Goal: Task Accomplishment & Management: Use online tool/utility

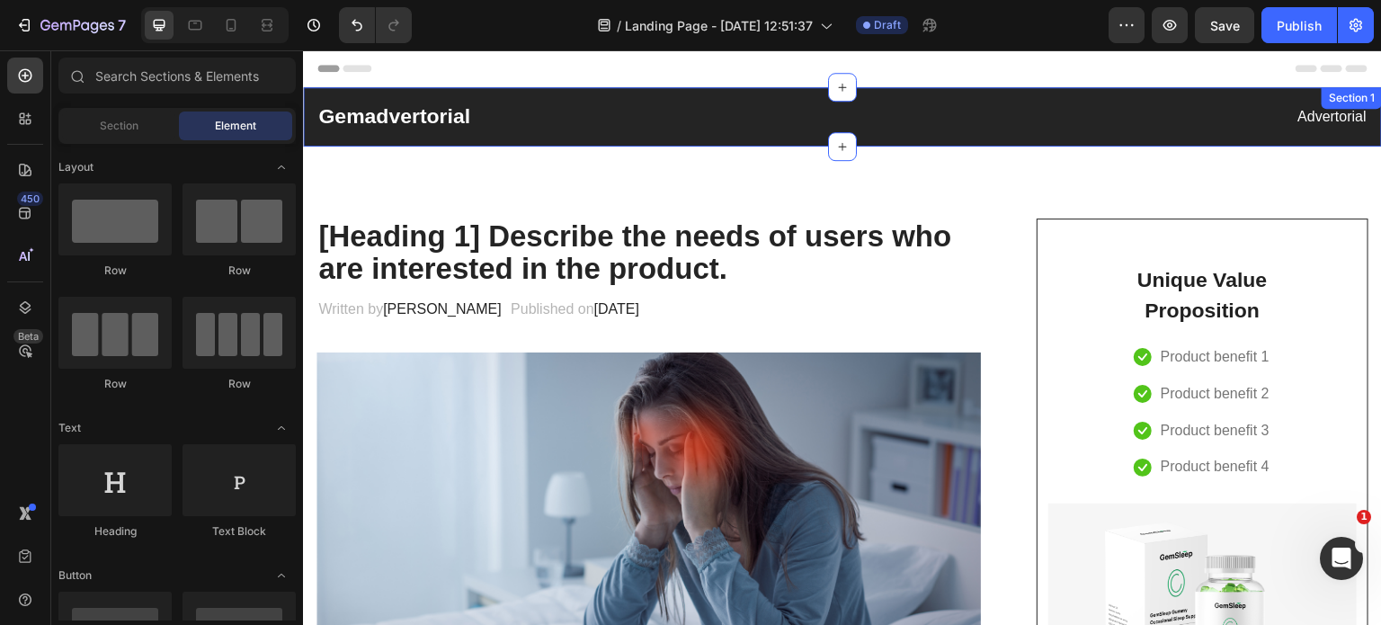
click at [468, 138] on div "Gemadvertorial Heading Advertorial Text block Row Section 1" at bounding box center [842, 116] width 1079 height 59
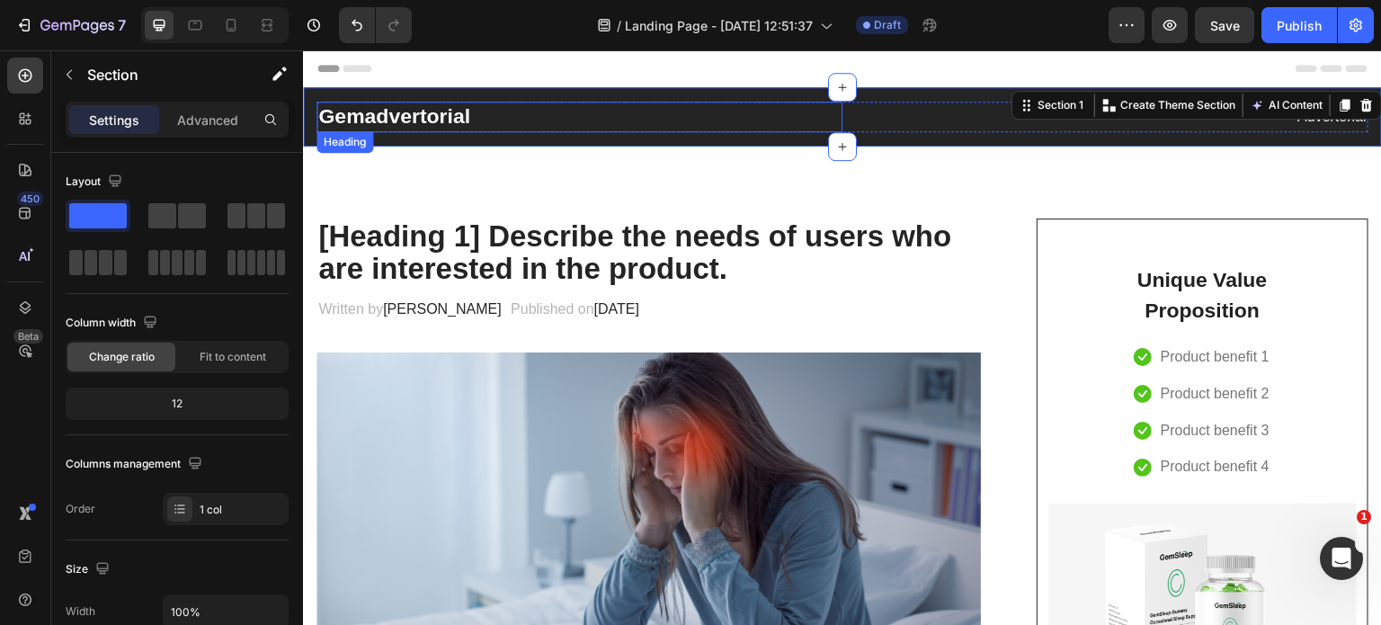
click at [415, 118] on p "Gemadvertorial" at bounding box center [579, 116] width 522 height 27
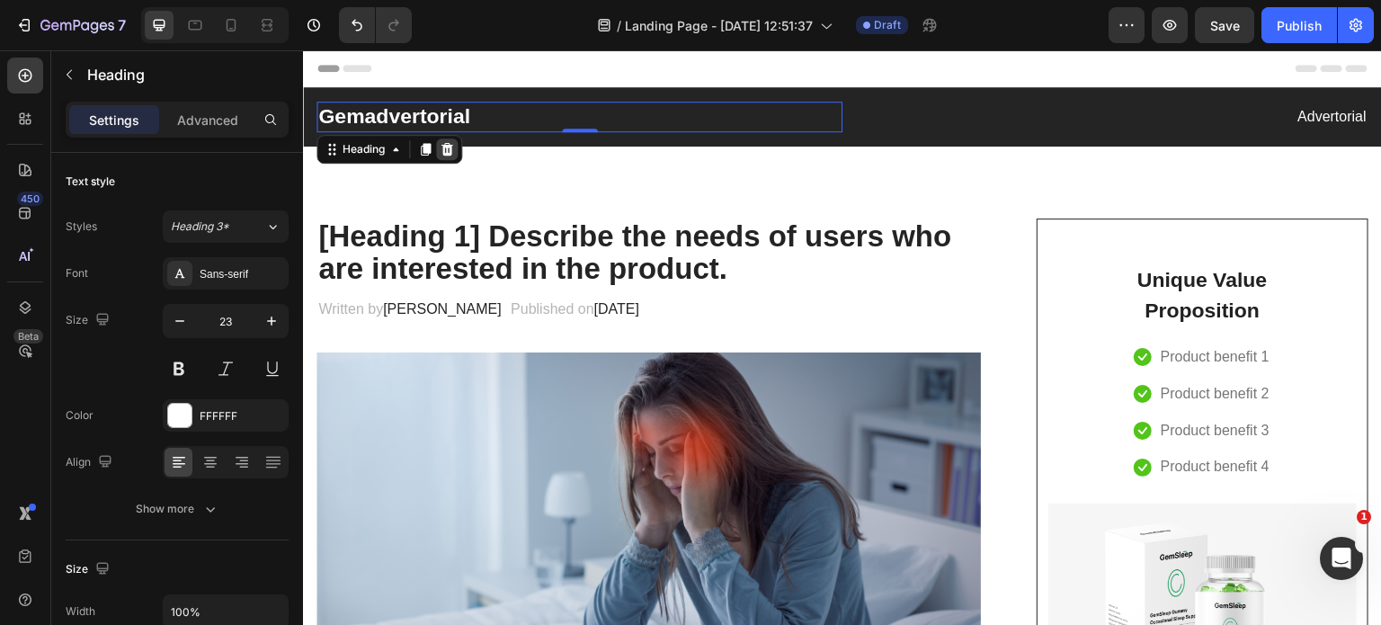
click at [452, 144] on icon at bounding box center [448, 149] width 12 height 13
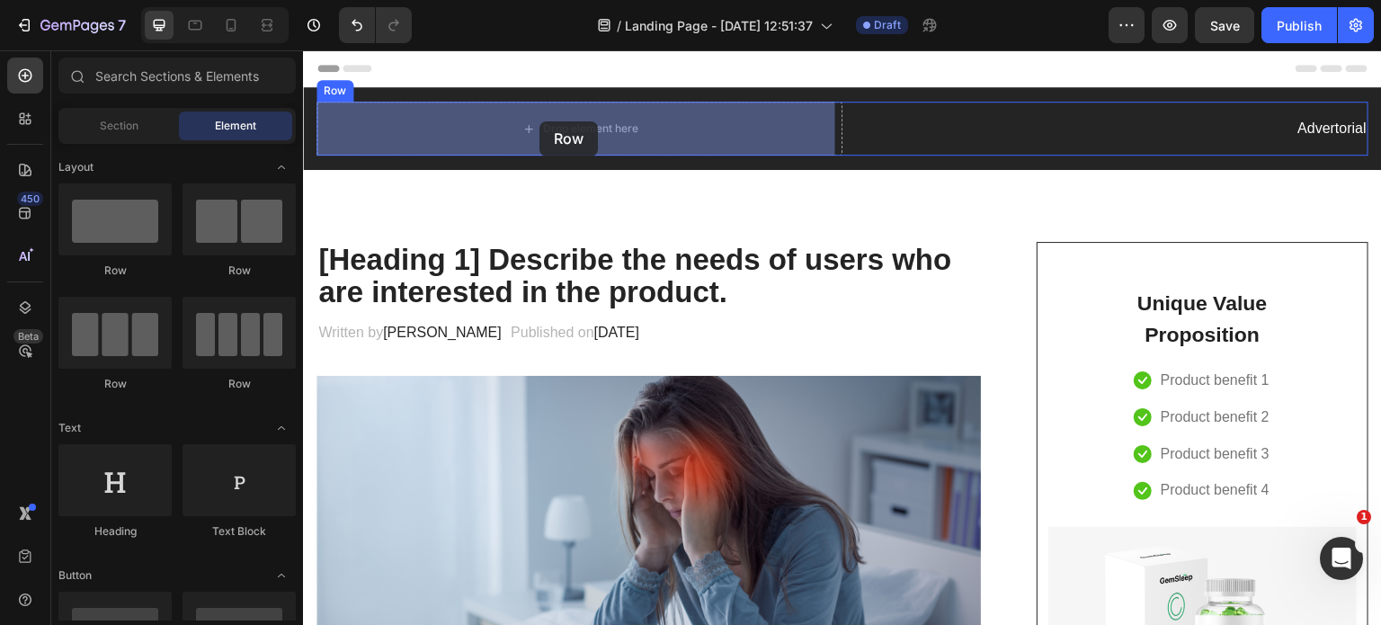
drag, startPoint x: 407, startPoint y: 269, endPoint x: 540, endPoint y: 123, distance: 197.3
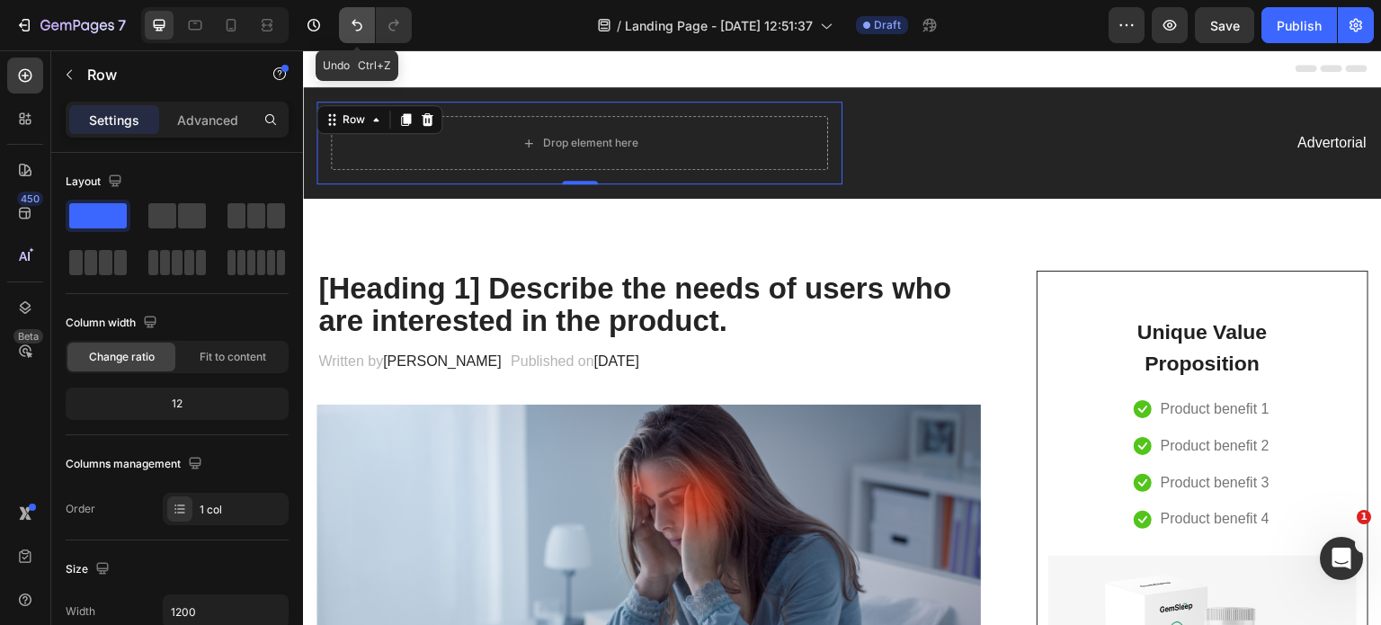
click at [358, 22] on icon "Undo/Redo" at bounding box center [357, 25] width 18 height 18
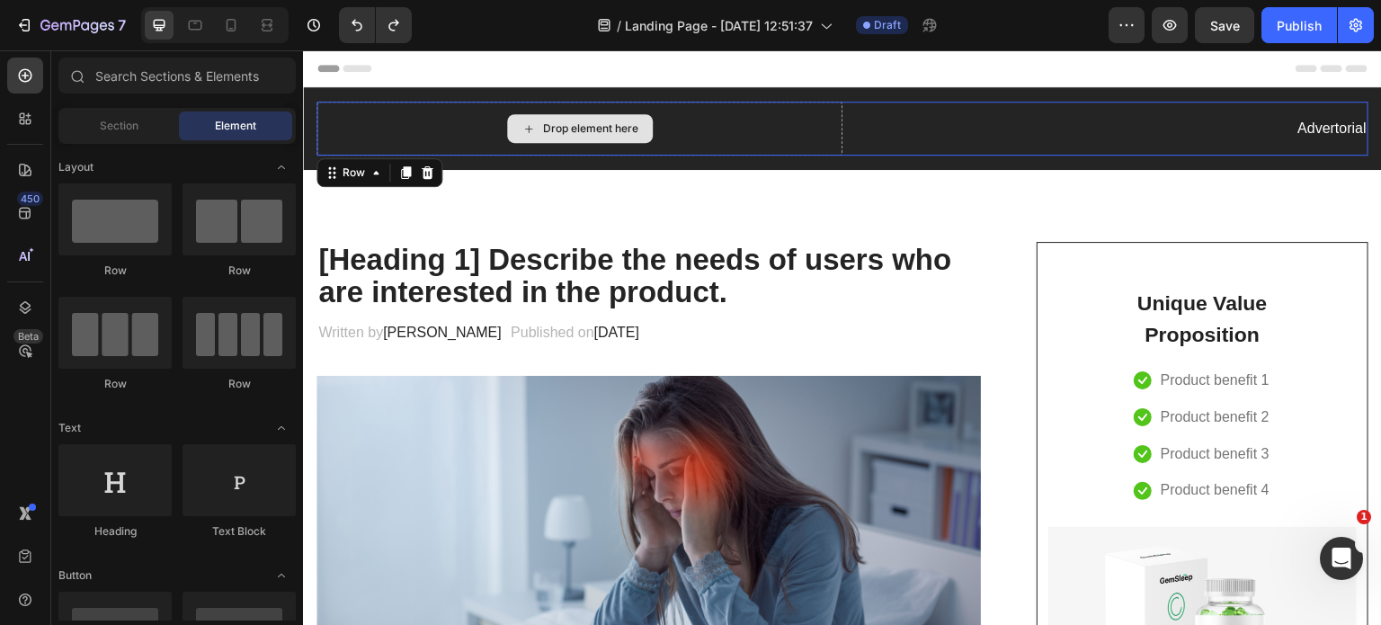
click at [409, 129] on div "Drop element here" at bounding box center [580, 129] width 526 height 54
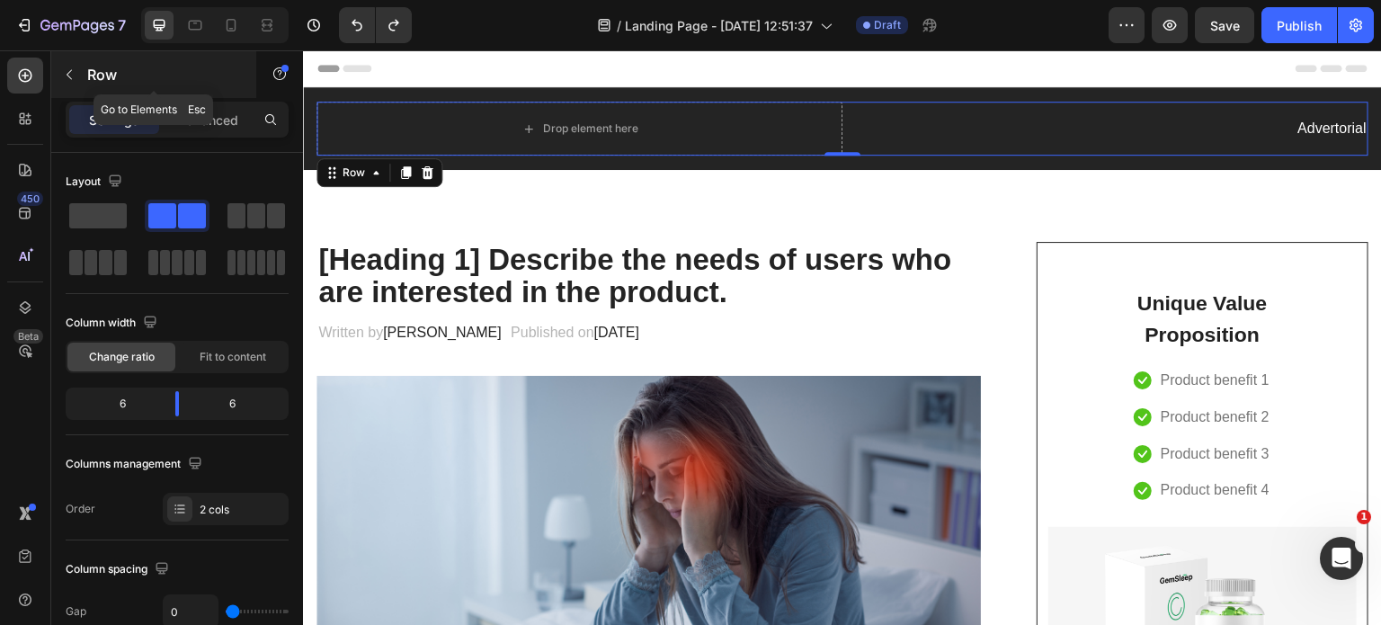
click at [79, 64] on button "button" at bounding box center [69, 74] width 29 height 29
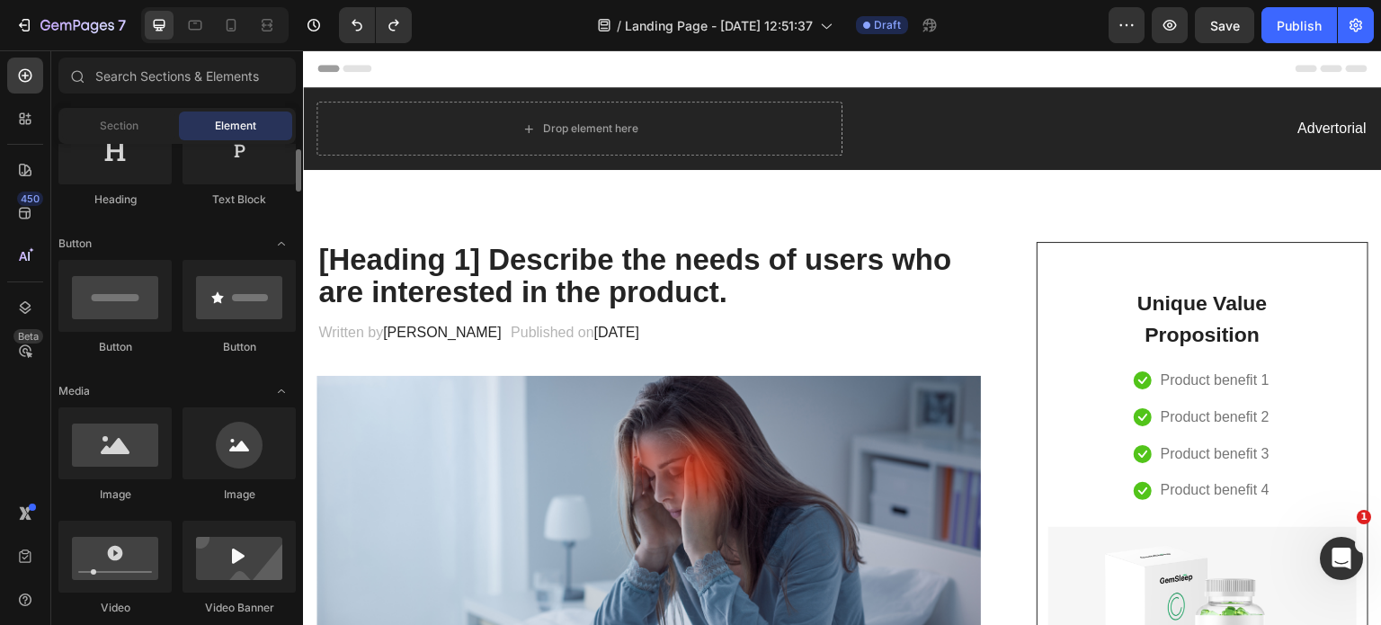
scroll to position [334, 0]
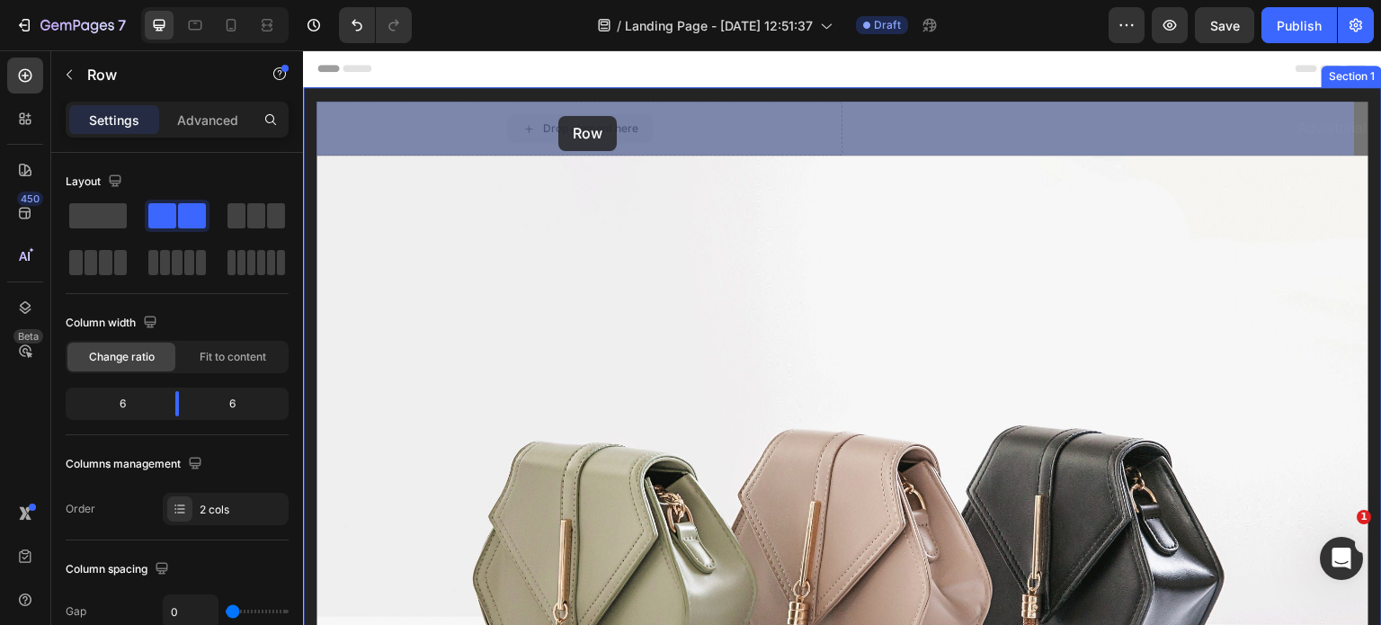
drag, startPoint x: 566, startPoint y: 123, endPoint x: 558, endPoint y: 116, distance: 10.2
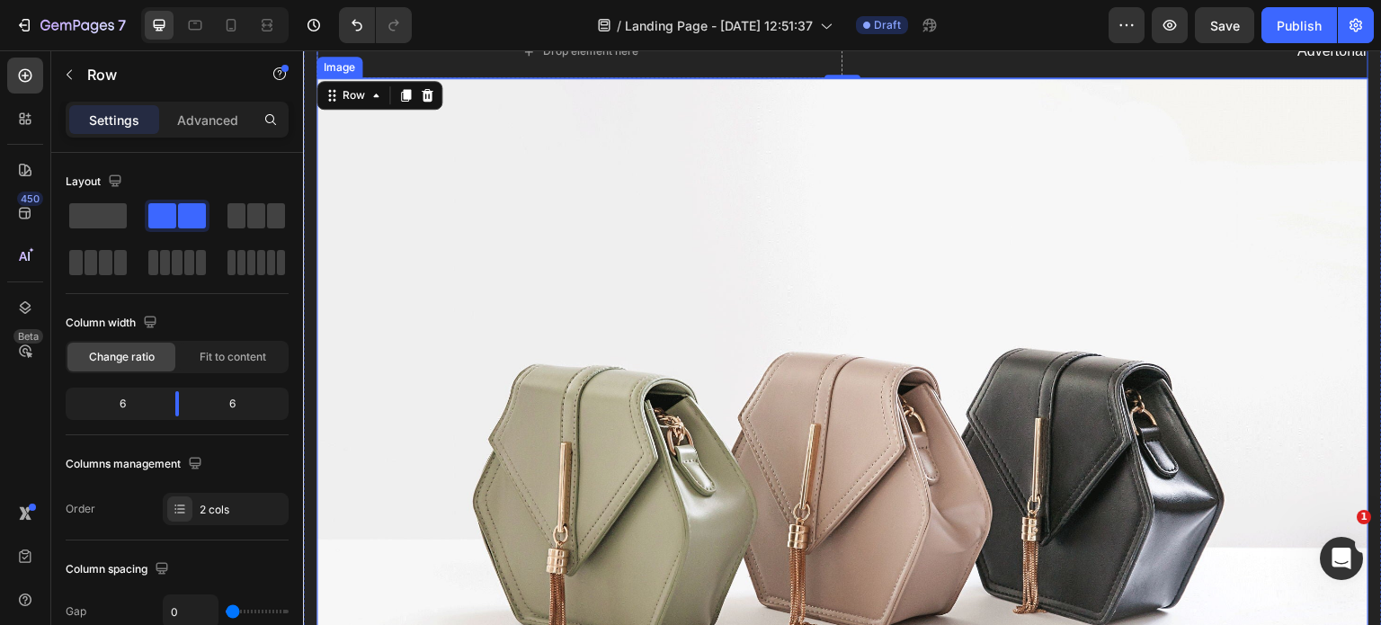
scroll to position [76, 0]
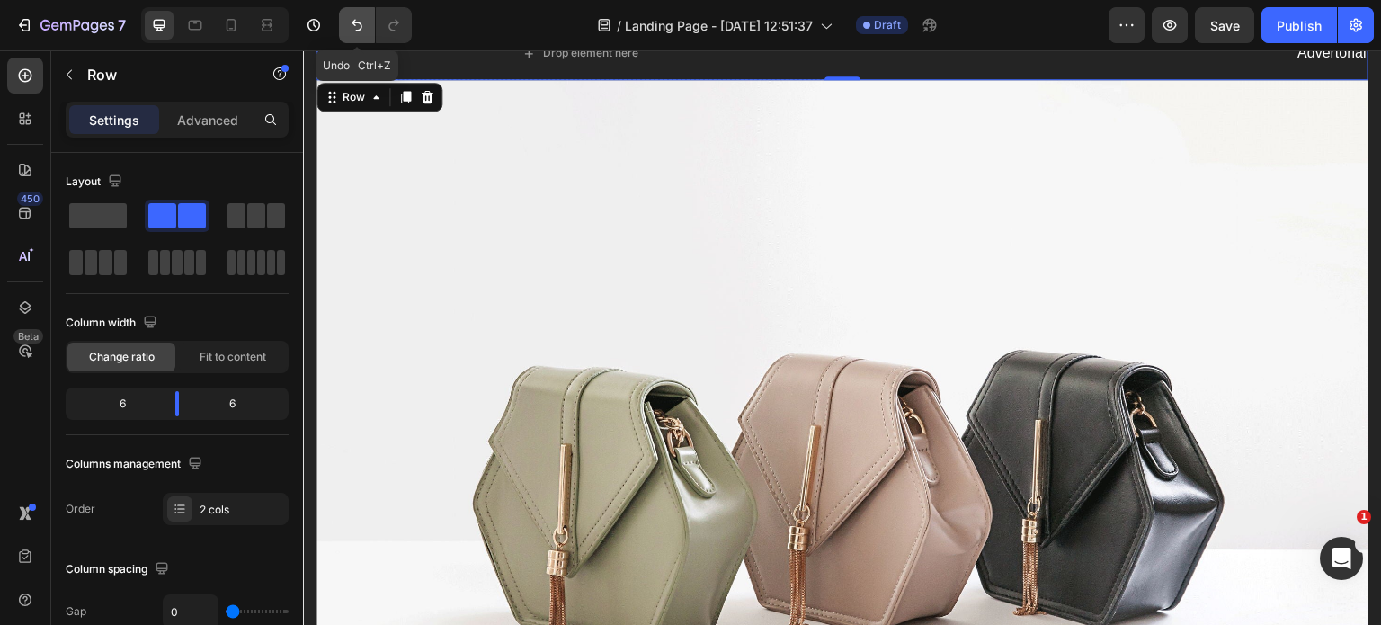
click at [364, 20] on icon "Undo/Redo" at bounding box center [357, 25] width 18 height 18
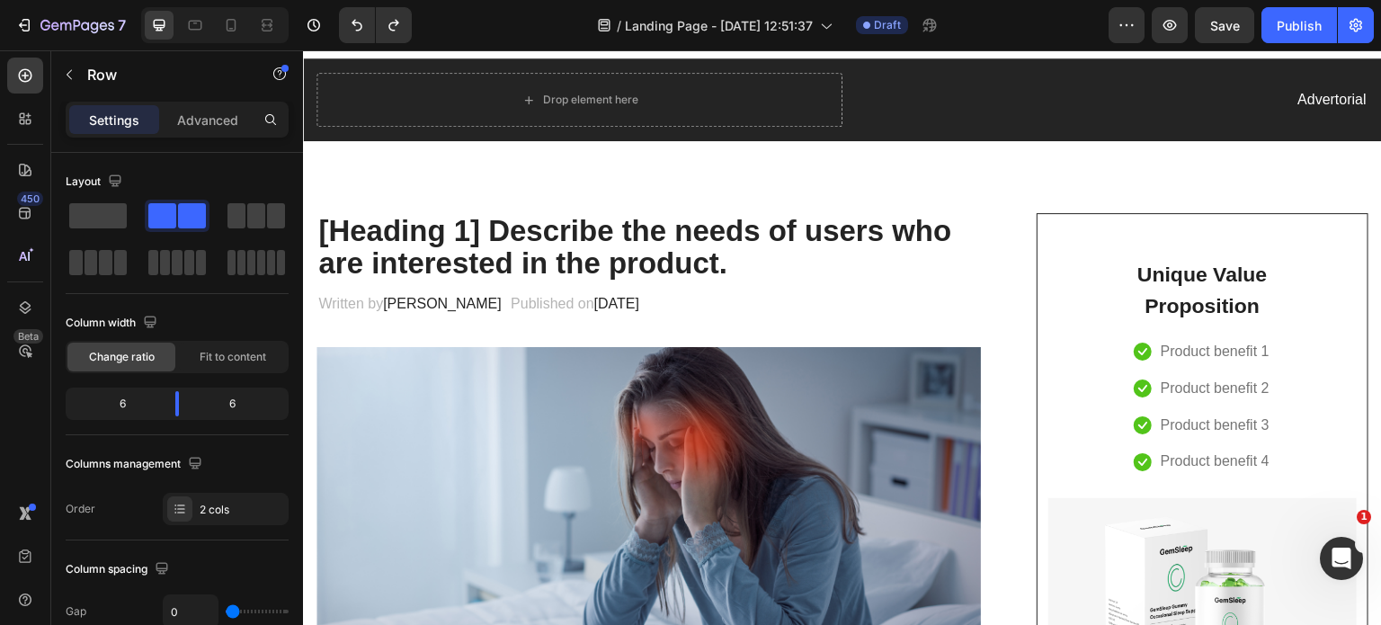
scroll to position [0, 0]
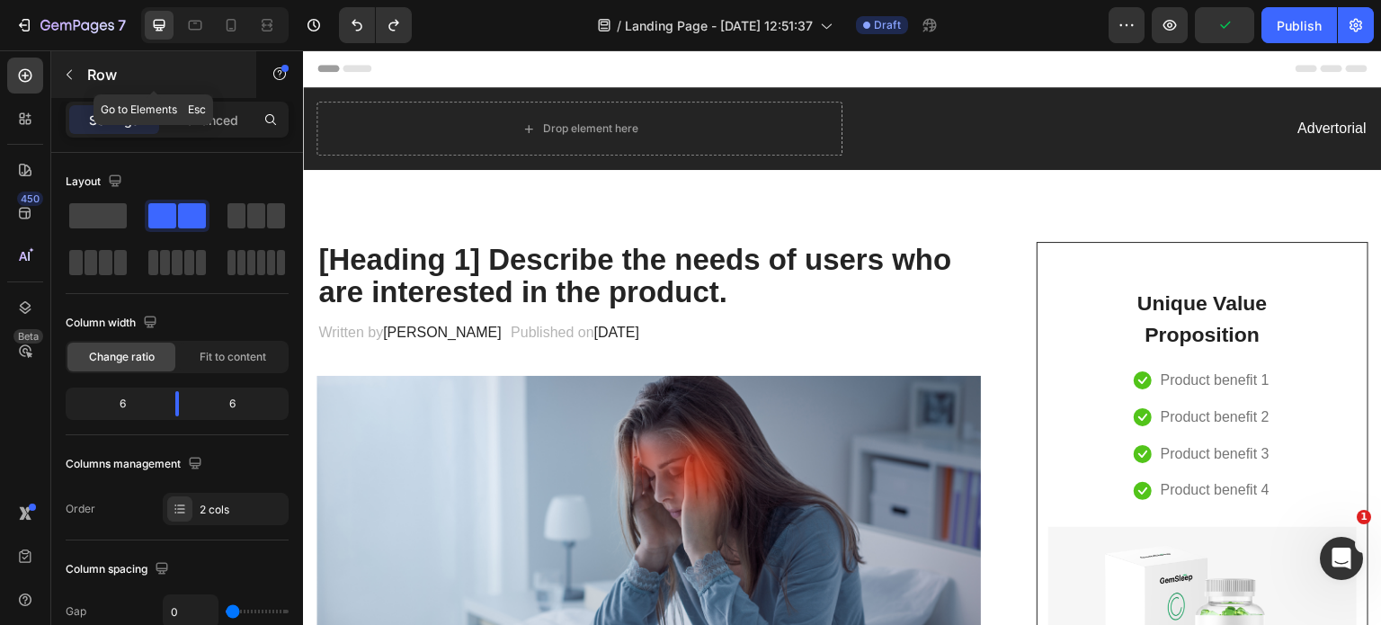
click at [64, 77] on icon "button" at bounding box center [69, 74] width 14 height 14
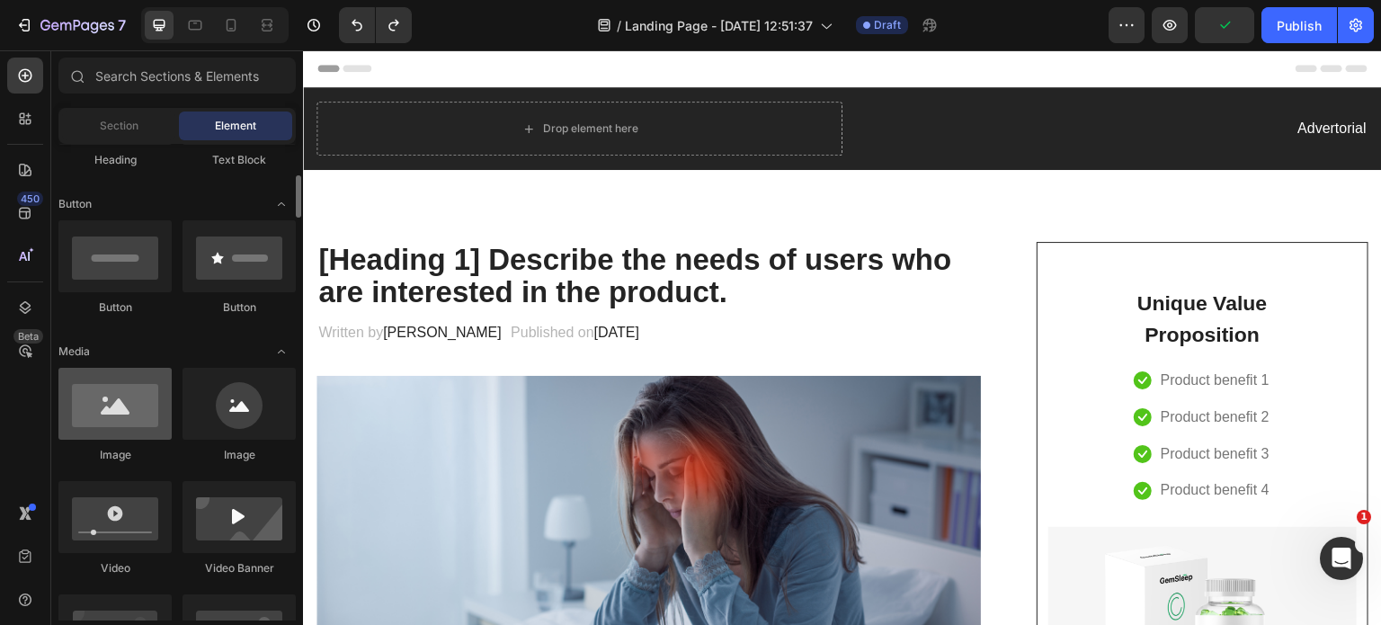
scroll to position [392, 0]
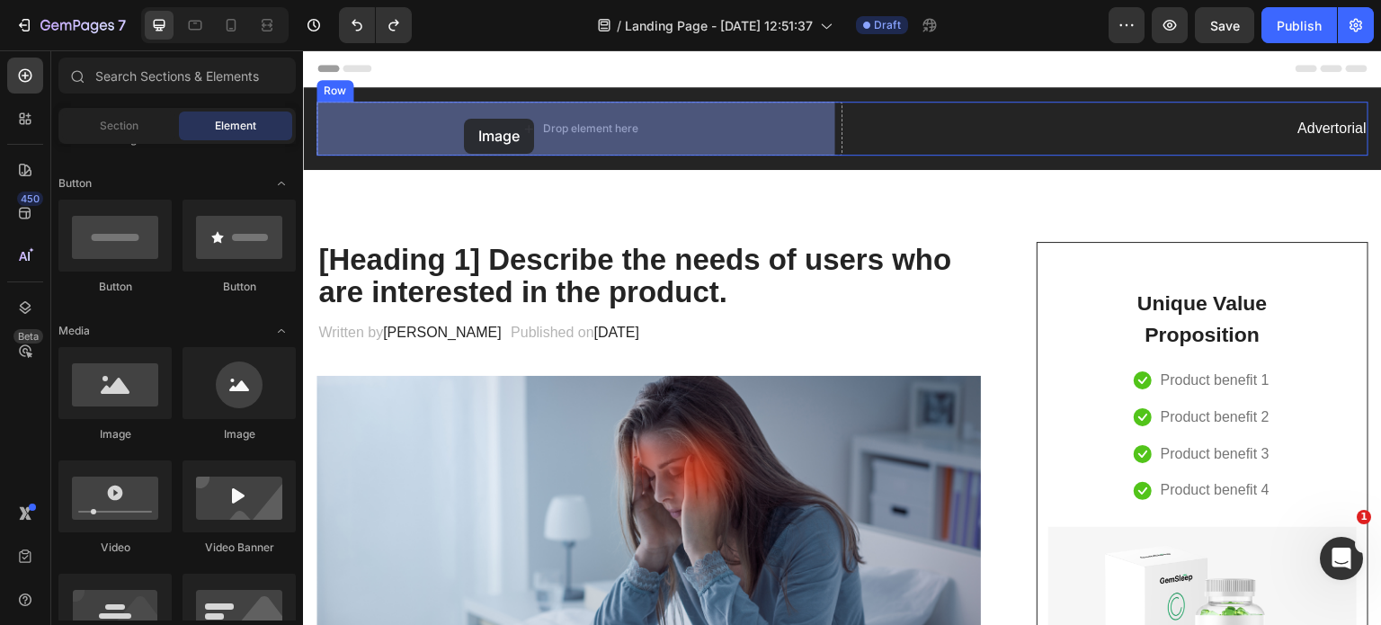
drag, startPoint x: 421, startPoint y: 445, endPoint x: 464, endPoint y: 119, distance: 329.3
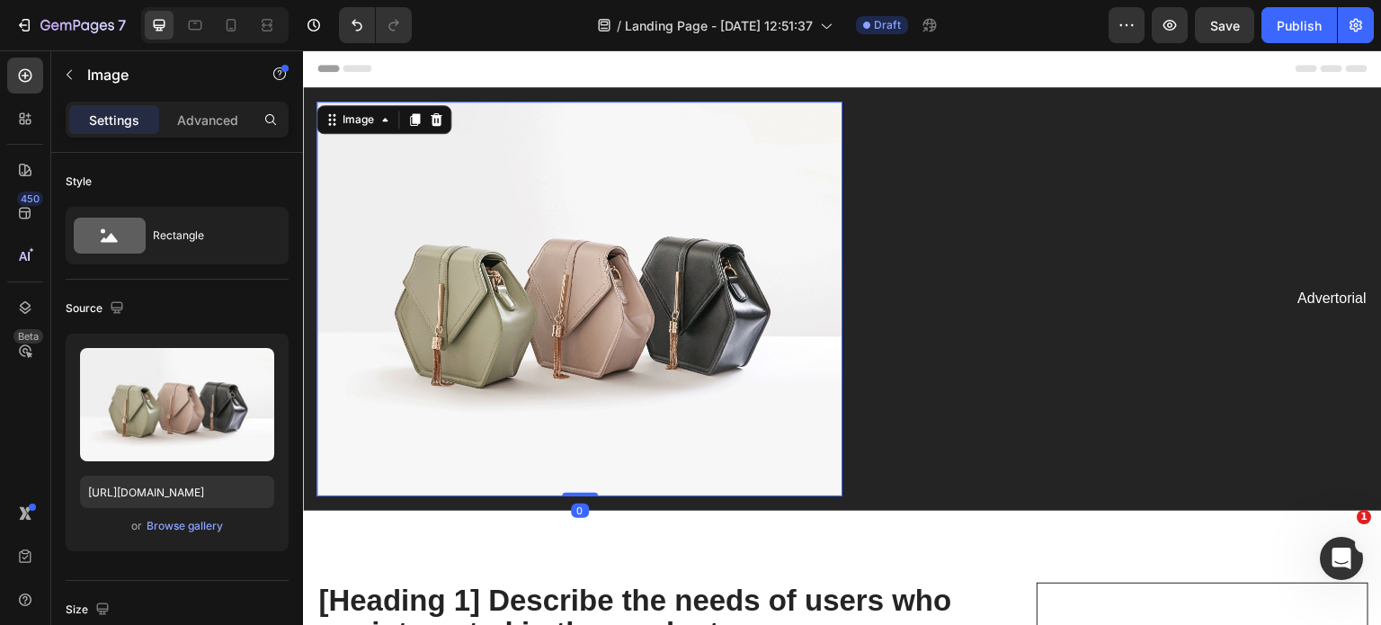
click at [594, 284] on img at bounding box center [580, 299] width 526 height 395
click at [155, 528] on div "Browse gallery" at bounding box center [185, 526] width 76 height 16
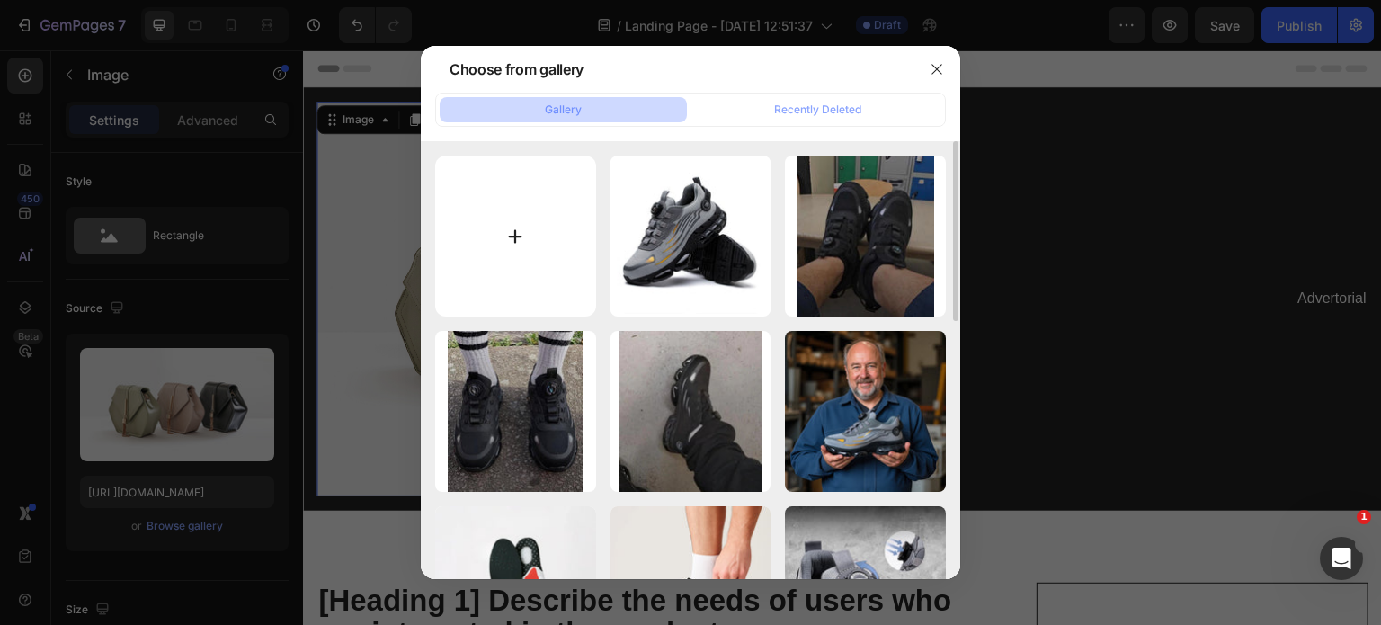
click at [531, 226] on input "file" at bounding box center [515, 236] width 161 height 161
type input "C:\fakepath\Logo_Espace_Santé.png"
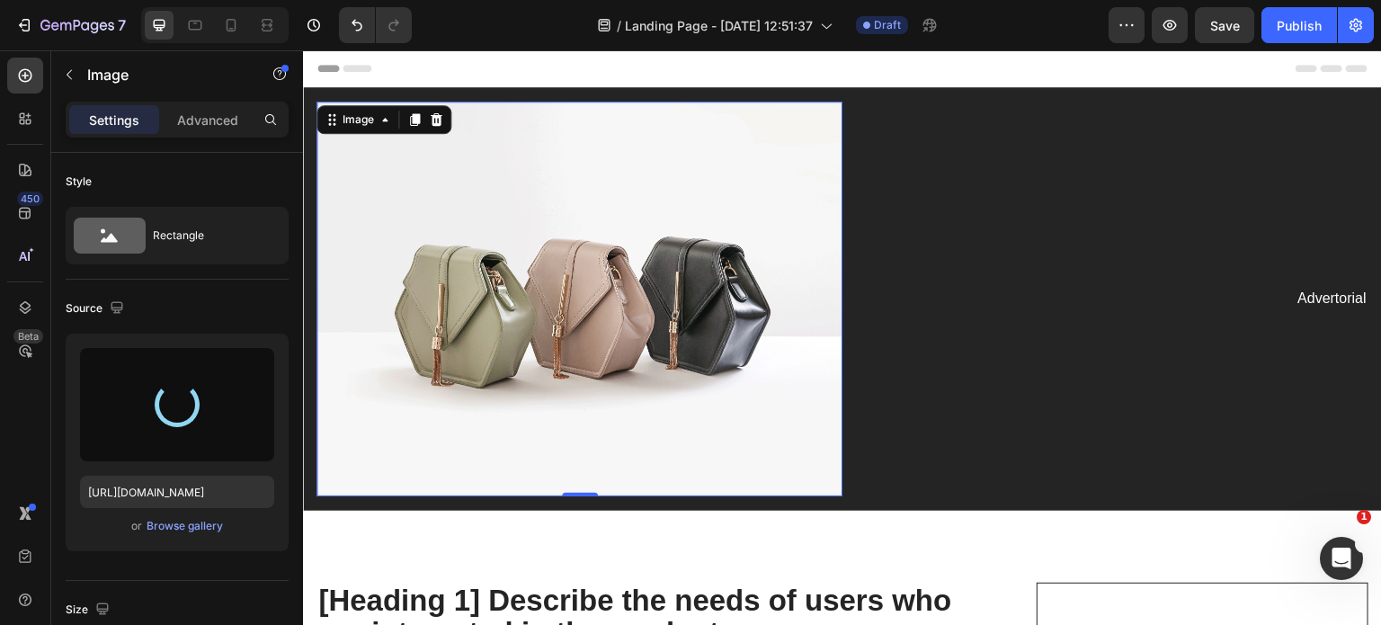
type input "[URL][DOMAIN_NAME]"
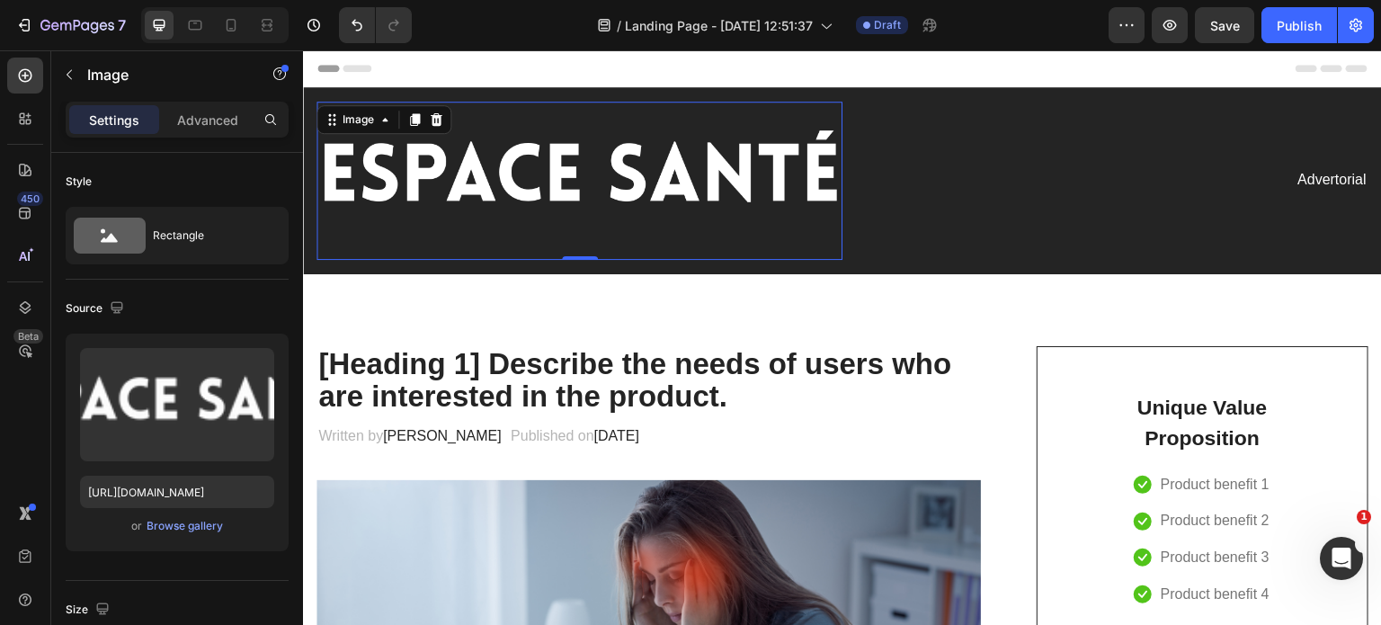
click at [540, 139] on img at bounding box center [580, 181] width 526 height 158
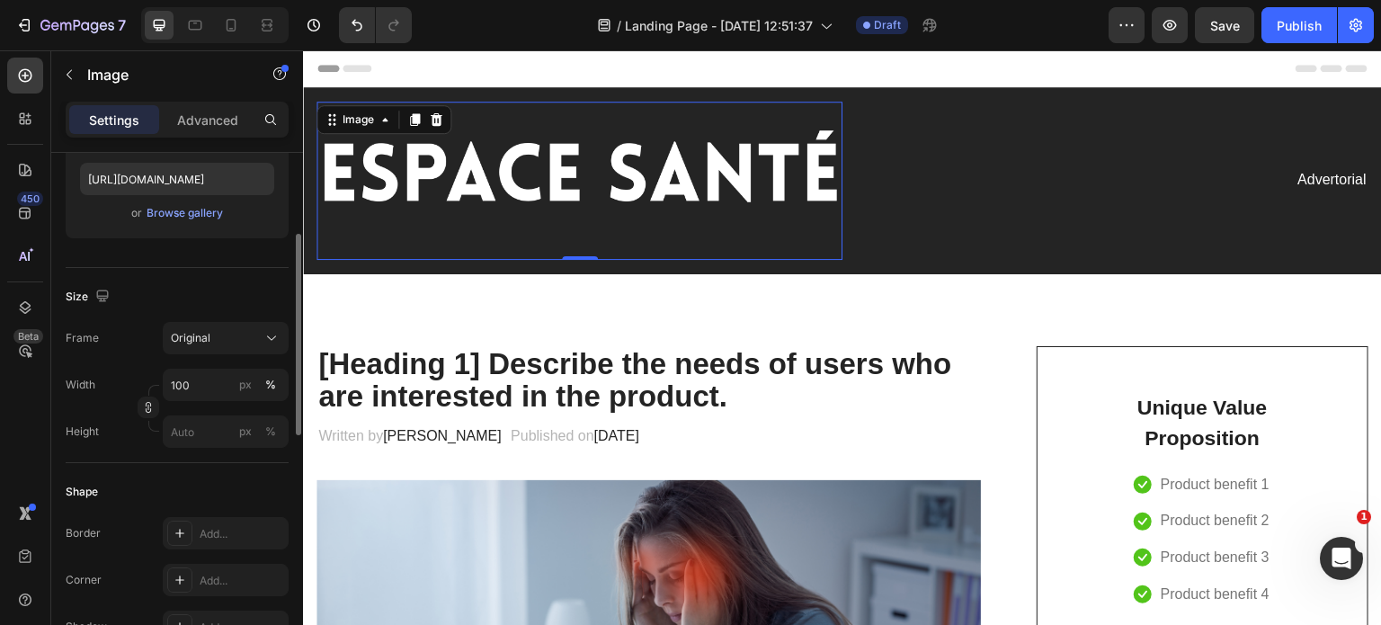
scroll to position [314, 0]
click at [209, 116] on p "Advanced" at bounding box center [207, 120] width 61 height 19
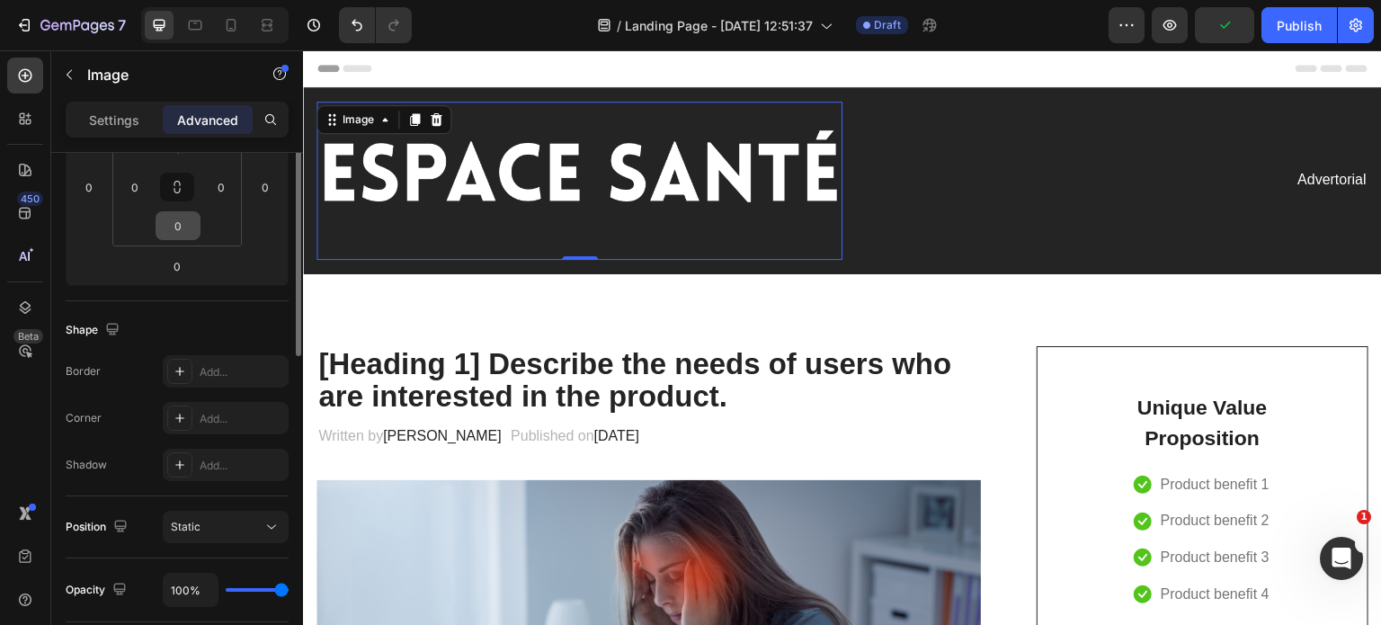
scroll to position [184, 0]
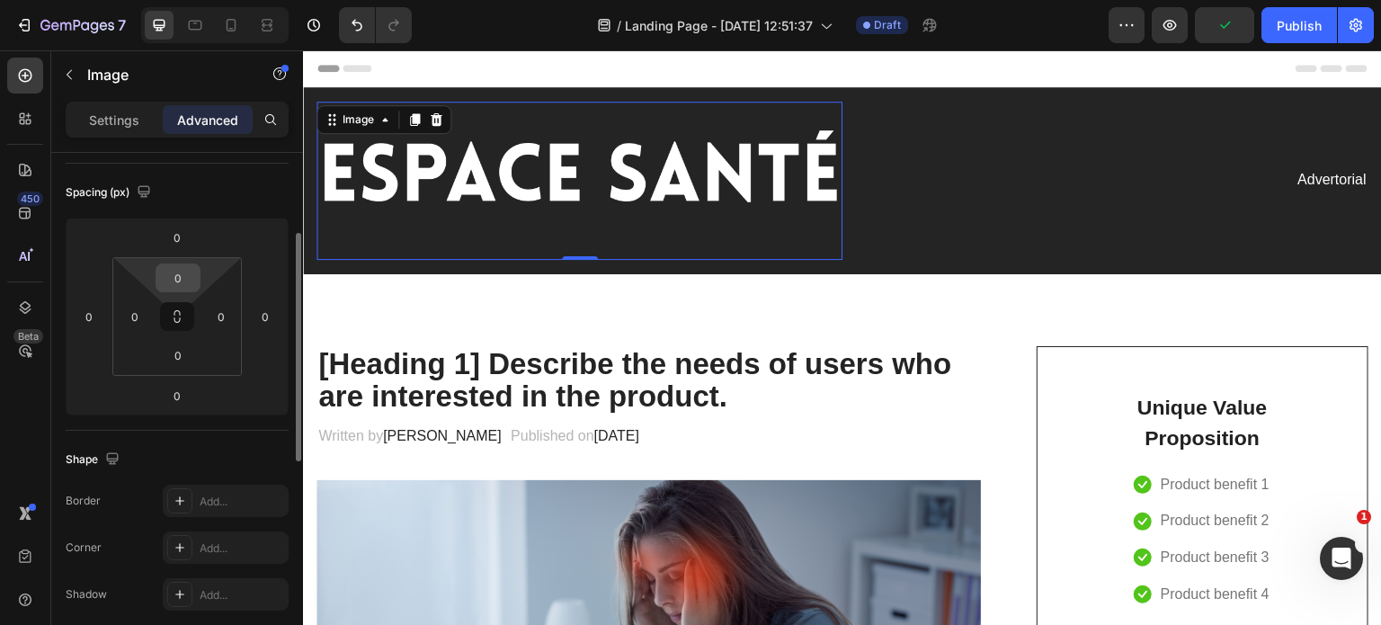
click at [175, 264] on input "0" at bounding box center [178, 277] width 36 height 27
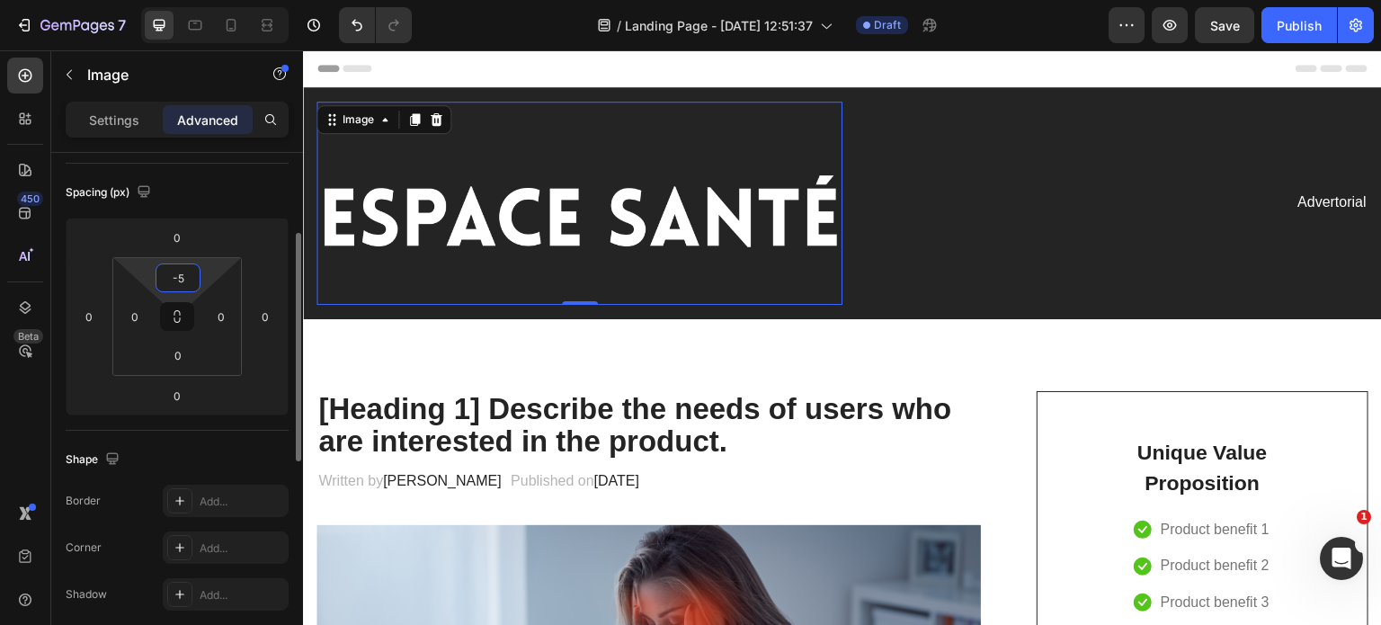
type input "-"
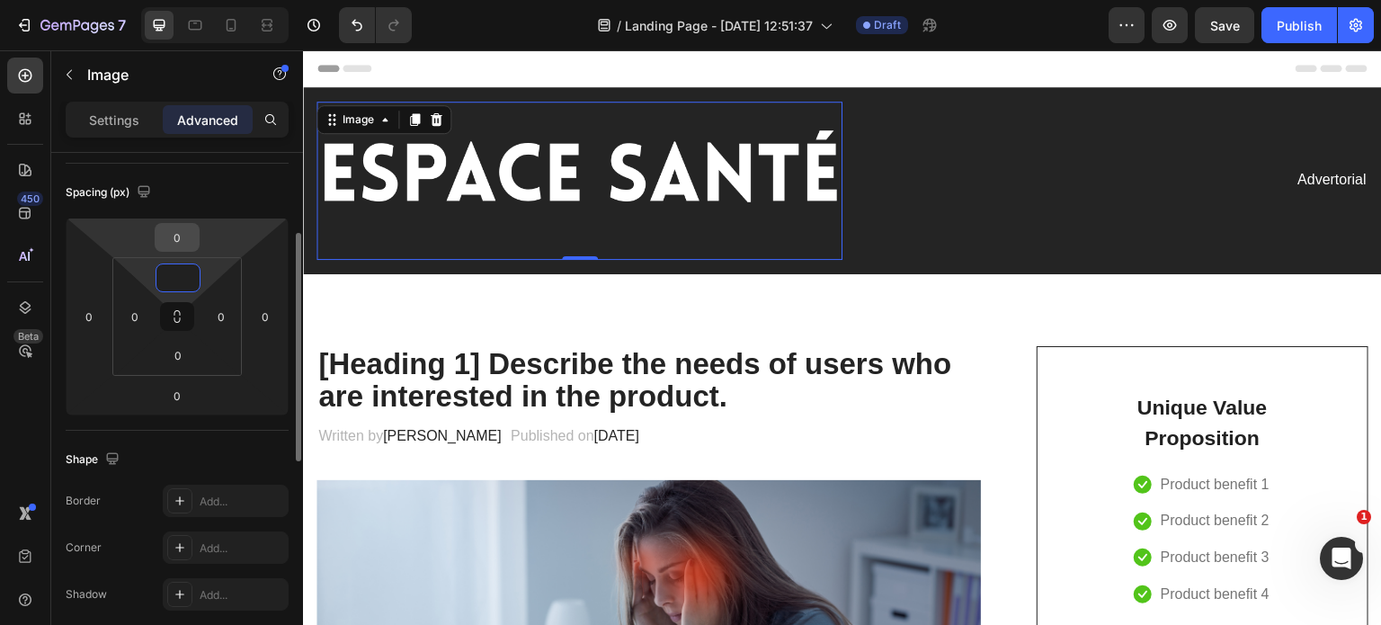
click at [183, 245] on input "0" at bounding box center [177, 237] width 36 height 27
type input "0"
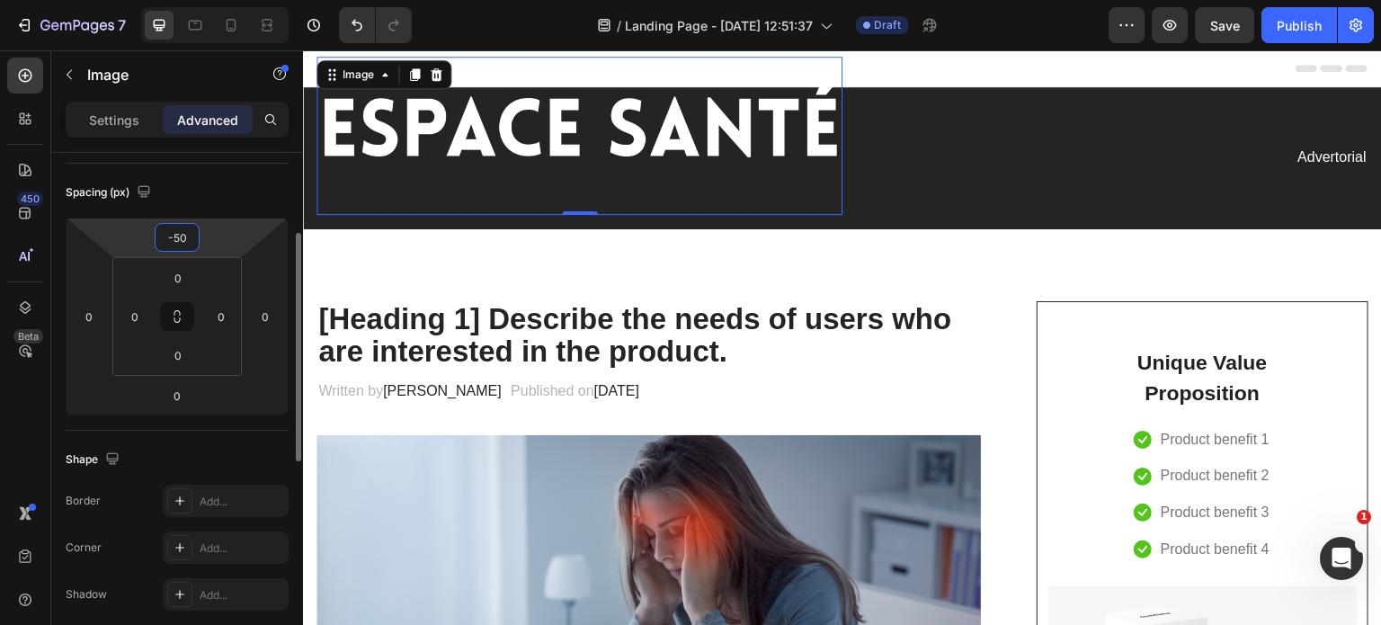
type input "-5"
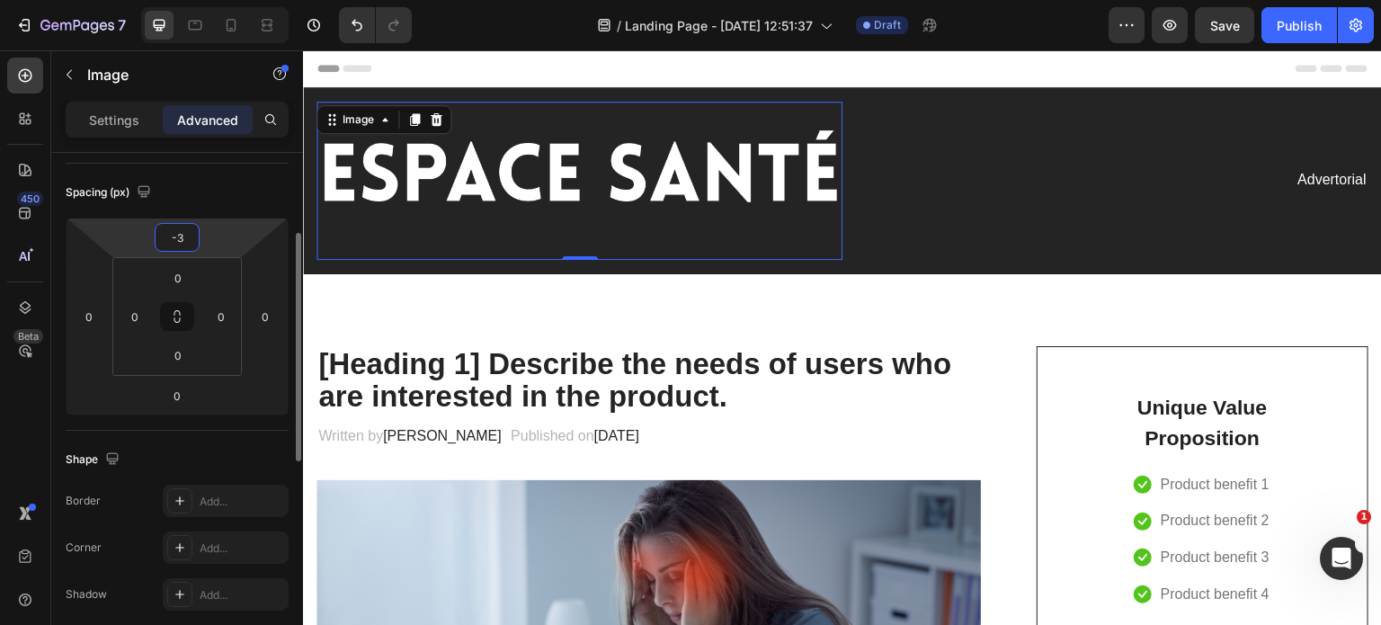
type input "-30"
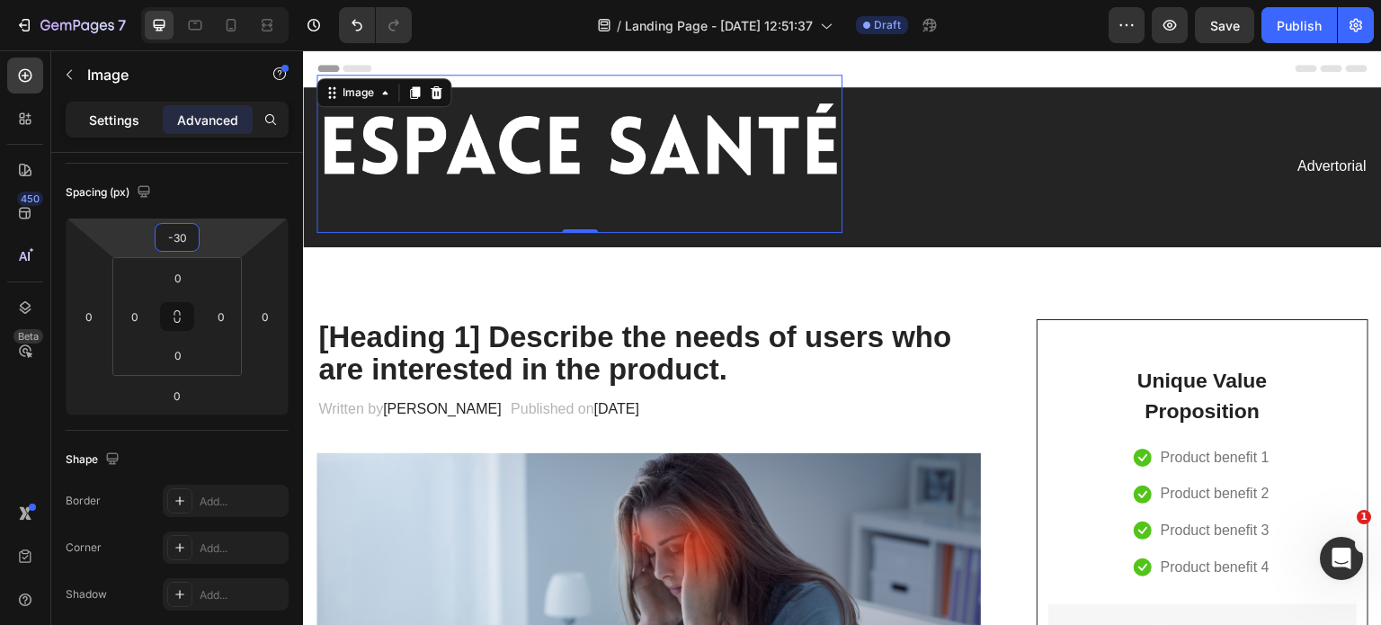
click at [119, 115] on p "Settings" at bounding box center [114, 120] width 50 height 19
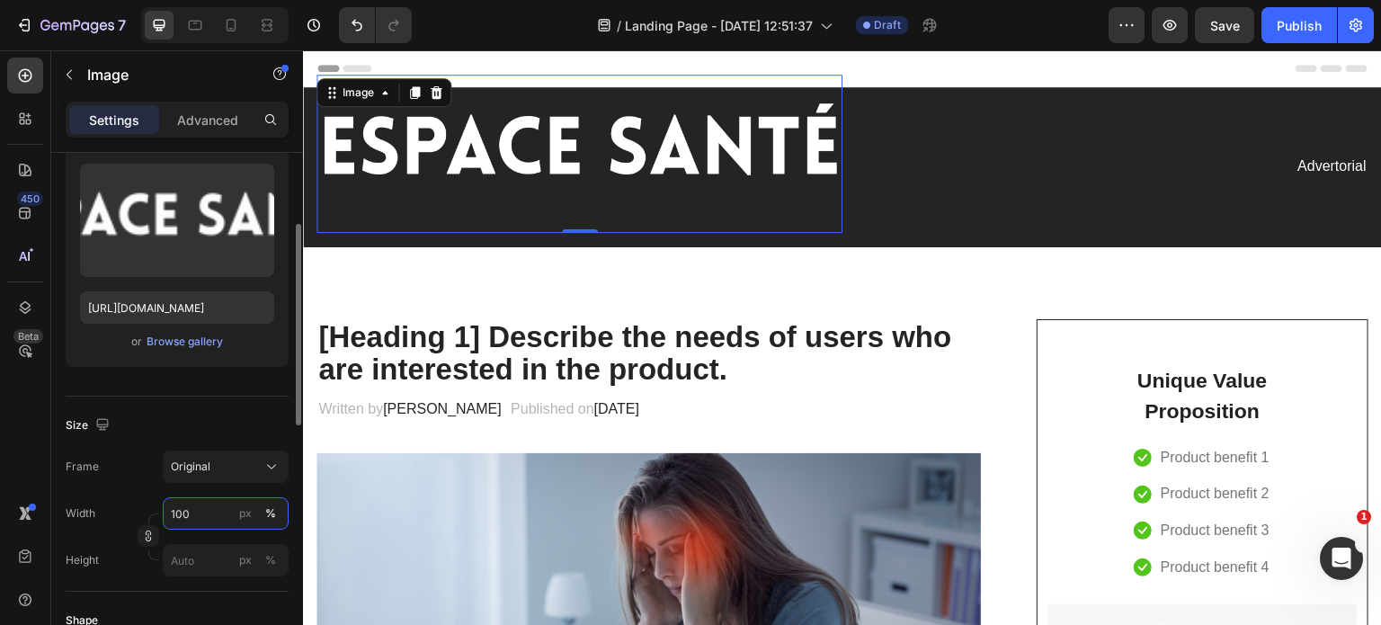
click at [201, 513] on input "100" at bounding box center [226, 513] width 126 height 32
click at [246, 510] on div "px" at bounding box center [245, 513] width 13 height 16
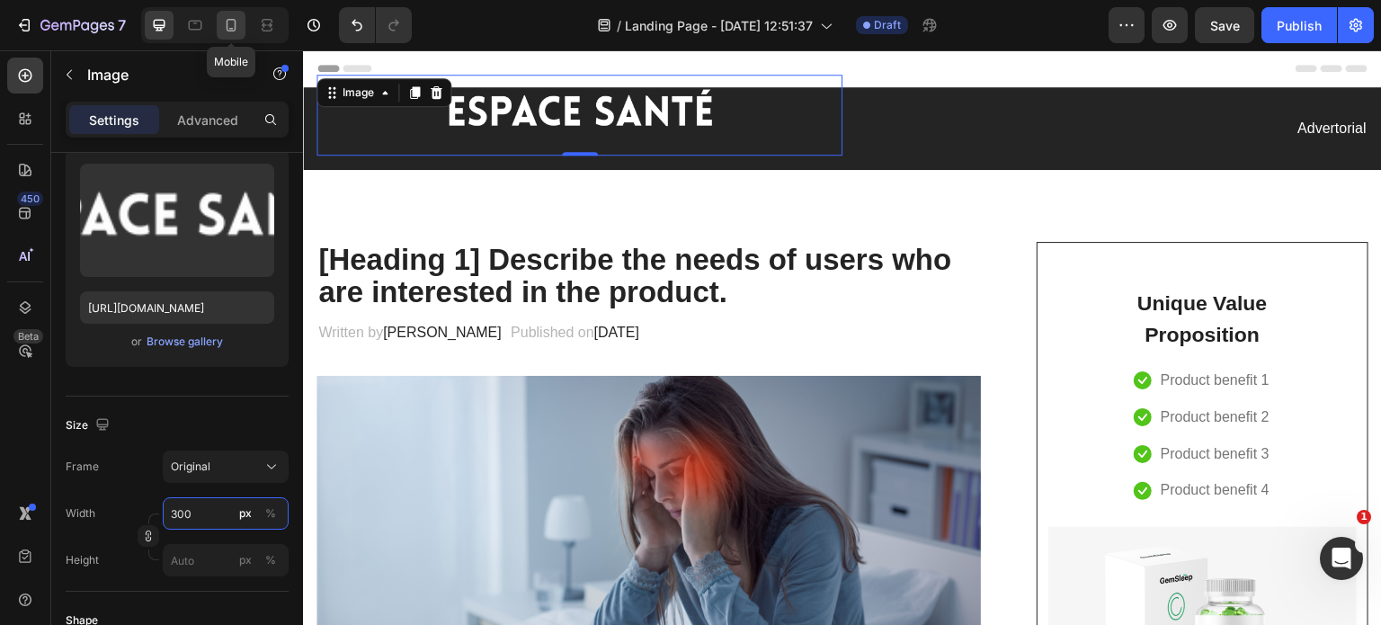
type input "300"
click at [235, 26] on icon at bounding box center [232, 25] width 10 height 13
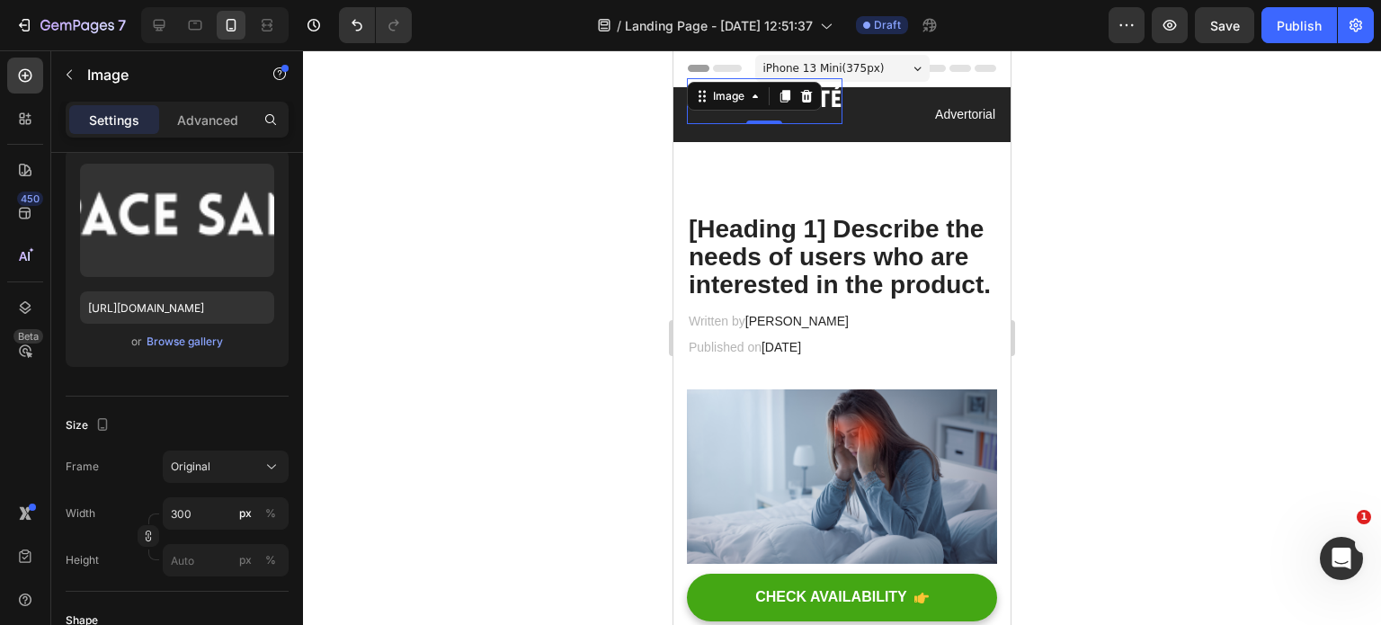
click at [1070, 208] on div at bounding box center [842, 337] width 1078 height 575
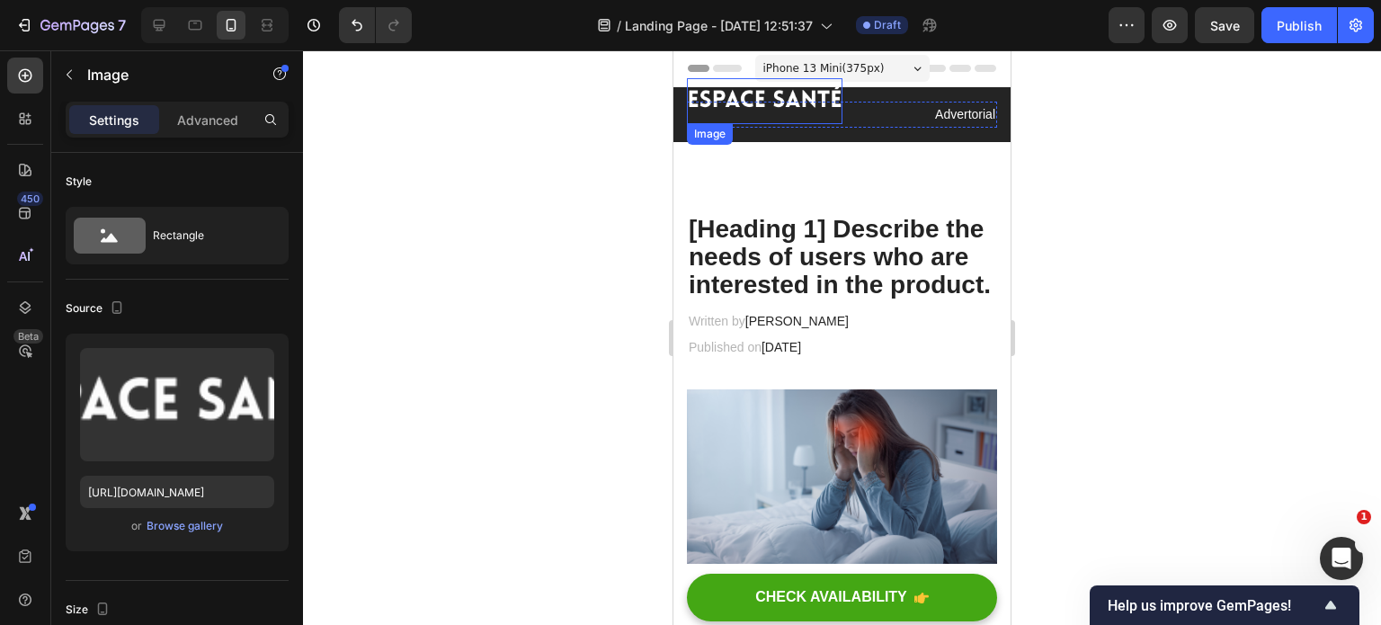
click at [727, 102] on img at bounding box center [765, 101] width 156 height 47
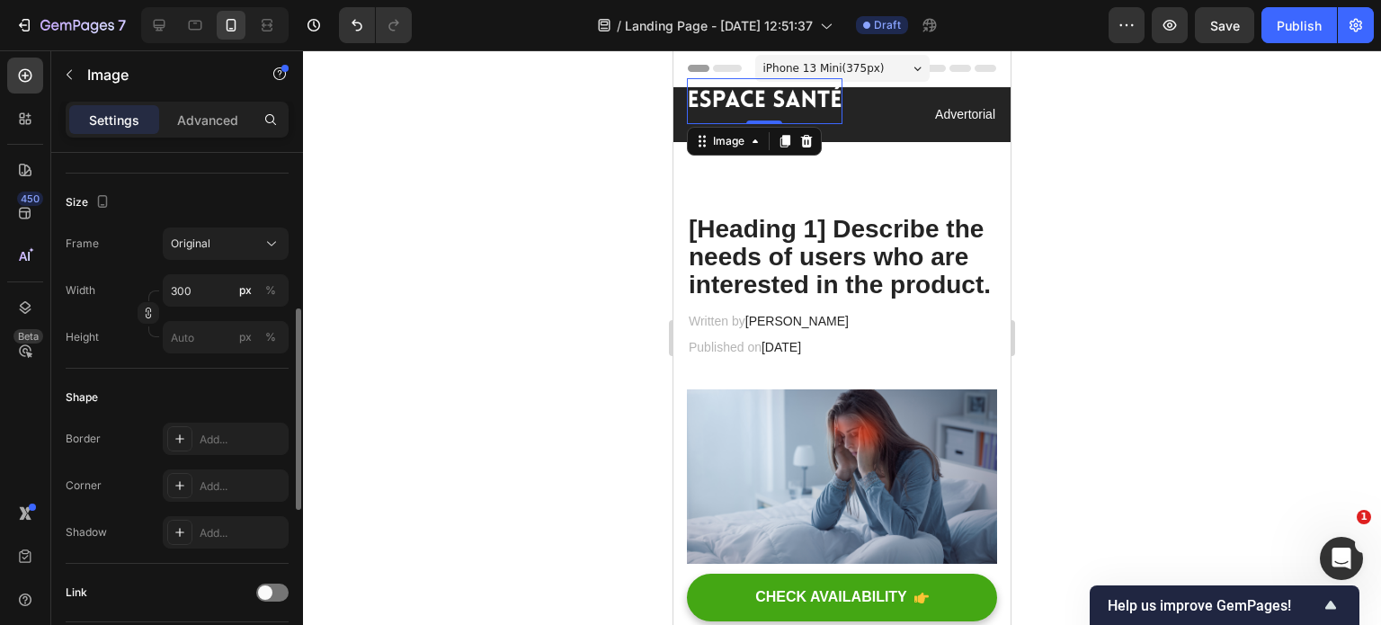
scroll to position [406, 0]
click at [219, 125] on p "Advanced" at bounding box center [207, 120] width 61 height 19
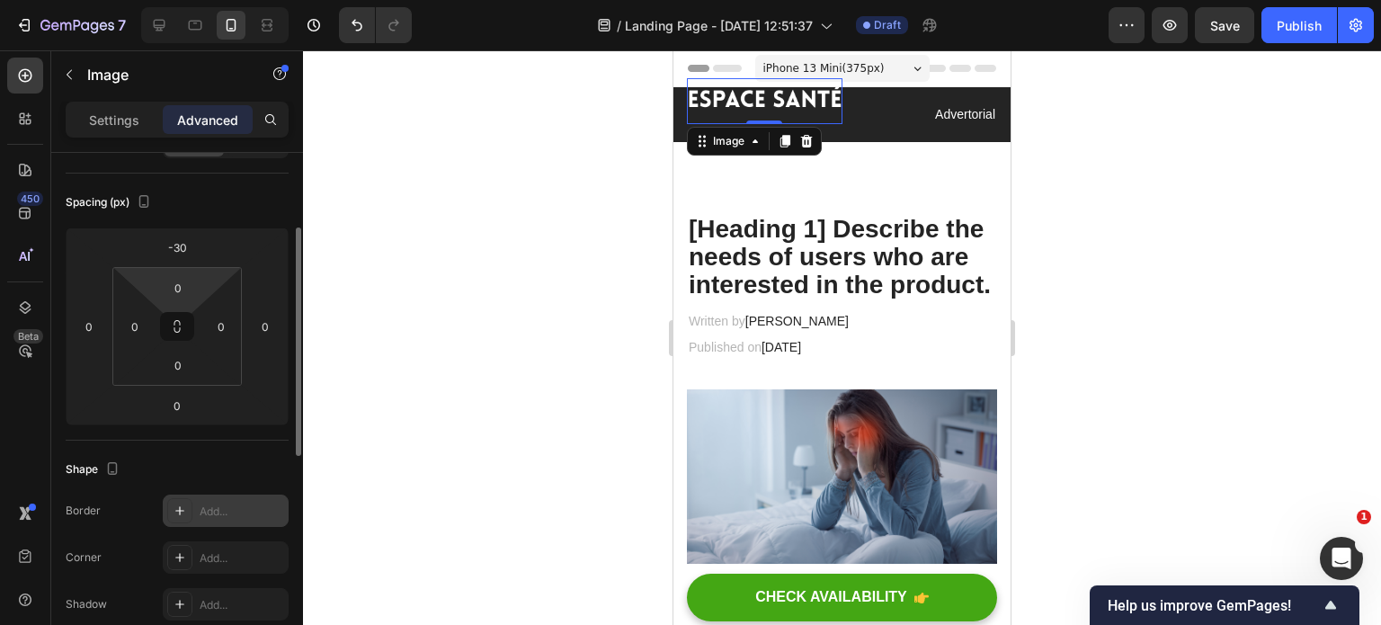
scroll to position [174, 0]
click at [183, 249] on input "-30" at bounding box center [177, 248] width 36 height 27
click at [184, 247] on input "-30" at bounding box center [177, 248] width 36 height 27
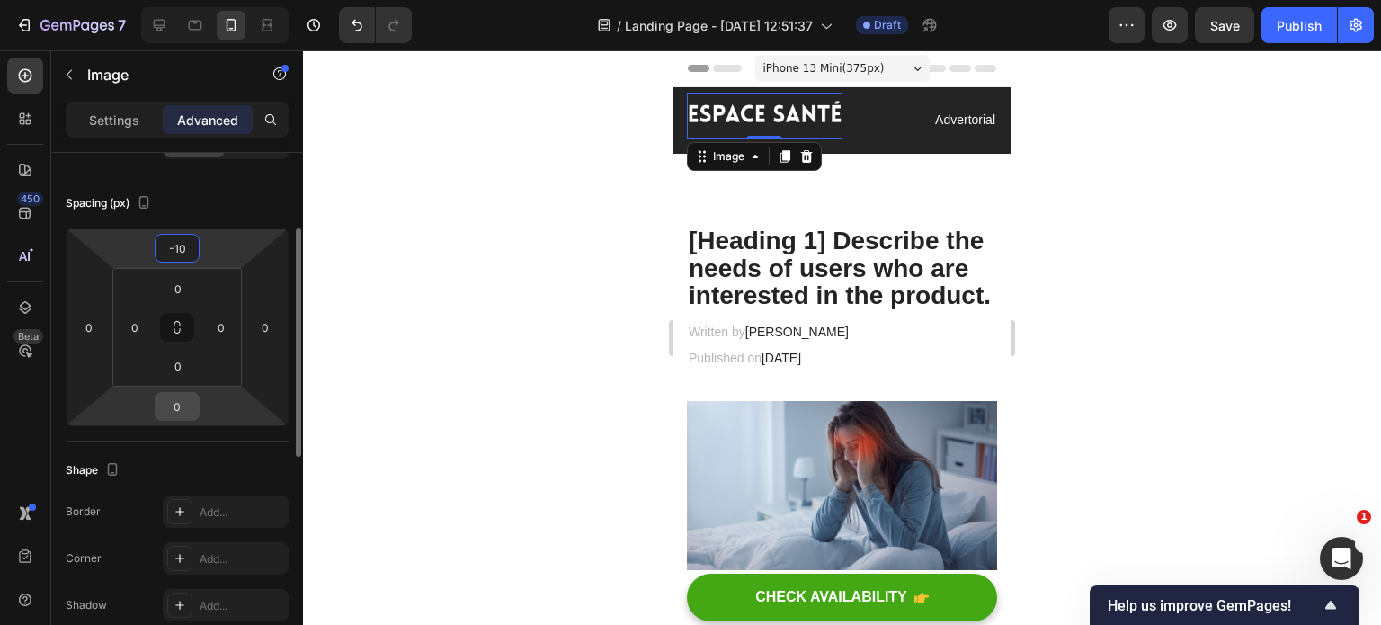
type input "-10"
click at [179, 406] on input "0" at bounding box center [177, 406] width 36 height 27
type input "-10"
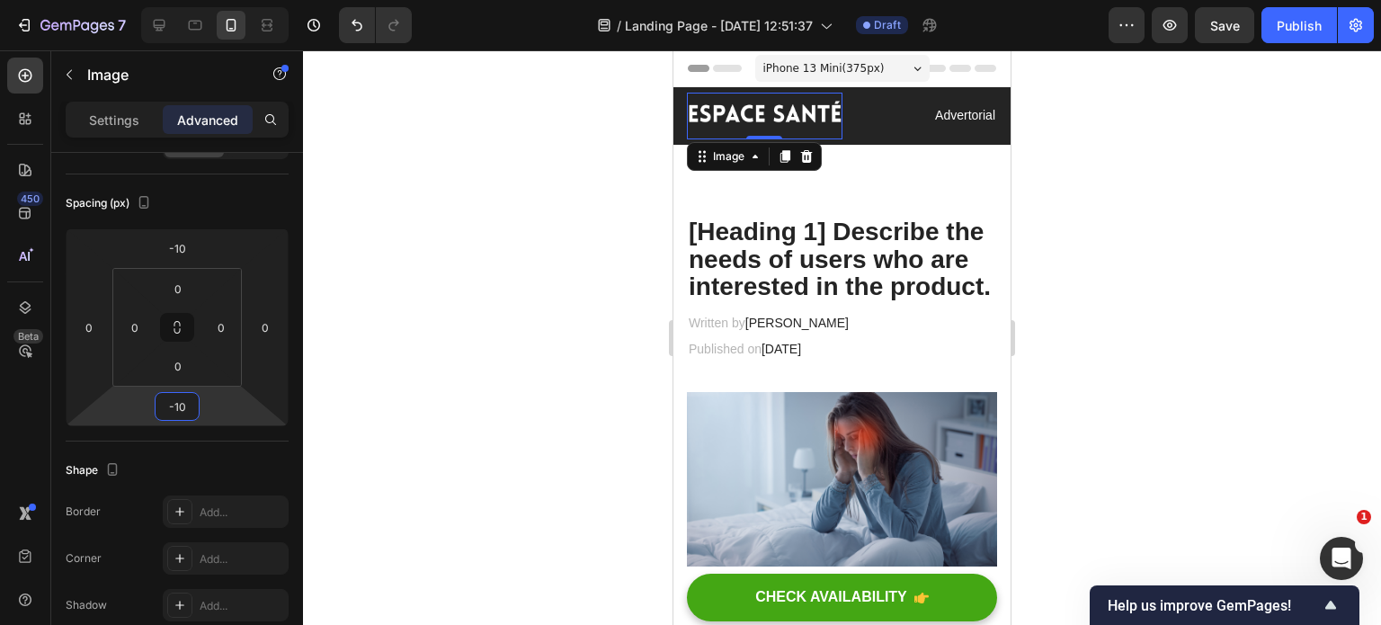
click at [1249, 403] on div at bounding box center [842, 337] width 1078 height 575
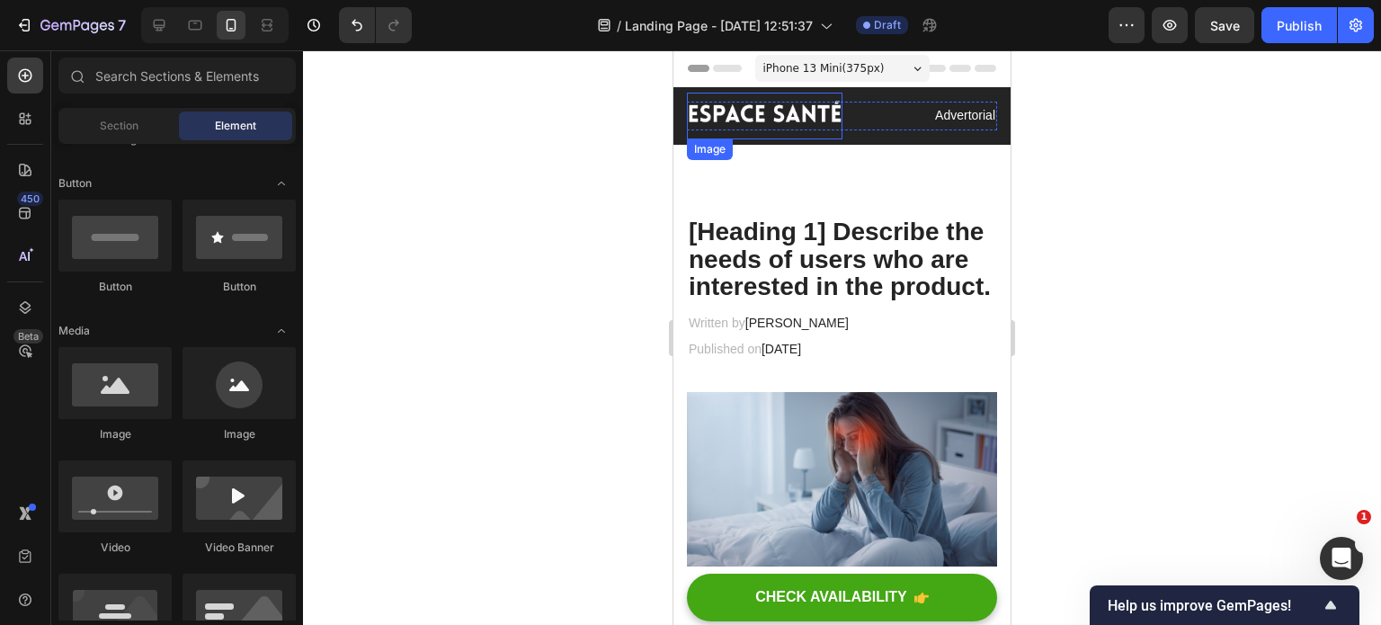
click at [741, 103] on img at bounding box center [765, 116] width 156 height 47
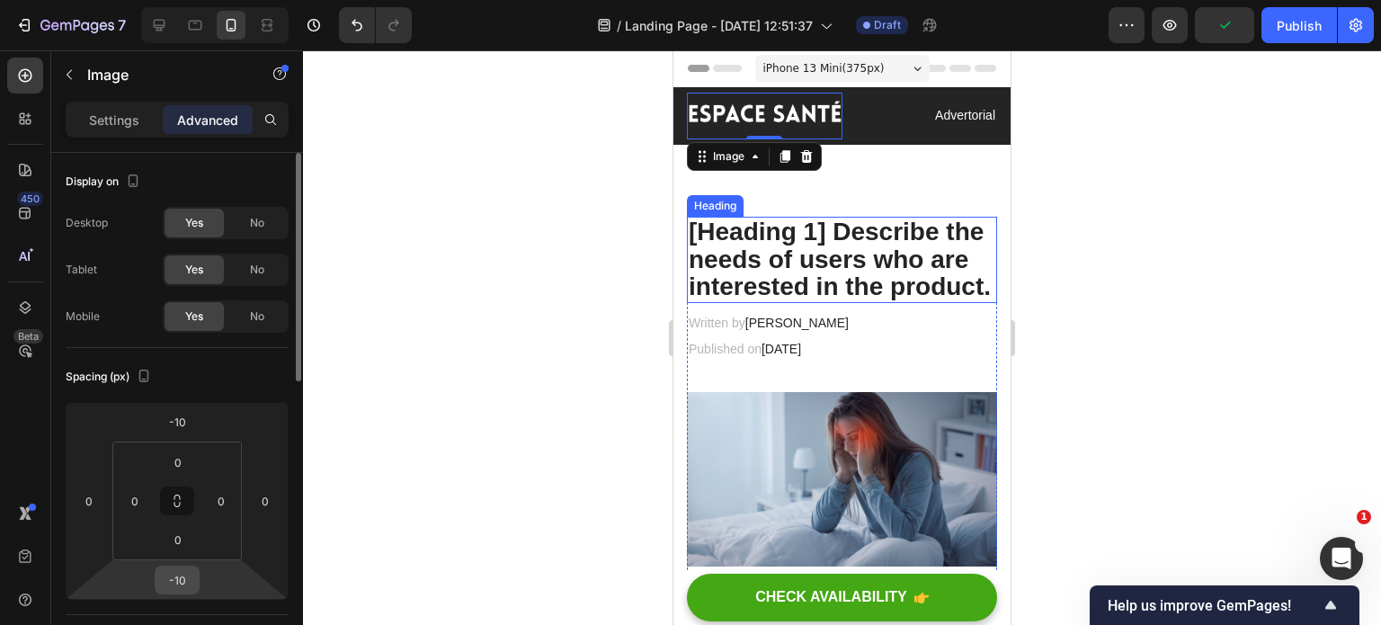
click at [184, 578] on input "-10" at bounding box center [177, 580] width 36 height 27
click at [187, 577] on input "-10" at bounding box center [177, 580] width 36 height 27
type input "-1"
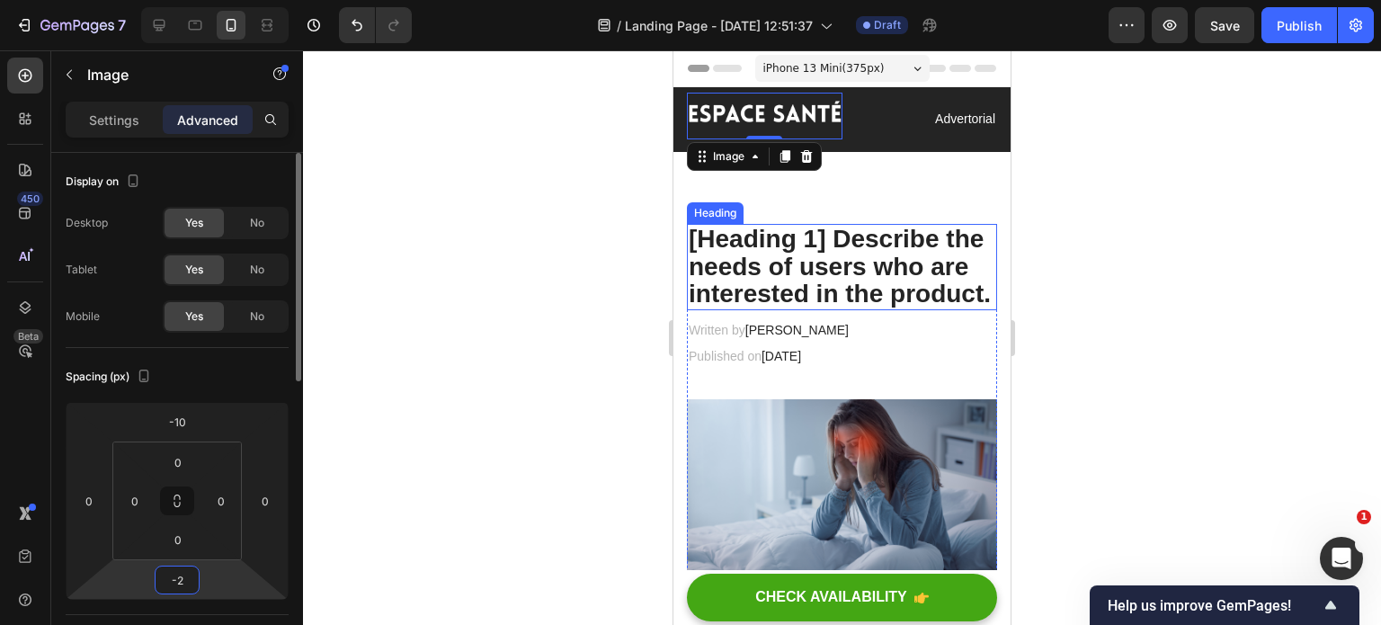
type input "-20"
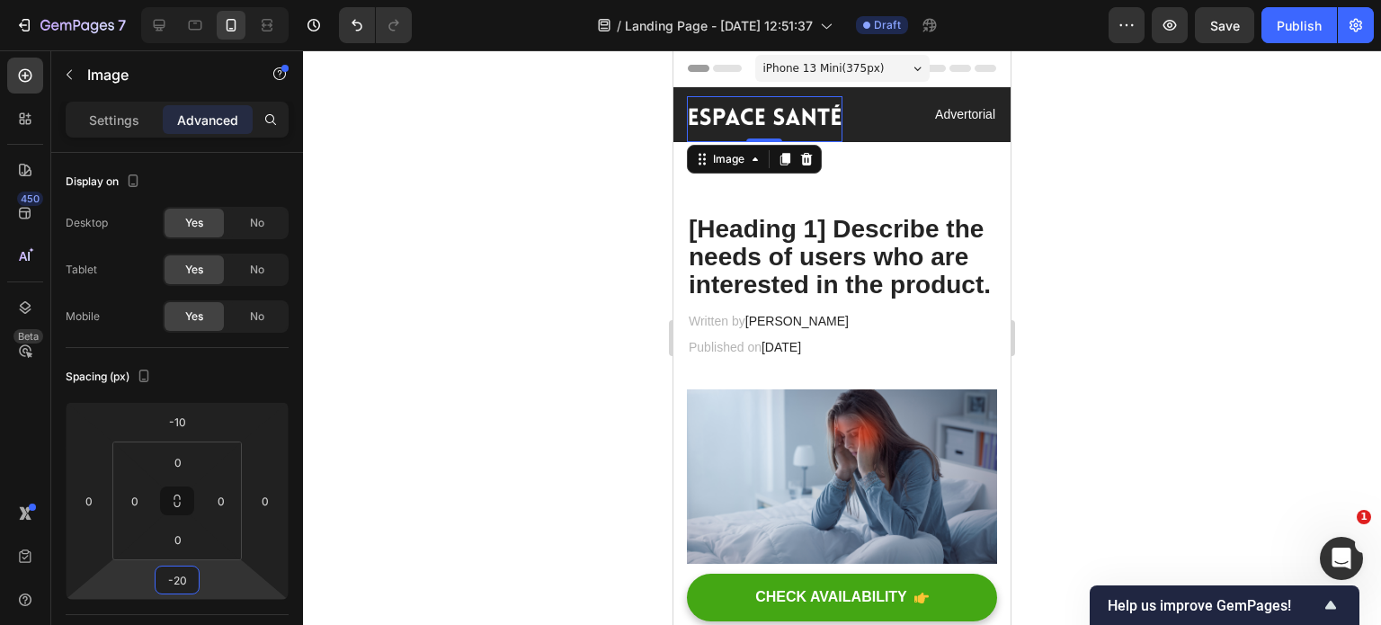
click at [1209, 364] on div at bounding box center [842, 337] width 1078 height 575
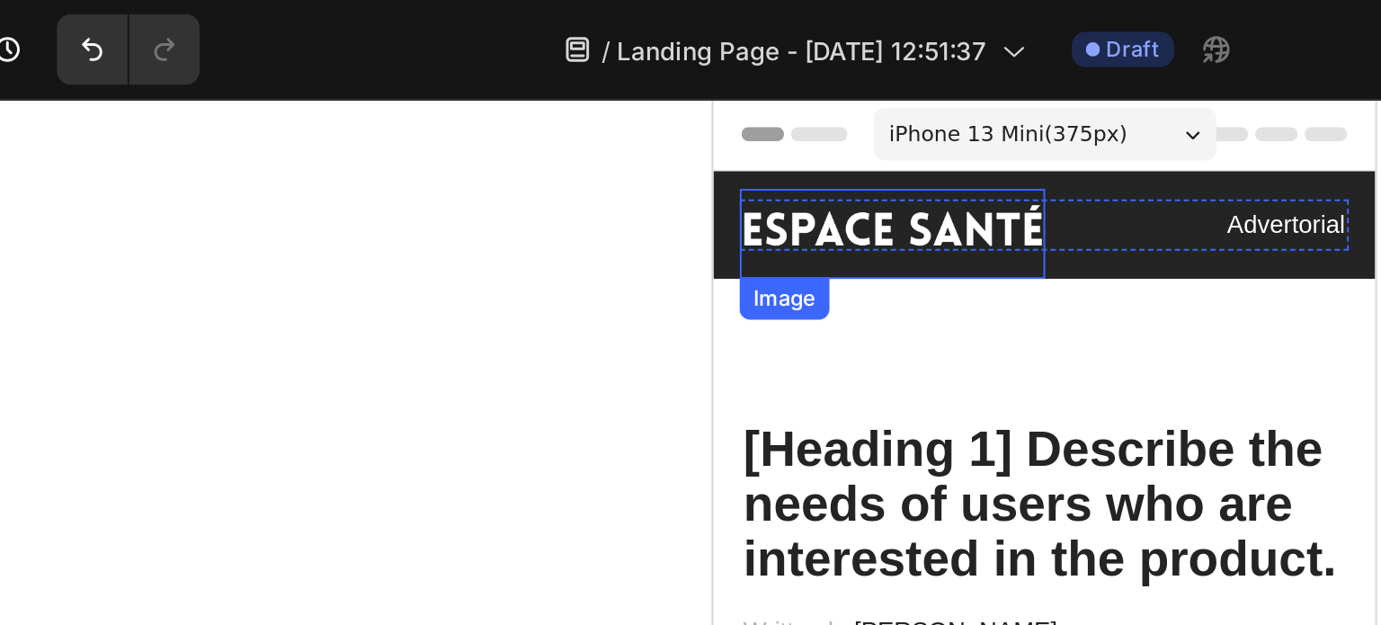
click at [647, 159] on div at bounding box center [842, 337] width 1078 height 575
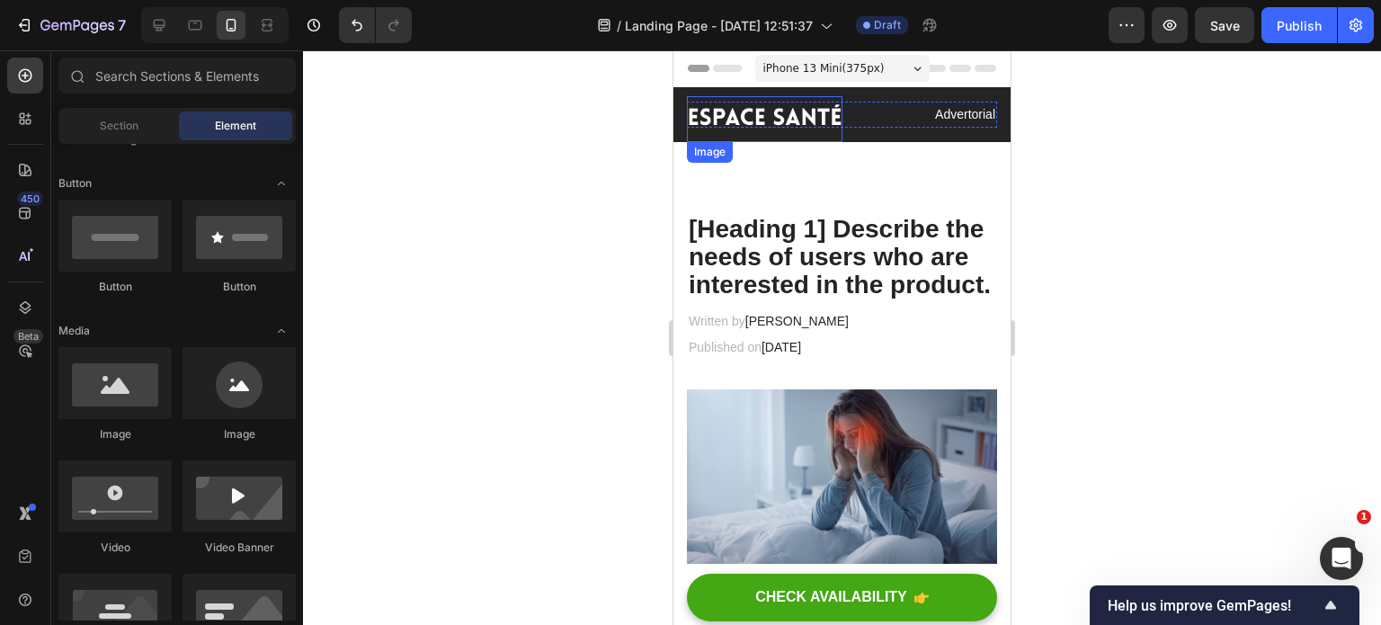
click at [774, 120] on img at bounding box center [765, 119] width 156 height 47
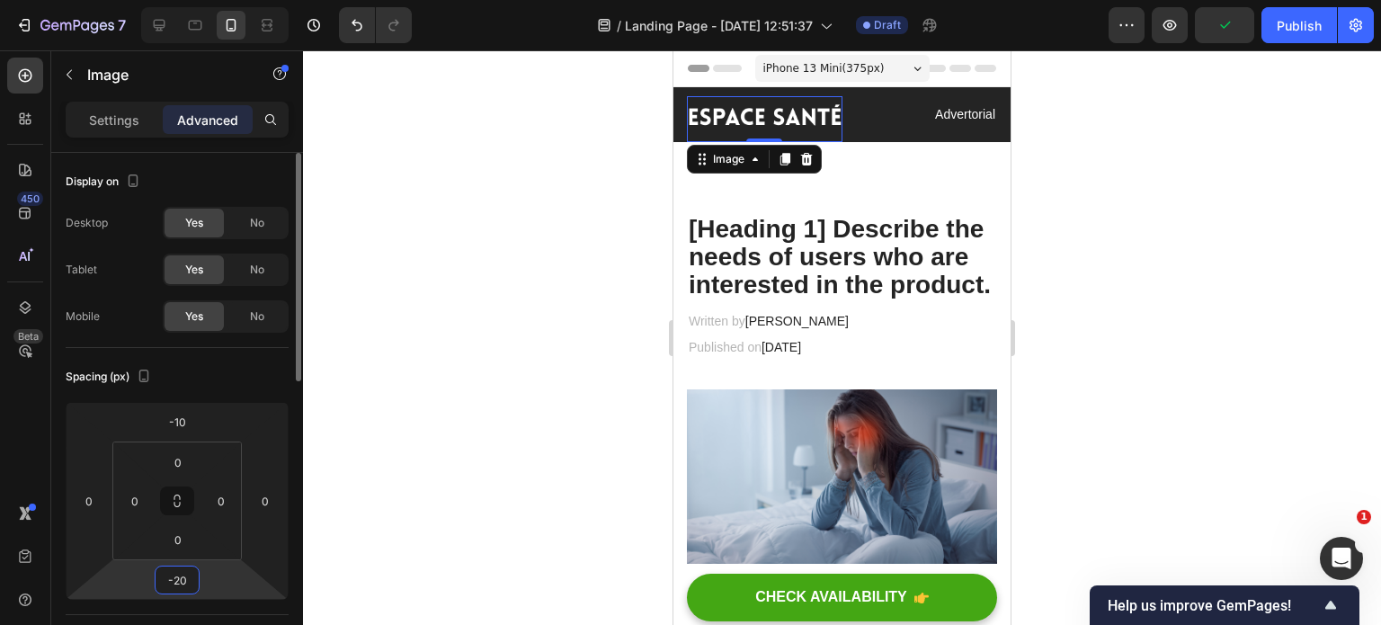
click at [187, 578] on input "-20" at bounding box center [177, 580] width 36 height 27
type input "-18"
click at [567, 348] on div at bounding box center [842, 337] width 1078 height 575
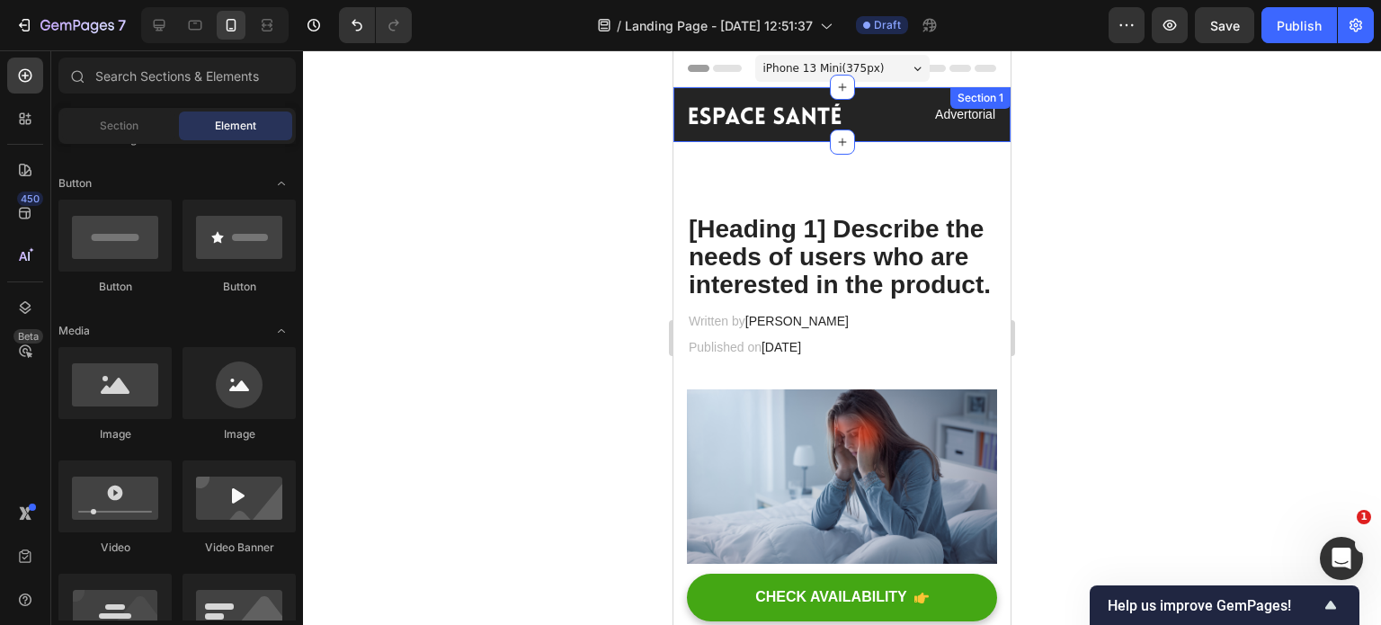
click at [677, 133] on div "Image Advertorial Text block Row Section 1" at bounding box center [842, 114] width 337 height 55
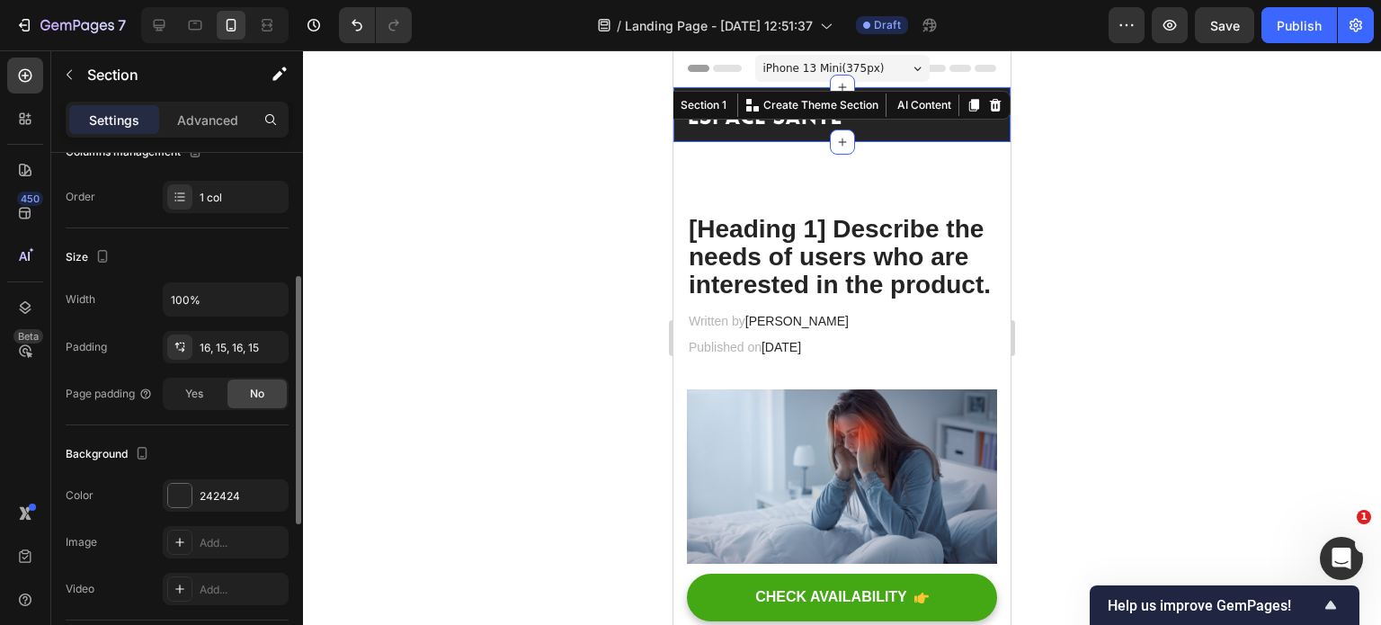
scroll to position [256, 0]
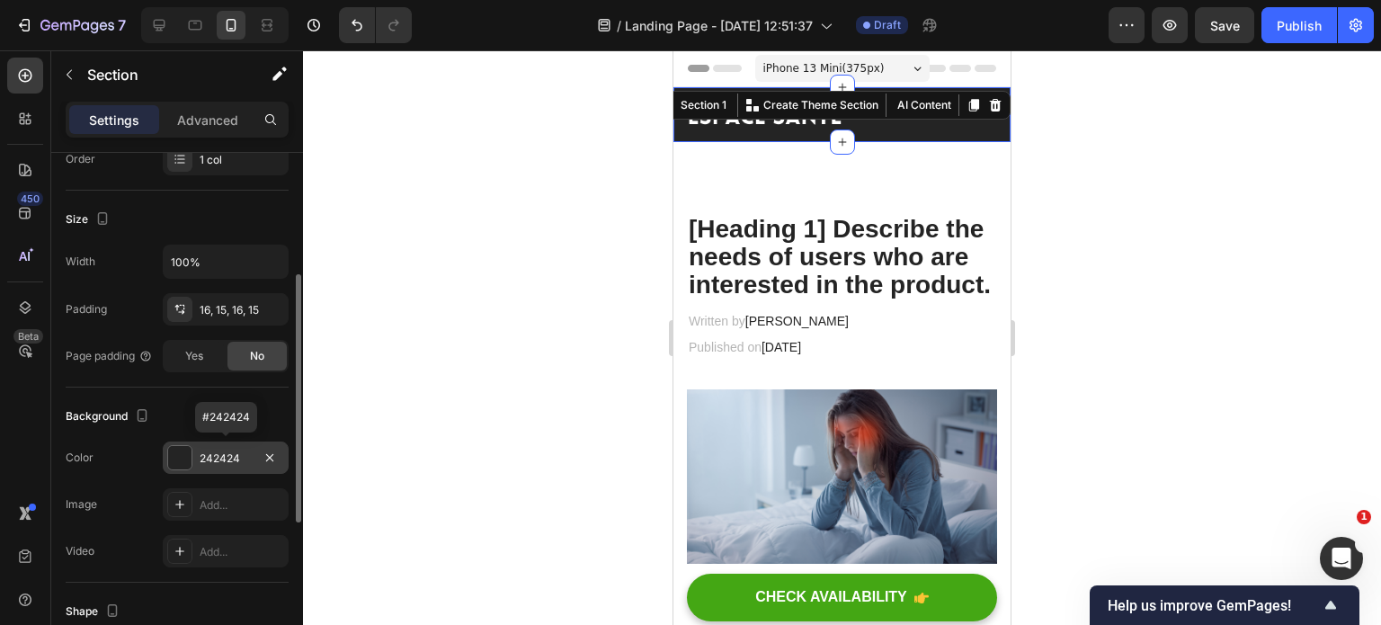
click at [221, 451] on div "242424" at bounding box center [226, 459] width 52 height 16
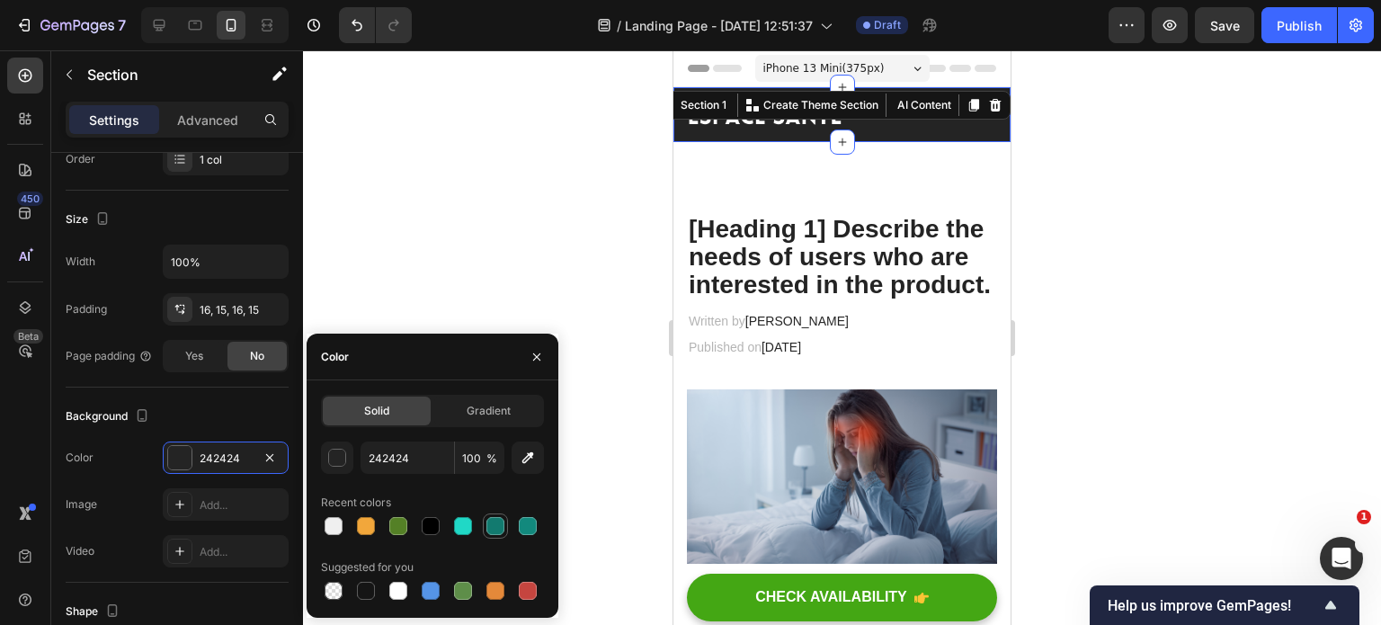
click at [500, 531] on div at bounding box center [496, 526] width 18 height 18
type input "127A6F"
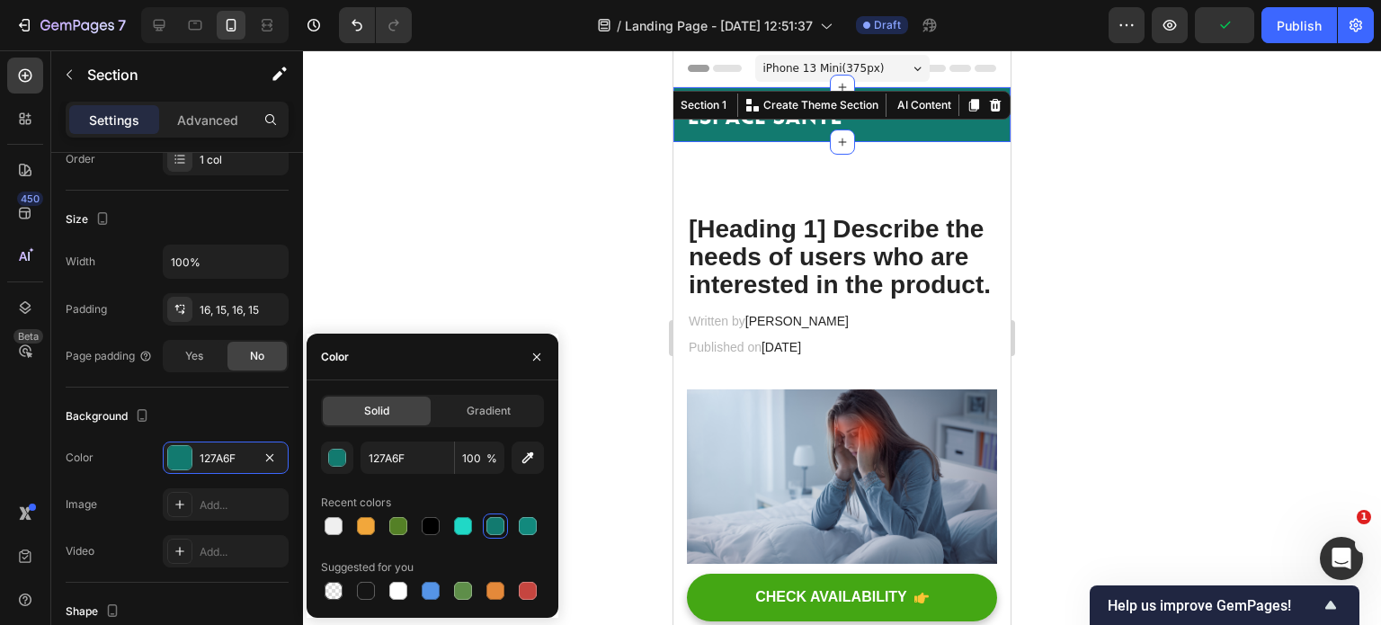
click at [583, 192] on div at bounding box center [842, 337] width 1078 height 575
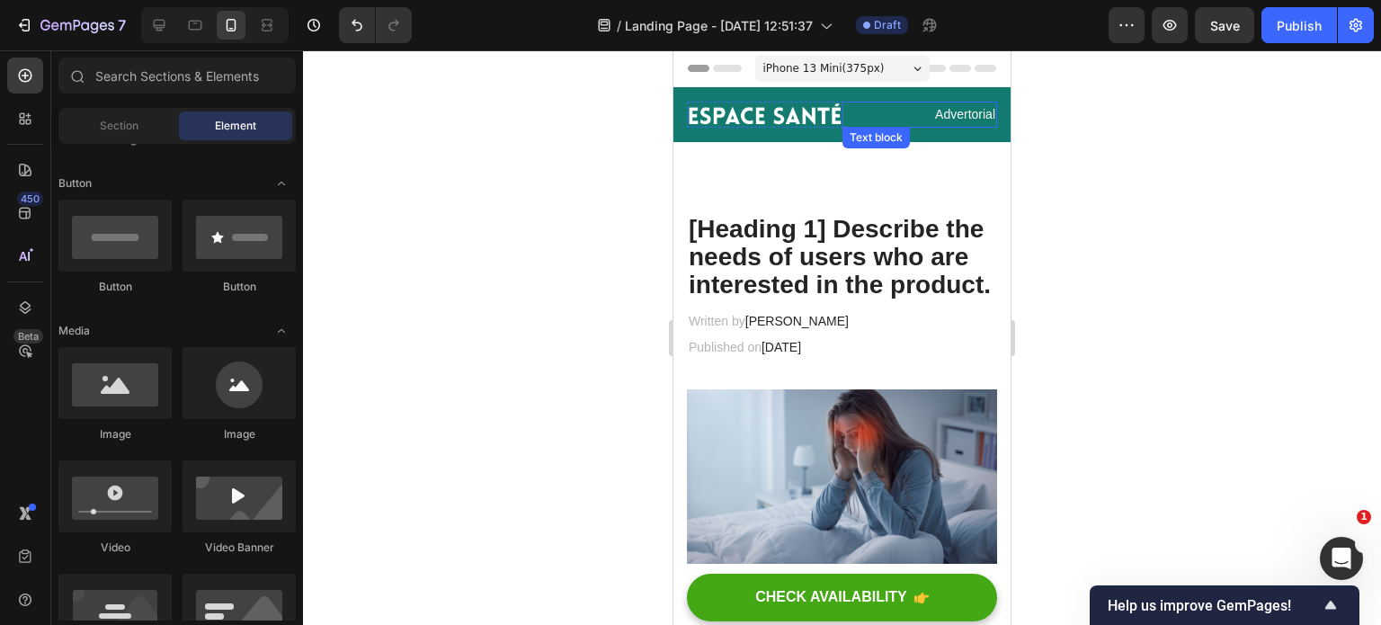
click at [961, 114] on p "Advertorial" at bounding box center [920, 114] width 152 height 22
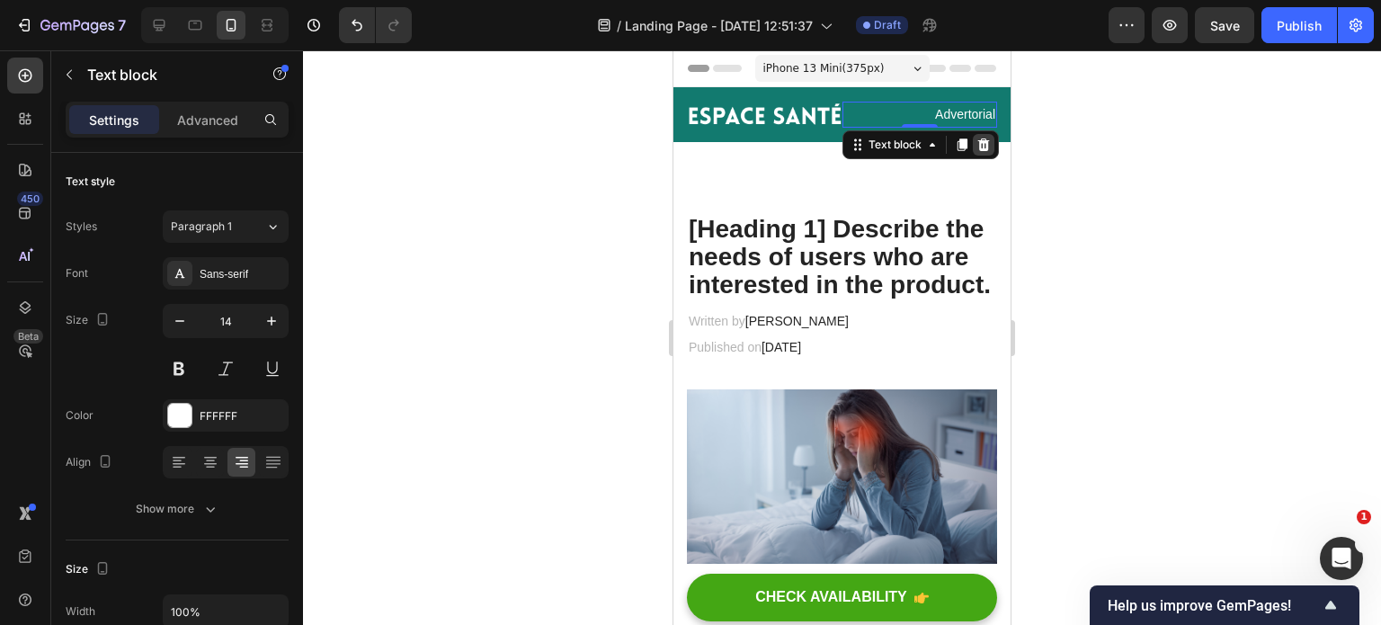
click at [975, 152] on div at bounding box center [984, 145] width 22 height 22
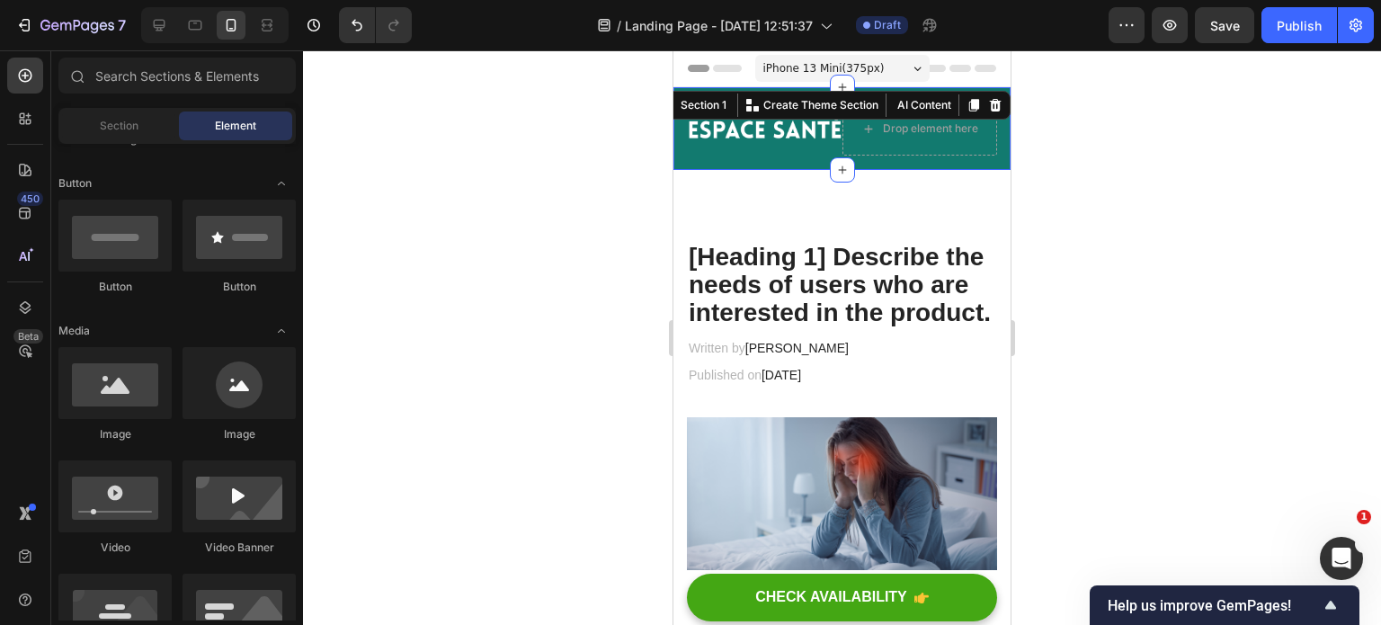
click at [914, 93] on div "Image Drop element here Row Section 1 You can create reusable sections Create T…" at bounding box center [842, 128] width 337 height 83
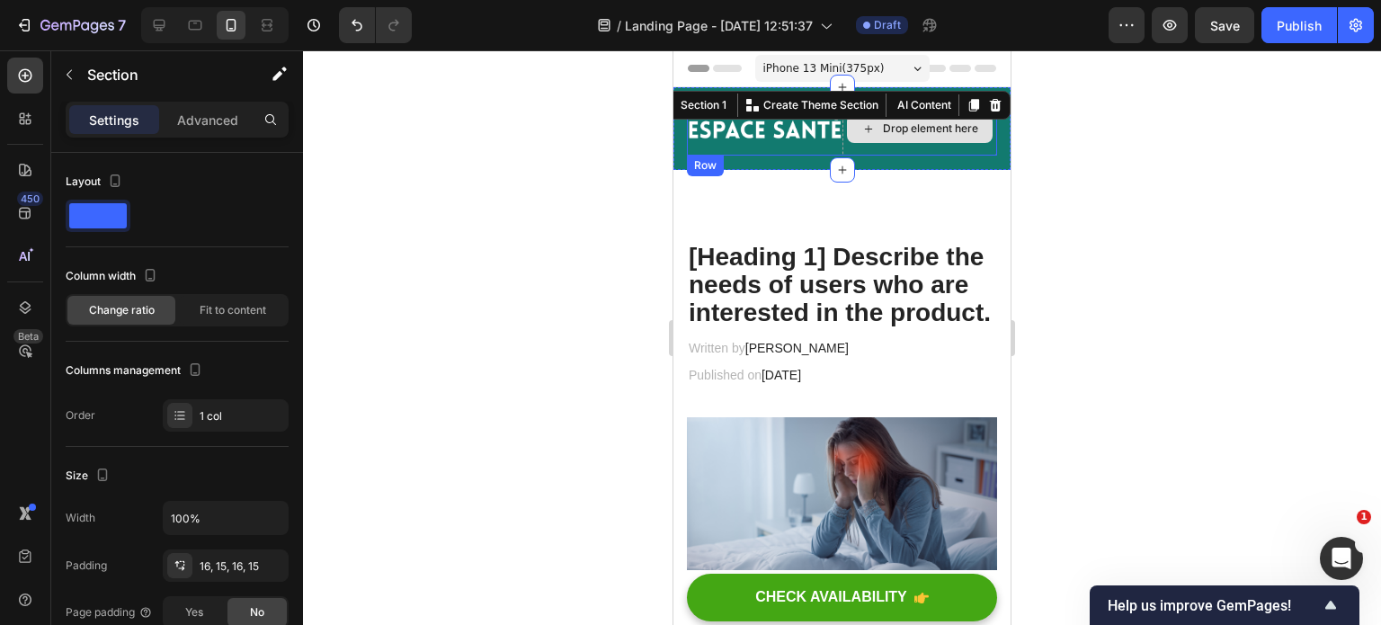
click at [935, 143] on div "Drop element here" at bounding box center [921, 129] width 156 height 54
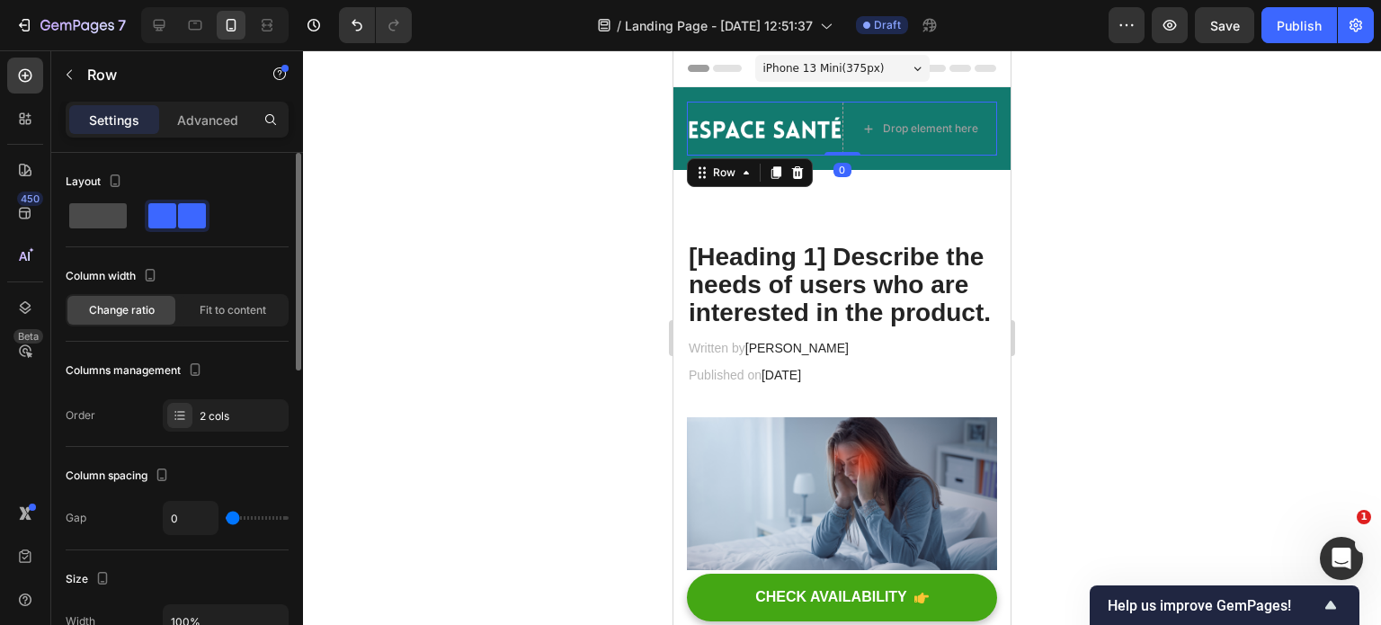
click at [108, 206] on span at bounding box center [98, 215] width 58 height 25
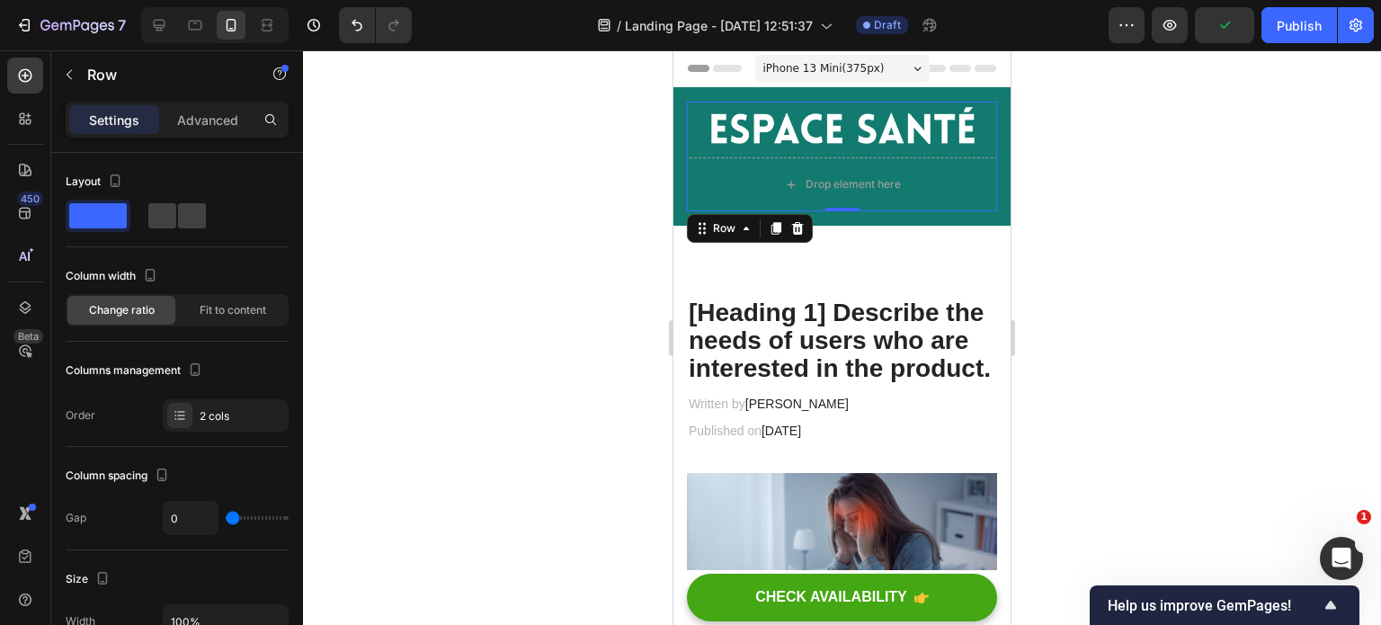
click at [356, 44] on div "7 Version history / Landing Page - [DATE] 12:51:37 Draft Preview Publish" at bounding box center [690, 25] width 1381 height 51
click at [372, 27] on button "Undo/Redo" at bounding box center [357, 25] width 36 height 36
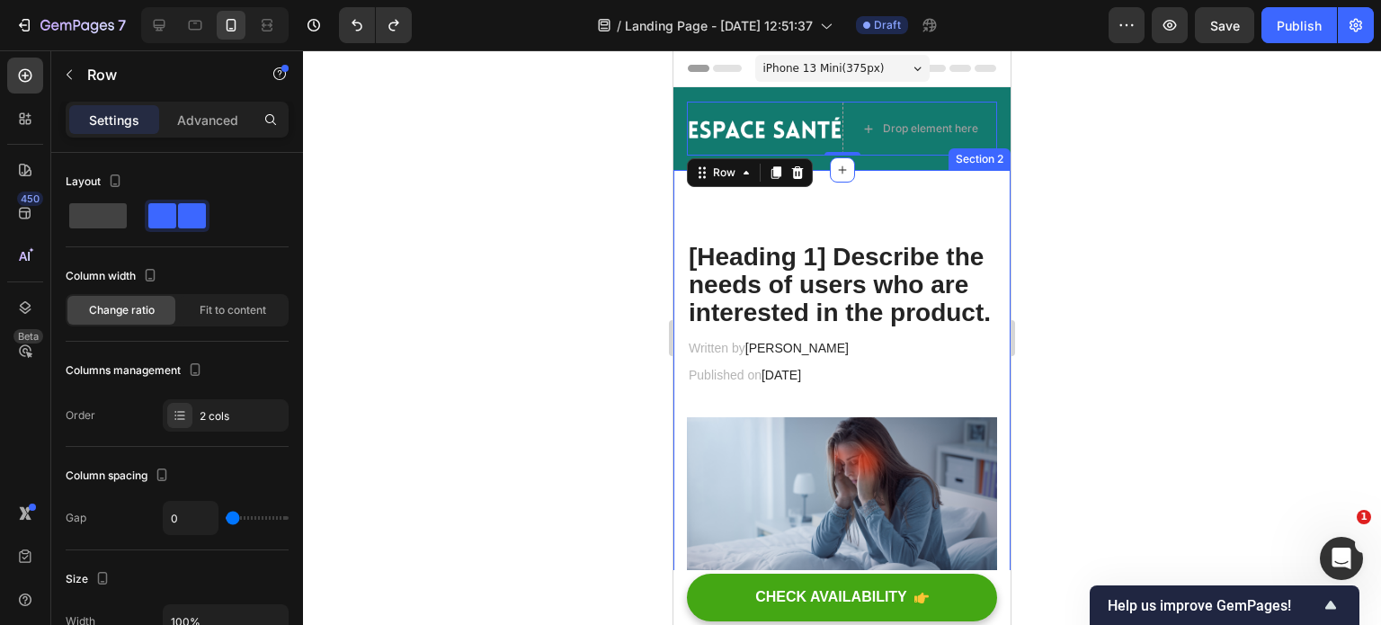
click at [1164, 197] on div at bounding box center [842, 337] width 1078 height 575
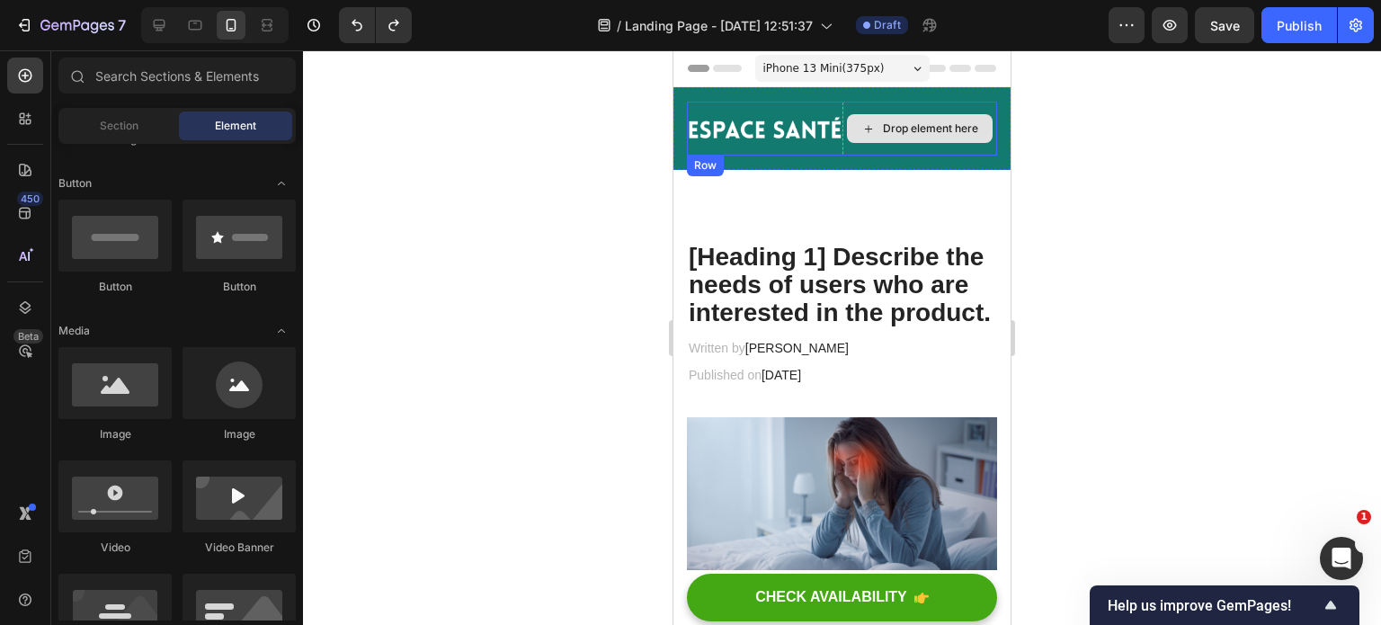
click at [906, 127] on div "Drop element here" at bounding box center [930, 128] width 95 height 14
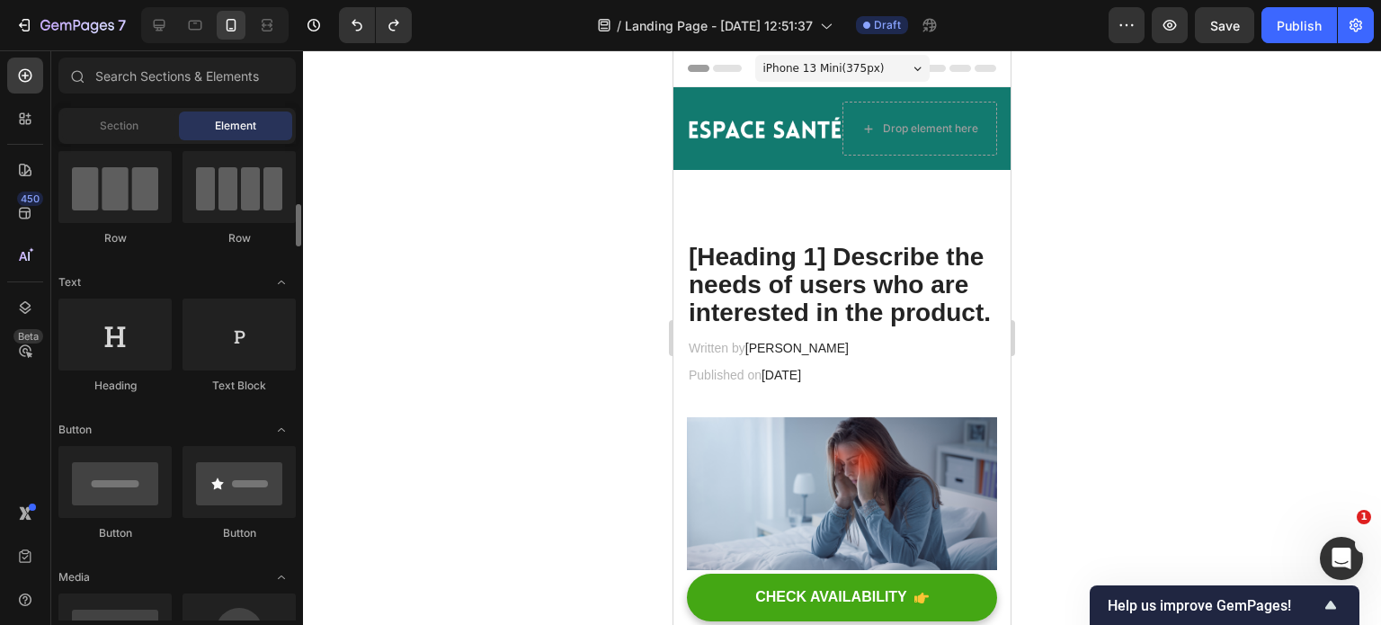
scroll to position [144, 0]
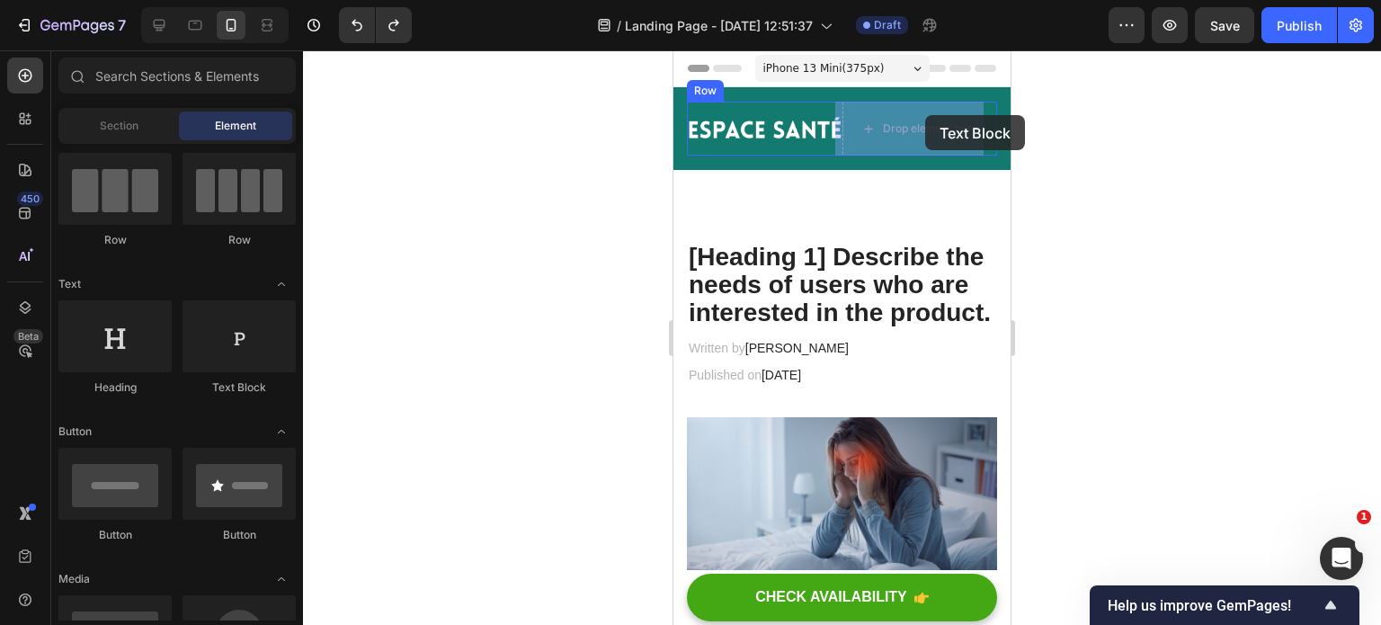
drag, startPoint x: 898, startPoint y: 401, endPoint x: 925, endPoint y: 114, distance: 288.1
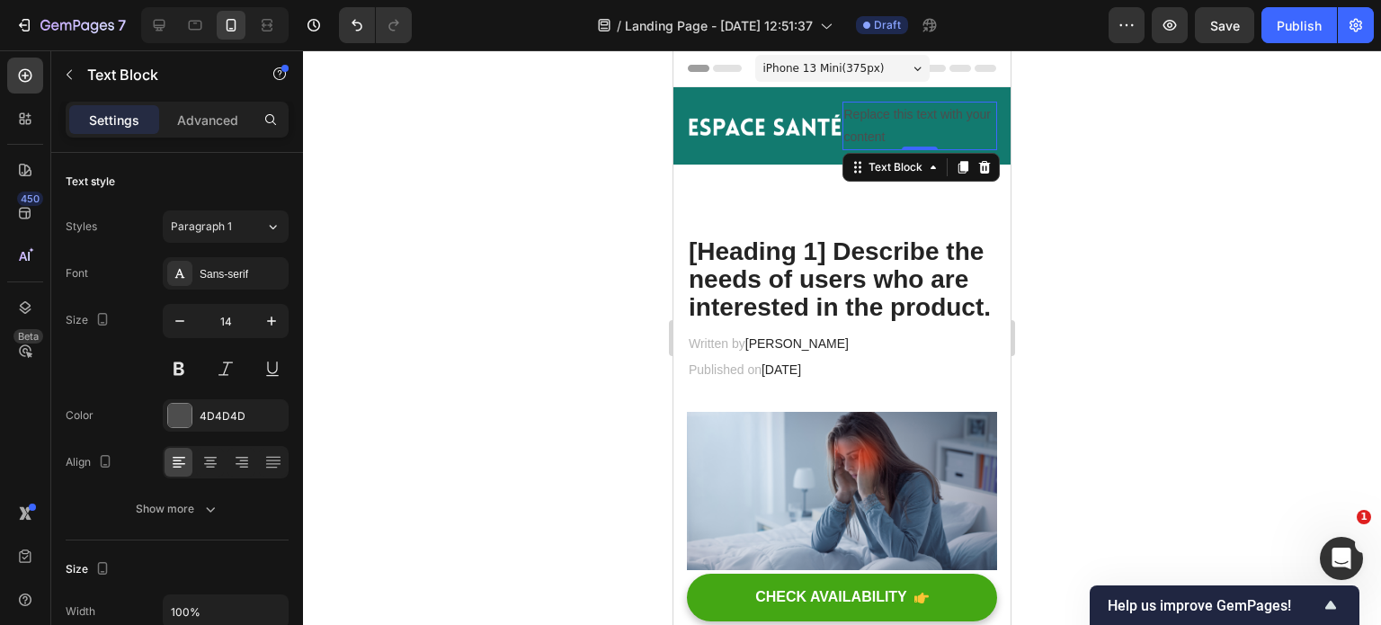
click at [915, 123] on div "Replace this text with your content" at bounding box center [921, 126] width 156 height 49
click at [915, 123] on p "Replace this text with your content" at bounding box center [920, 125] width 152 height 45
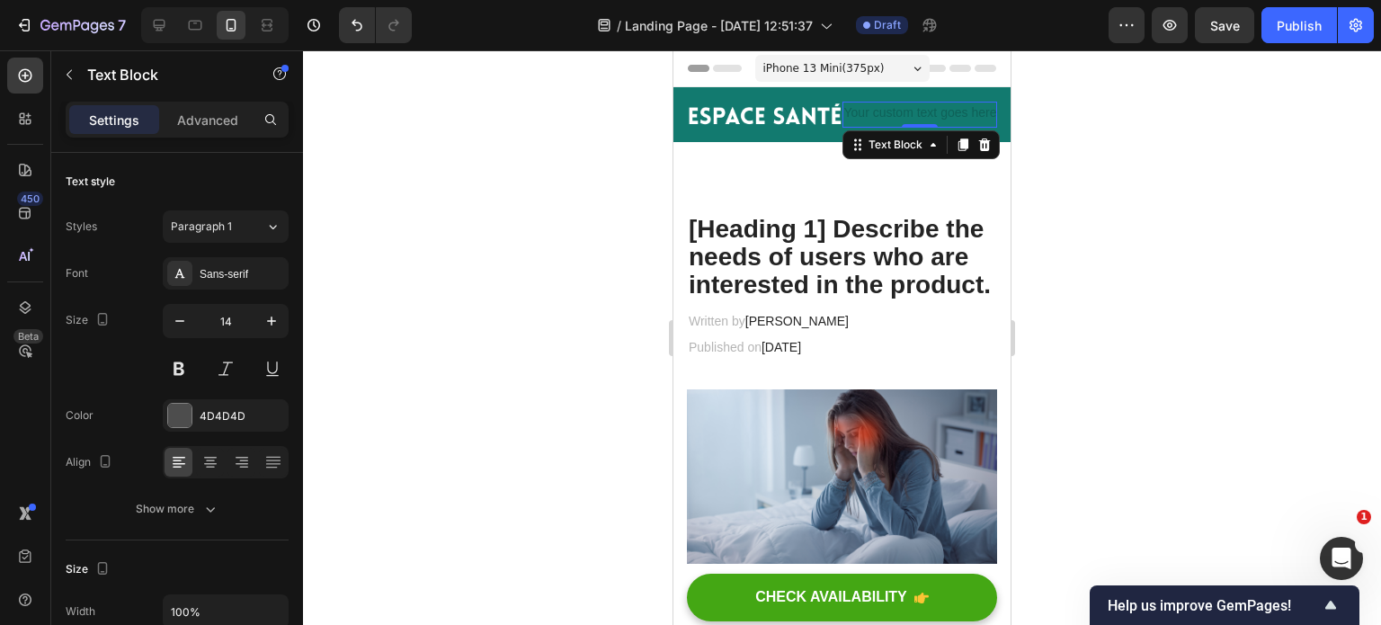
click at [1174, 164] on div at bounding box center [842, 337] width 1078 height 575
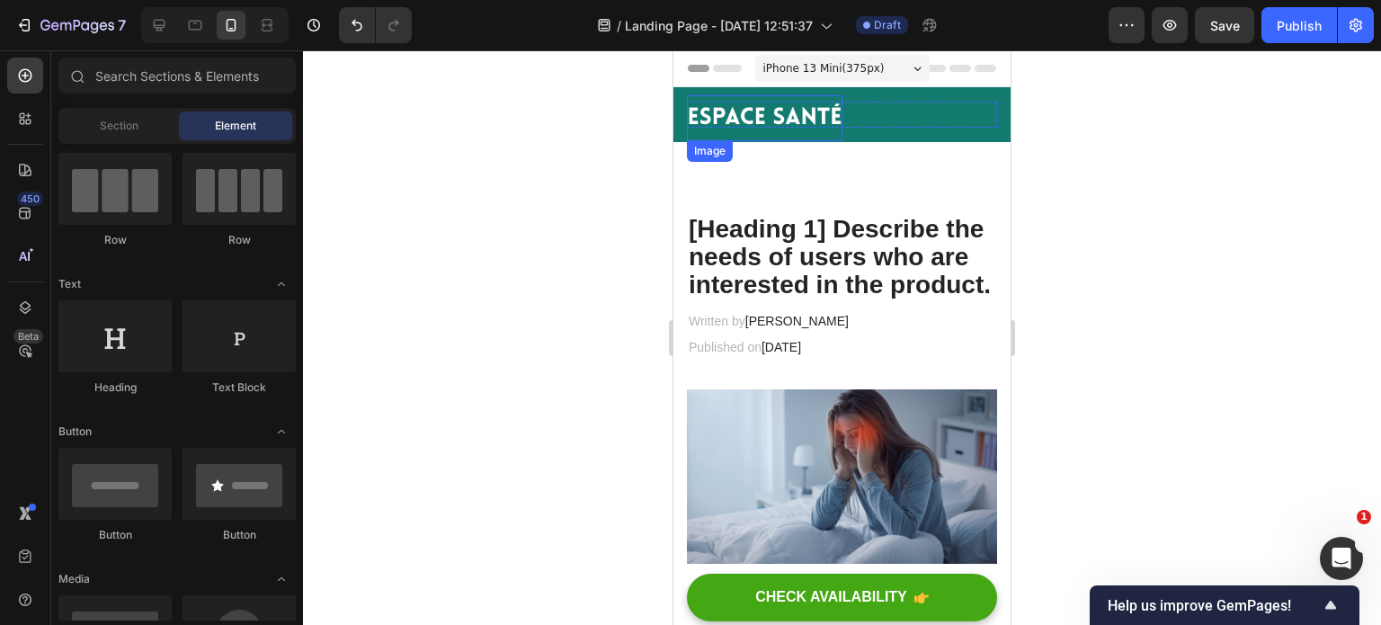
click at [754, 110] on img at bounding box center [765, 118] width 156 height 47
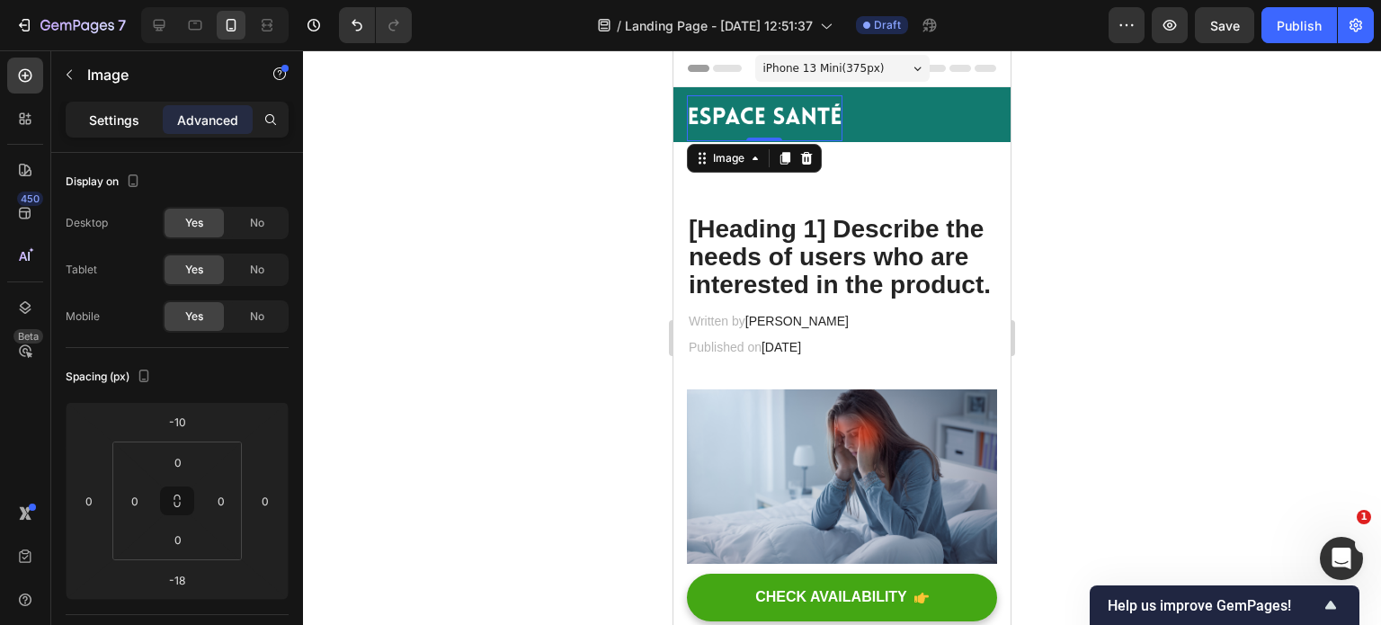
click at [112, 125] on p "Settings" at bounding box center [114, 120] width 50 height 19
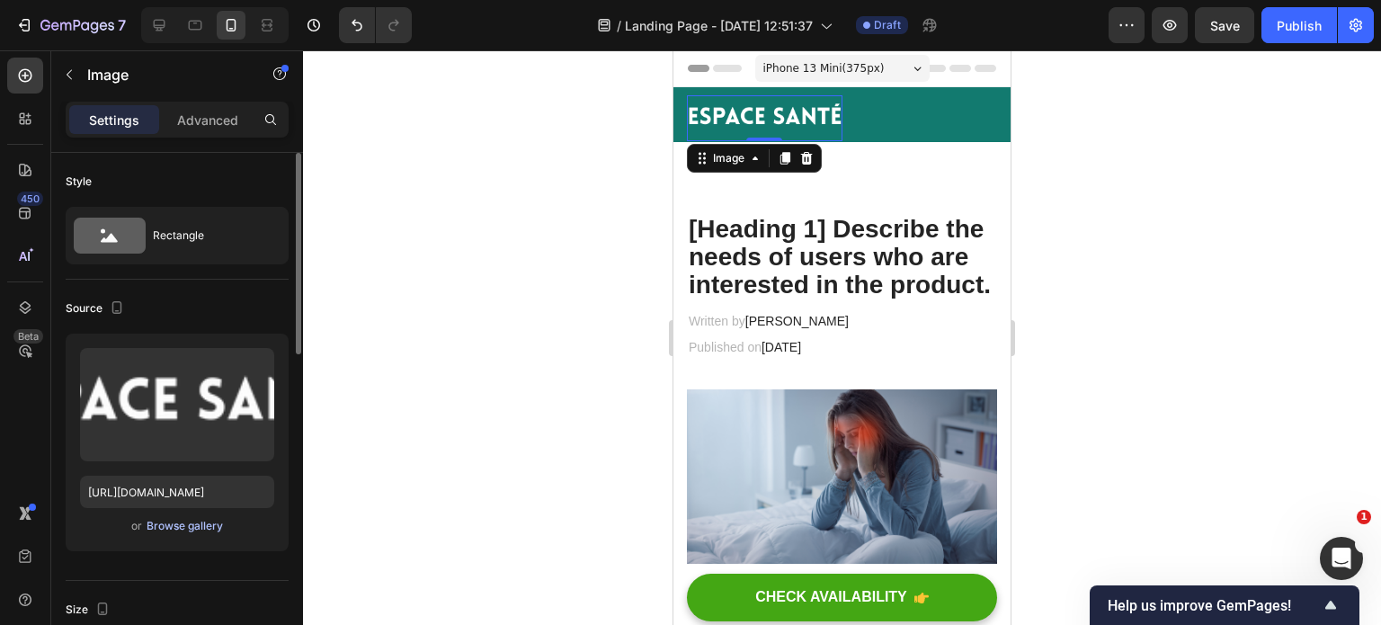
click at [164, 529] on div "Browse gallery" at bounding box center [185, 526] width 76 height 16
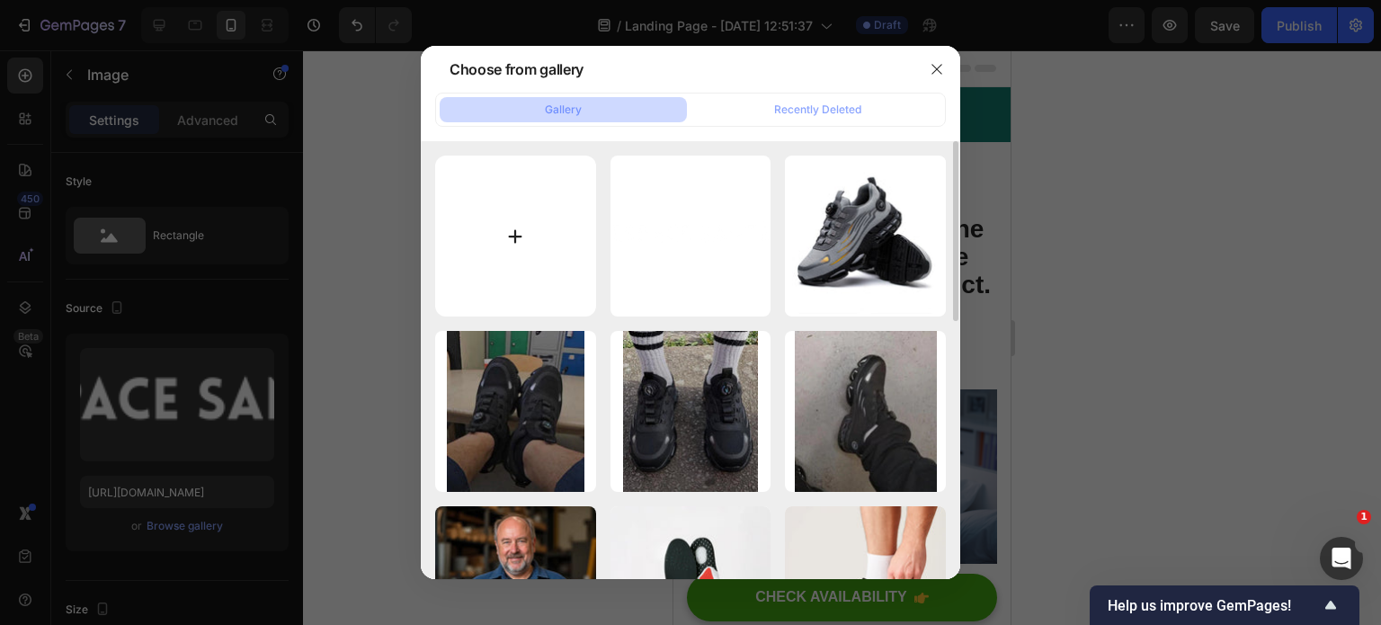
click at [504, 240] on input "file" at bounding box center [515, 236] width 161 height 161
type input "C:\fakepath\Logo_Espace_Santé.png"
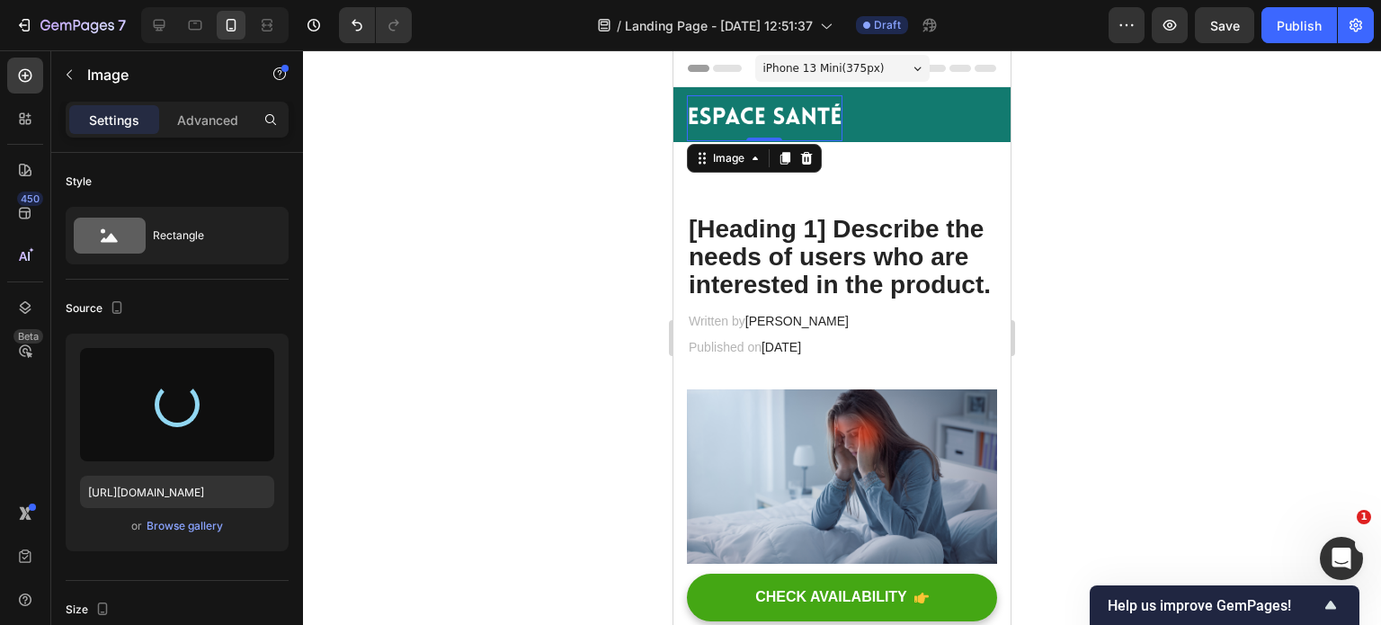
type input "[URL][DOMAIN_NAME]"
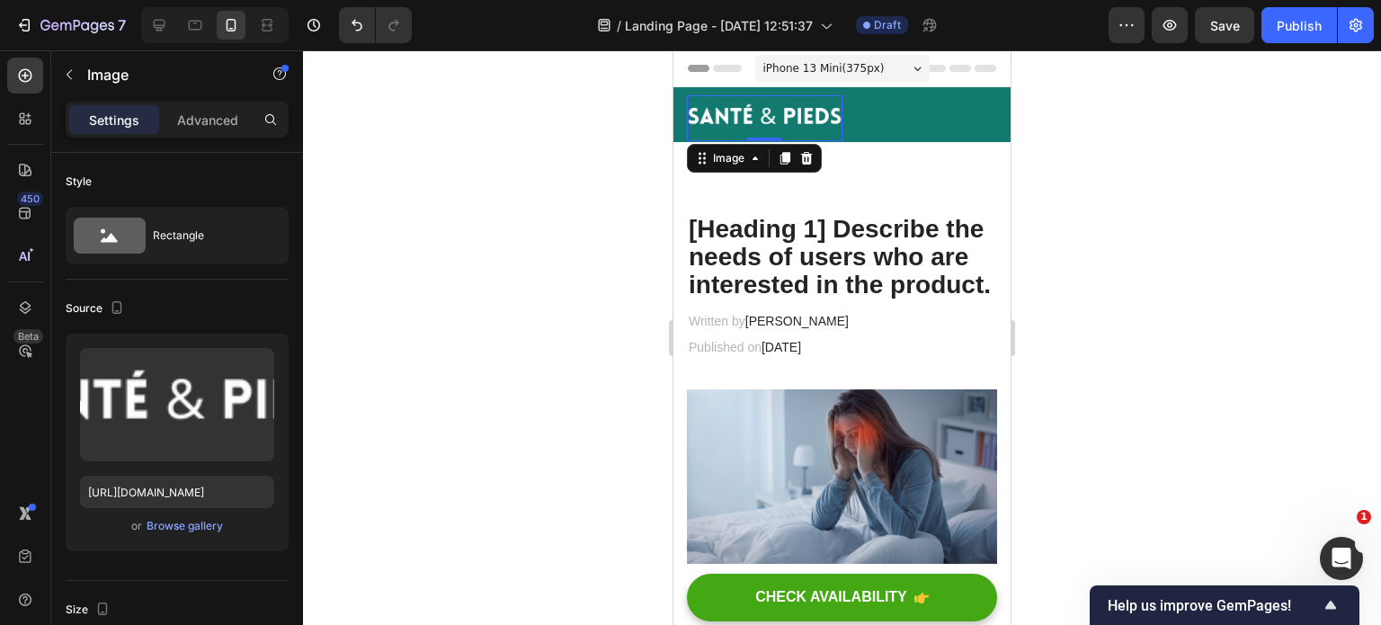
click at [1119, 258] on div at bounding box center [842, 337] width 1078 height 575
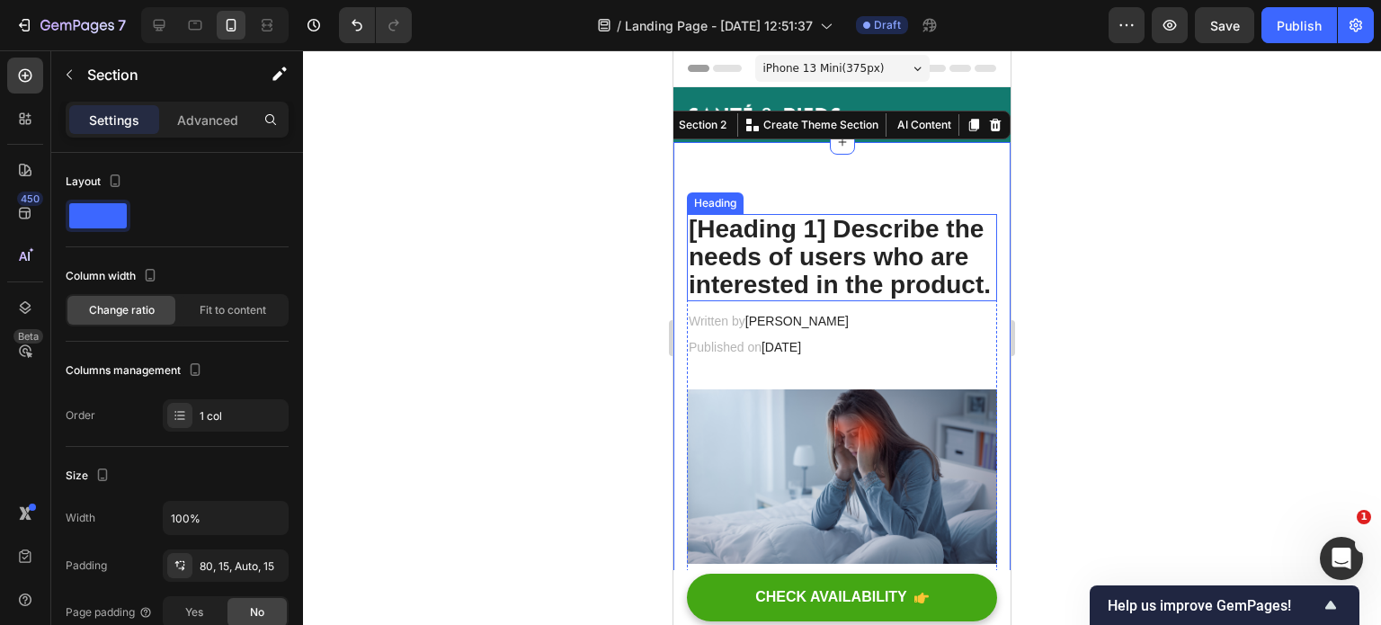
click at [767, 232] on p "[Heading 1] Describe the needs of users who are interested in the product." at bounding box center [842, 257] width 307 height 83
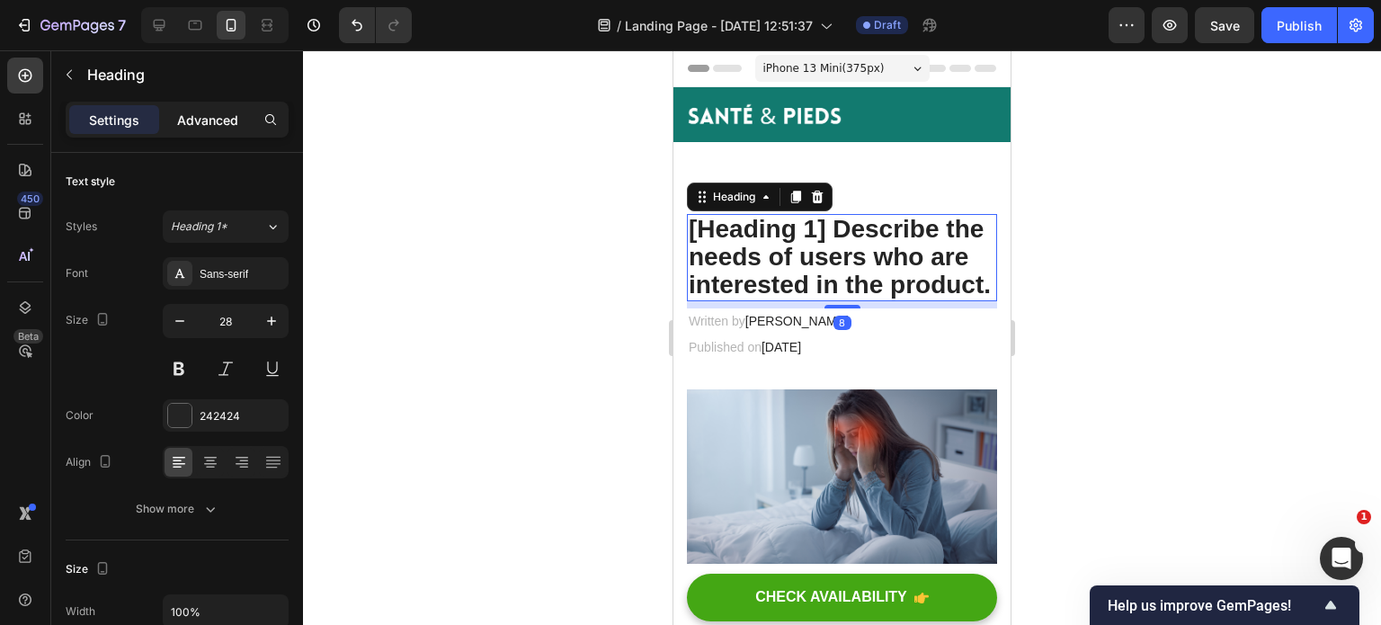
click at [225, 125] on p "Advanced" at bounding box center [207, 120] width 61 height 19
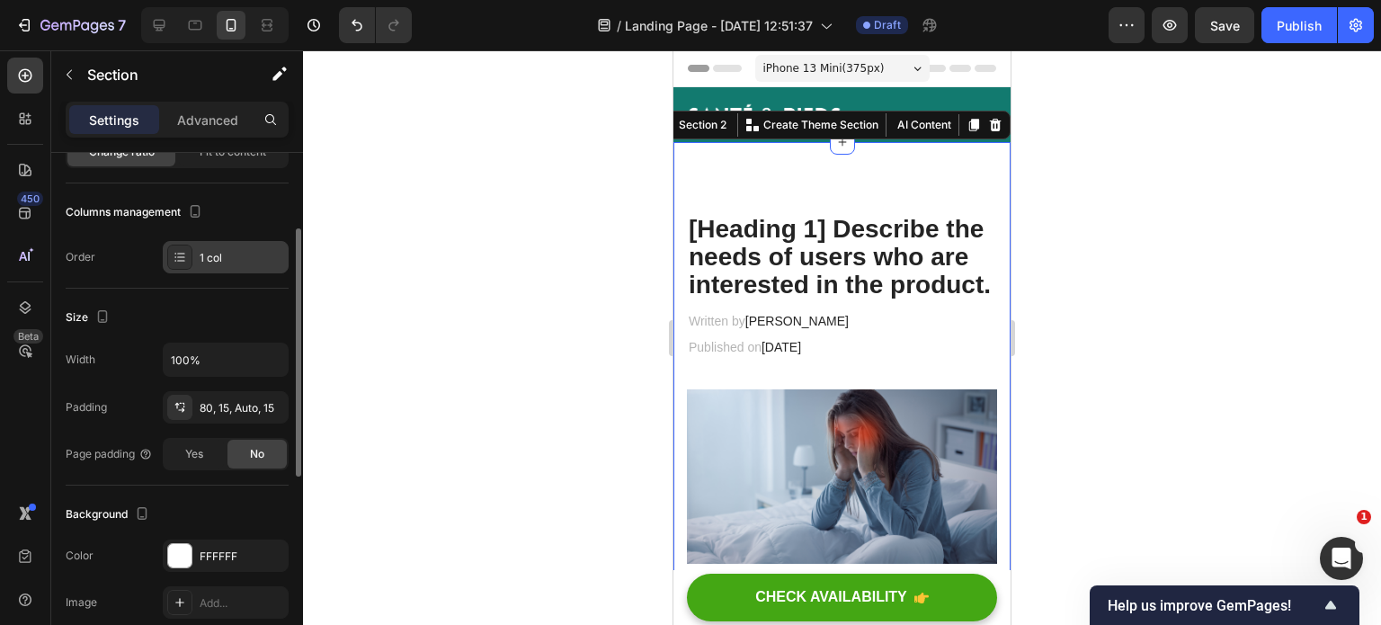
scroll to position [159, 0]
click at [202, 394] on div "80, 15, Auto, 15" at bounding box center [226, 406] width 126 height 32
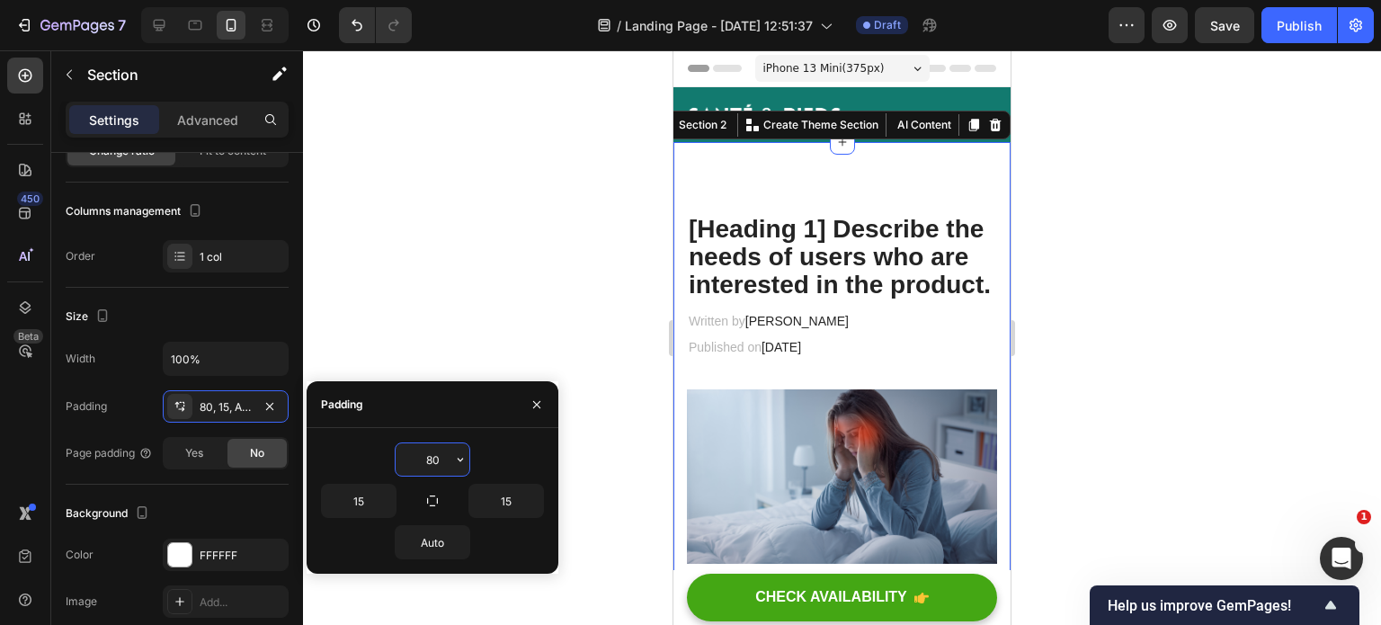
click at [439, 458] on input "80" at bounding box center [433, 459] width 74 height 32
type input "0"
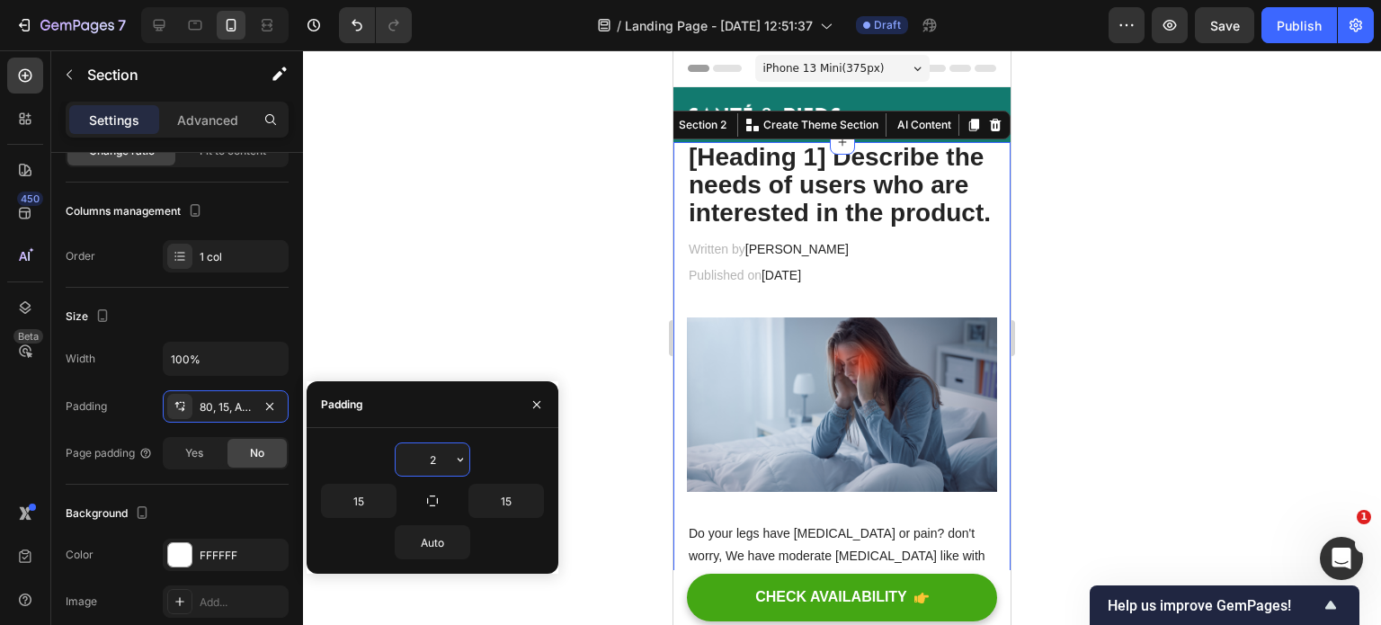
type input "20"
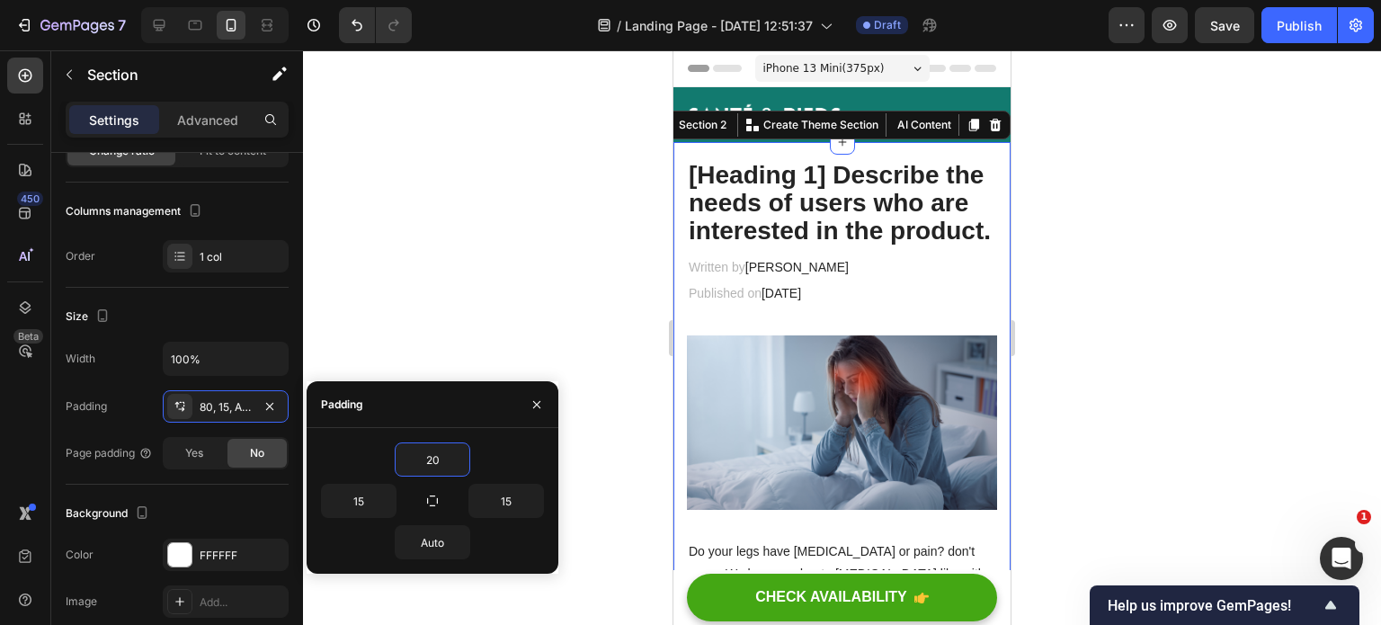
click at [1163, 345] on div at bounding box center [842, 337] width 1078 height 575
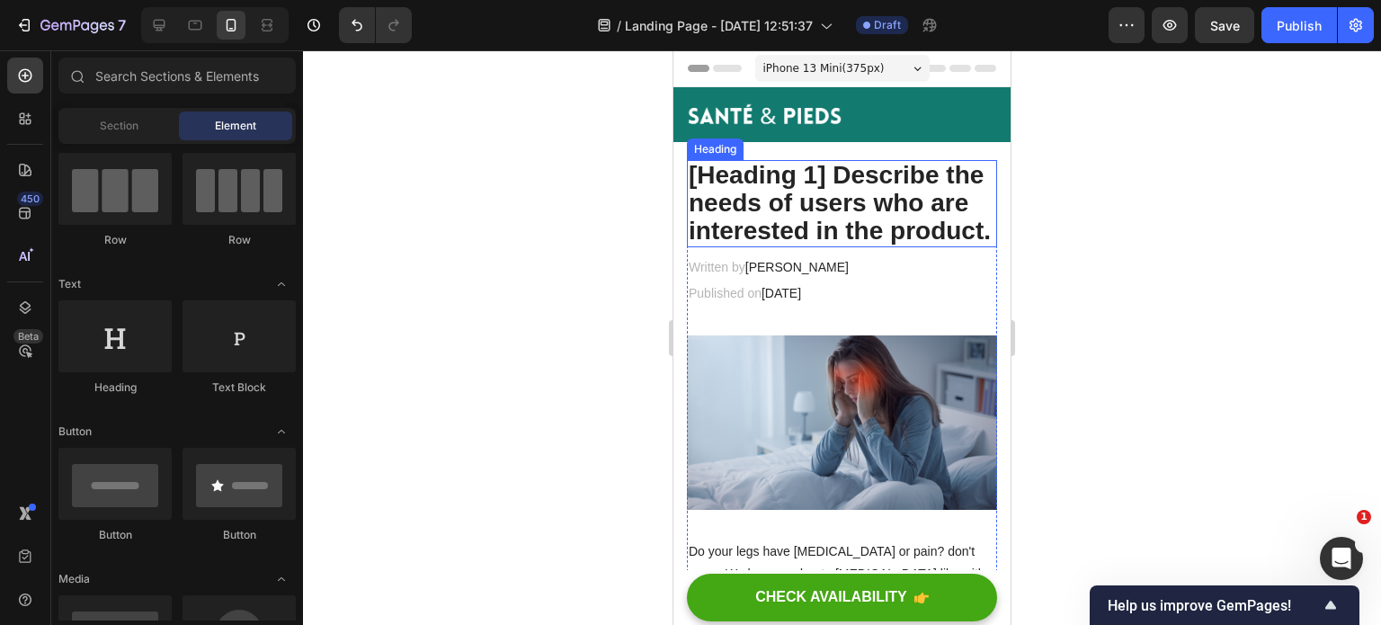
click at [854, 227] on p "[Heading 1] Describe the needs of users who are interested in the product." at bounding box center [842, 203] width 307 height 83
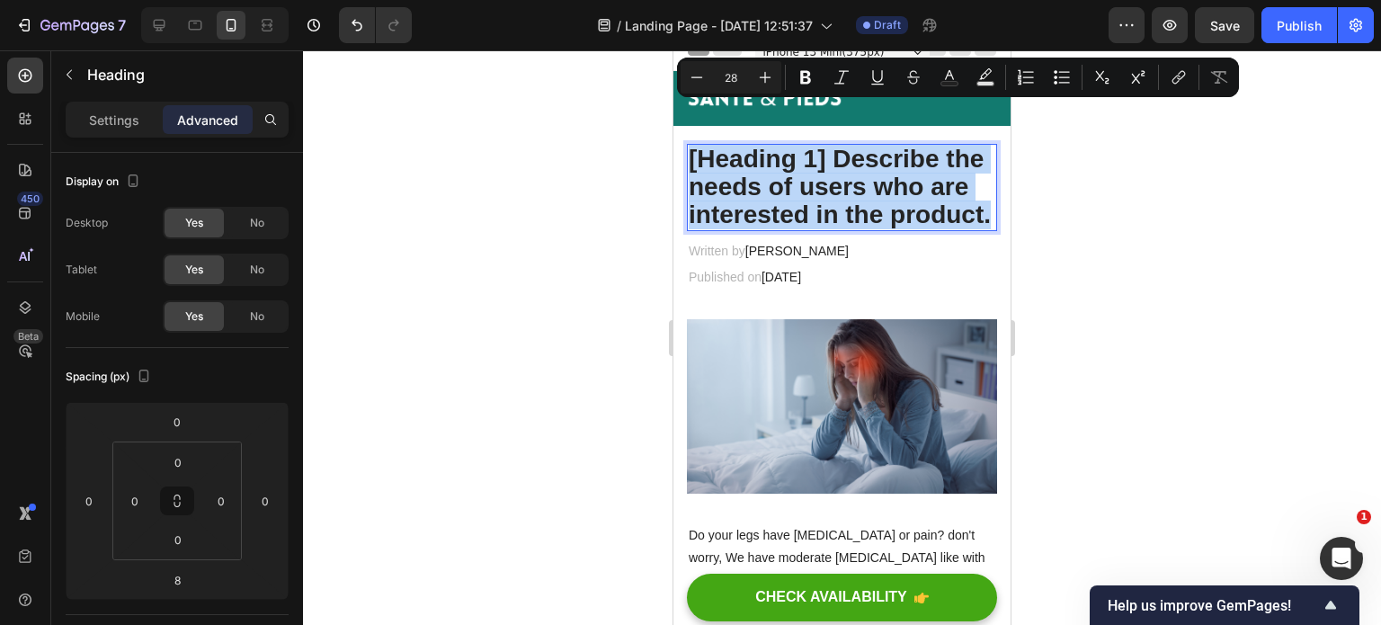
scroll to position [0, 0]
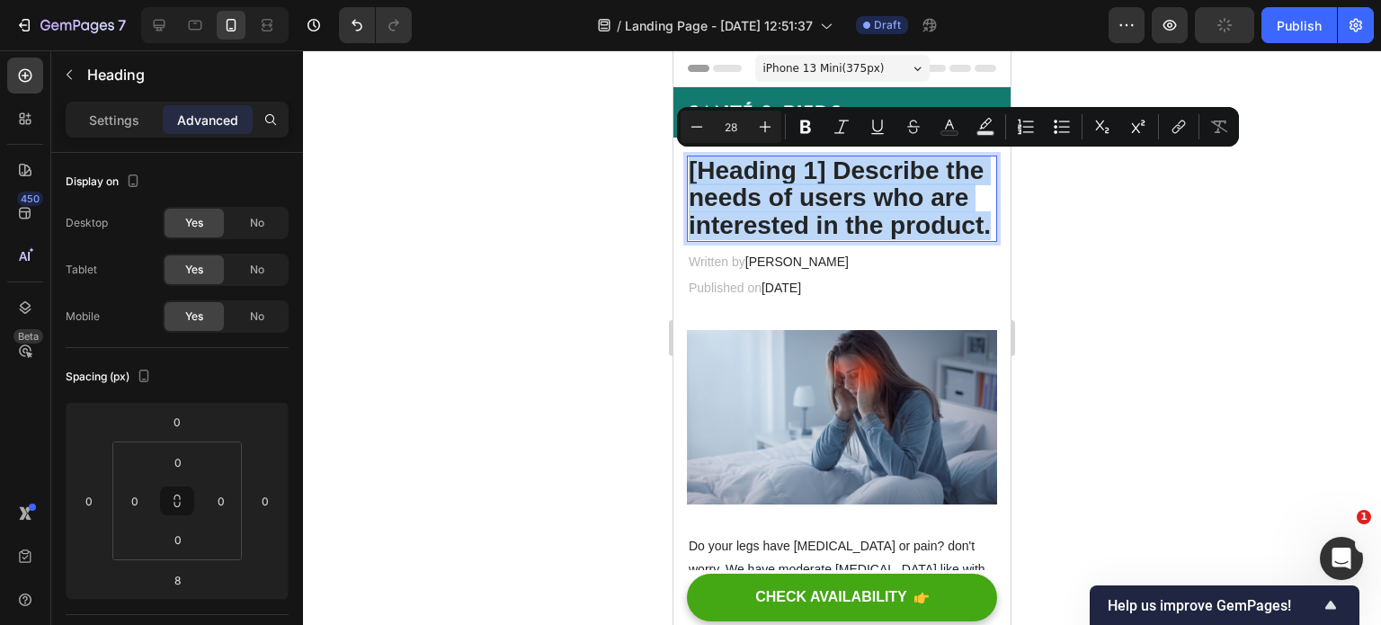
click at [835, 233] on p "[Heading 1] Describe the needs of users who are interested in the product." at bounding box center [842, 198] width 307 height 83
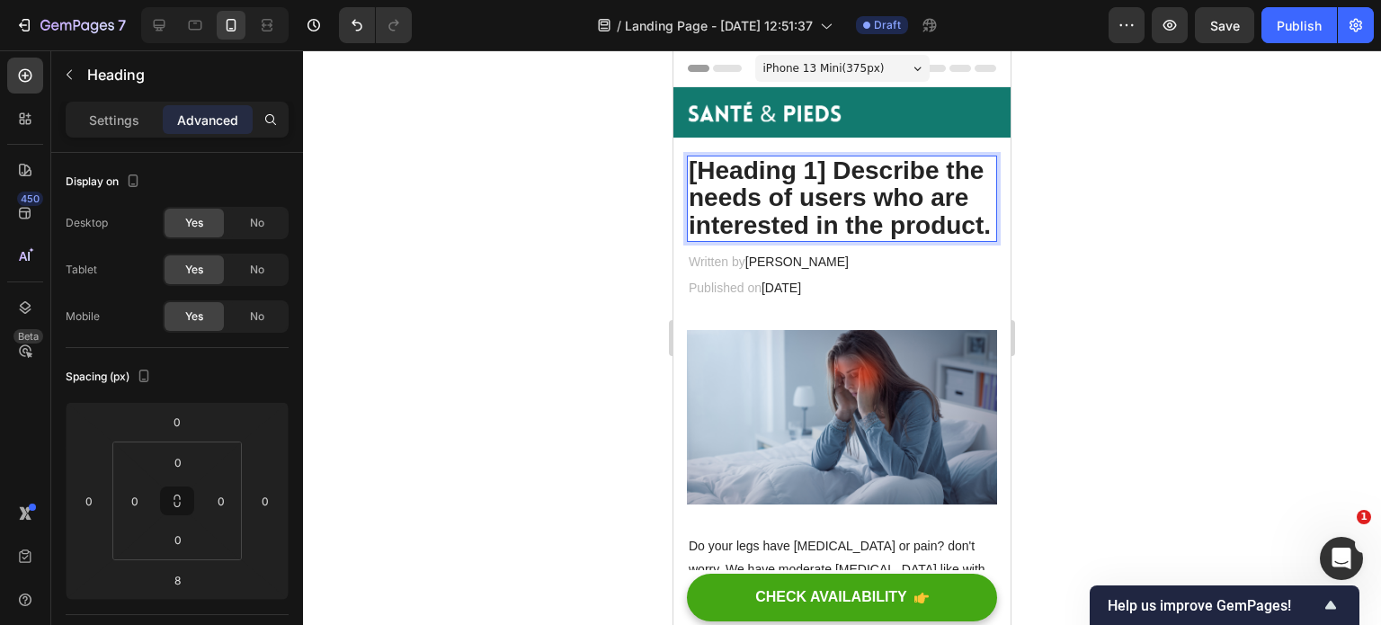
click at [835, 233] on p "[Heading 1] Describe the needs of users who are interested in the product." at bounding box center [842, 198] width 307 height 83
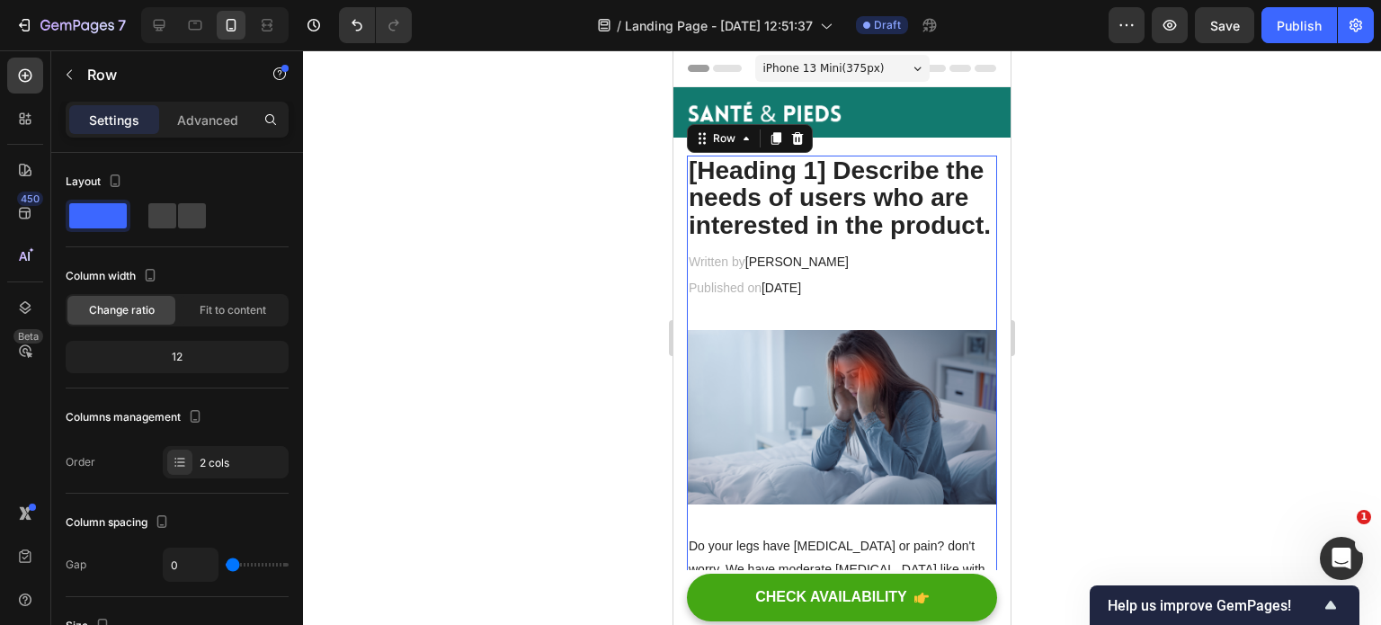
click at [823, 240] on p "[Heading 1] Describe the needs of users who are interested in the product." at bounding box center [842, 198] width 307 height 83
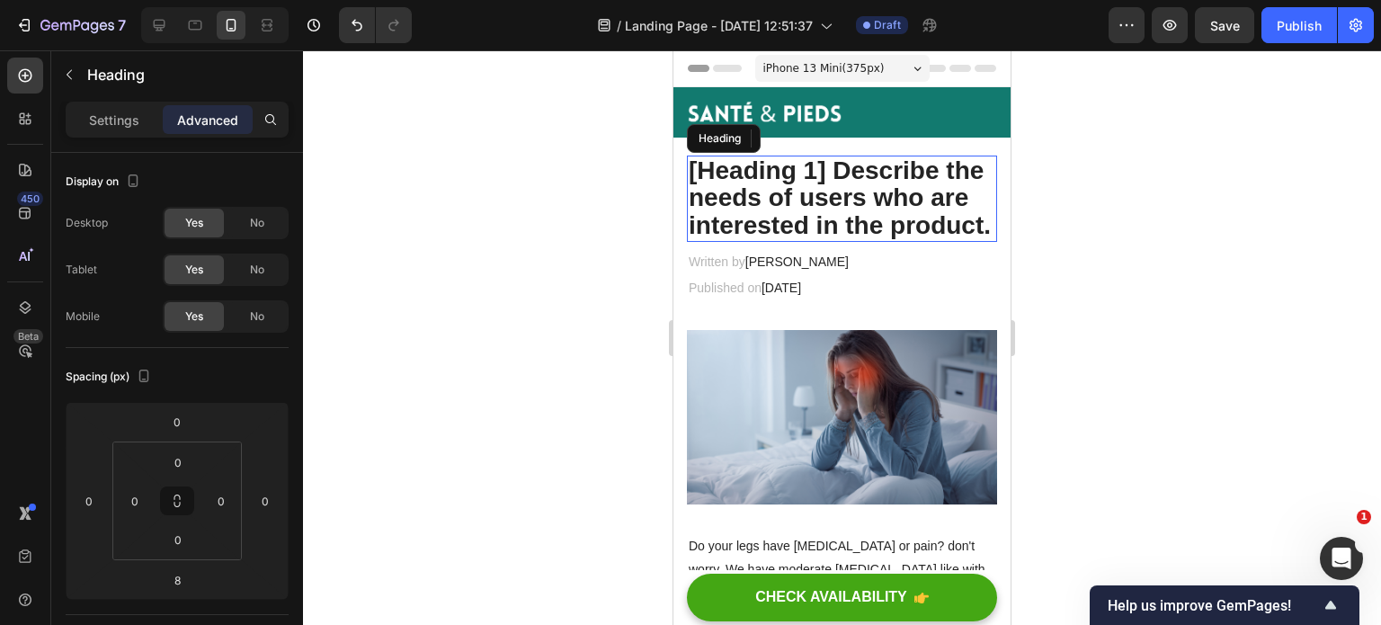
click at [1045, 223] on div at bounding box center [842, 337] width 1078 height 575
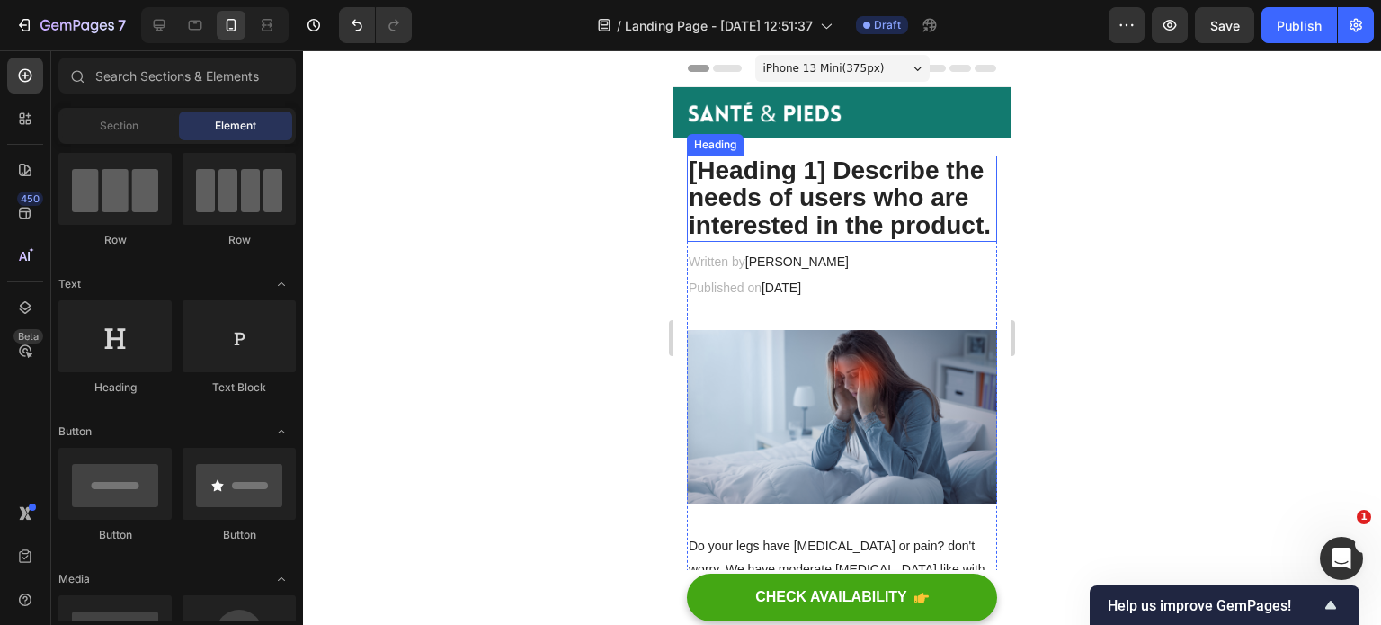
click at [815, 223] on p "[Heading 1] Describe the needs of users who are interested in the product." at bounding box center [842, 198] width 307 height 83
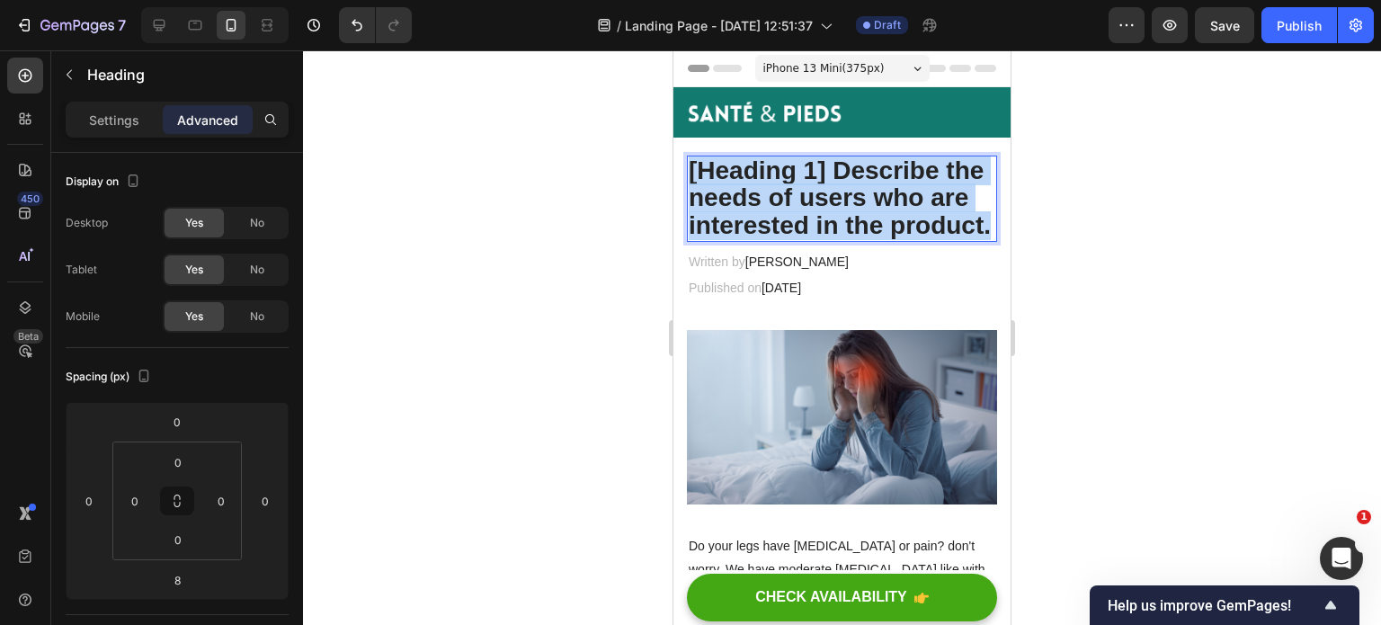
drag, startPoint x: 831, startPoint y: 245, endPoint x: 692, endPoint y: 174, distance: 156.4
click at [692, 174] on p "[Heading 1] Describe the needs of users who are interested in the product." at bounding box center [842, 198] width 307 height 83
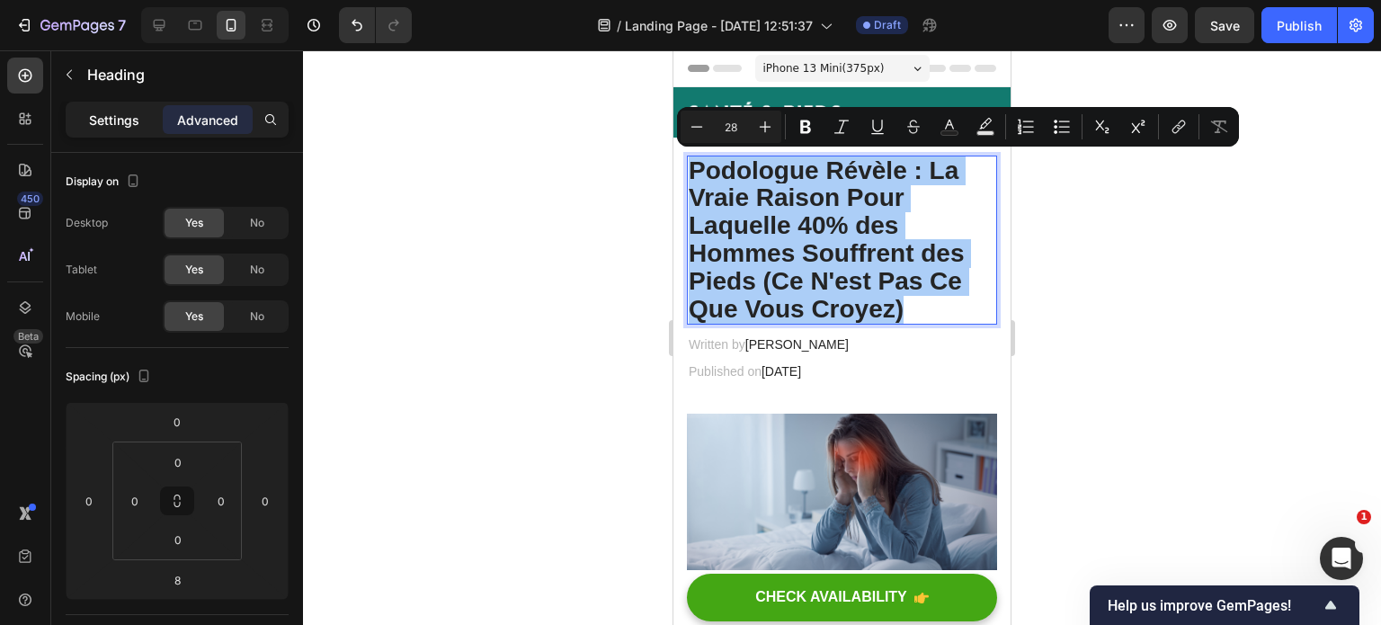
click at [144, 131] on div "Settings" at bounding box center [114, 119] width 90 height 29
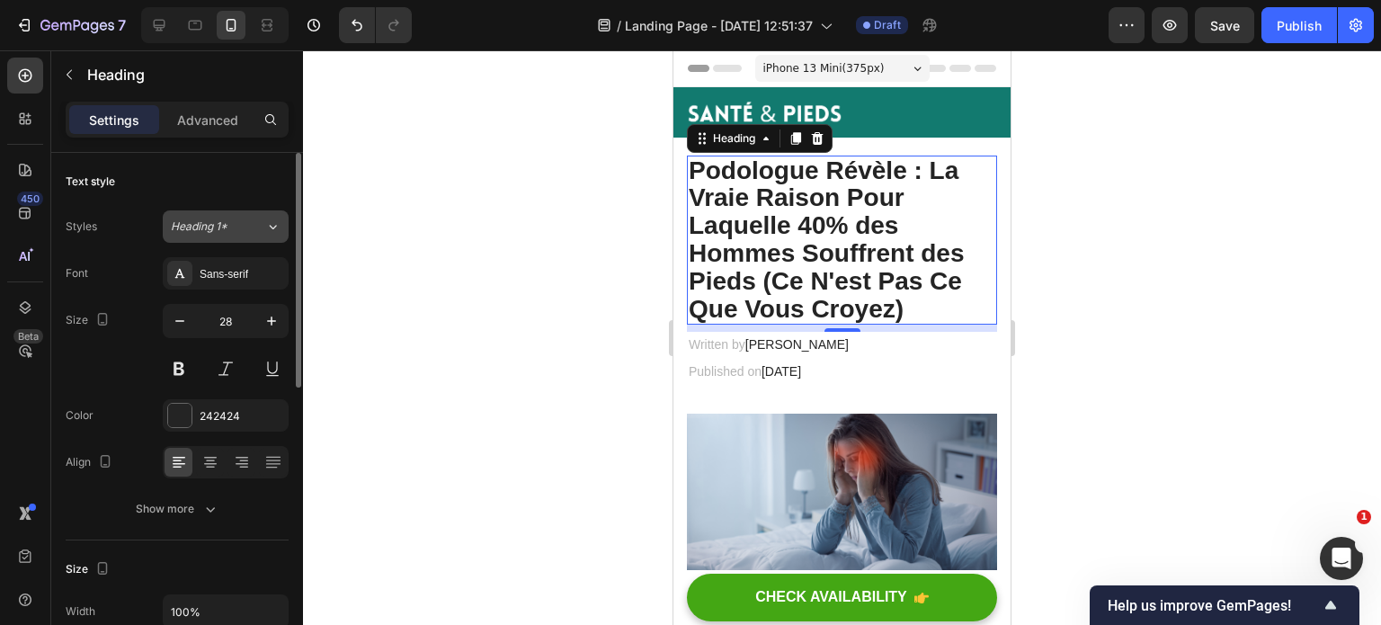
click at [216, 237] on button "Heading 1*" at bounding box center [226, 226] width 126 height 32
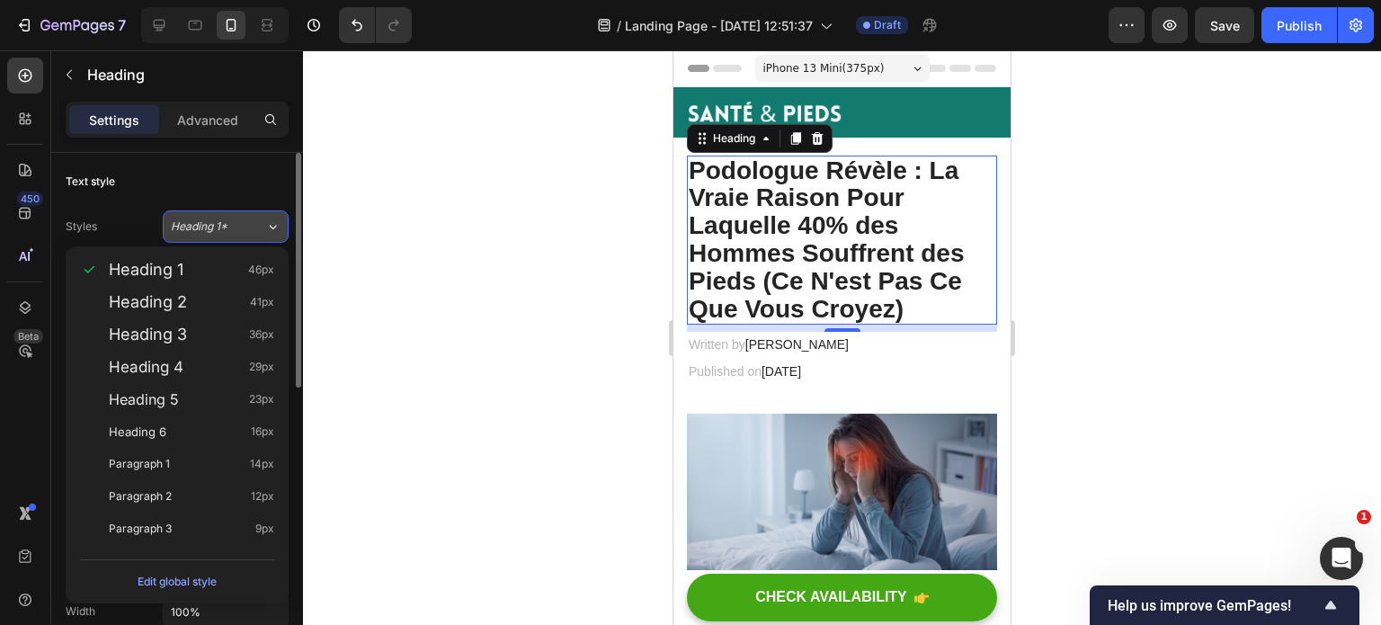
click at [216, 237] on button "Heading 1*" at bounding box center [226, 226] width 126 height 32
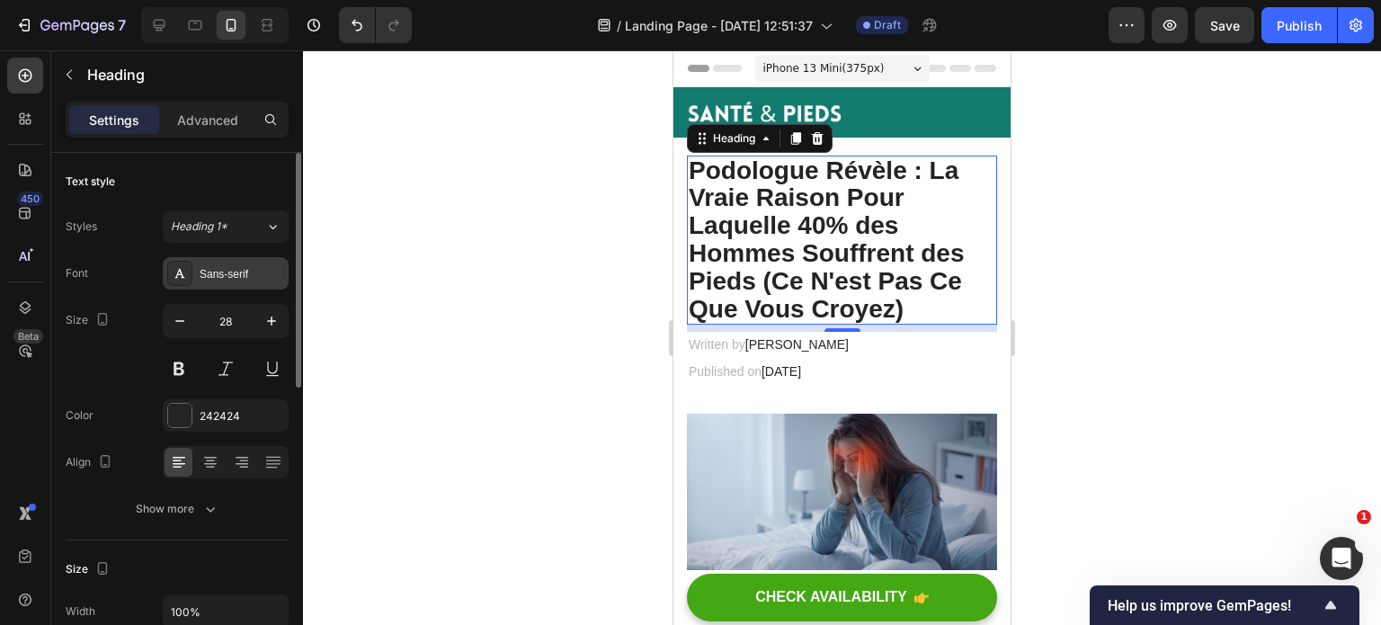
click at [212, 263] on div "Sans-serif" at bounding box center [226, 273] width 126 height 32
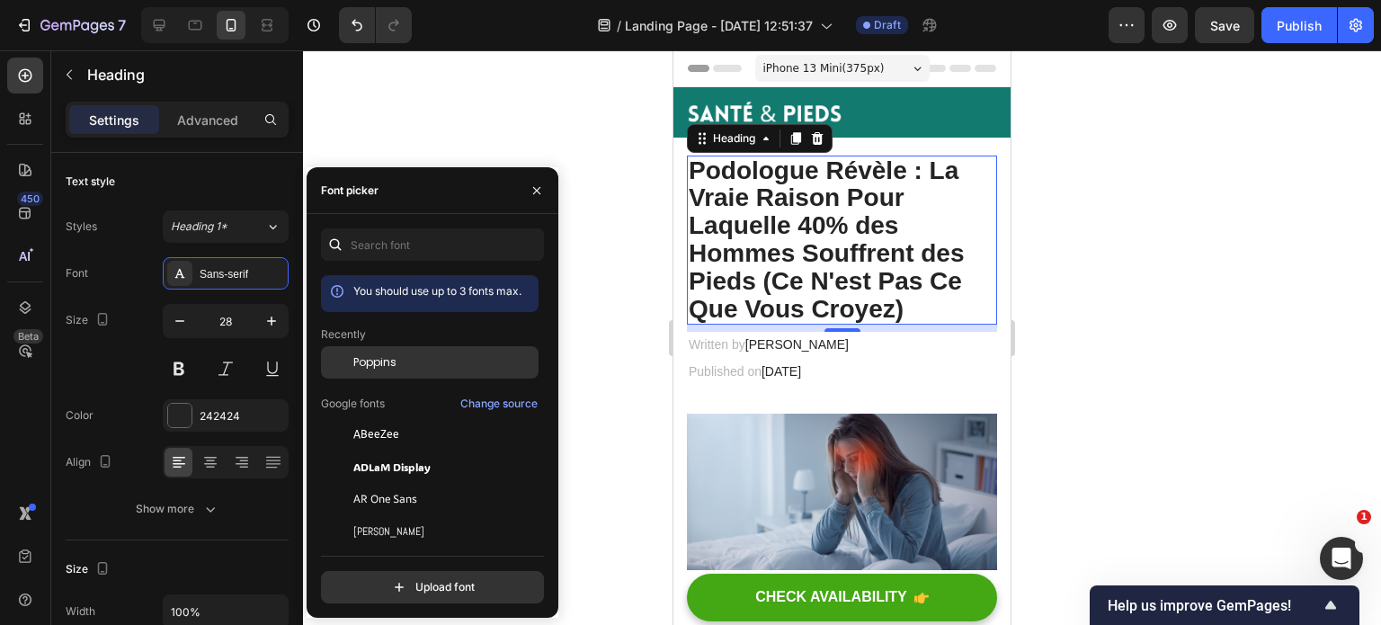
click at [395, 359] on span "Poppins" at bounding box center [374, 362] width 43 height 16
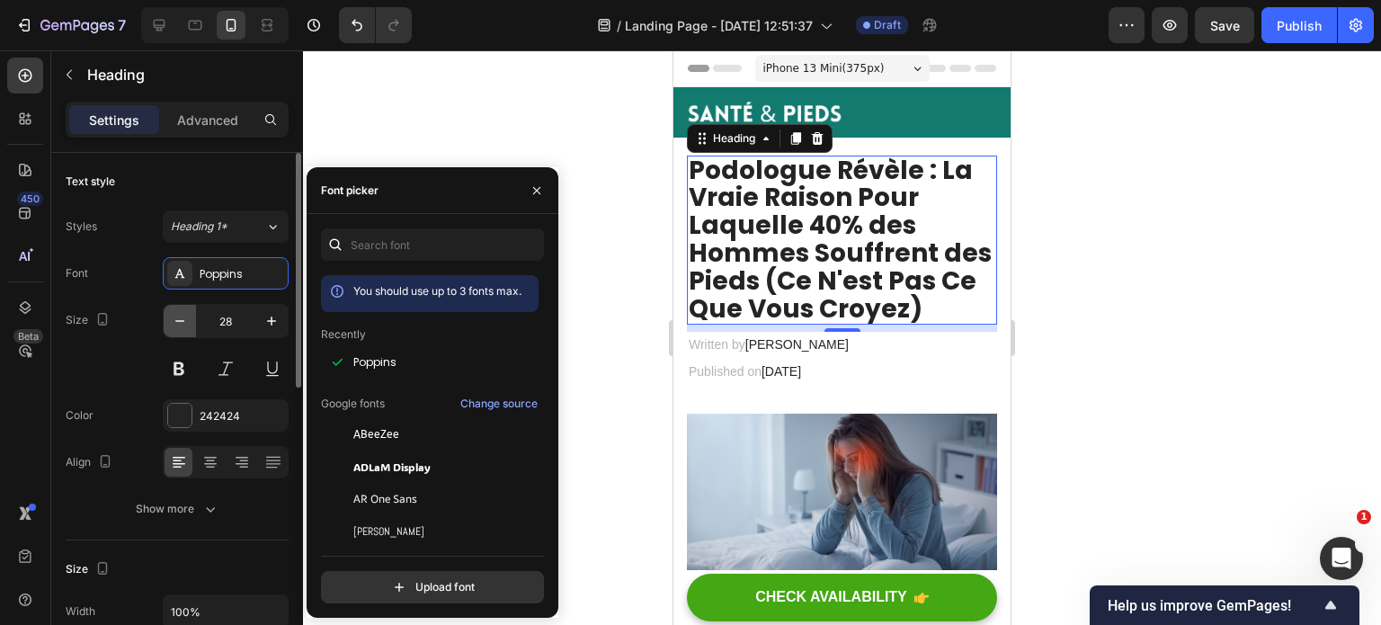
click at [182, 320] on icon "button" at bounding box center [179, 321] width 9 height 2
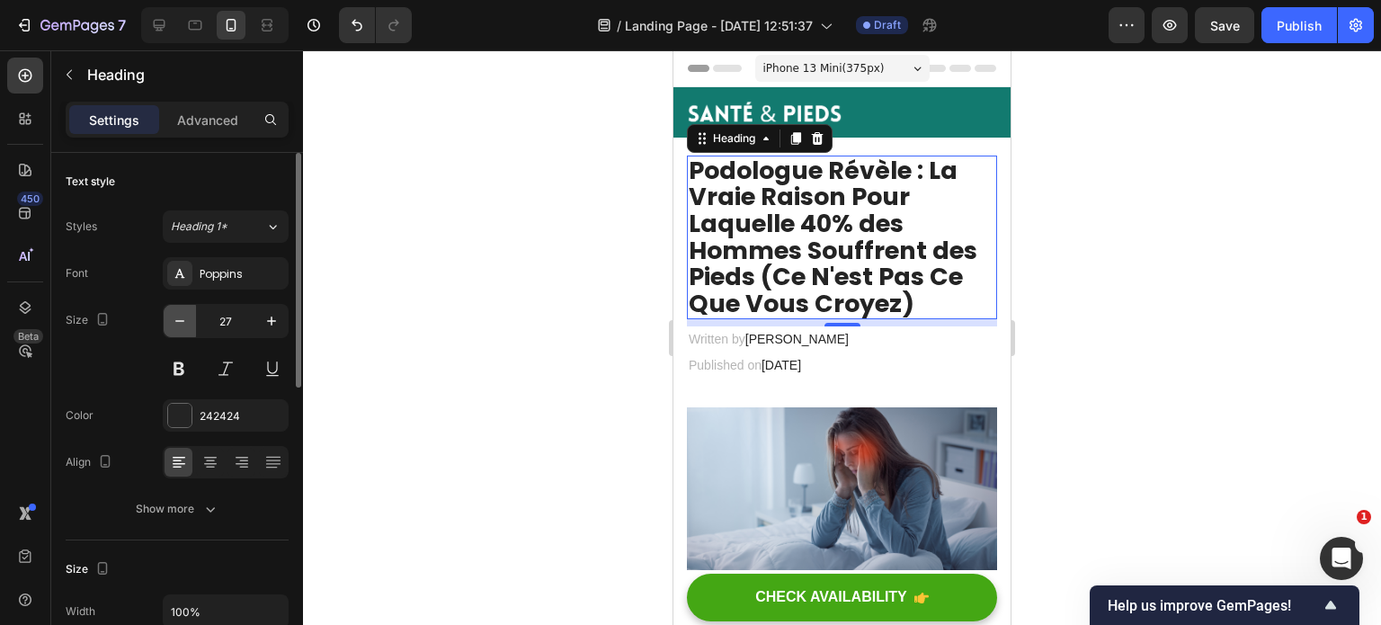
click at [182, 320] on icon "button" at bounding box center [179, 321] width 9 height 2
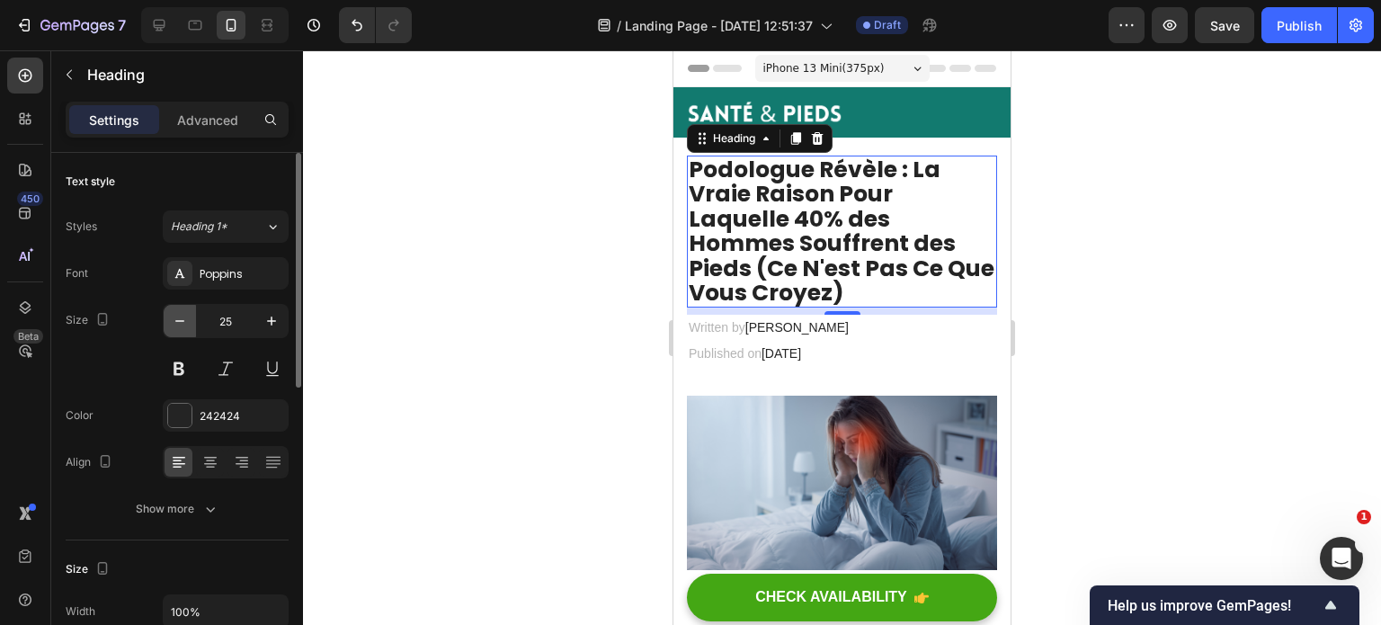
click at [182, 320] on icon "button" at bounding box center [179, 321] width 9 height 2
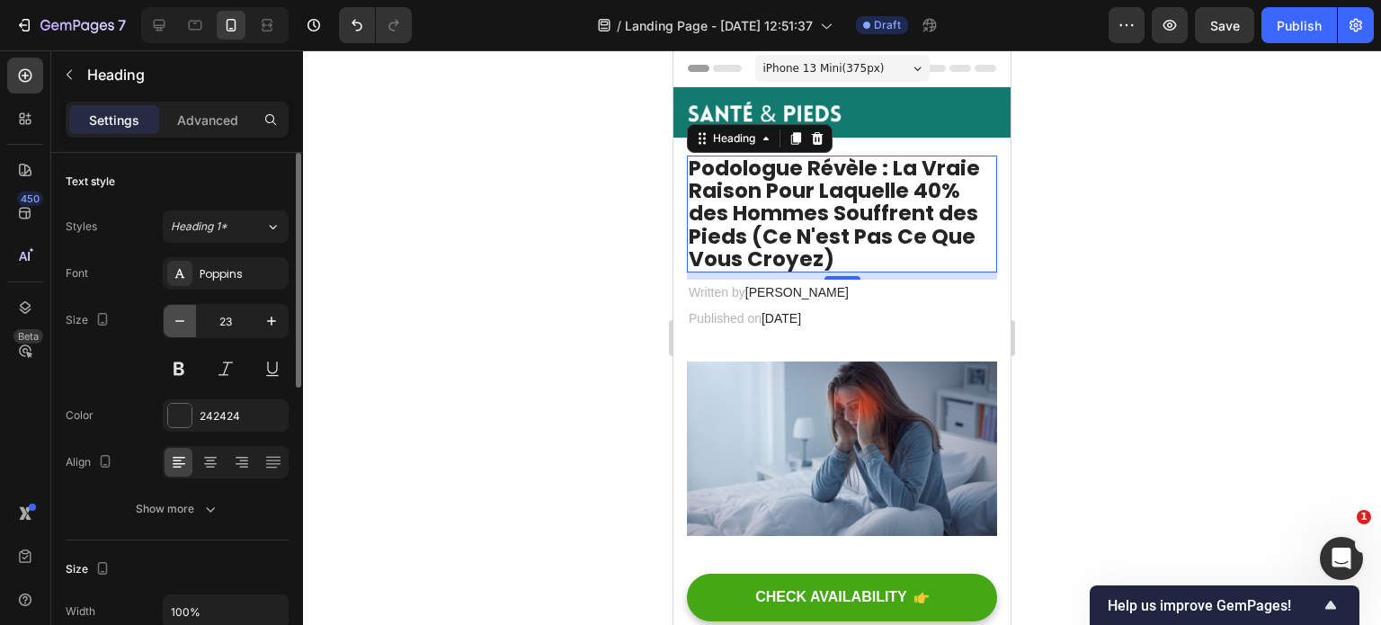
click at [182, 320] on icon "button" at bounding box center [179, 321] width 9 height 2
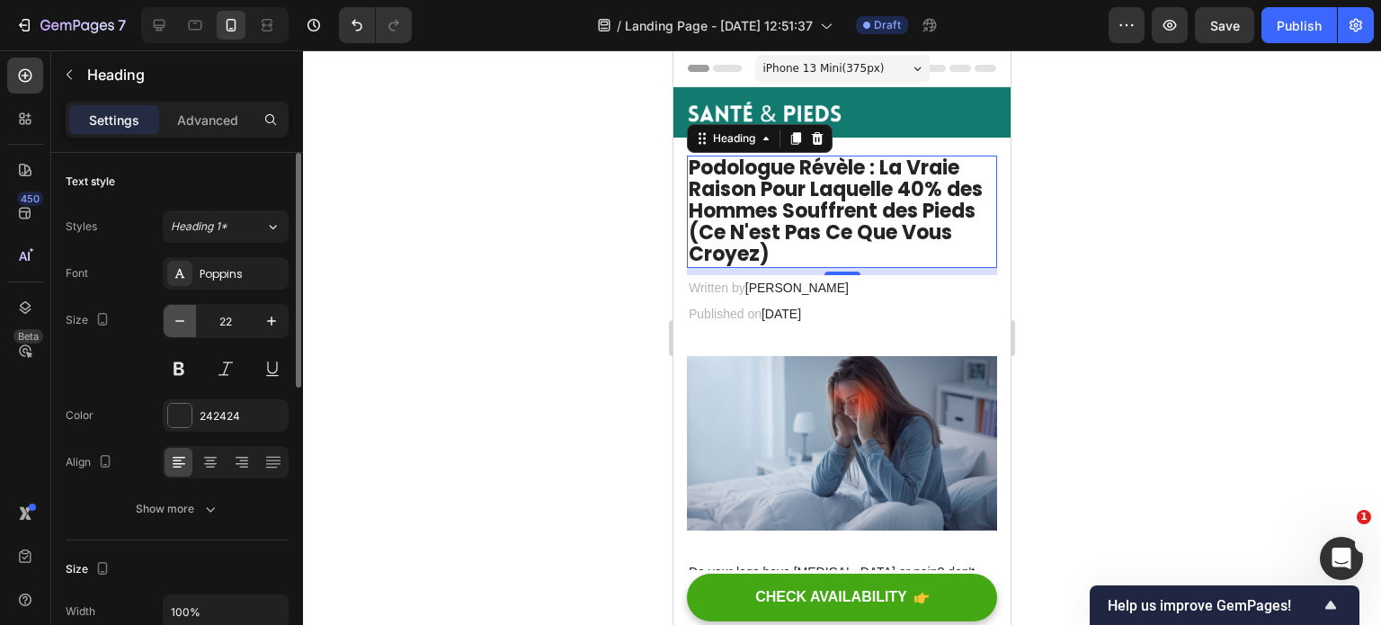
click at [182, 320] on icon "button" at bounding box center [179, 321] width 9 height 2
type input "21"
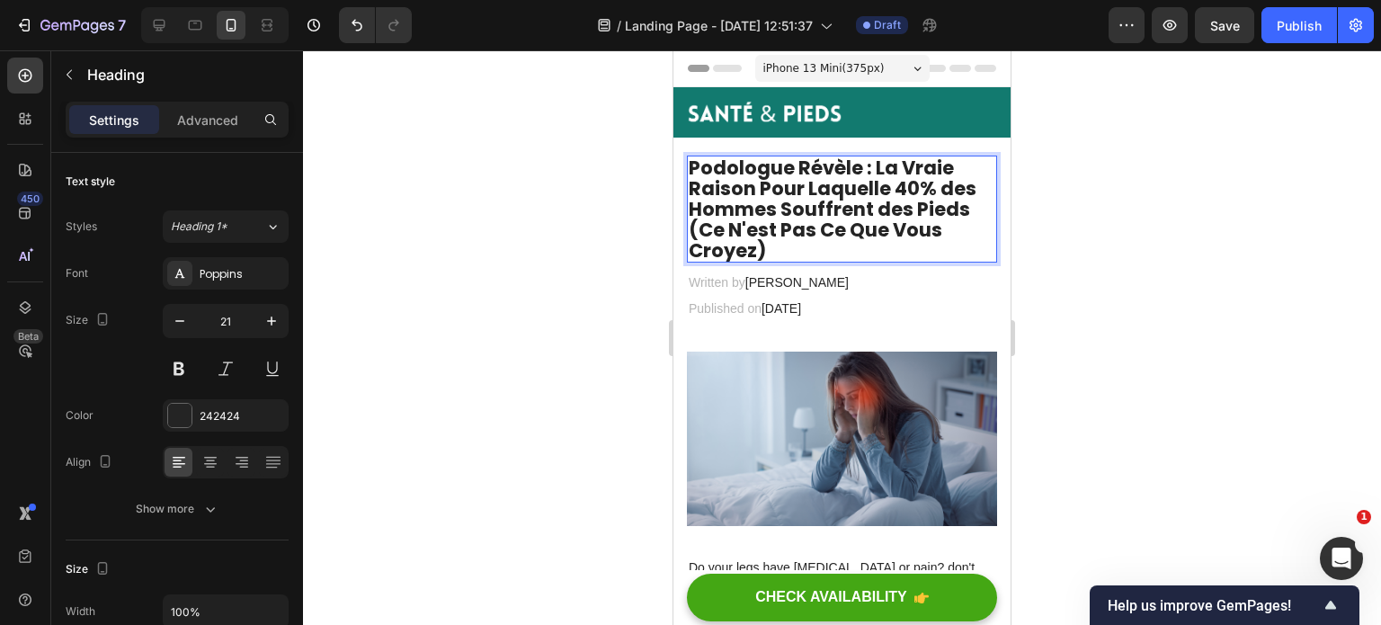
click at [737, 224] on p "Podologue Révèle : La Vraie Raison Pour Laquelle 40% des Hommes Souffrent des P…" at bounding box center [842, 208] width 307 height 103
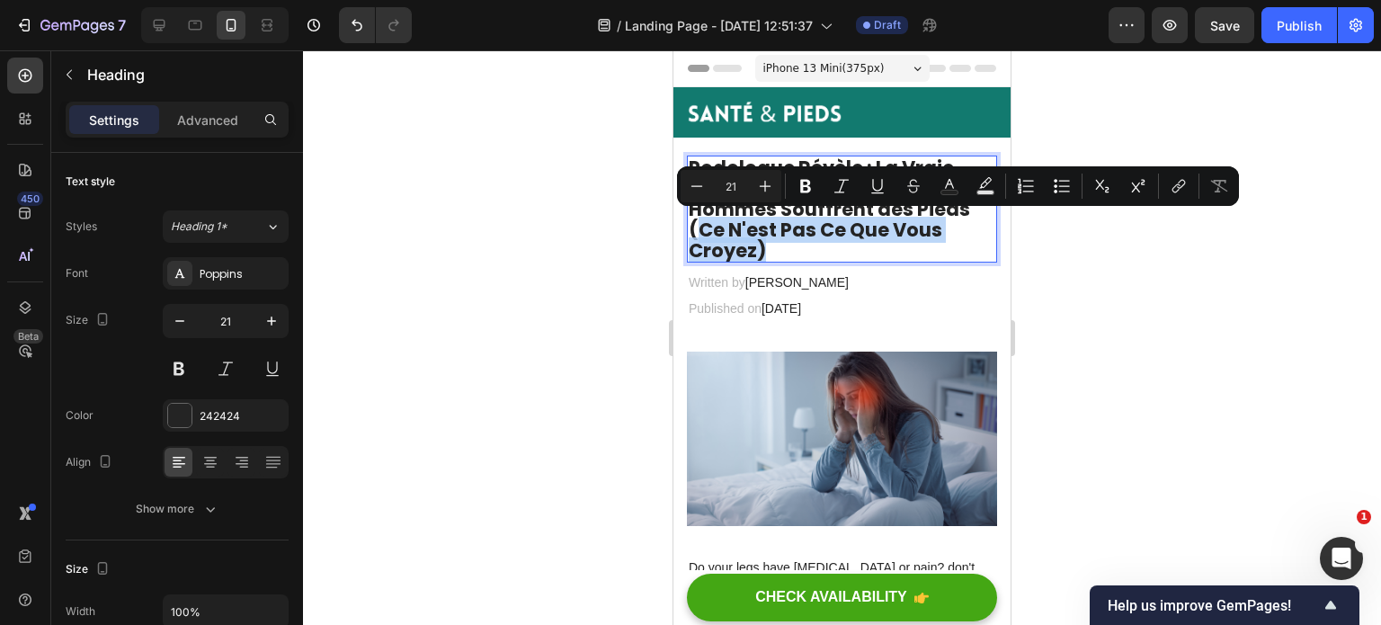
drag, startPoint x: 826, startPoint y: 251, endPoint x: 700, endPoint y: 228, distance: 127.9
click at [700, 228] on p "Podologue Révèle : La Vraie Raison Pour Laquelle 40% des Hommes Souffrent des P…" at bounding box center [842, 208] width 307 height 103
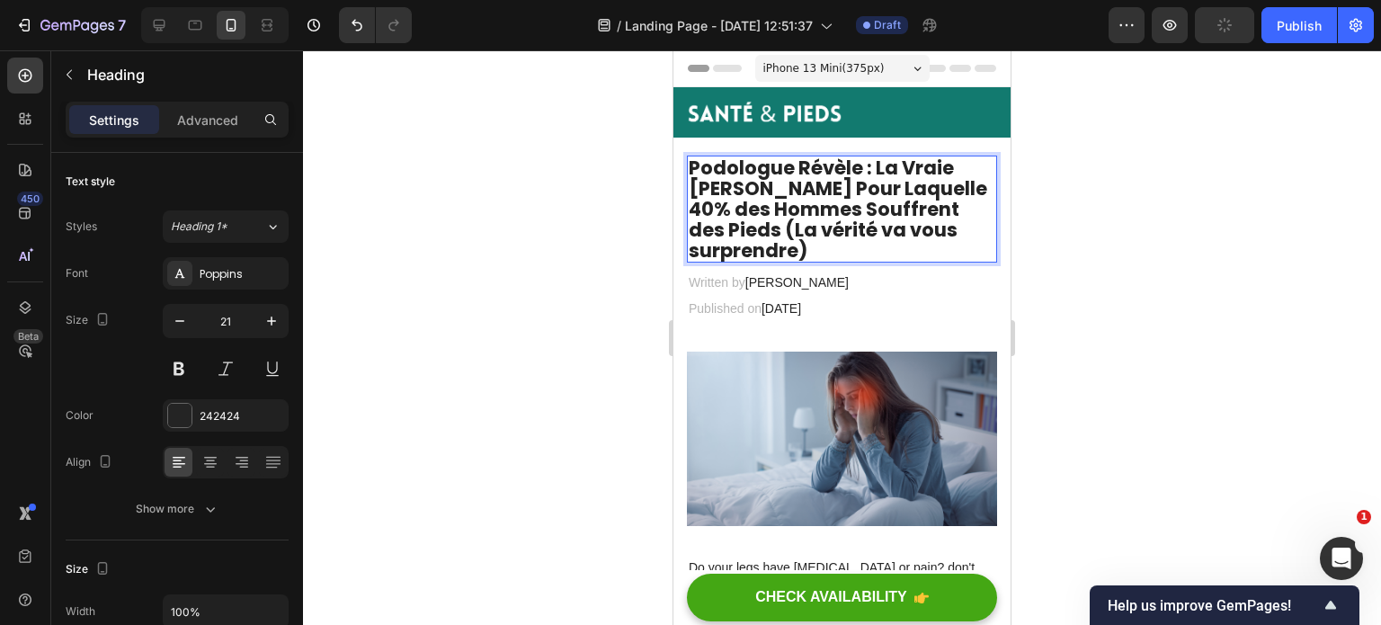
click at [699, 167] on p "Podologue Révèle : La Vraie [PERSON_NAME] Pour Laquelle 40% des Hommes Souffren…" at bounding box center [842, 208] width 307 height 103
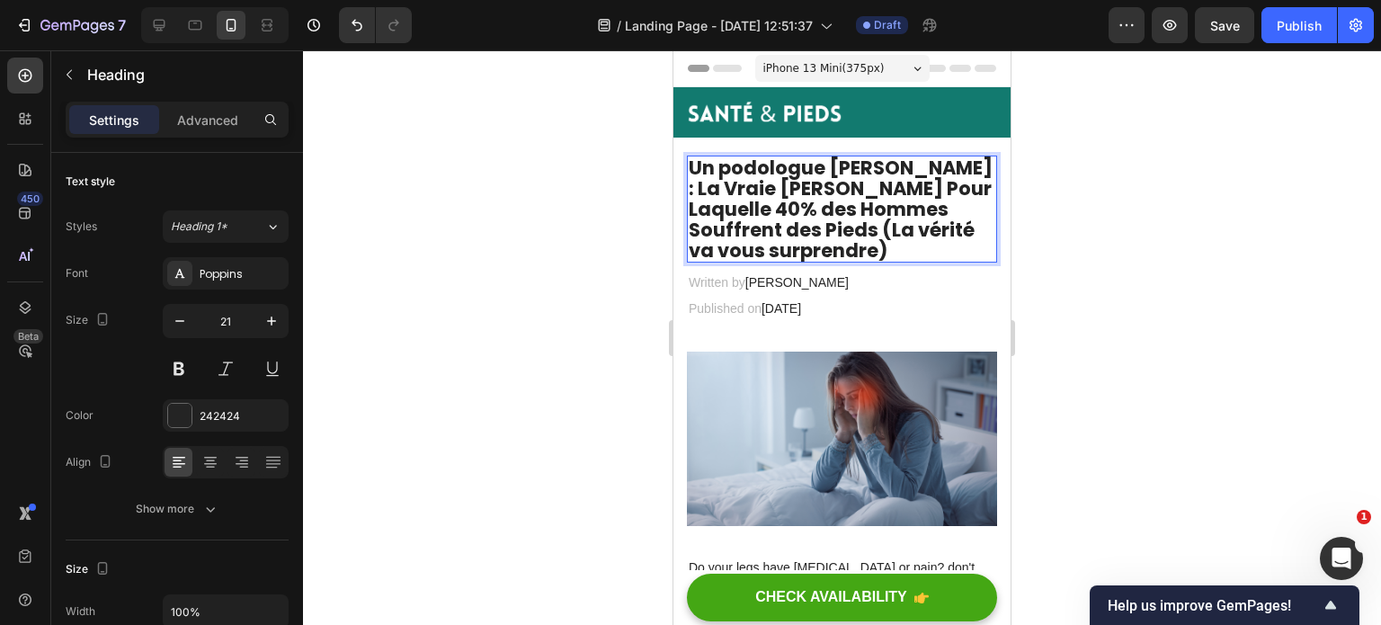
click at [842, 161] on p "Un podologue [PERSON_NAME] : La Vraie [PERSON_NAME] Pour Laquelle 40% des Homme…" at bounding box center [842, 208] width 307 height 103
click at [733, 160] on p "Un podologue [PERSON_NAME] : La Vraie [PERSON_NAME] Pour Laquelle 40% des Homme…" at bounding box center [842, 208] width 307 height 103
click at [1129, 208] on div at bounding box center [842, 337] width 1078 height 575
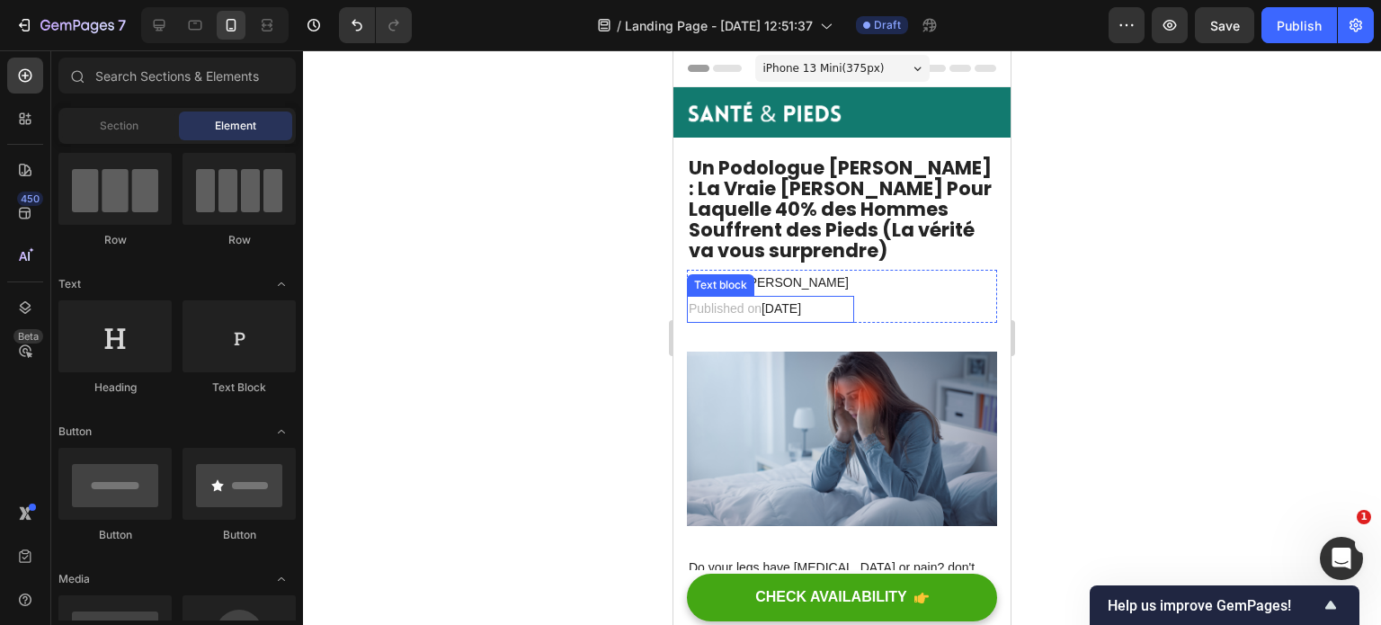
click at [788, 310] on span "[DATE]" at bounding box center [782, 308] width 40 height 14
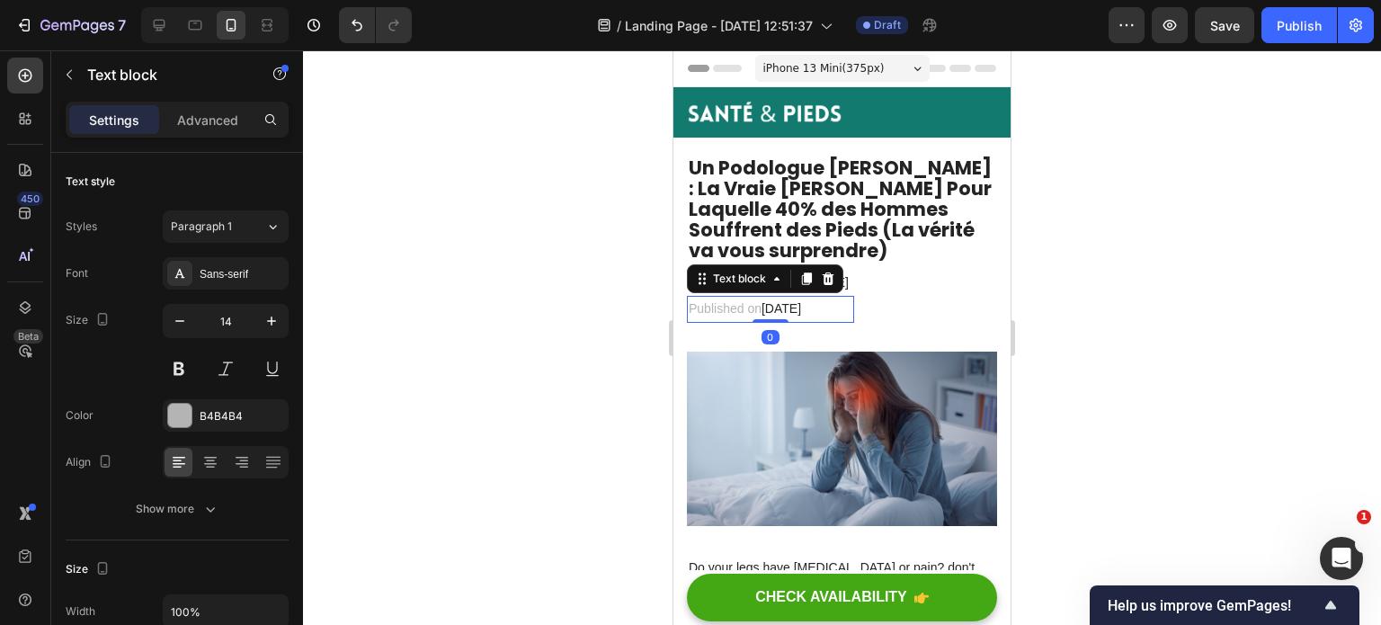
click at [788, 310] on span "[DATE]" at bounding box center [782, 308] width 40 height 14
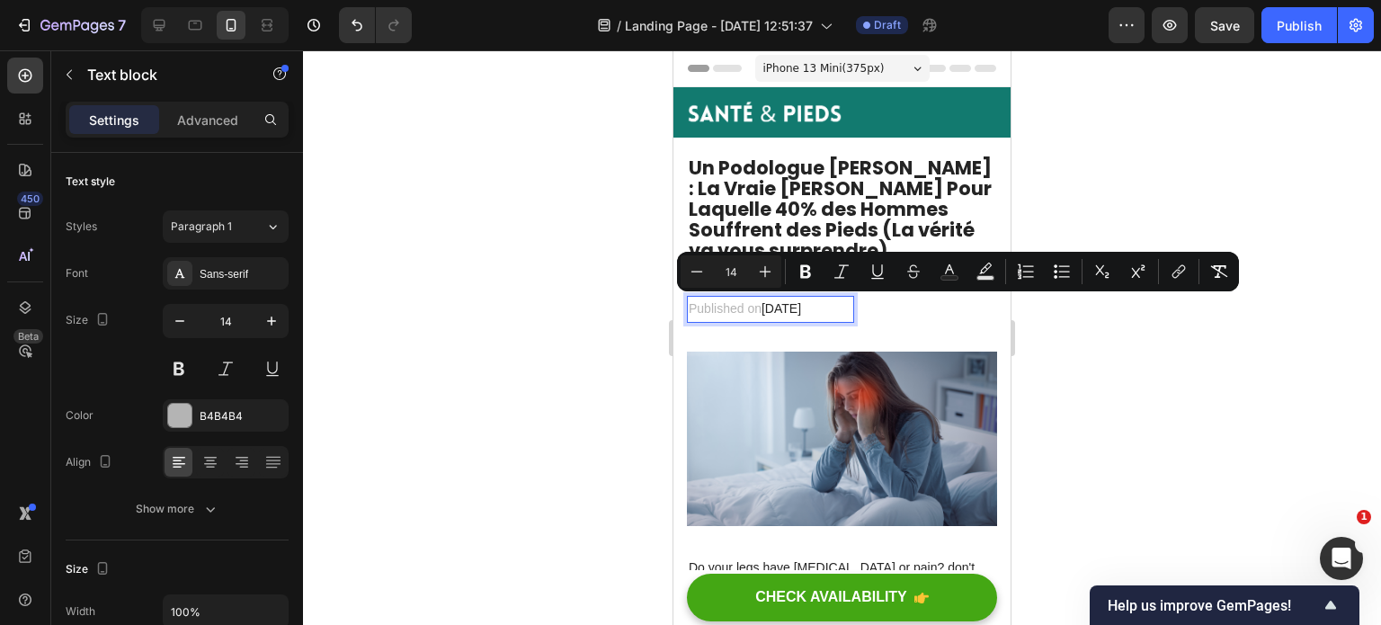
click at [801, 310] on span "[DATE]" at bounding box center [782, 308] width 40 height 14
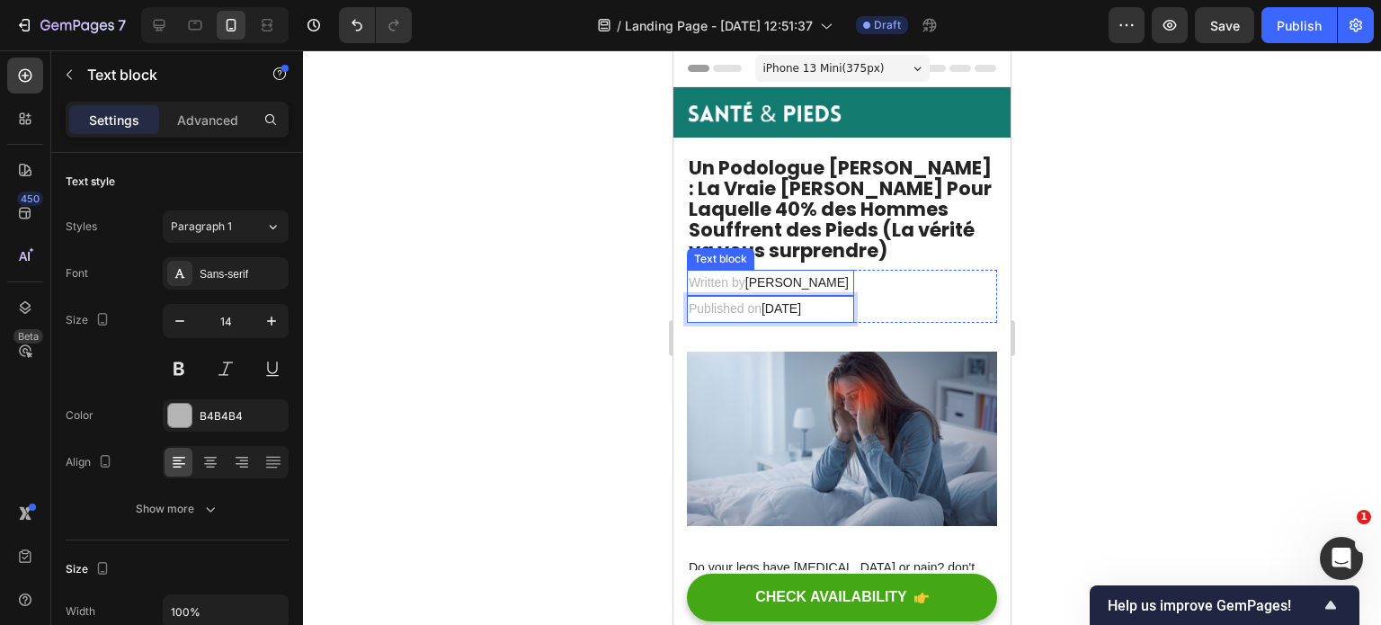
click at [813, 279] on p "Written by [PERSON_NAME]" at bounding box center [771, 283] width 164 height 22
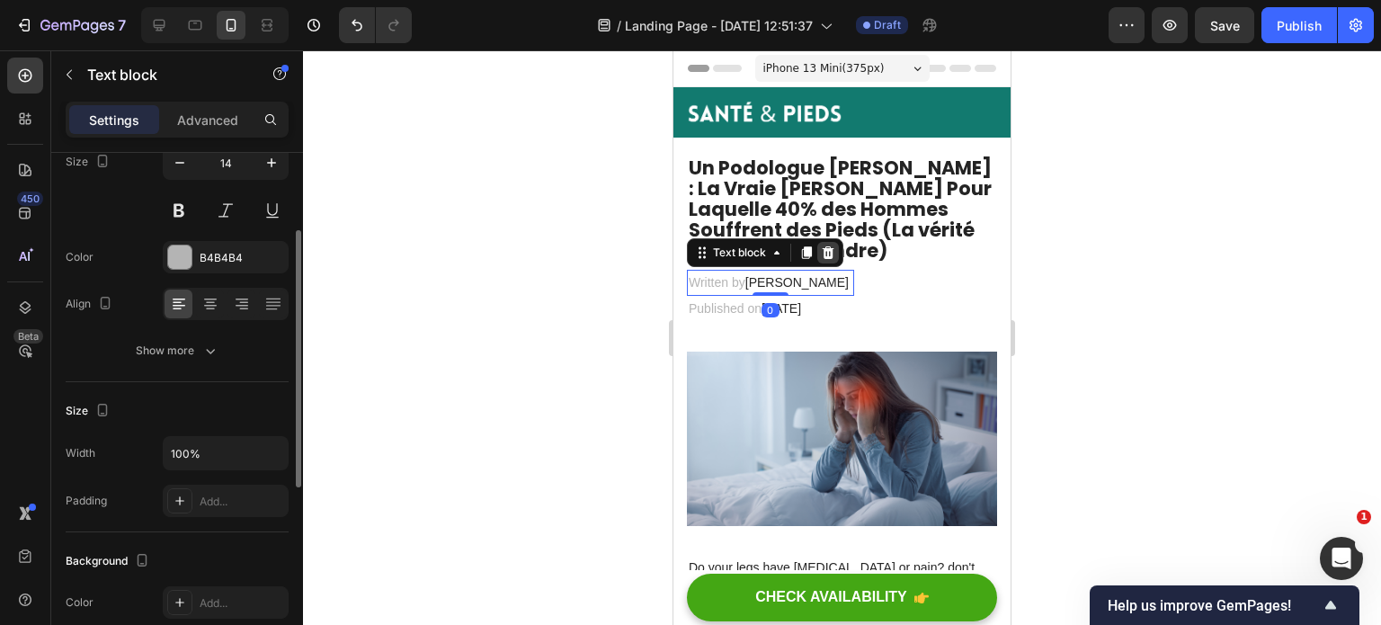
click at [831, 261] on div at bounding box center [828, 253] width 22 height 22
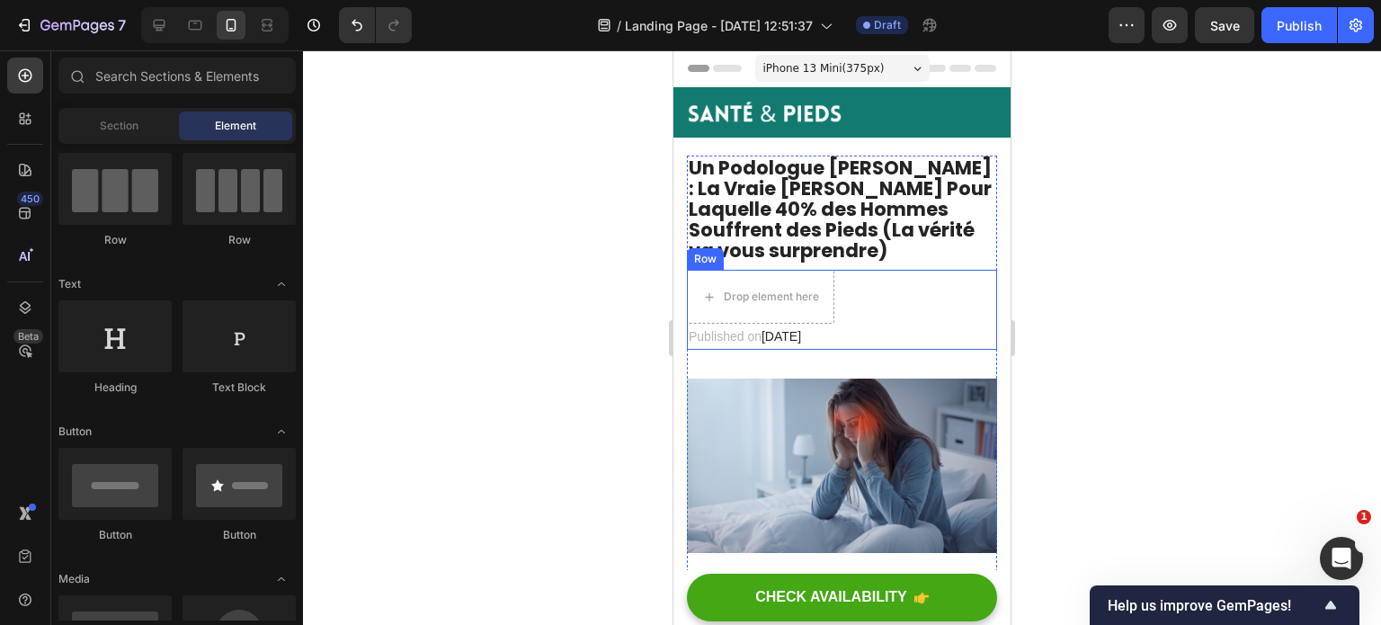
click at [901, 302] on div "Drop element here Published on [DATE] Text block Row" at bounding box center [842, 310] width 310 height 80
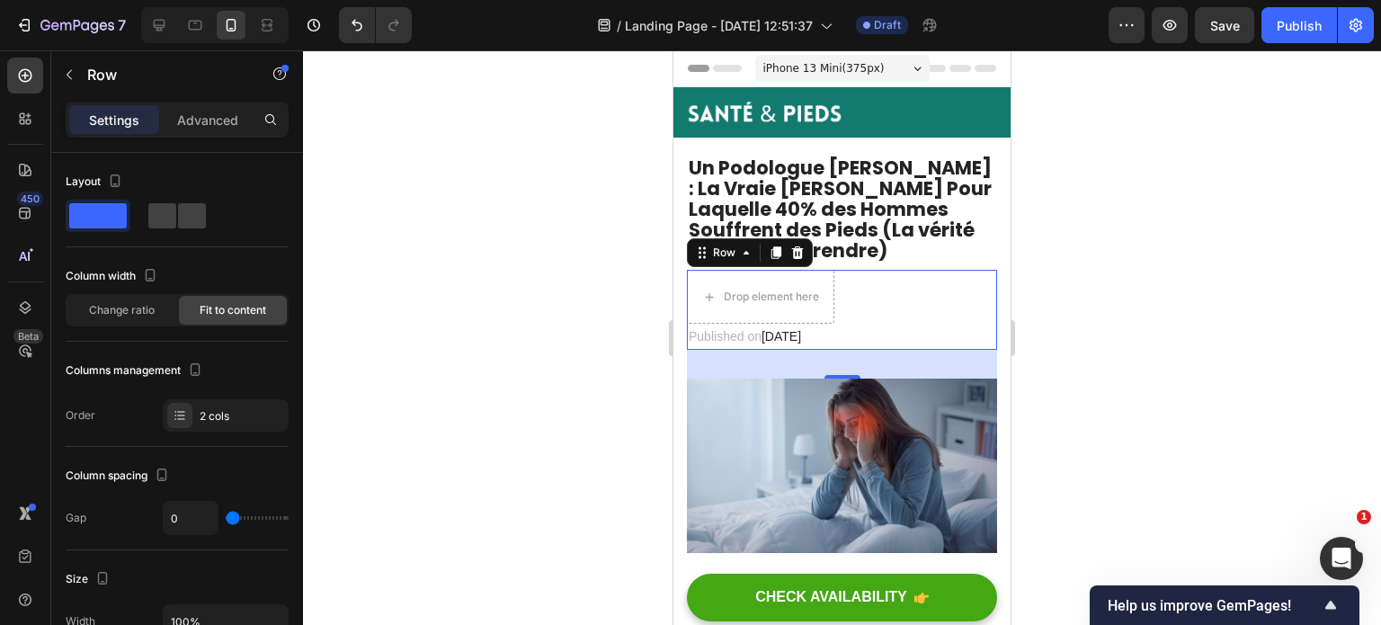
click at [955, 310] on div "Drop element here Published on [DATE] Text block Row 32" at bounding box center [842, 310] width 310 height 80
click at [112, 218] on span at bounding box center [98, 215] width 58 height 25
click at [773, 329] on span "[DATE]" at bounding box center [782, 336] width 40 height 14
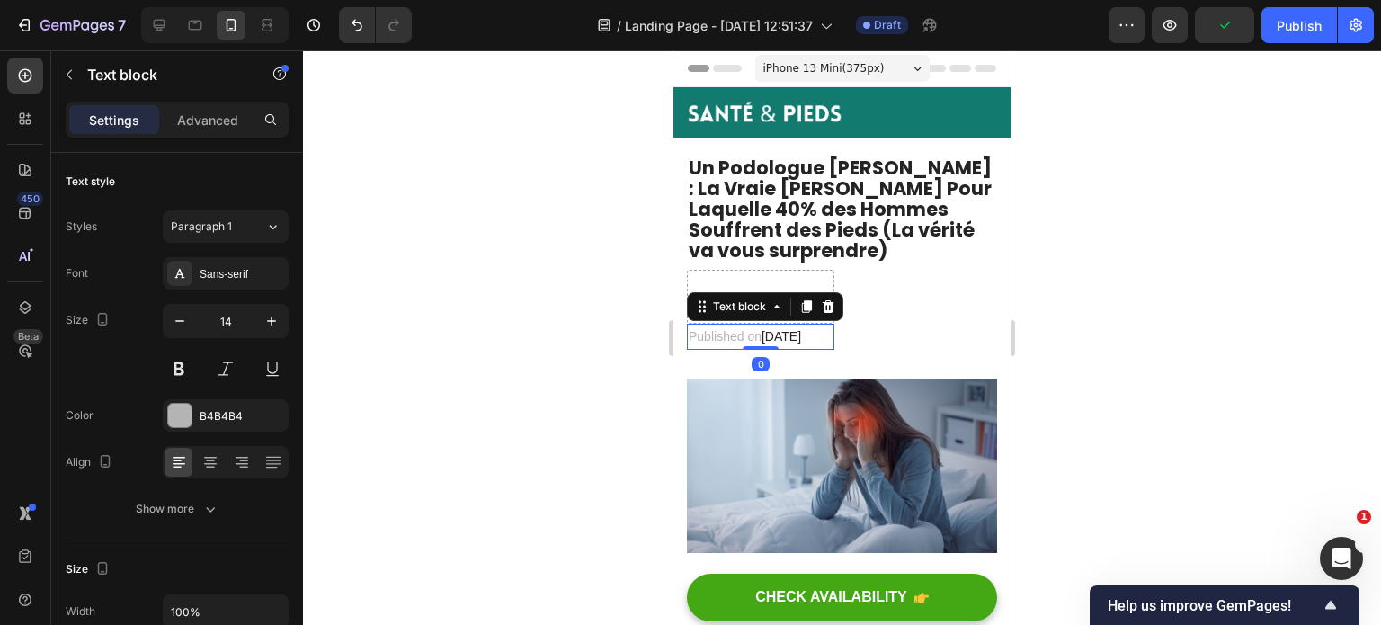
click at [840, 302] on div "Text block" at bounding box center [765, 306] width 156 height 29
click at [830, 302] on icon at bounding box center [829, 306] width 12 height 13
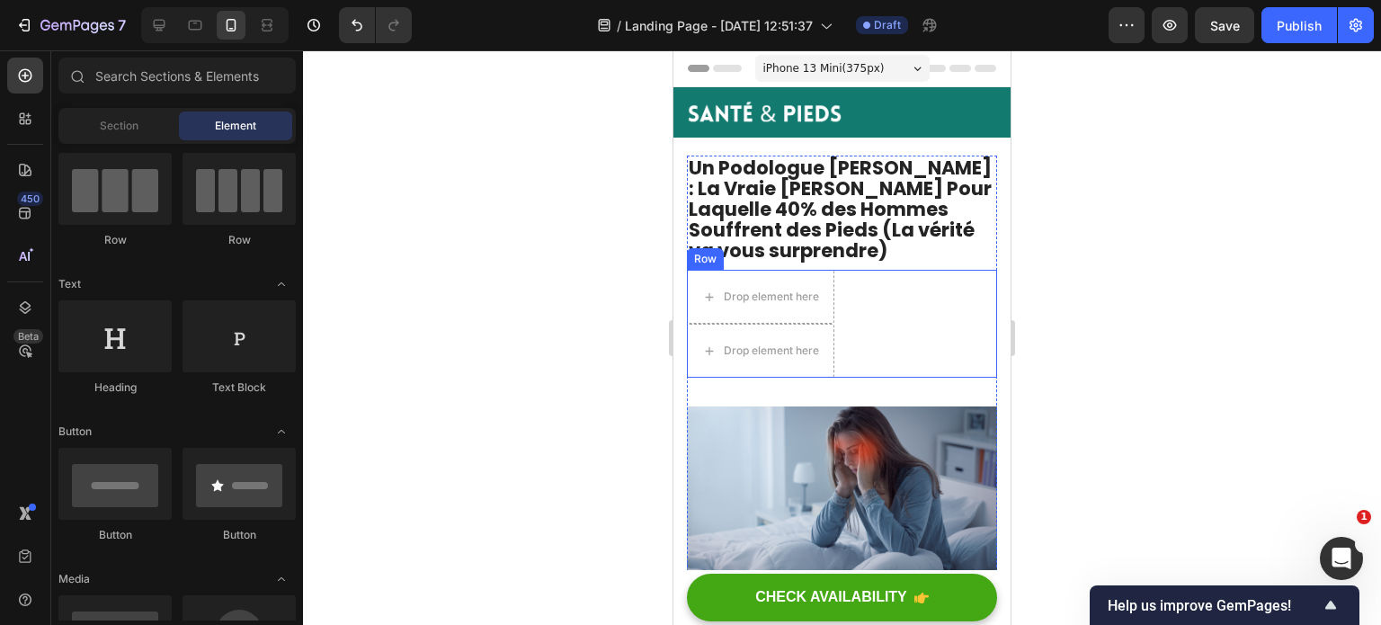
click at [702, 262] on div "Row" at bounding box center [705, 259] width 37 height 22
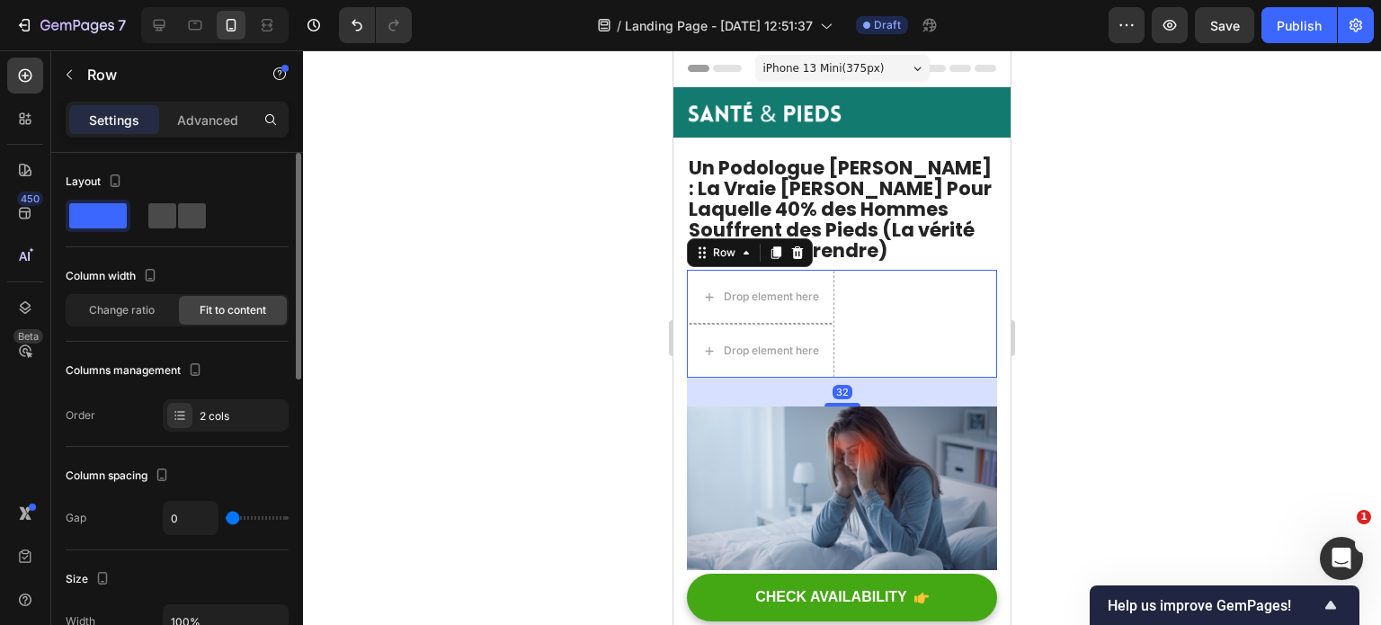
click at [165, 210] on span at bounding box center [162, 215] width 28 height 25
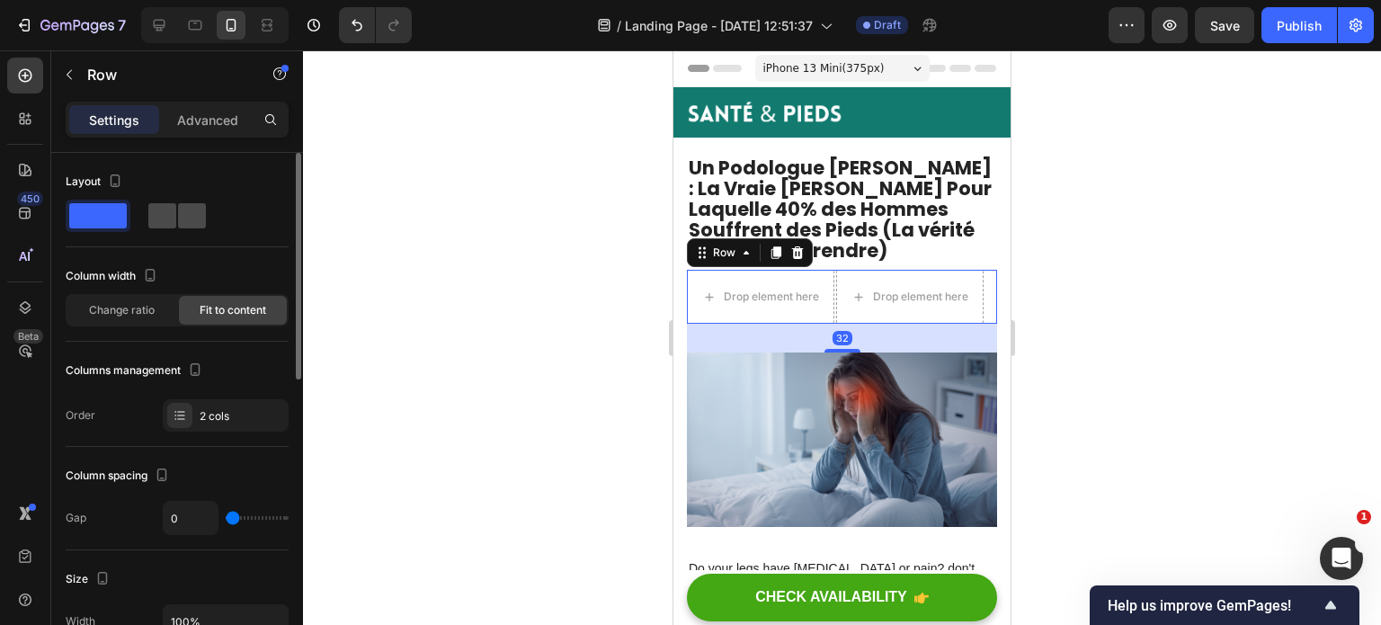
type input "2"
click at [108, 210] on span at bounding box center [98, 215] width 58 height 25
type input "0"
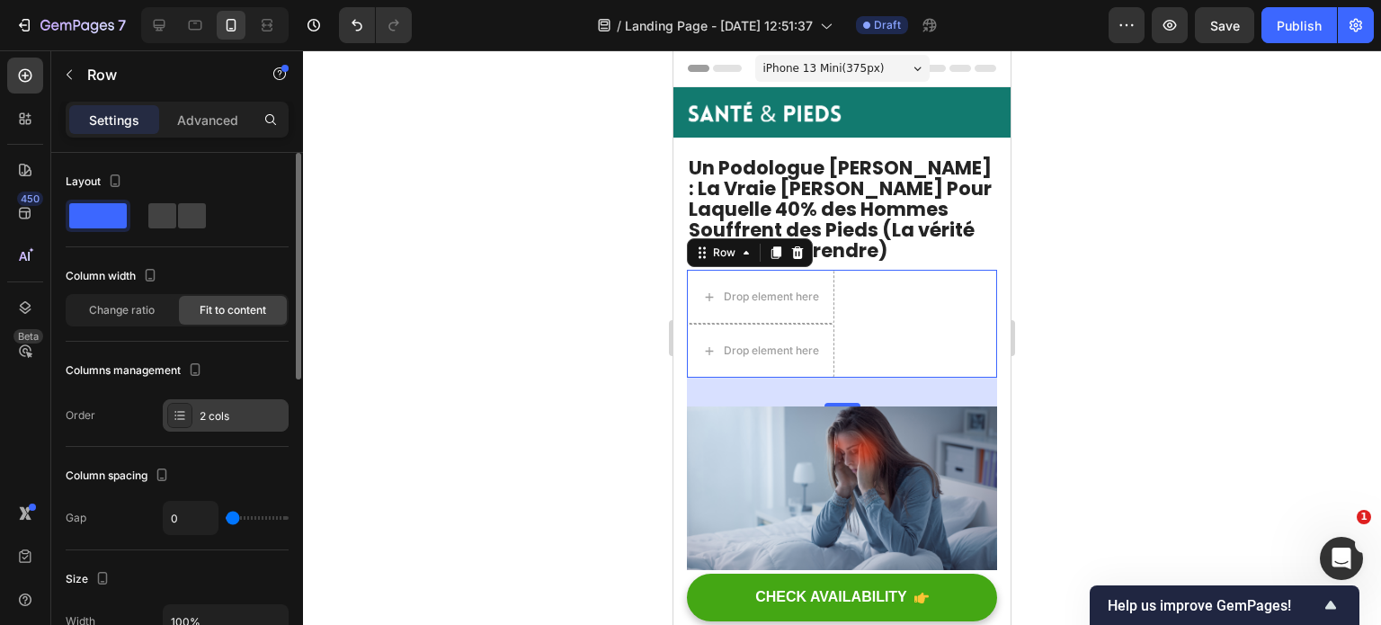
click at [200, 426] on div "2 cols" at bounding box center [226, 415] width 126 height 32
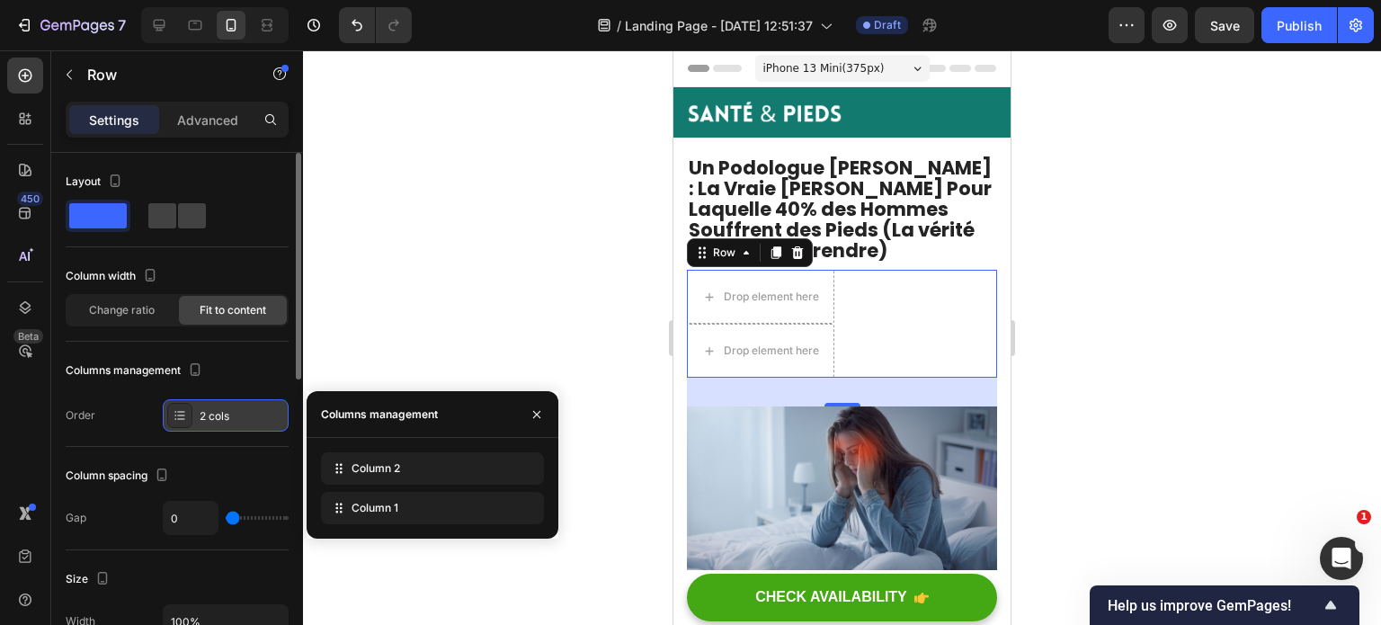
click at [187, 416] on div at bounding box center [179, 415] width 25 height 25
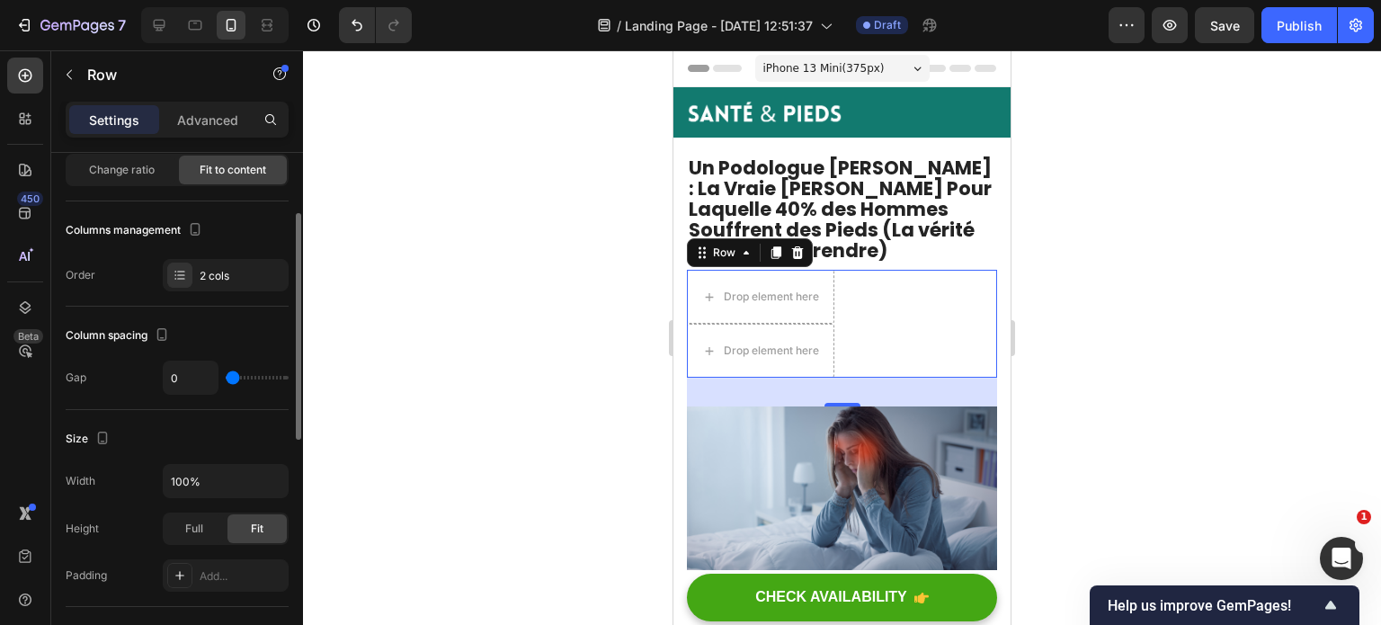
scroll to position [0, 0]
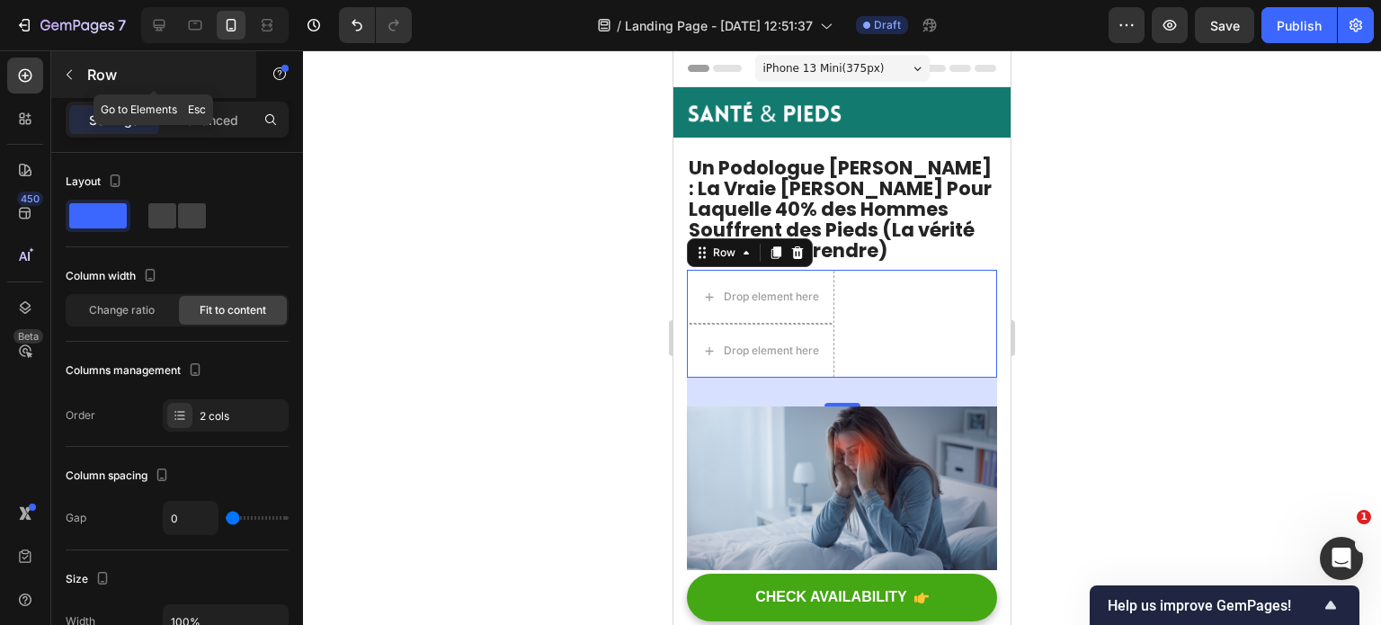
click at [71, 73] on icon "button" at bounding box center [69, 74] width 14 height 14
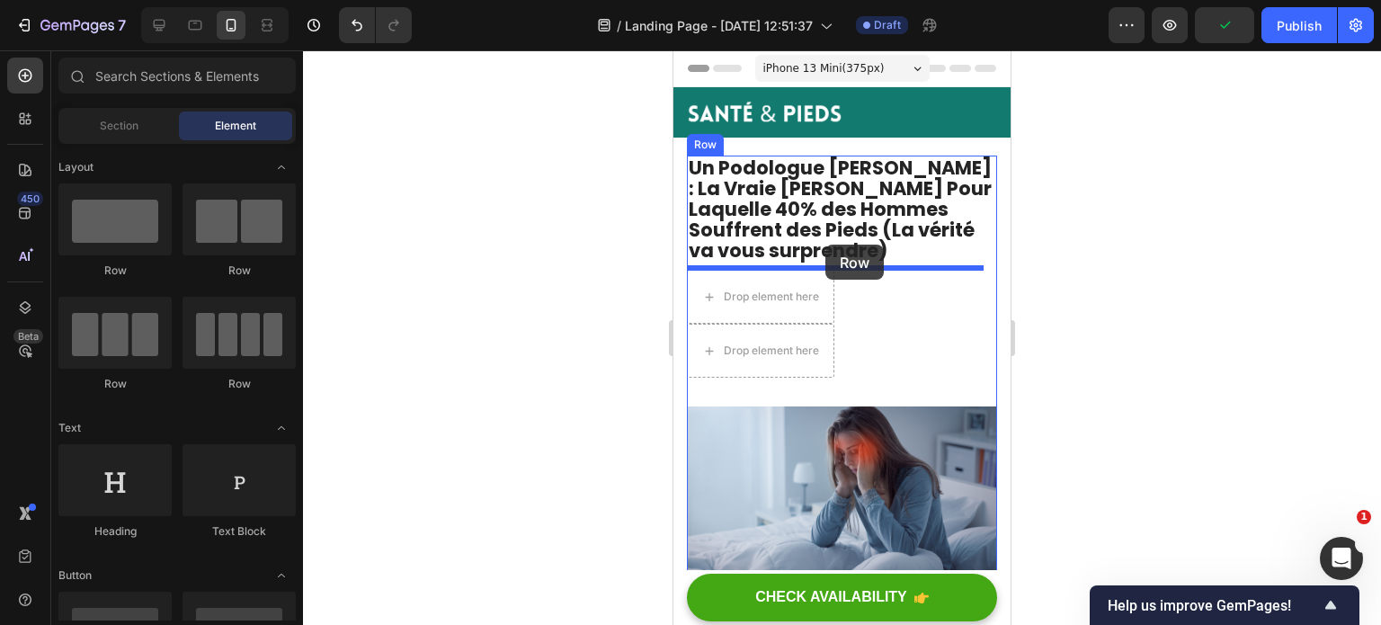
drag, startPoint x: 797, startPoint y: 296, endPoint x: 826, endPoint y: 246, distance: 58.0
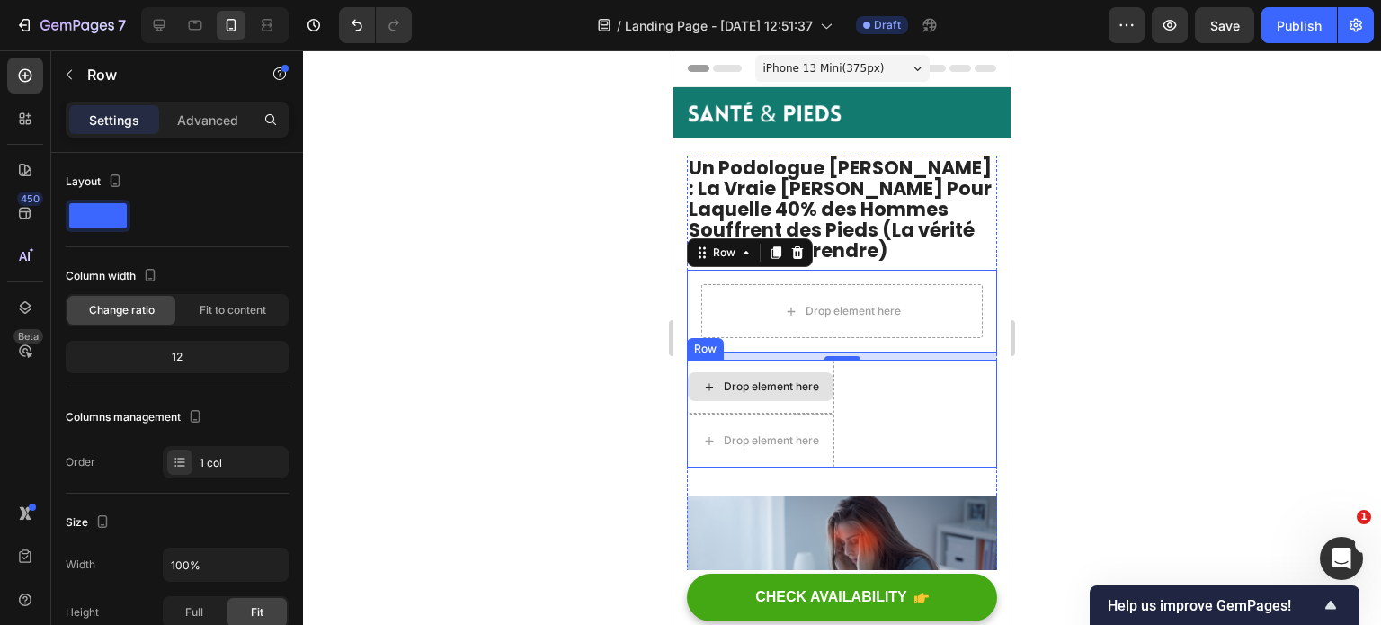
click at [695, 364] on div "Drop element here" at bounding box center [760, 387] width 147 height 54
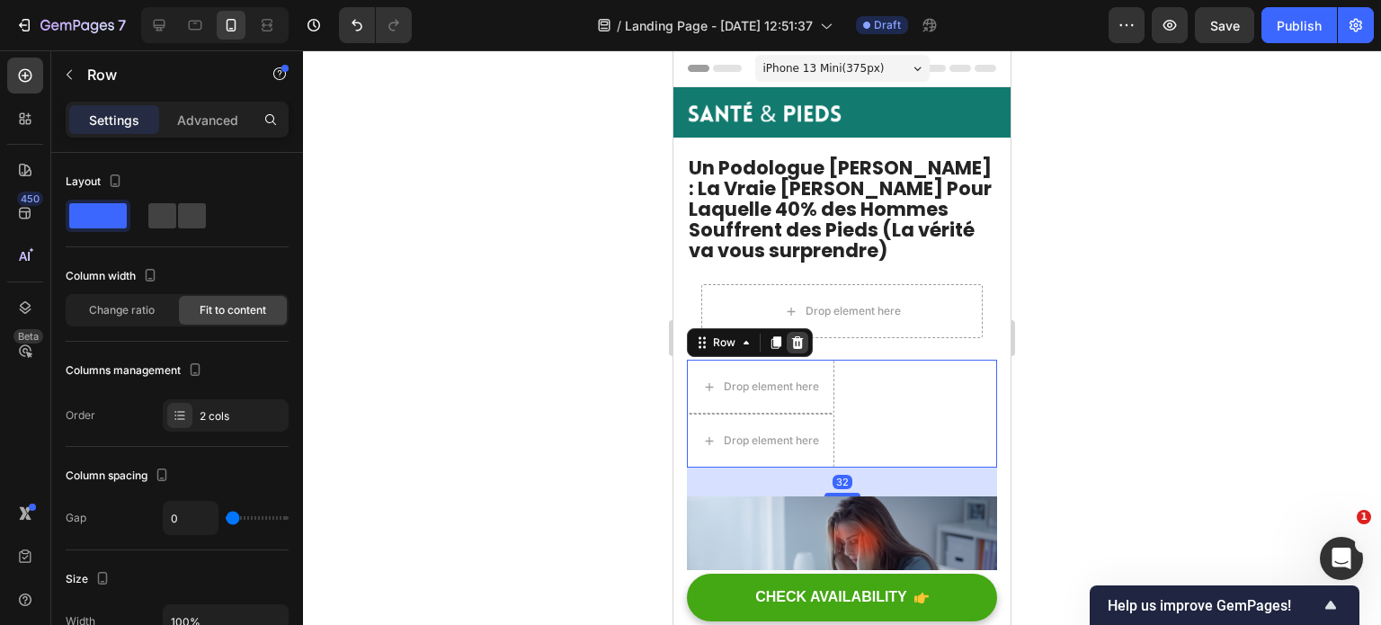
click at [802, 341] on icon at bounding box center [797, 342] width 14 height 14
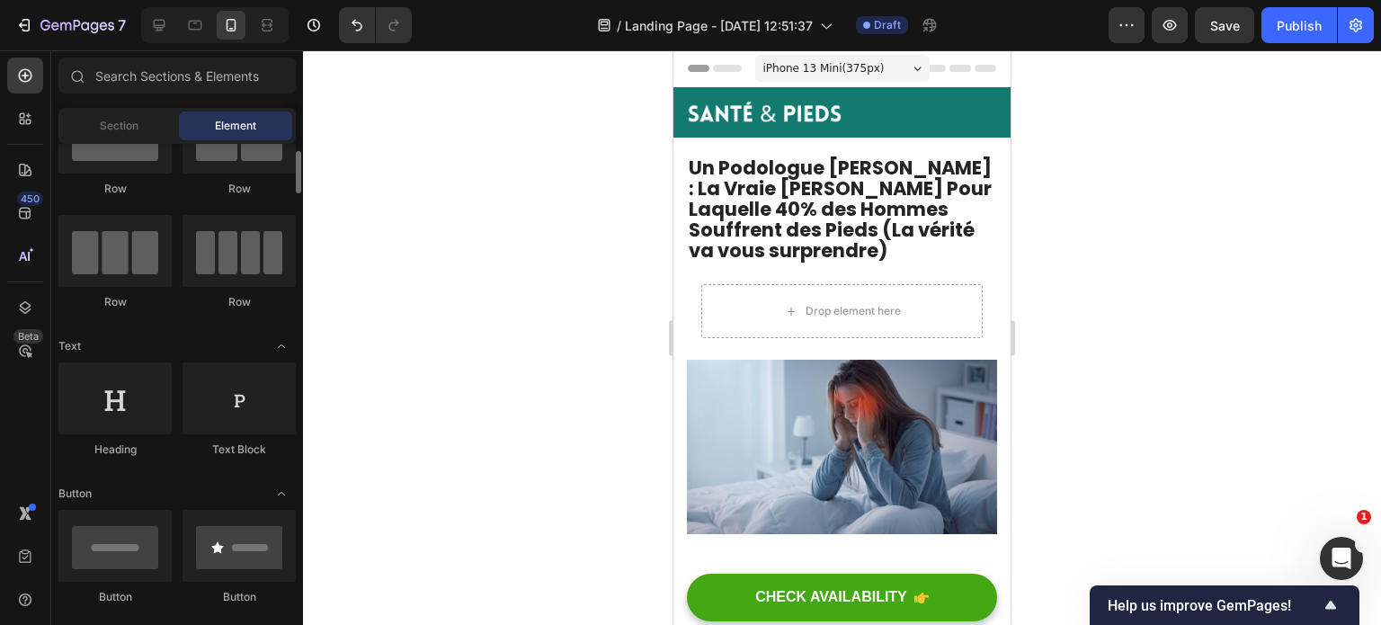
scroll to position [83, 0]
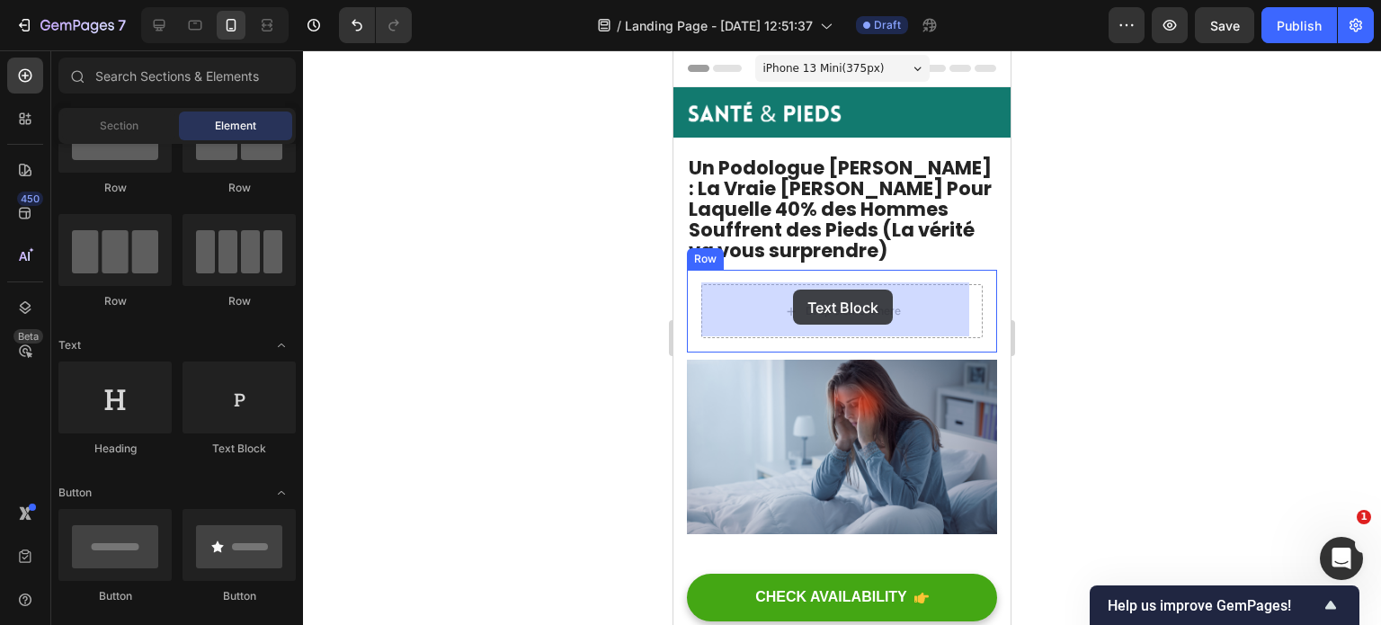
drag, startPoint x: 886, startPoint y: 448, endPoint x: 793, endPoint y: 290, distance: 183.4
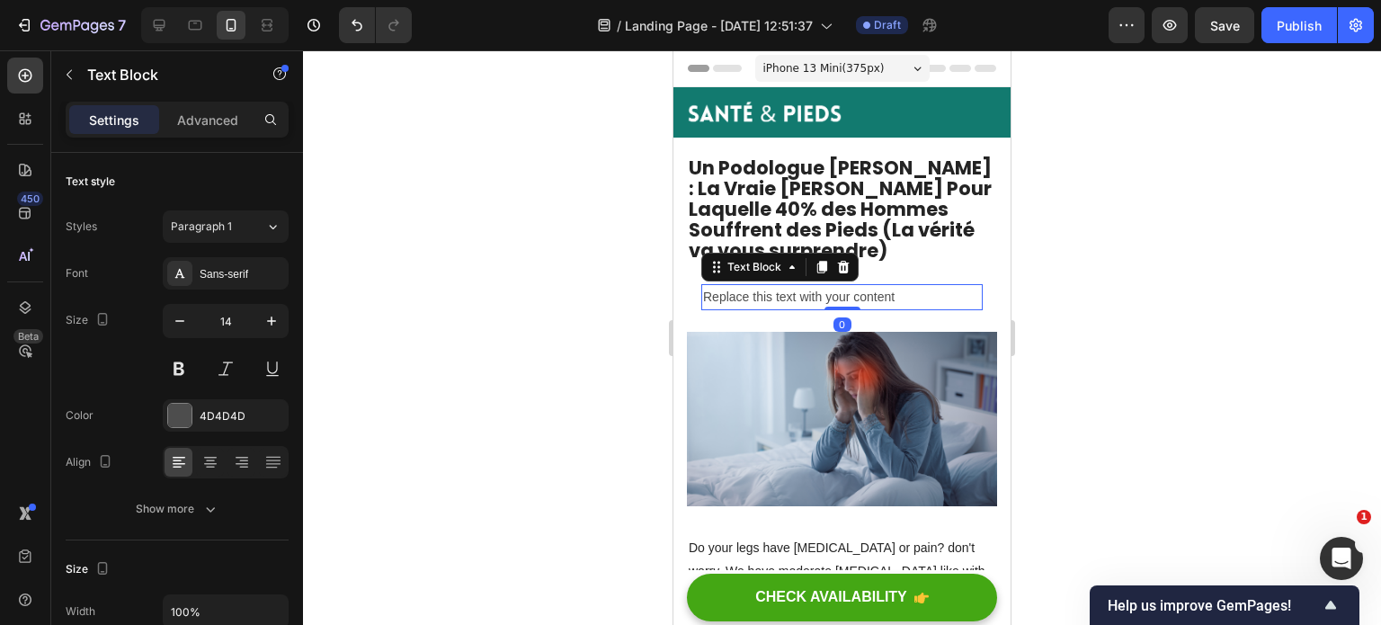
click at [793, 290] on div "Replace this text with your content" at bounding box center [841, 297] width 281 height 26
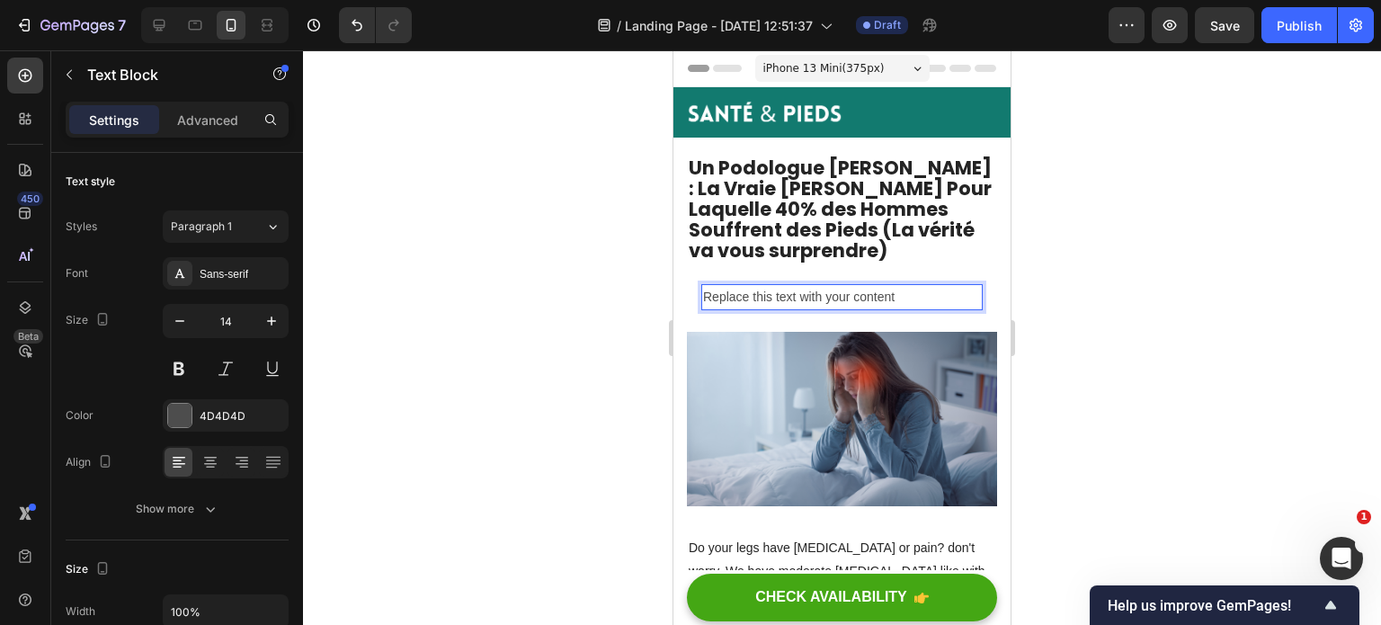
click at [793, 290] on p "Replace this text with your content" at bounding box center [842, 297] width 278 height 22
click at [1103, 274] on div at bounding box center [842, 337] width 1078 height 575
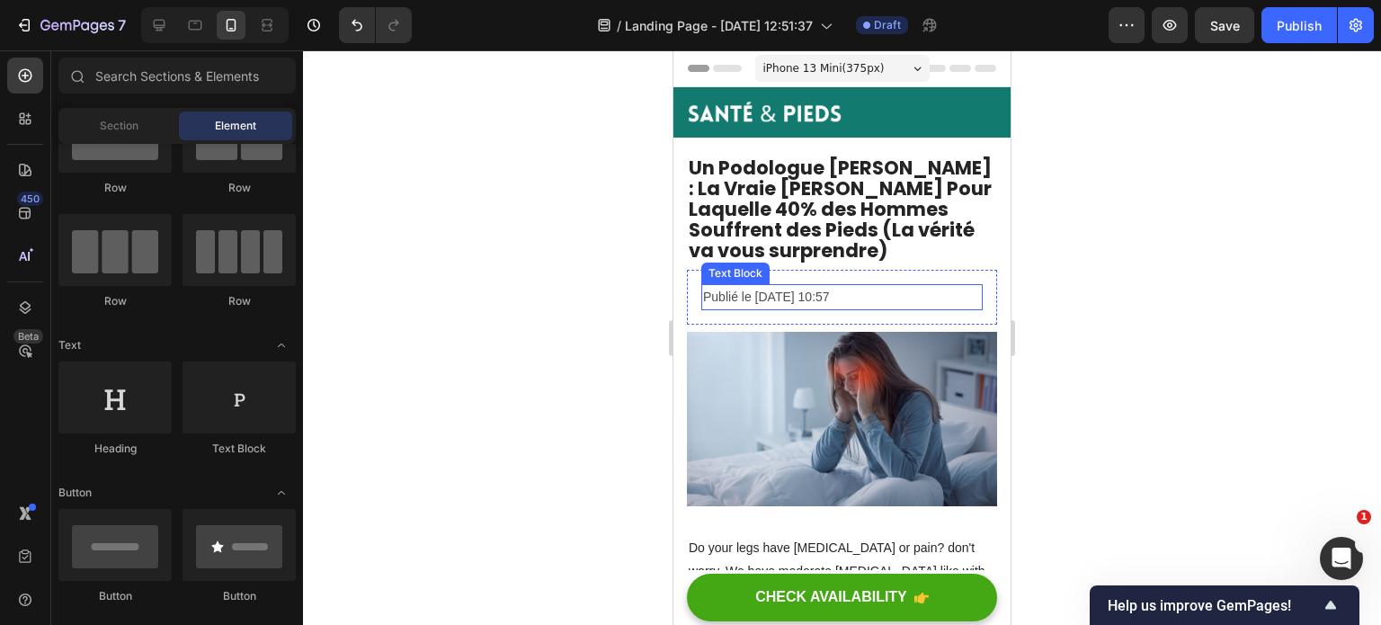
click at [765, 290] on p "Publié le [DATE] 10:57" at bounding box center [842, 297] width 278 height 22
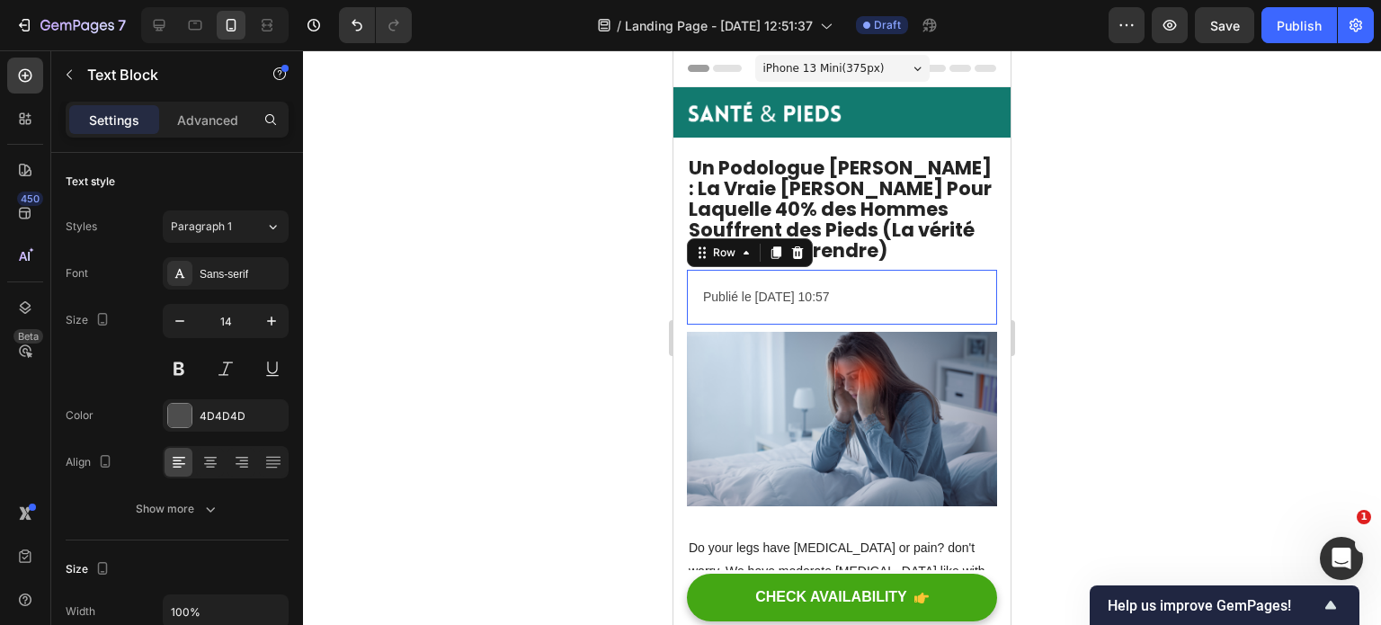
click at [689, 284] on div "Publié le [DATE] 10:57 Text Block Row 0" at bounding box center [842, 297] width 310 height 55
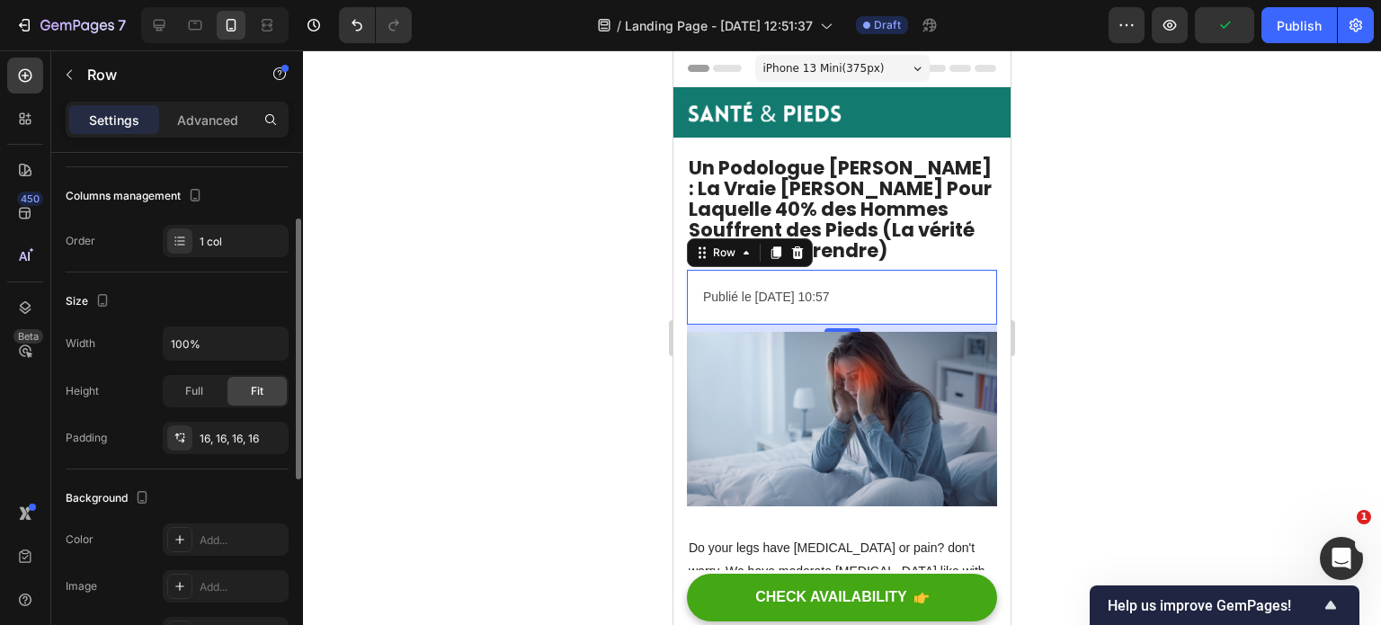
scroll to position [240, 0]
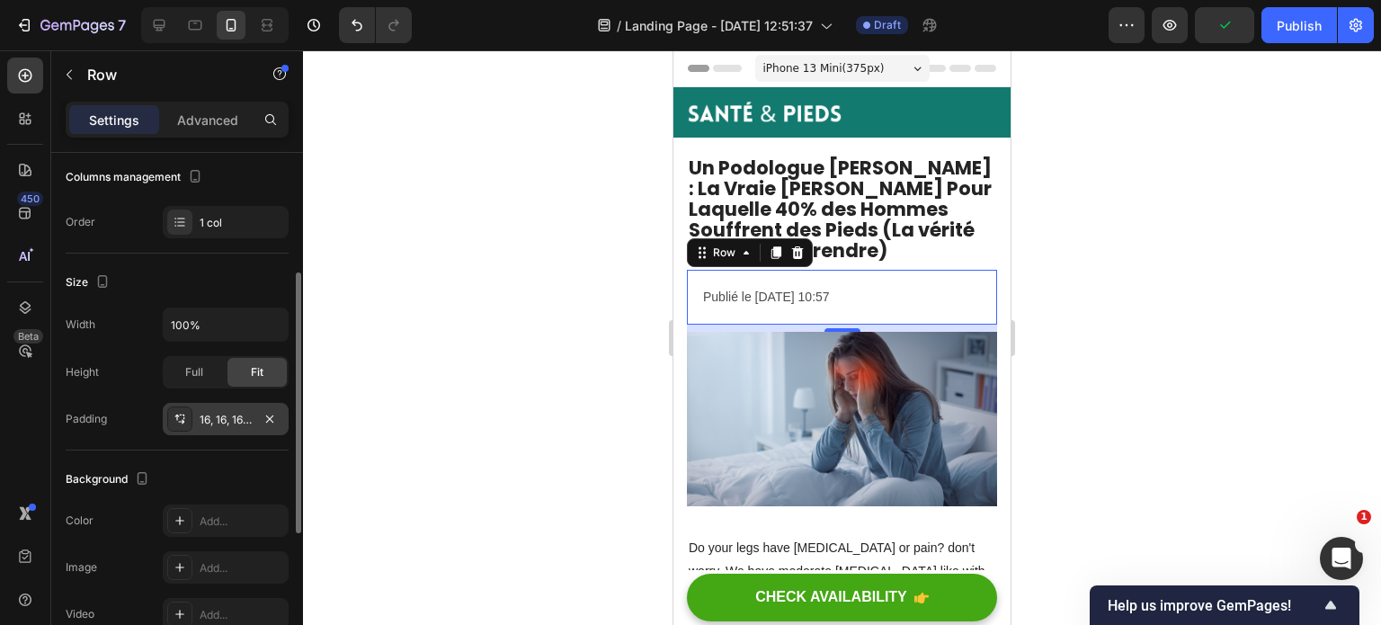
click at [225, 406] on div "16, 16, 16, 16" at bounding box center [226, 419] width 126 height 32
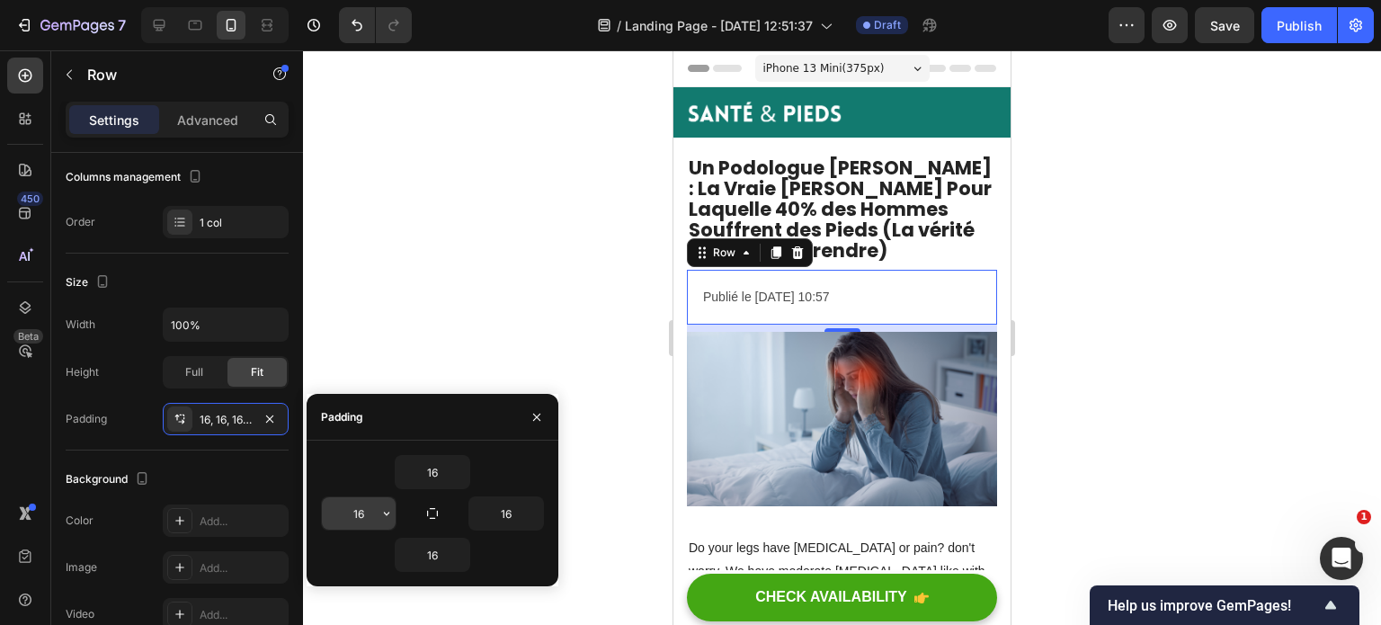
click at [365, 513] on input "16" at bounding box center [359, 513] width 74 height 32
type input "0"
click at [506, 510] on input "16" at bounding box center [506, 513] width 74 height 32
type input "0"
click at [475, 306] on div at bounding box center [842, 337] width 1078 height 575
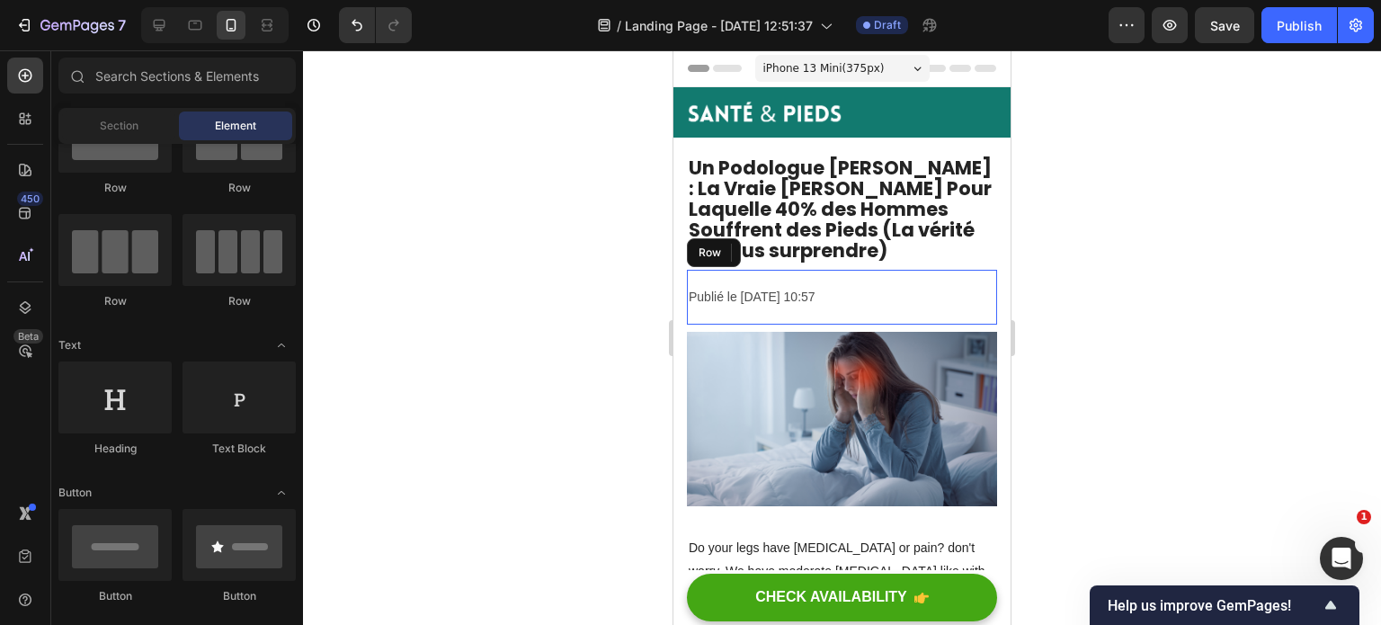
click at [739, 272] on div "Publié le [DATE] 10:57 Text Block Row" at bounding box center [842, 297] width 310 height 55
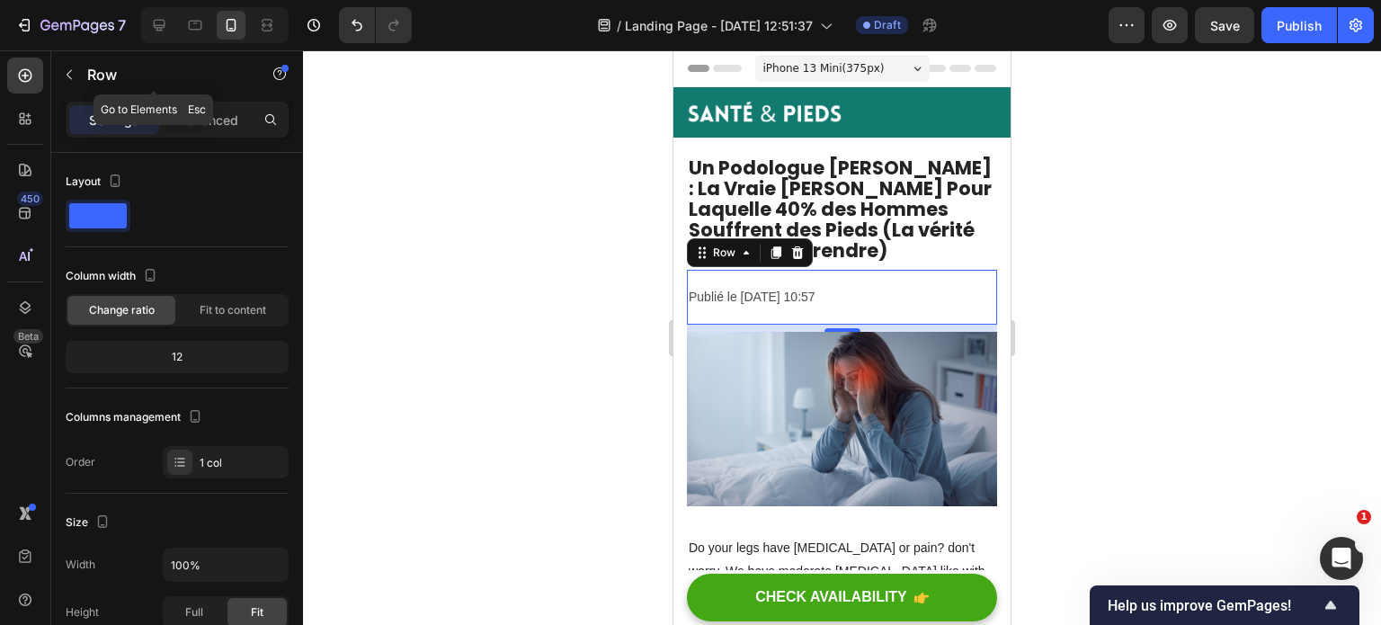
click at [210, 99] on div "Row" at bounding box center [153, 75] width 205 height 51
click at [217, 105] on div "Advanced" at bounding box center [208, 119] width 90 height 29
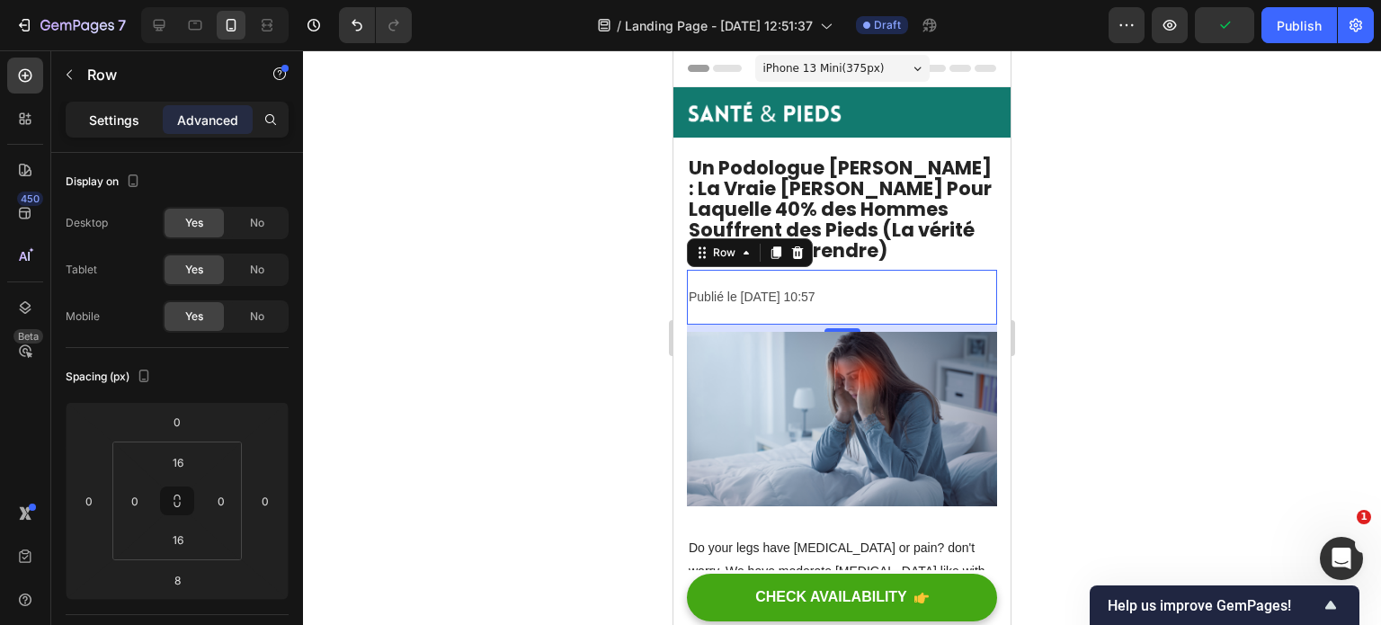
click at [119, 116] on p "Settings" at bounding box center [114, 120] width 50 height 19
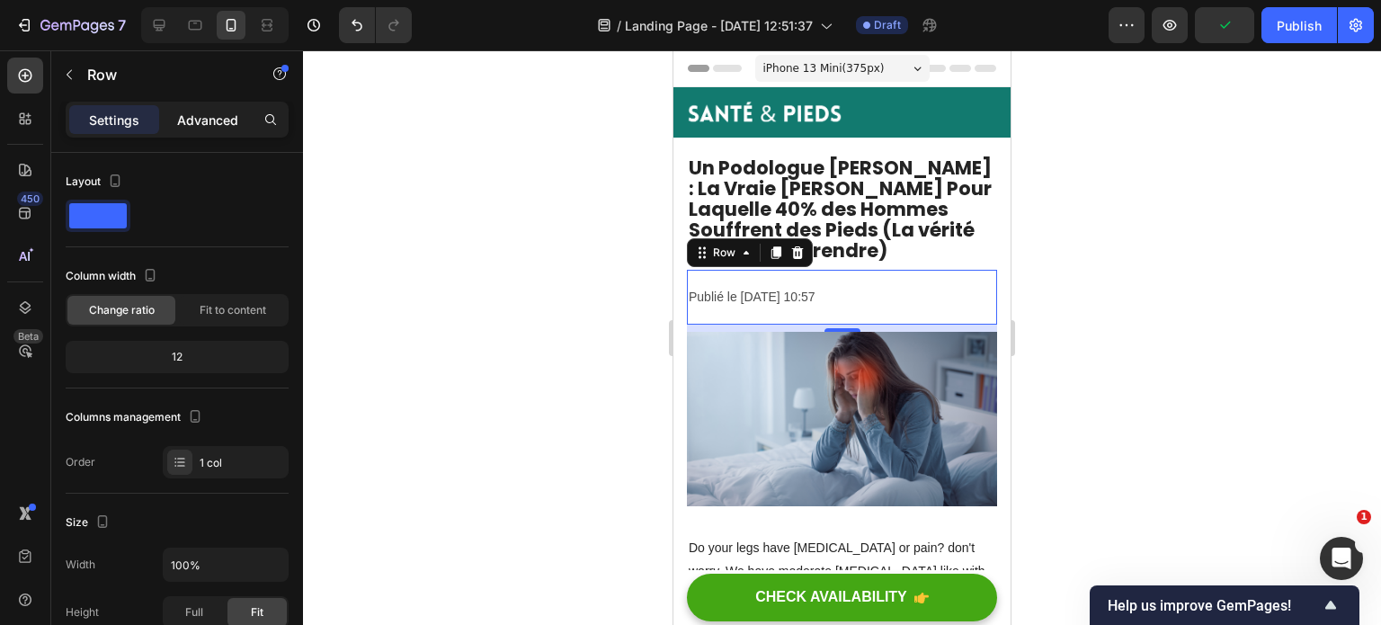
click at [212, 121] on p "Advanced" at bounding box center [207, 120] width 61 height 19
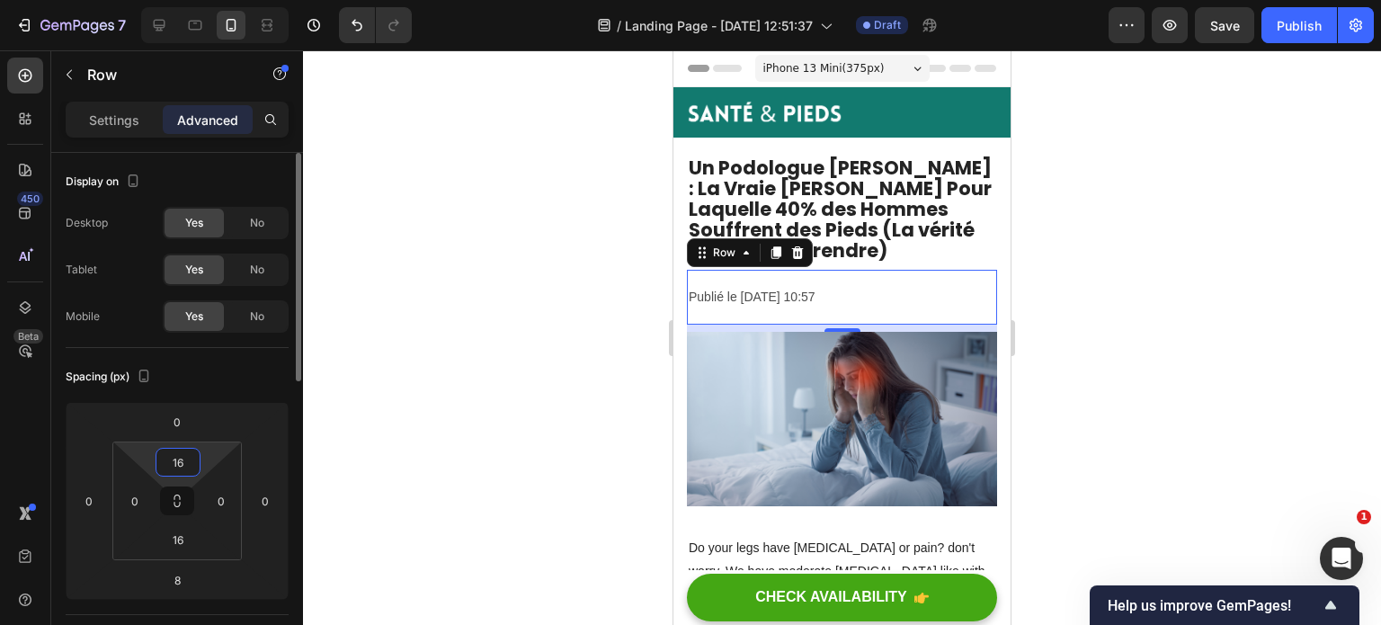
click at [175, 459] on input "16" at bounding box center [178, 462] width 36 height 27
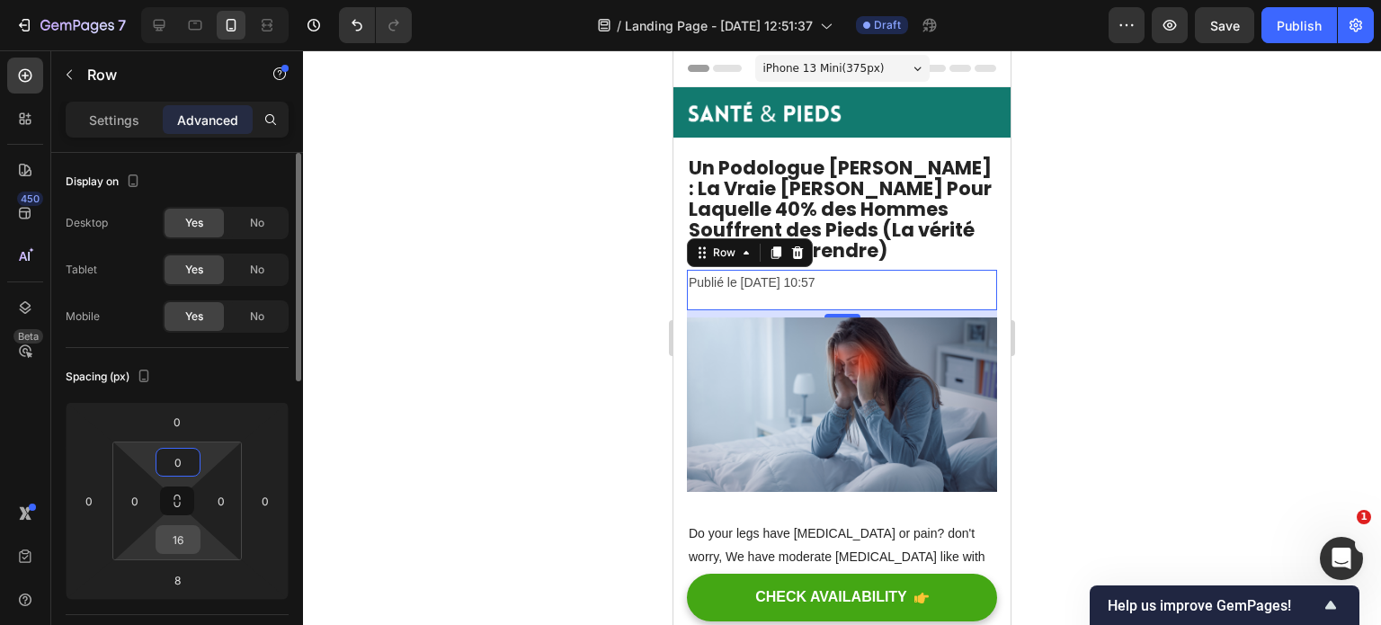
type input "0"
click at [180, 543] on input "16" at bounding box center [178, 539] width 36 height 27
type input "0"
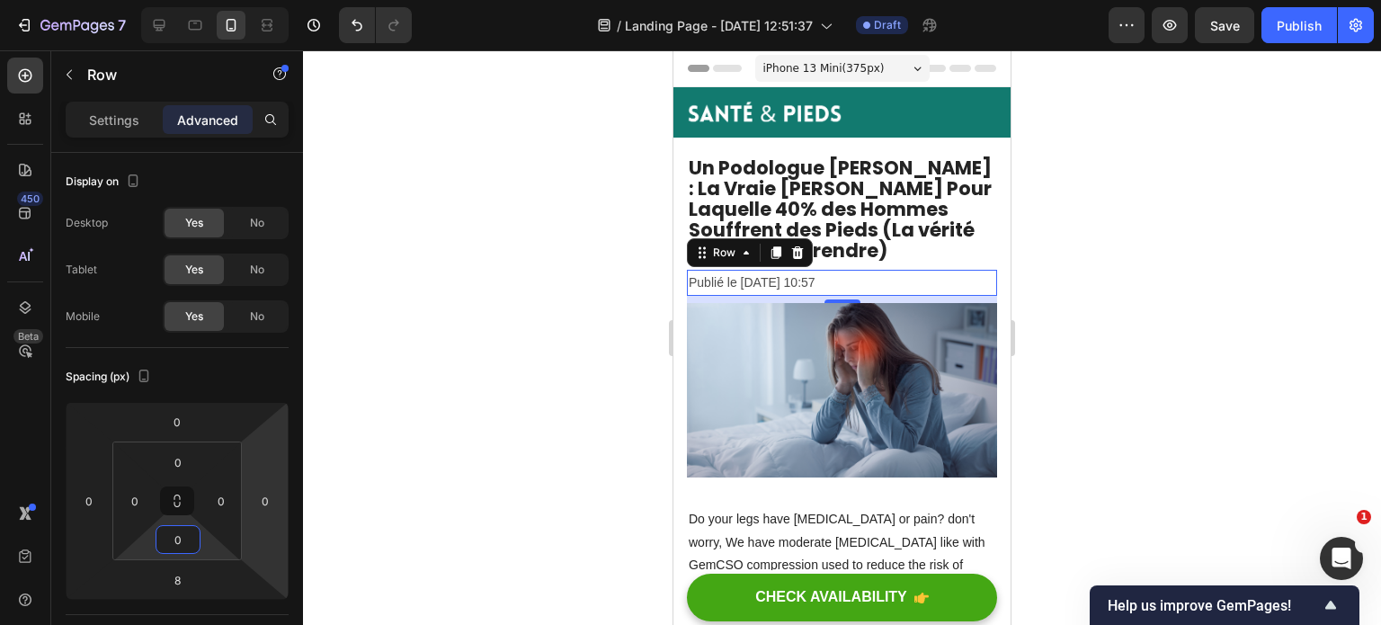
click at [1111, 343] on div at bounding box center [842, 337] width 1078 height 575
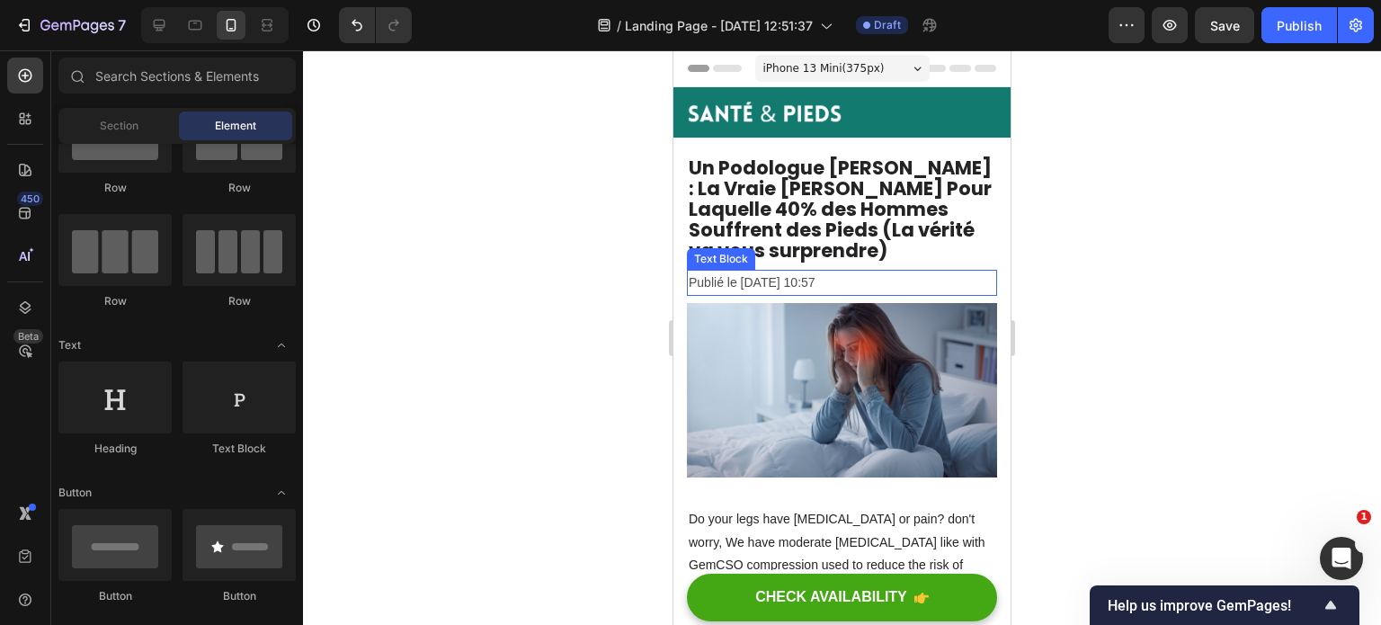
click at [859, 285] on p "Publié le [DATE] 10:57" at bounding box center [842, 283] width 307 height 22
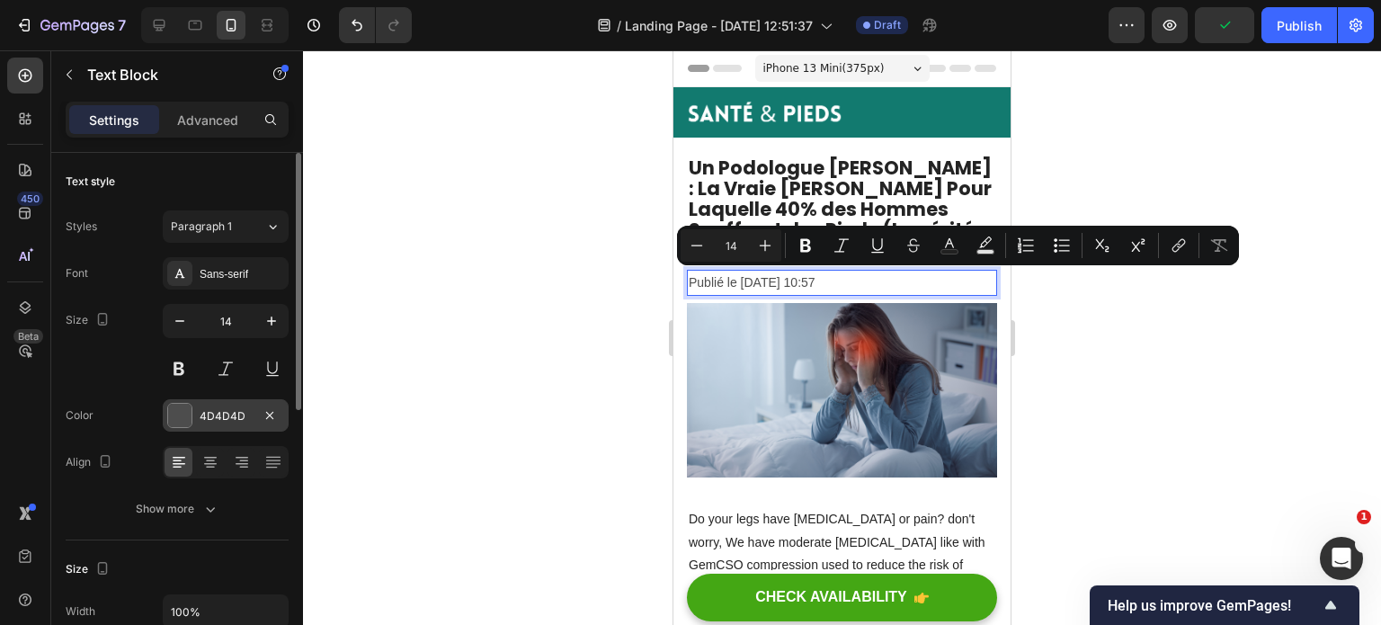
click at [226, 428] on div "4D4D4D" at bounding box center [226, 415] width 126 height 32
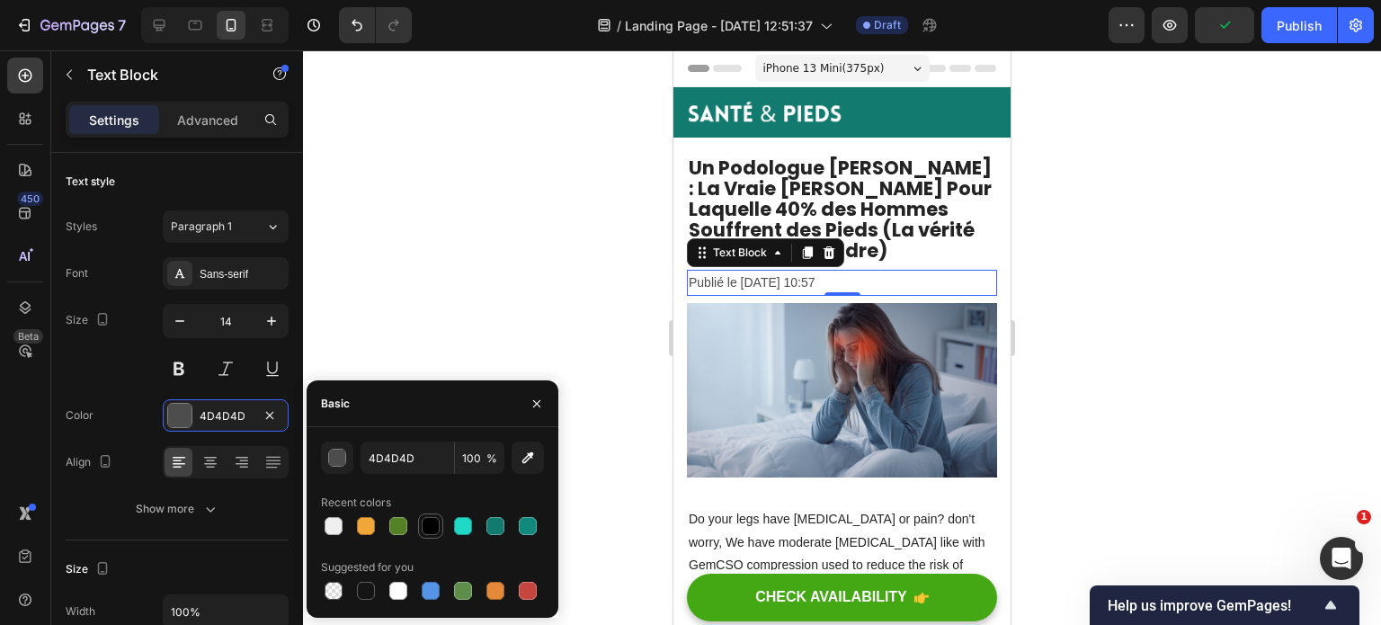
click at [431, 525] on div at bounding box center [431, 526] width 18 height 18
type input "000000"
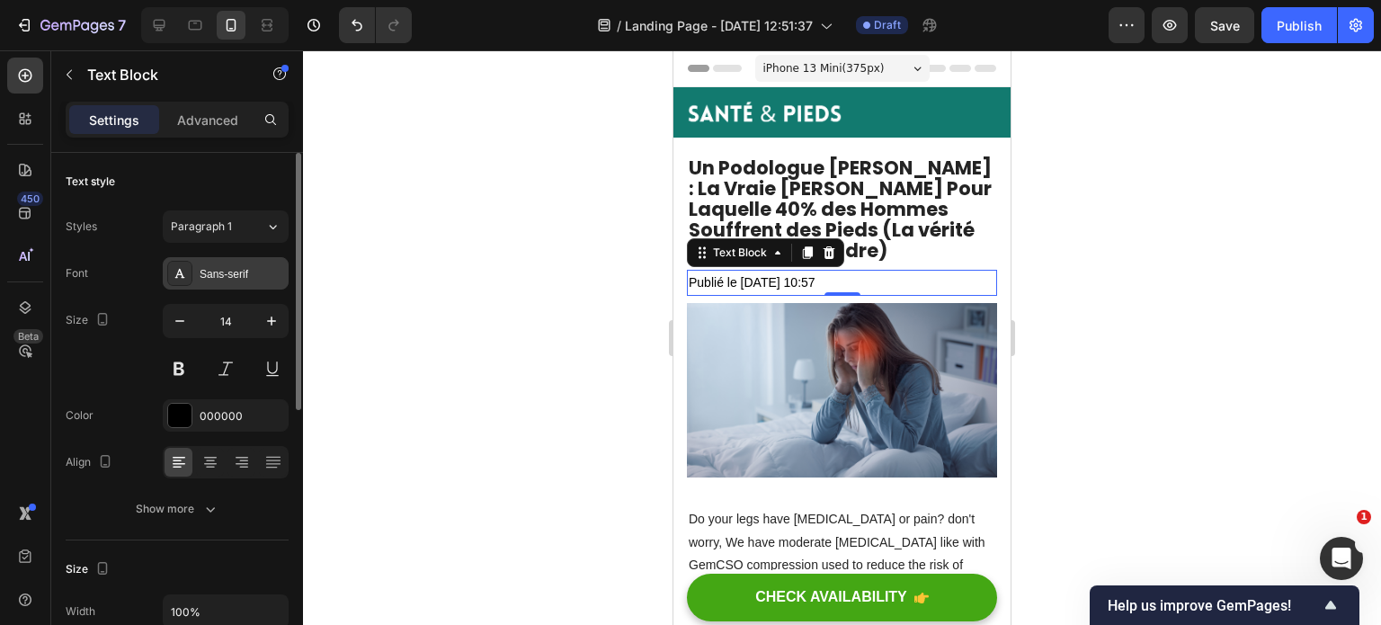
click at [218, 266] on div "Sans-serif" at bounding box center [242, 274] width 85 height 16
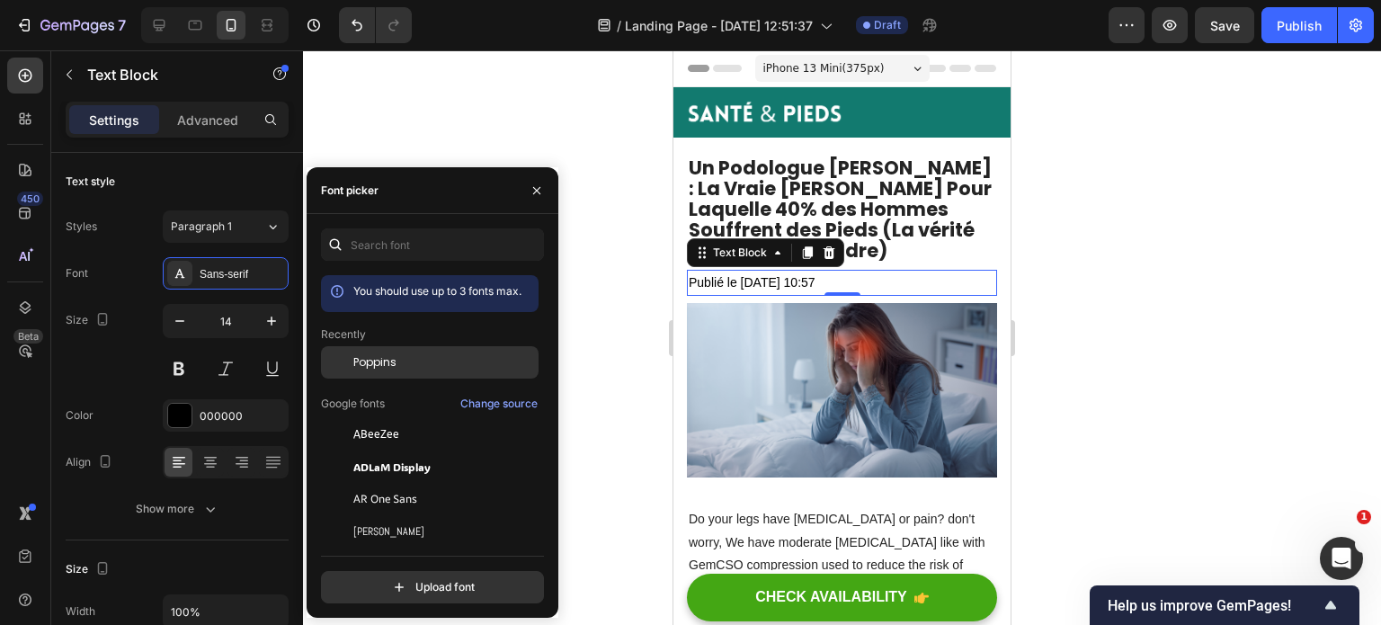
click at [406, 361] on div "Poppins" at bounding box center [444, 362] width 182 height 16
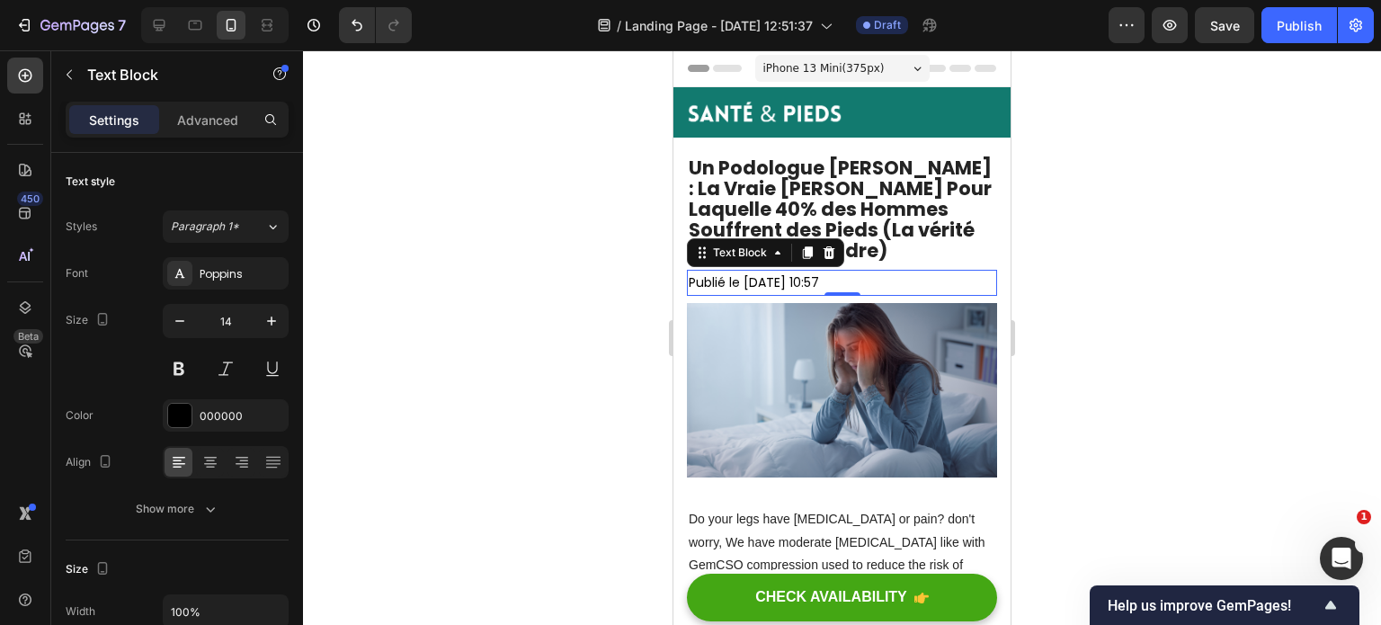
click at [1183, 341] on div at bounding box center [842, 337] width 1078 height 575
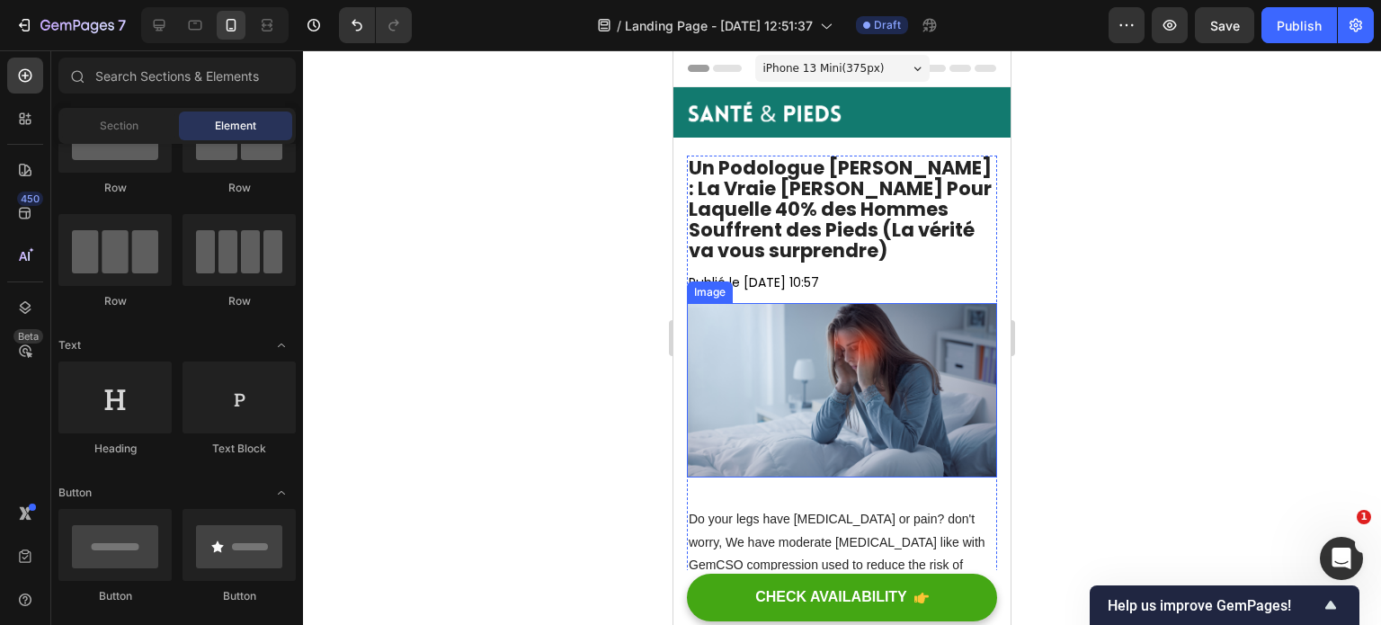
click at [850, 384] on img at bounding box center [842, 390] width 310 height 174
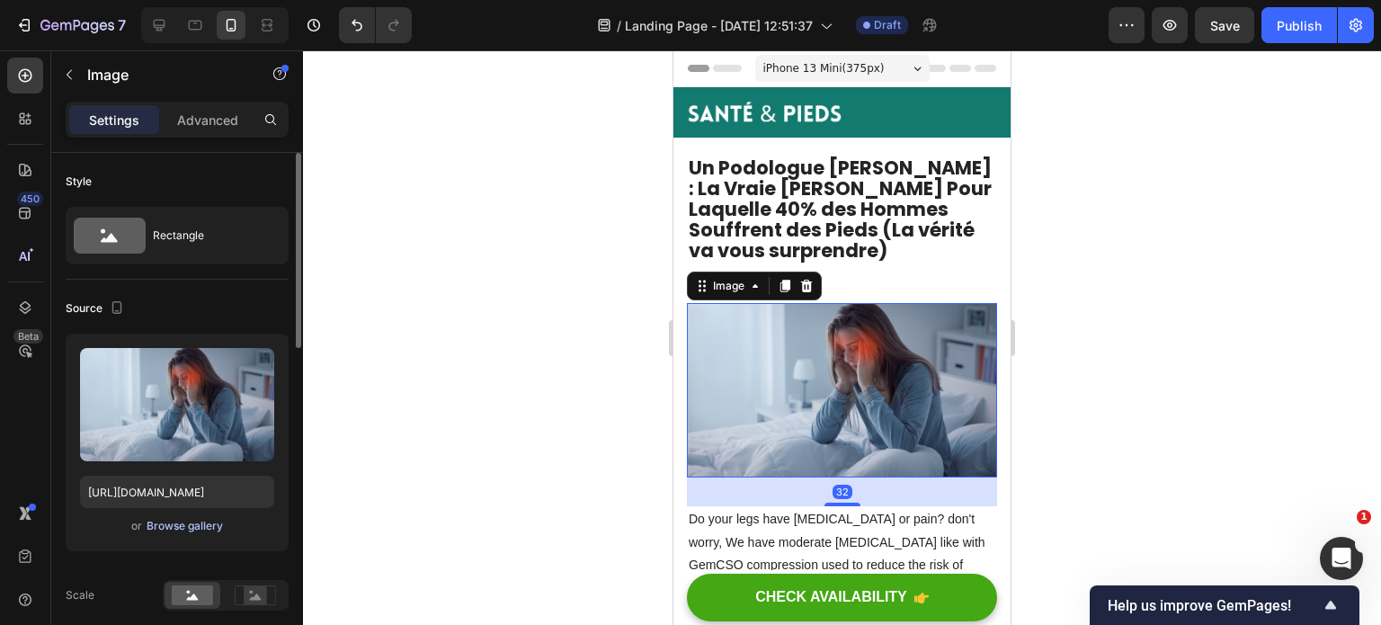
click at [169, 529] on div "Browse gallery" at bounding box center [185, 526] width 76 height 16
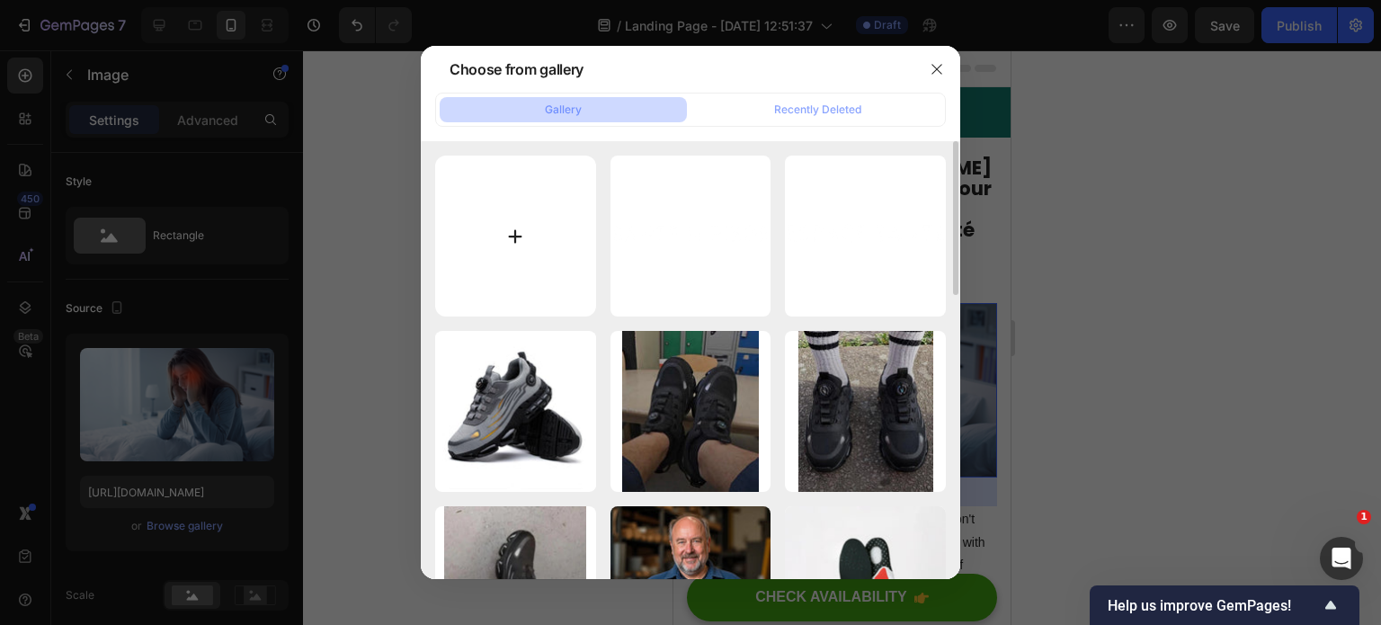
click at [538, 265] on input "file" at bounding box center [515, 236] width 161 height 161
type input "C:\fakepath\TOP.webp"
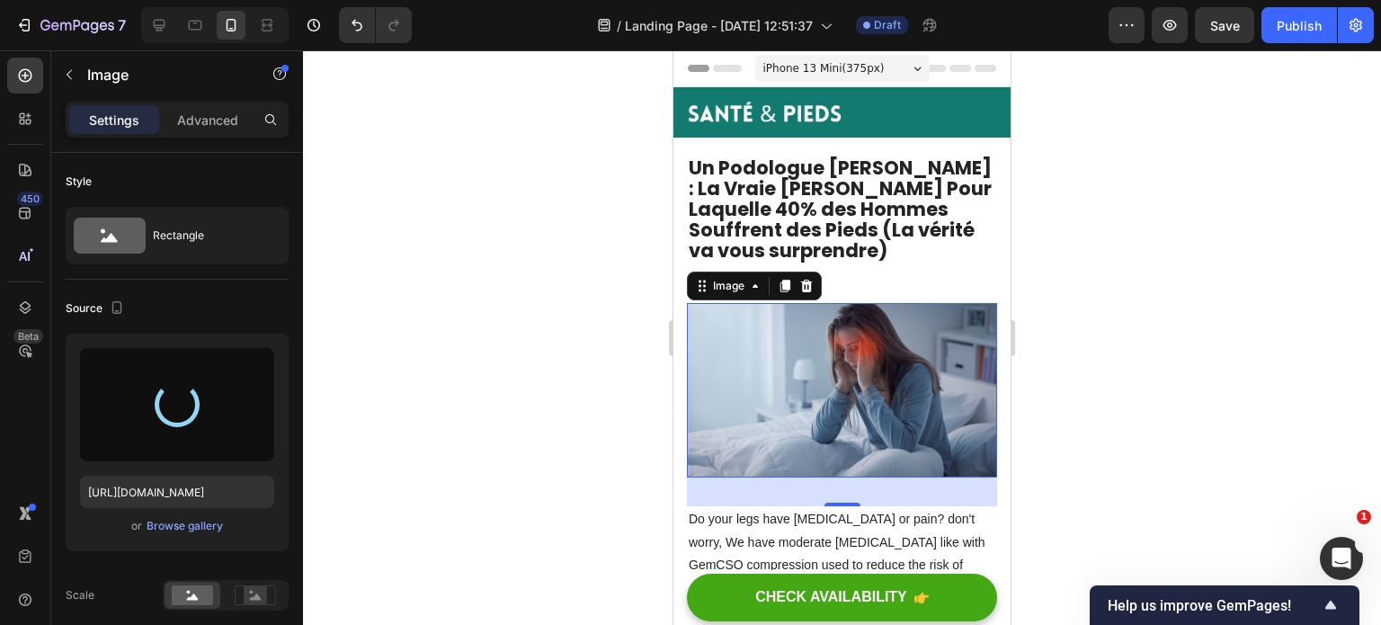
type input "[URL][DOMAIN_NAME]"
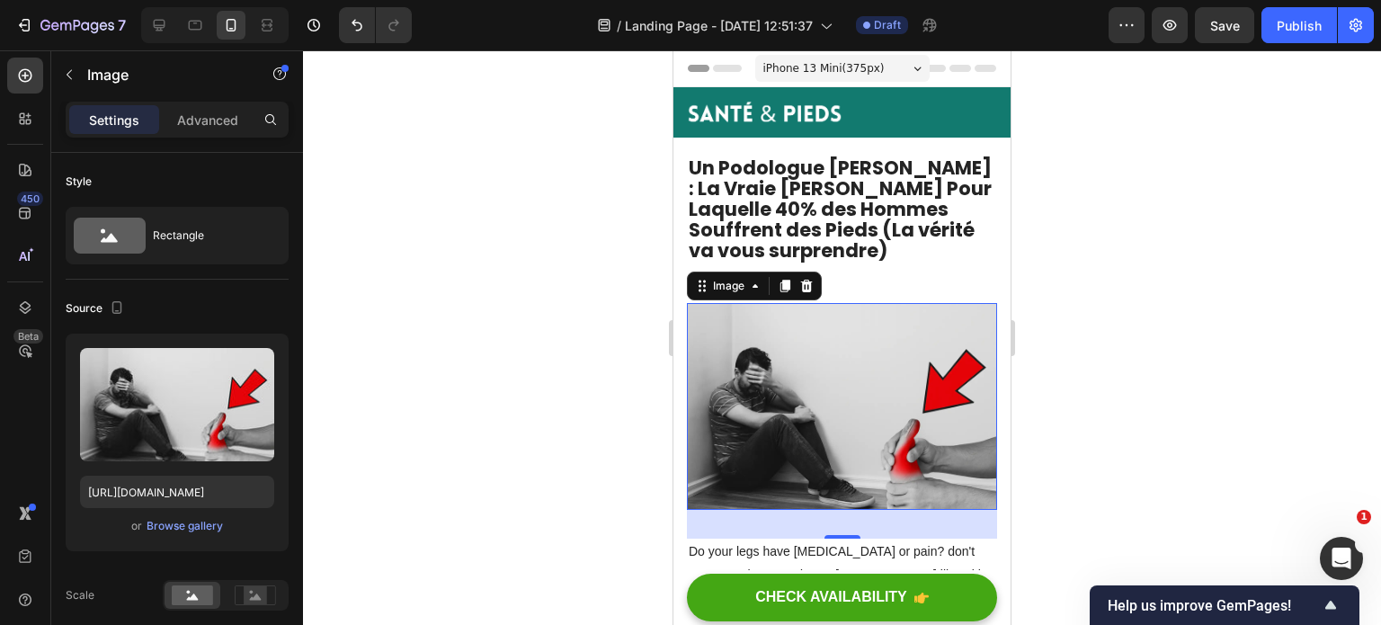
click at [1058, 268] on div at bounding box center [842, 337] width 1078 height 575
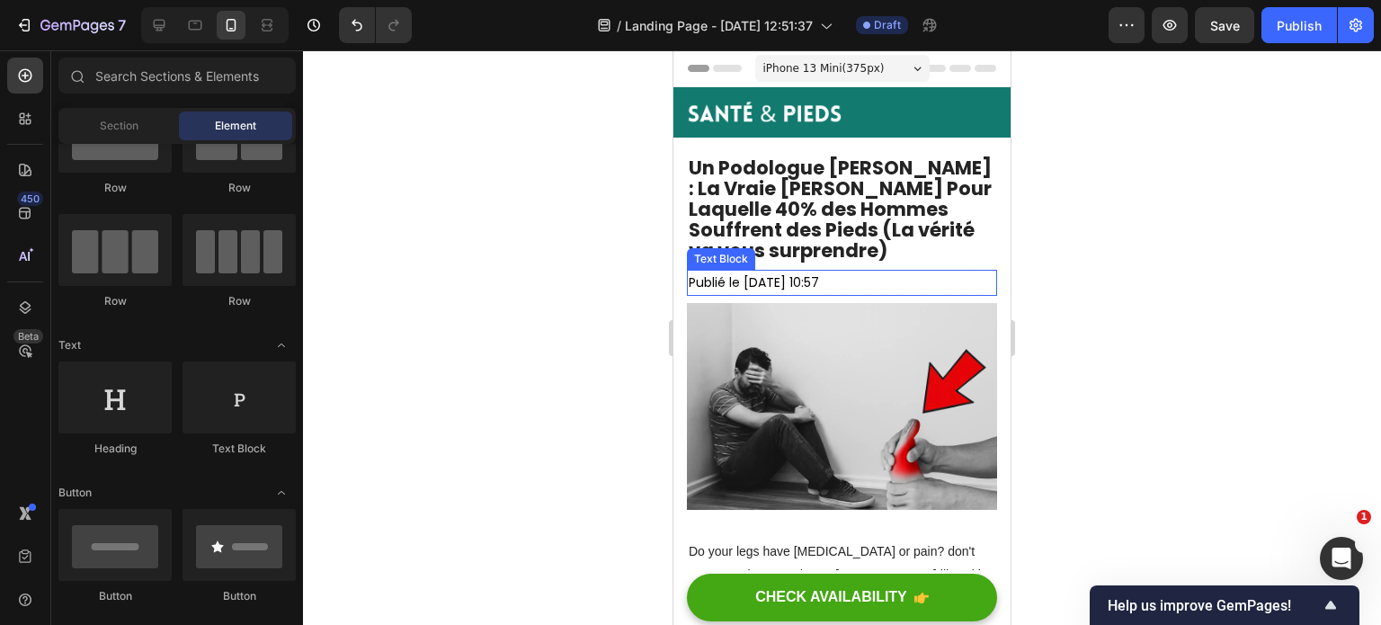
click at [772, 273] on p "Publié le [DATE] 10:57" at bounding box center [842, 283] width 307 height 22
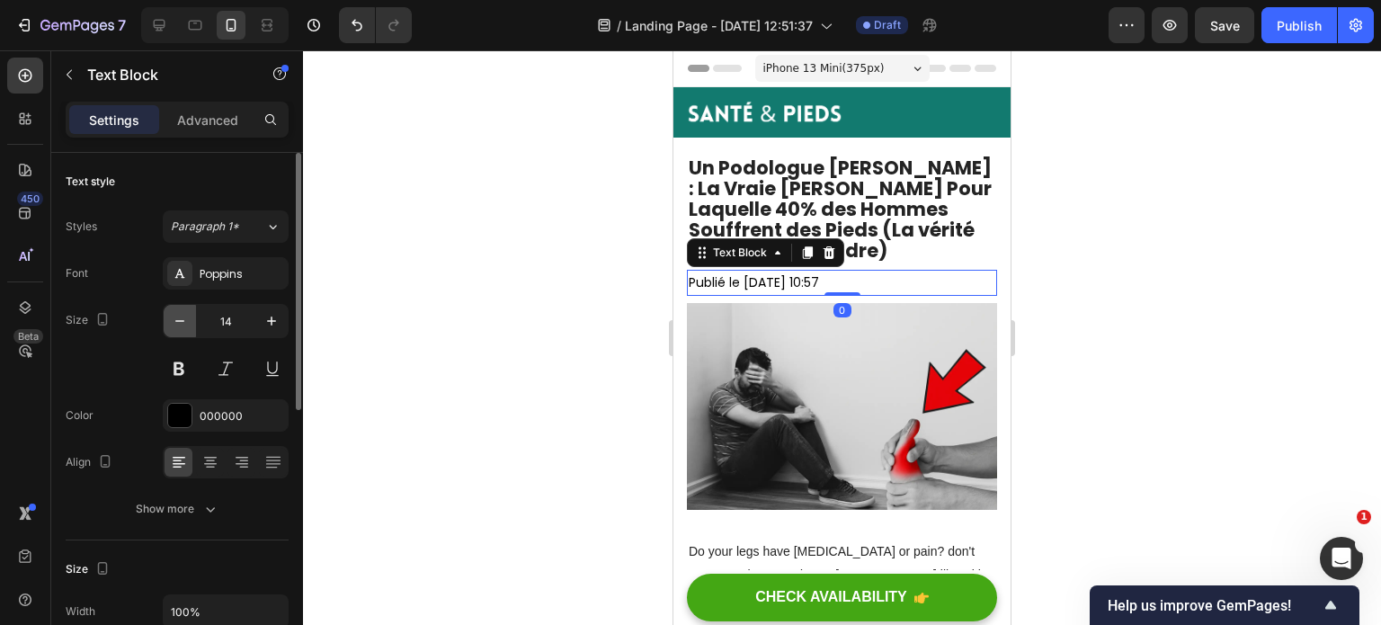
click at [180, 319] on icon "button" at bounding box center [180, 321] width 18 height 18
type input "12"
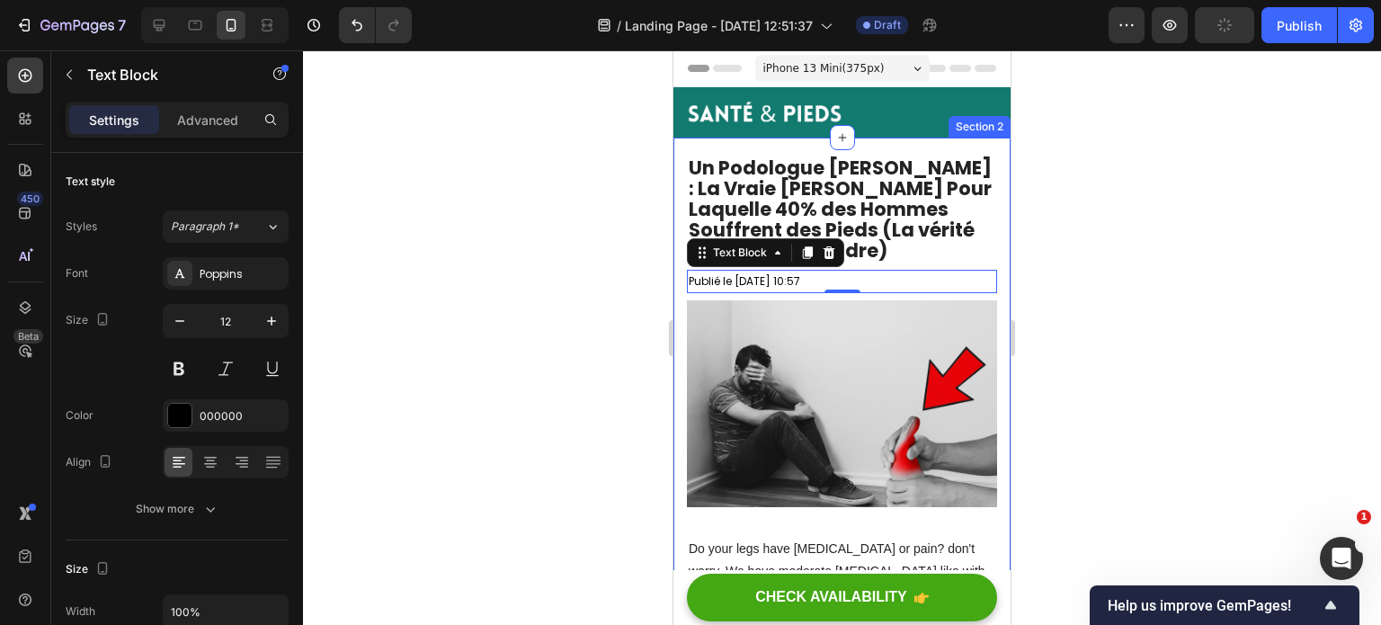
click at [1135, 316] on div at bounding box center [842, 337] width 1078 height 575
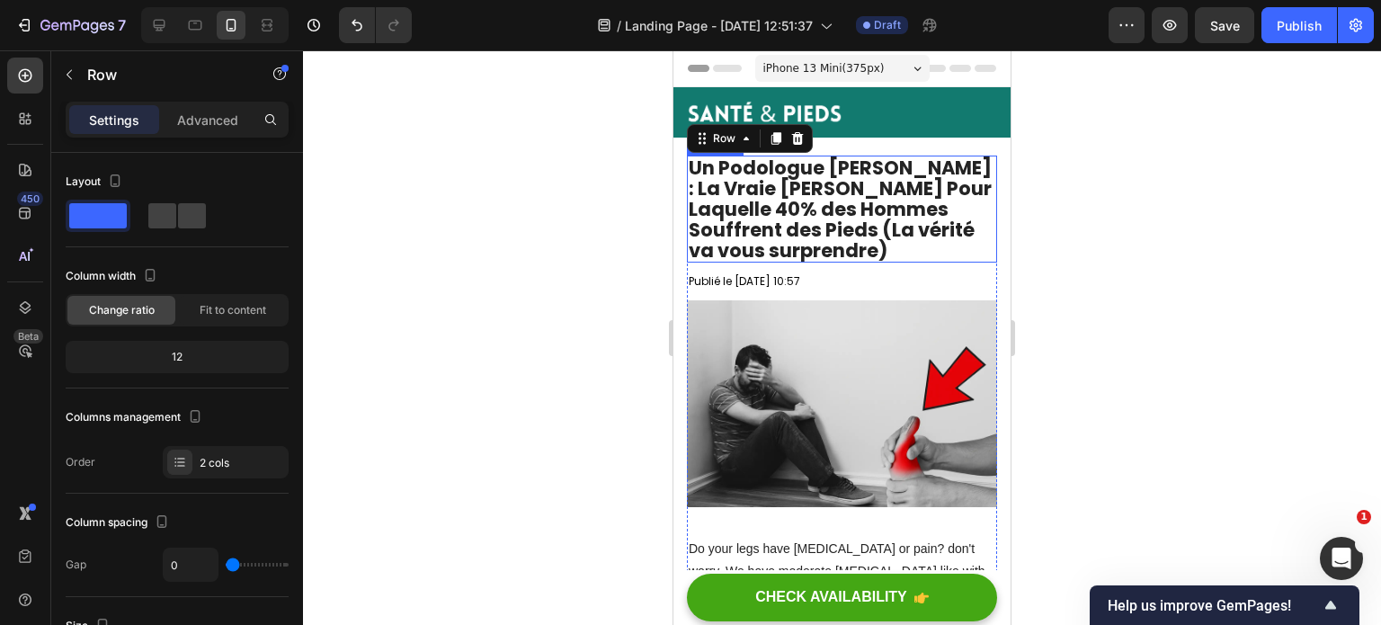
click at [745, 247] on p "Un Podologue [PERSON_NAME] : La Vraie [PERSON_NAME] Pour Laquelle 40% des Homme…" at bounding box center [842, 208] width 307 height 103
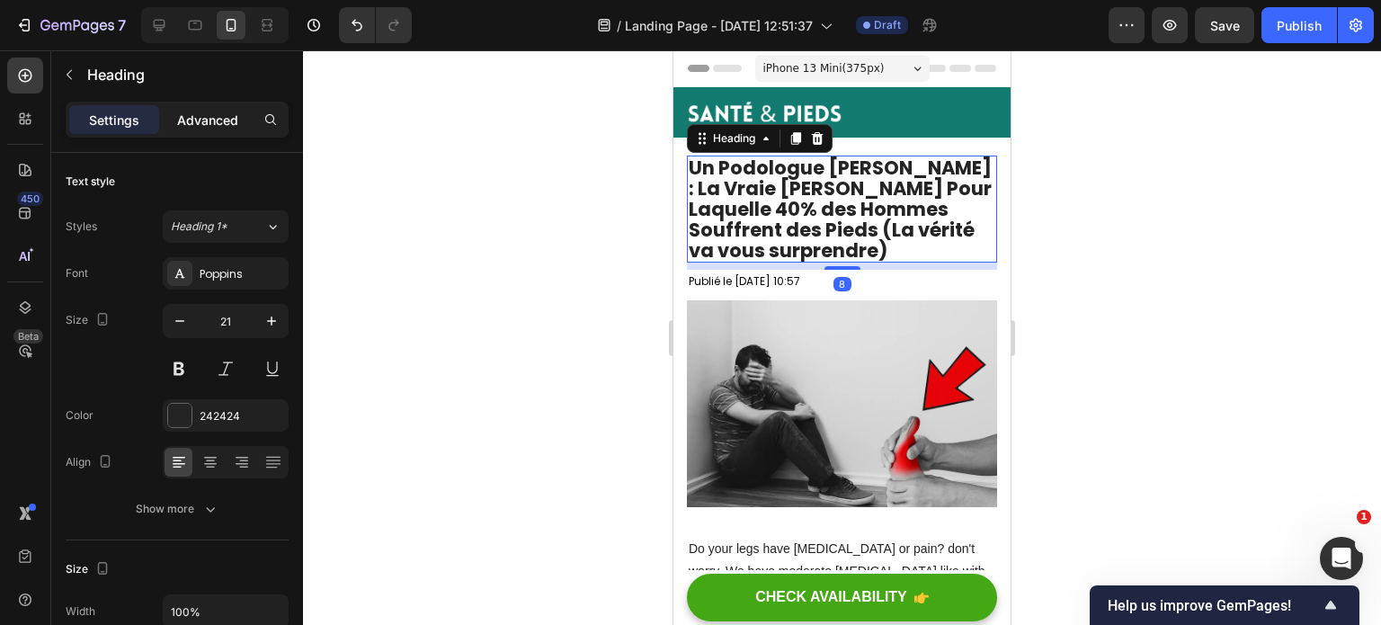
click at [197, 127] on p "Advanced" at bounding box center [207, 120] width 61 height 19
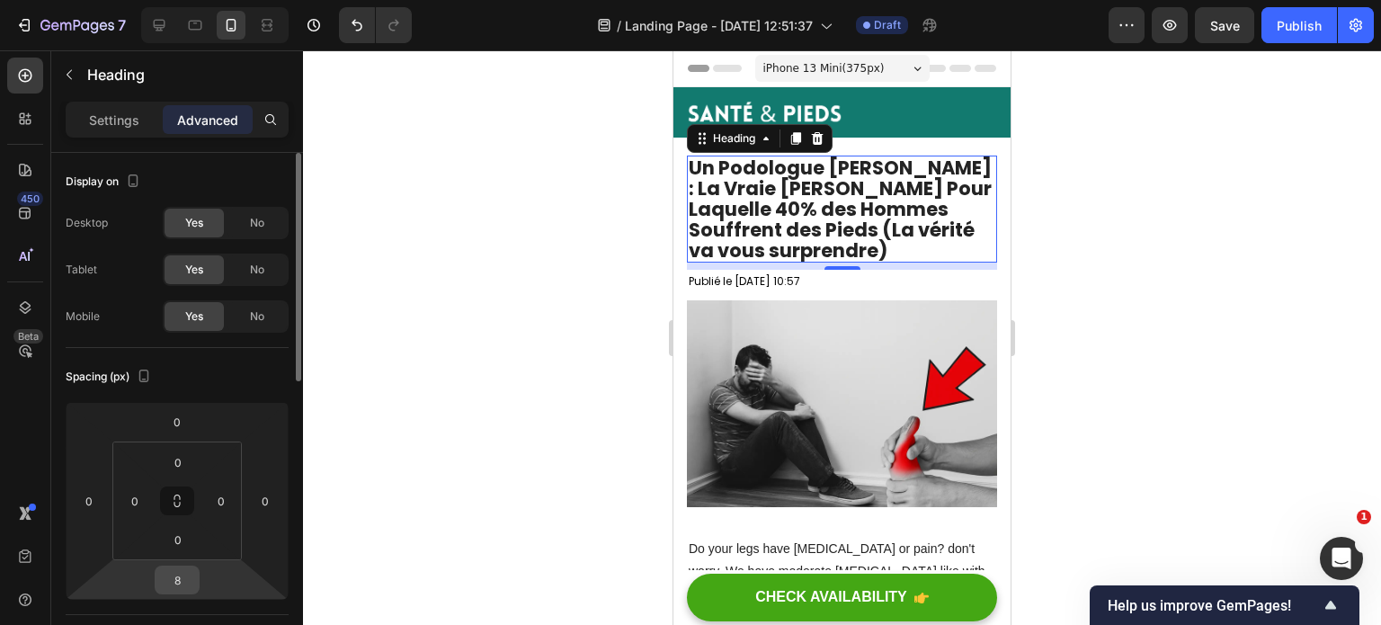
click at [180, 585] on input "8" at bounding box center [177, 580] width 36 height 27
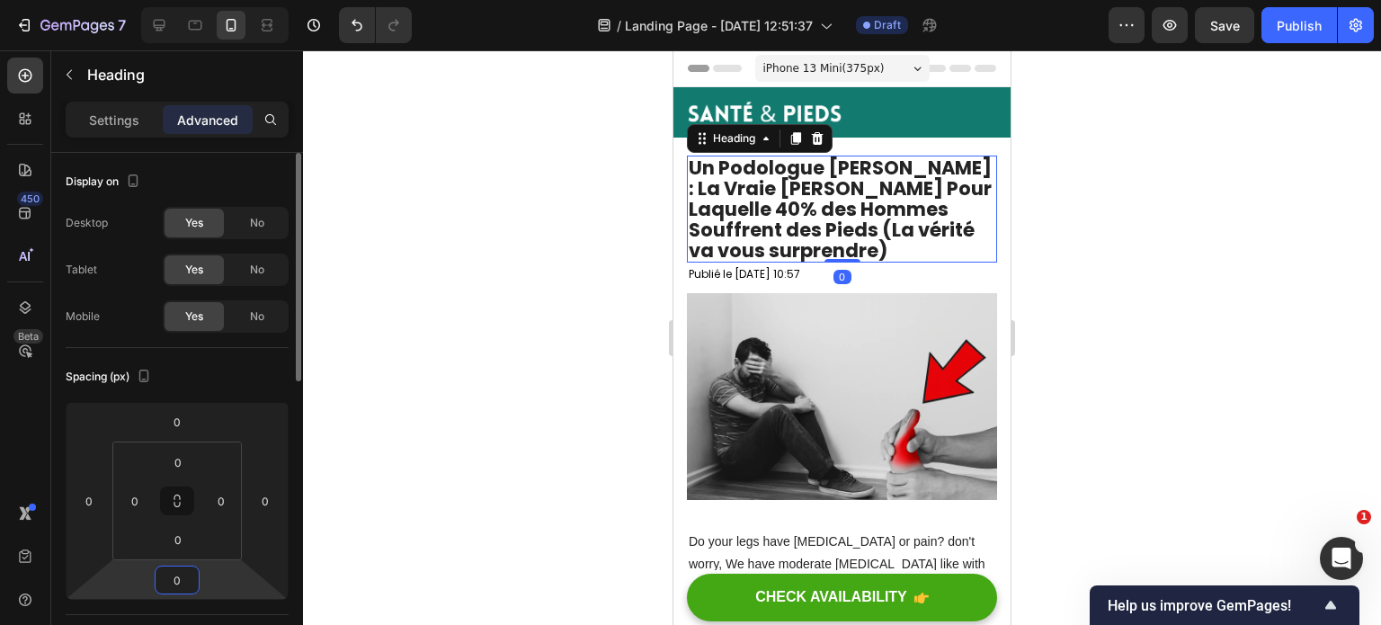
type input "0"
click at [781, 274] on p "Publié le [DATE] 10:57" at bounding box center [842, 274] width 307 height 20
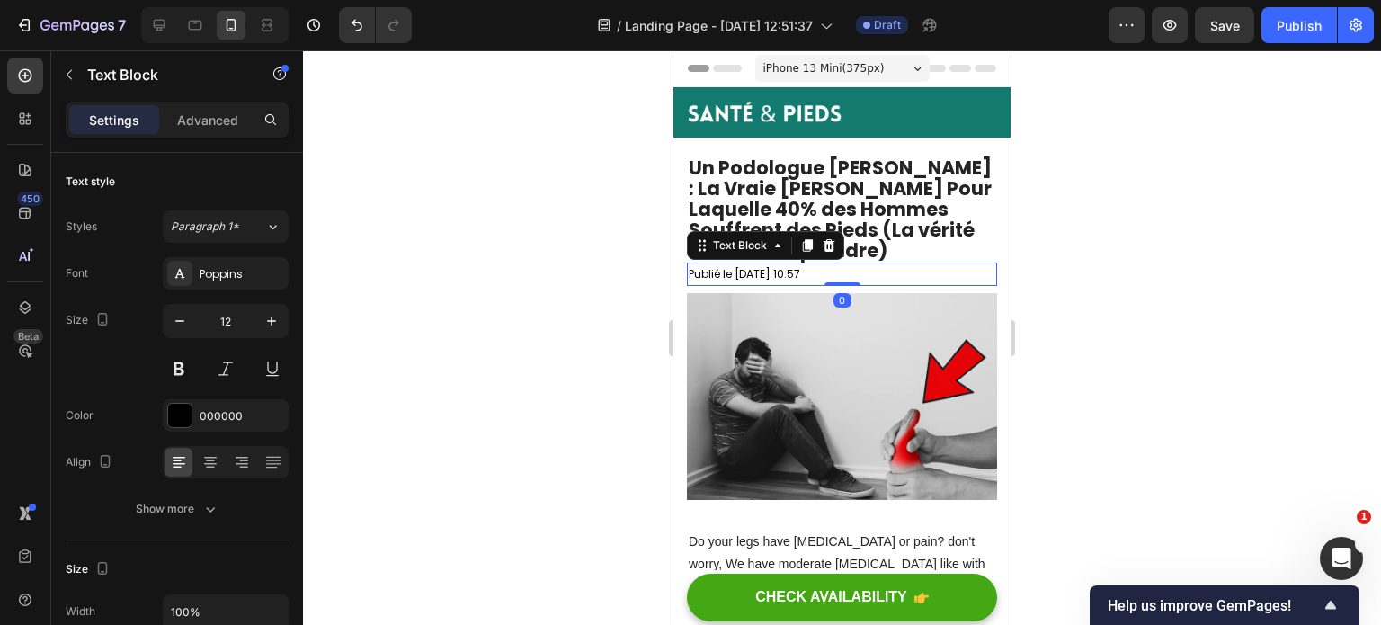
click at [1201, 275] on div at bounding box center [842, 337] width 1078 height 575
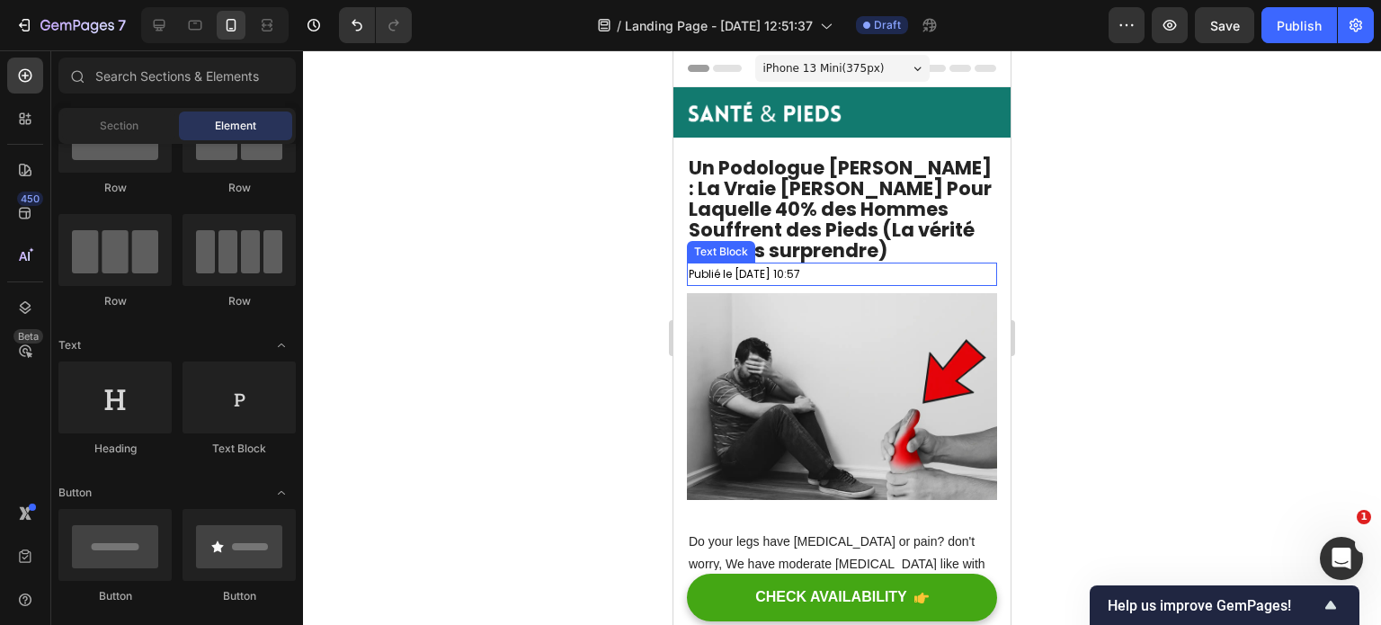
click at [752, 269] on p "Publié le [DATE] 10:57" at bounding box center [842, 274] width 307 height 20
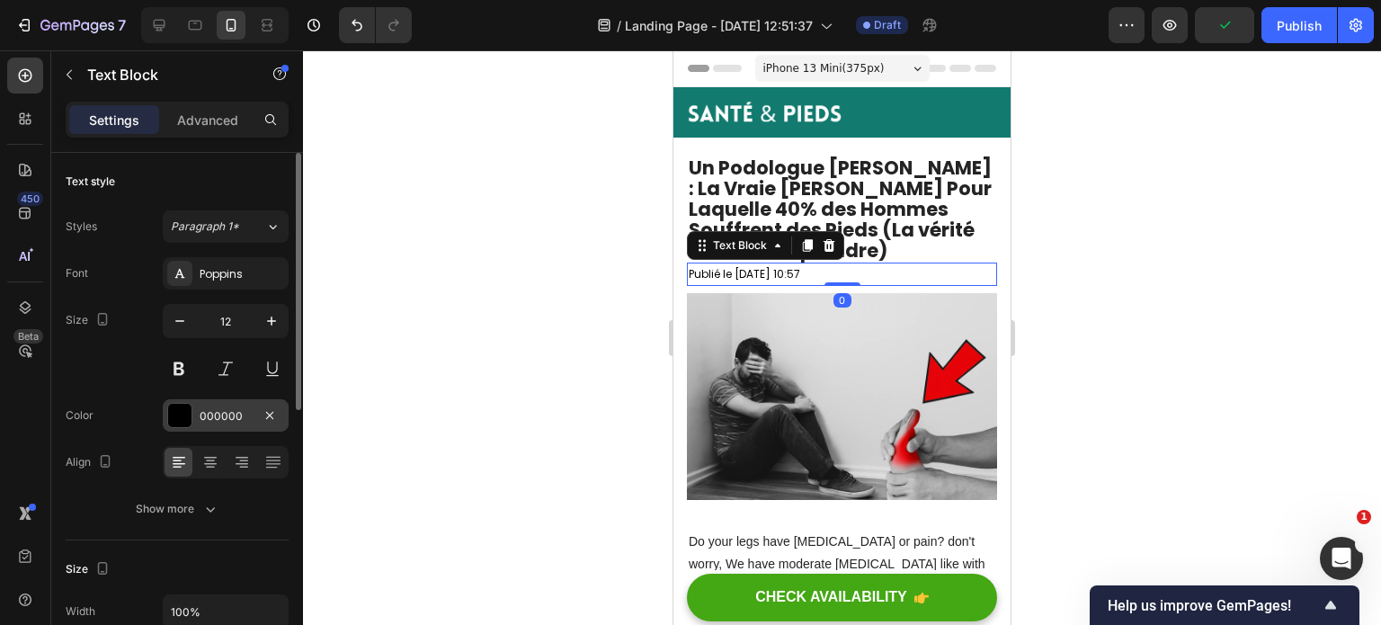
click at [219, 409] on div "000000" at bounding box center [226, 416] width 52 height 16
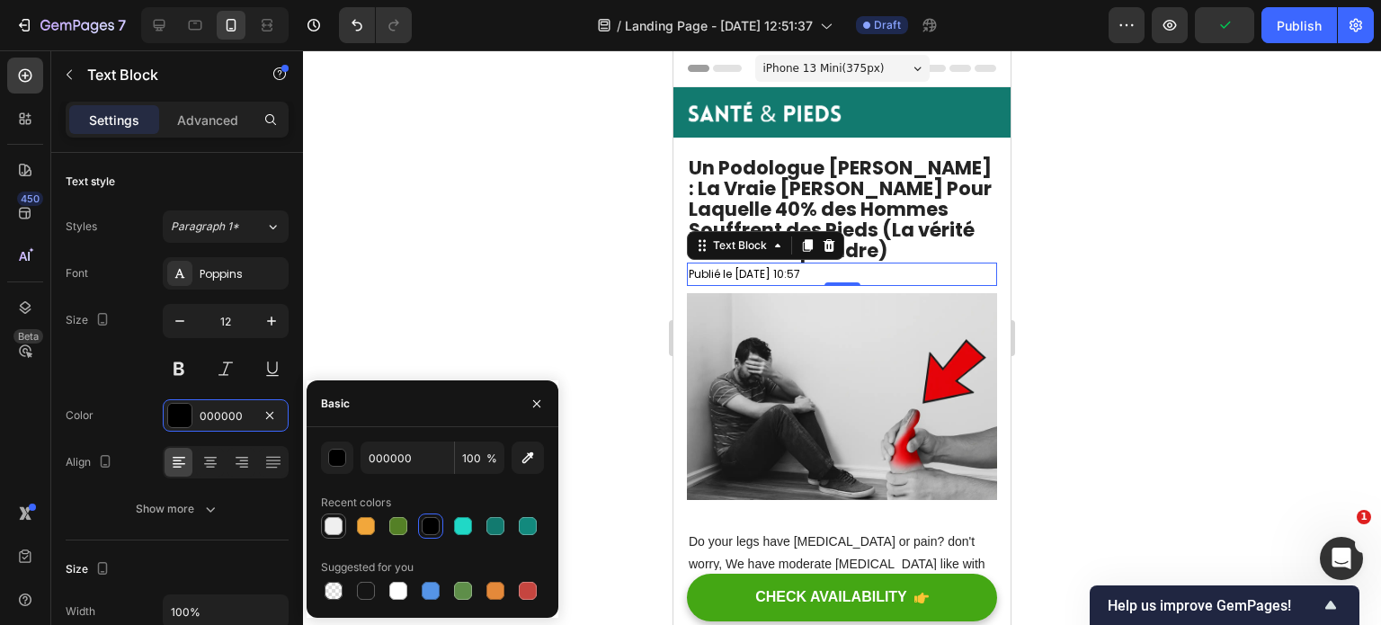
click at [333, 532] on div at bounding box center [334, 526] width 18 height 18
click at [338, 466] on div "button" at bounding box center [338, 459] width 18 height 18
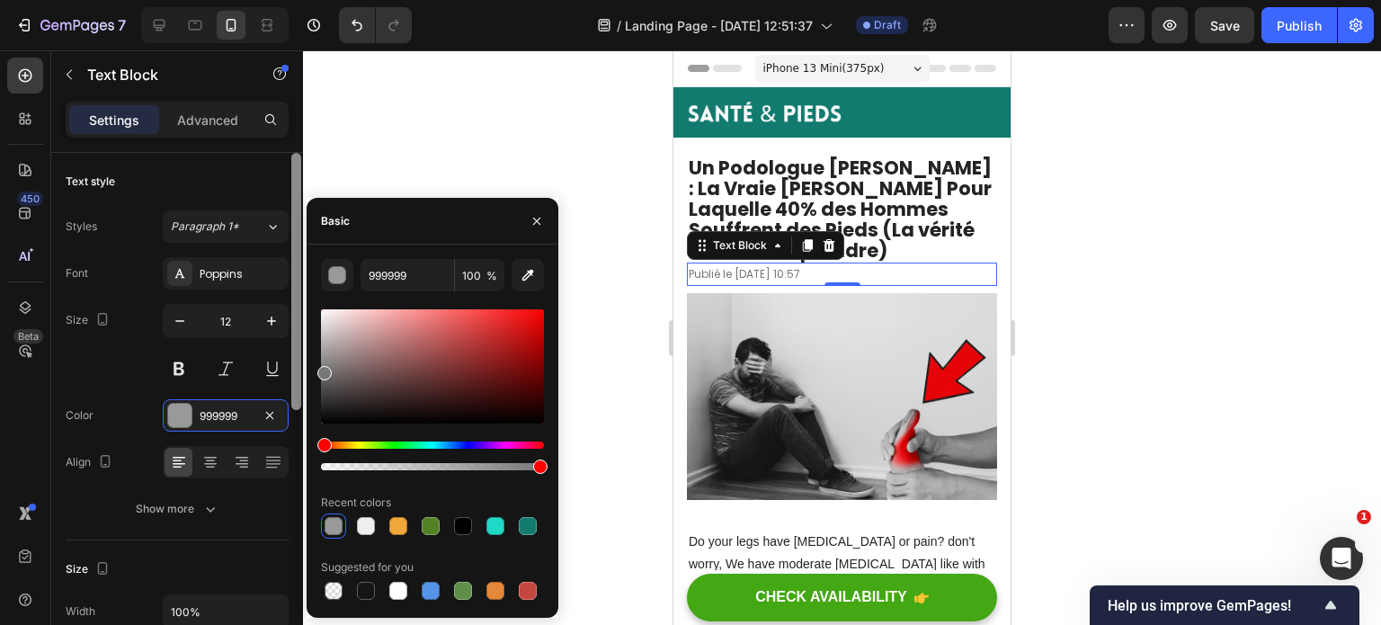
type input "777777"
drag, startPoint x: 328, startPoint y: 336, endPoint x: 295, endPoint y: 370, distance: 47.1
click at [295, 370] on div "450 Beta Sections(18) Elements(83) Section Element Hero Section Product Detail …" at bounding box center [151, 337] width 303 height 575
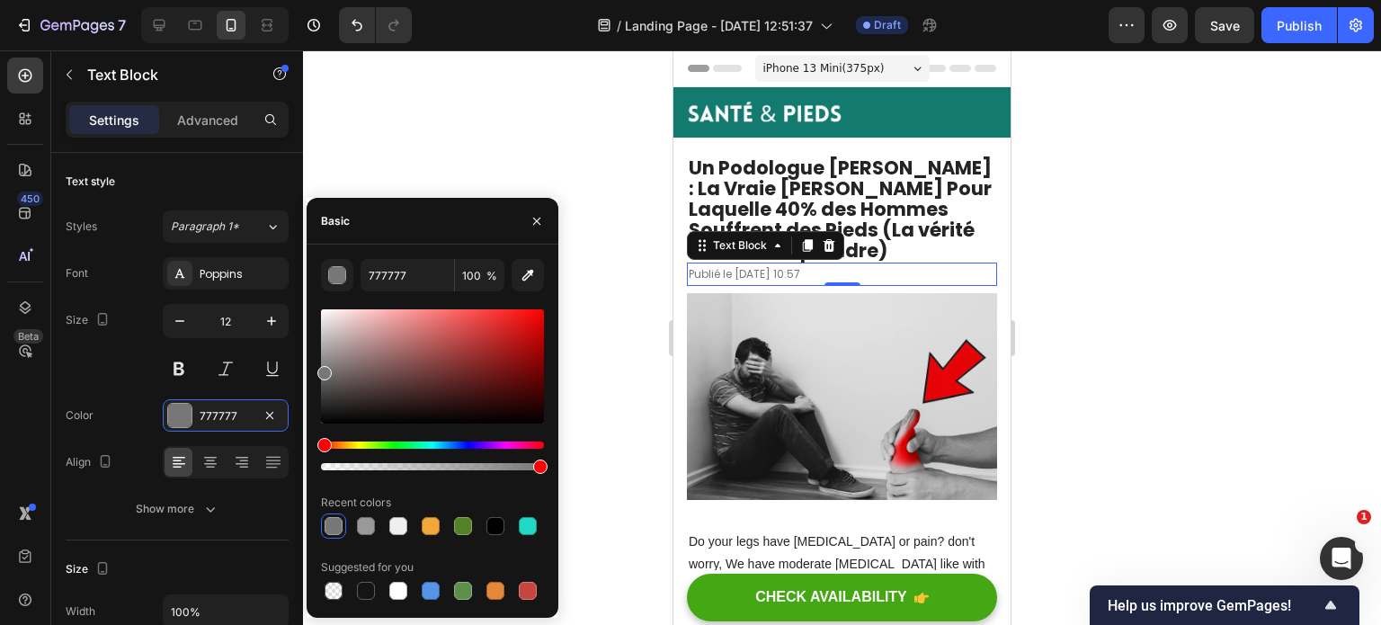
click at [1139, 319] on div at bounding box center [842, 337] width 1078 height 575
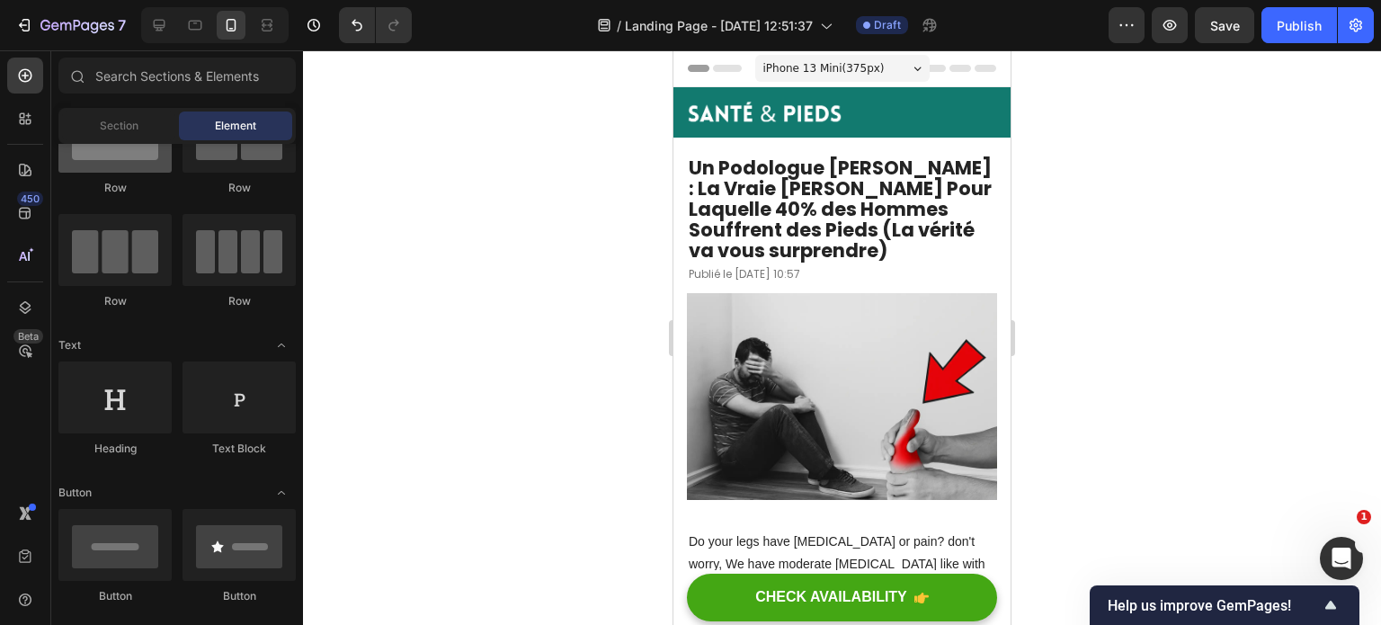
click at [102, 159] on div at bounding box center [114, 137] width 113 height 72
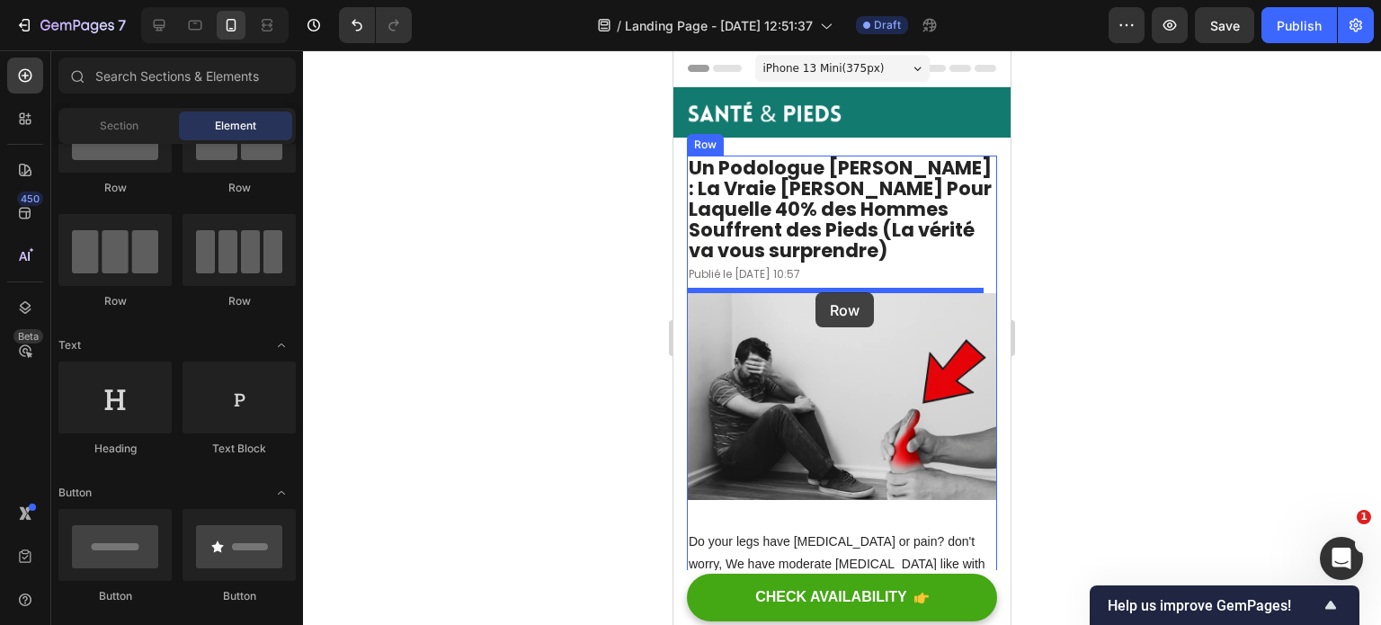
drag, startPoint x: 775, startPoint y: 210, endPoint x: 816, endPoint y: 292, distance: 92.1
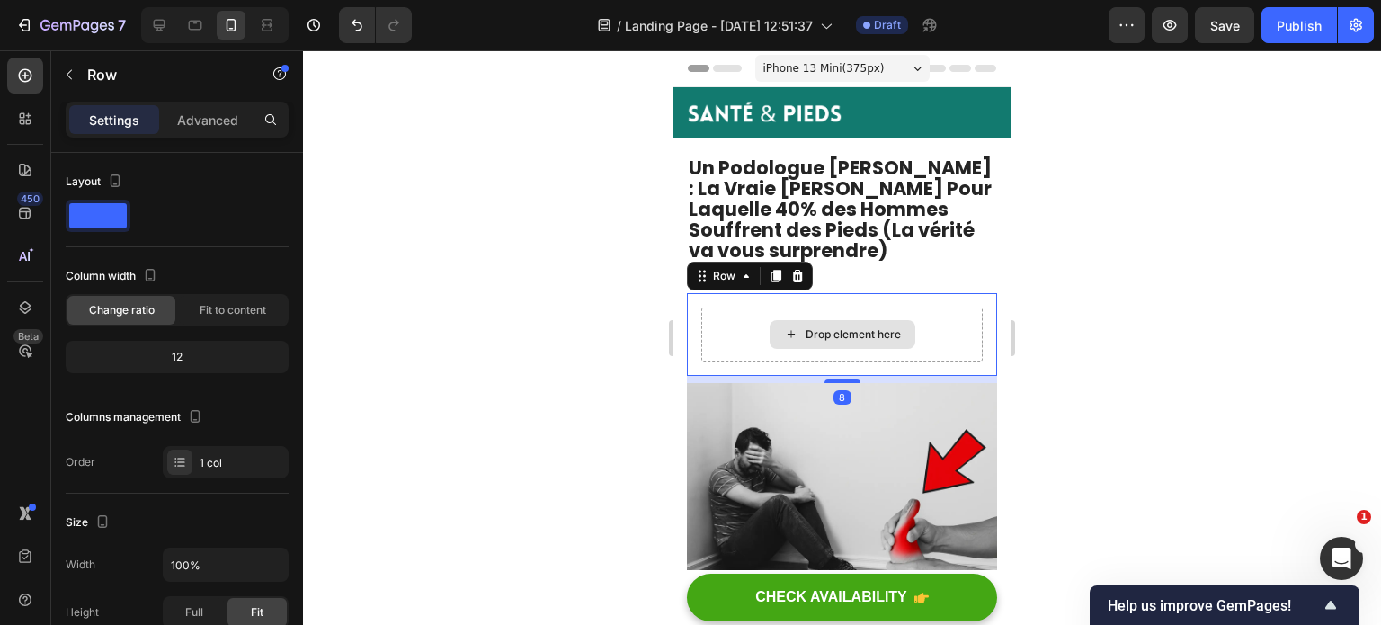
click at [775, 323] on div "Drop element here" at bounding box center [843, 334] width 146 height 29
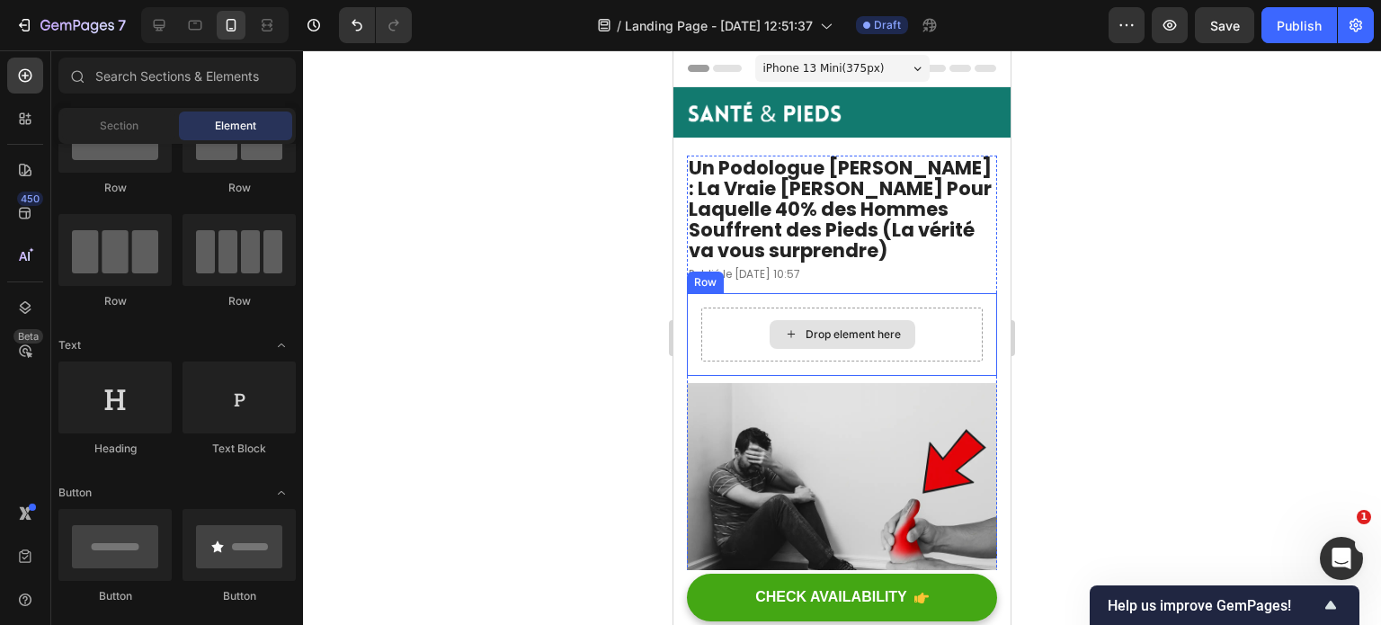
click at [721, 329] on div "Drop element here" at bounding box center [841, 335] width 281 height 54
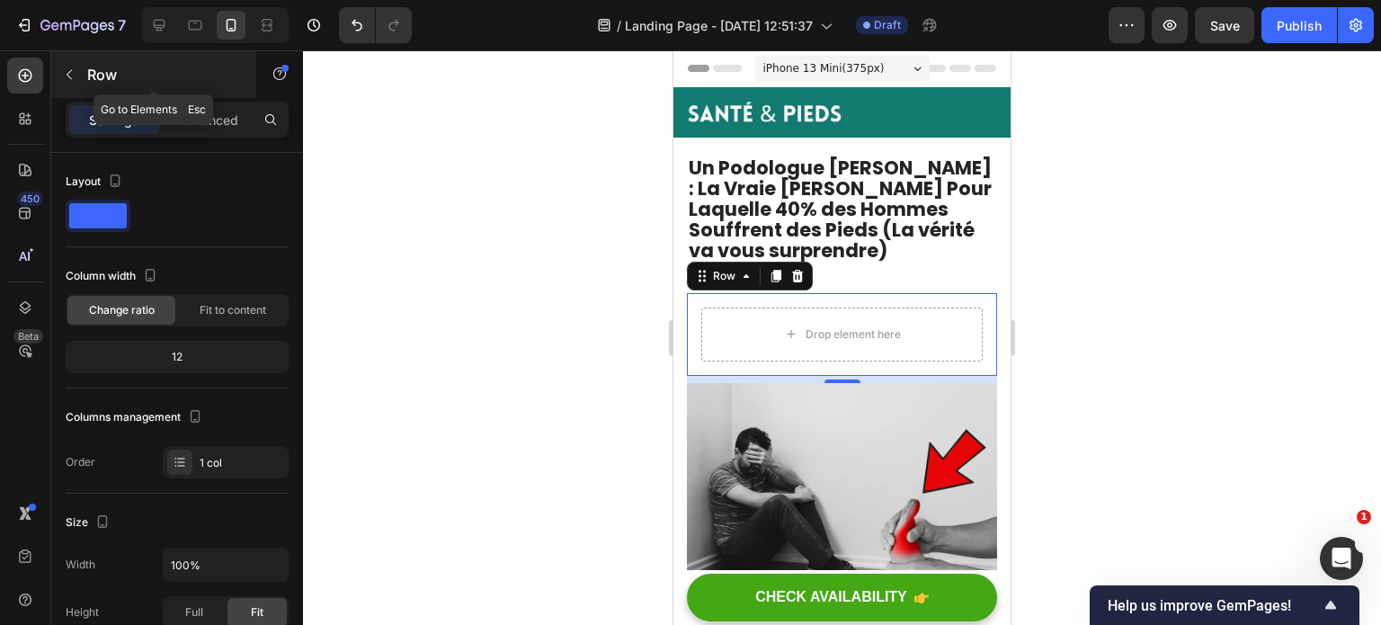
click at [83, 66] on div at bounding box center [69, 74] width 29 height 29
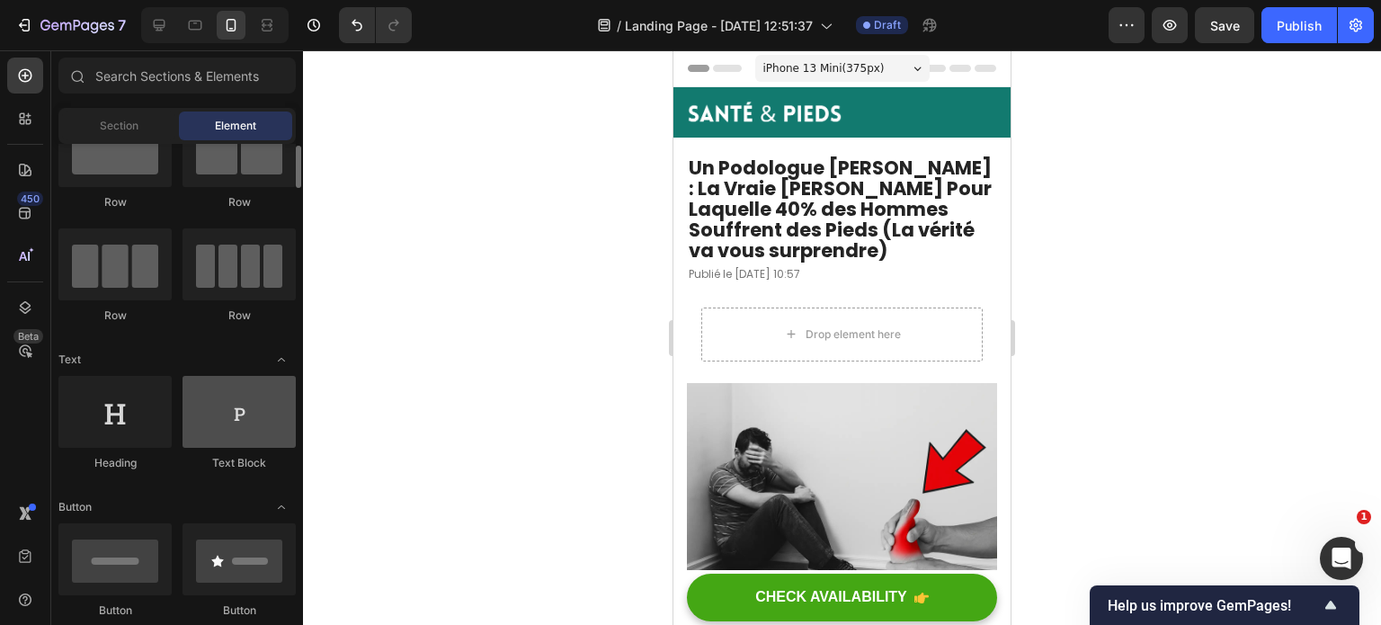
scroll to position [83, 0]
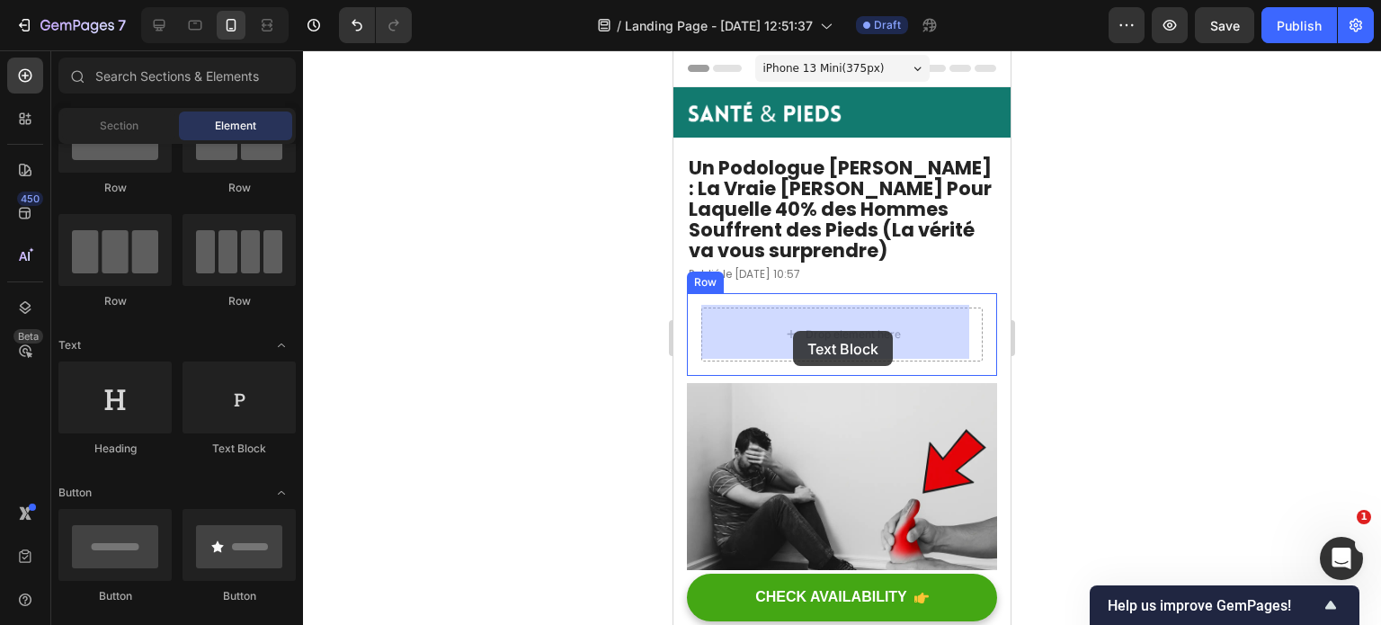
drag, startPoint x: 889, startPoint y: 451, endPoint x: 793, endPoint y: 331, distance: 153.5
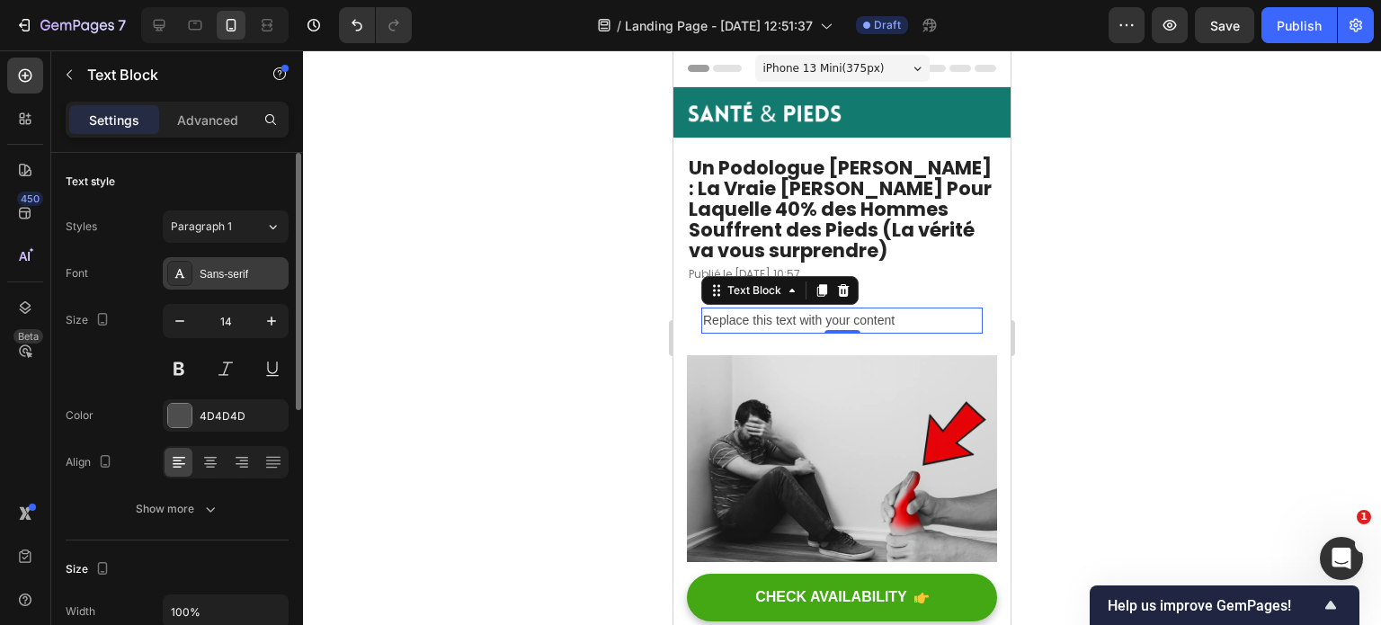
click at [227, 270] on div "Sans-serif" at bounding box center [242, 274] width 85 height 16
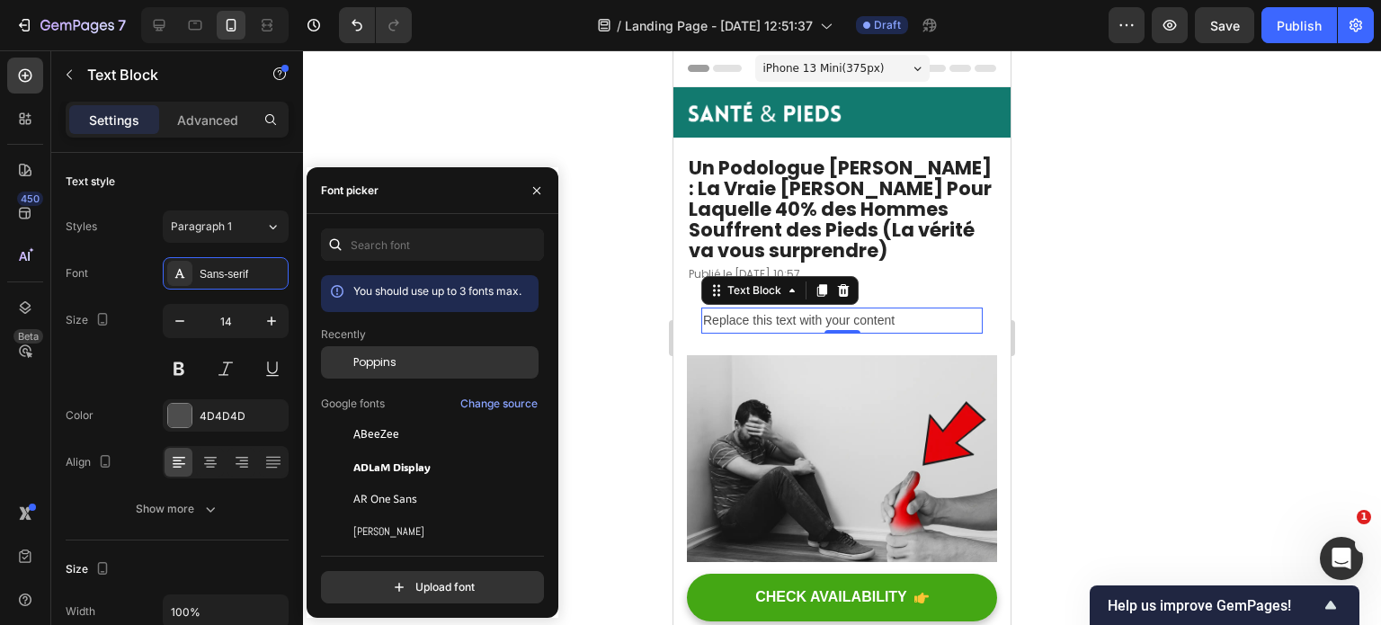
click at [398, 367] on div "Poppins" at bounding box center [444, 362] width 182 height 16
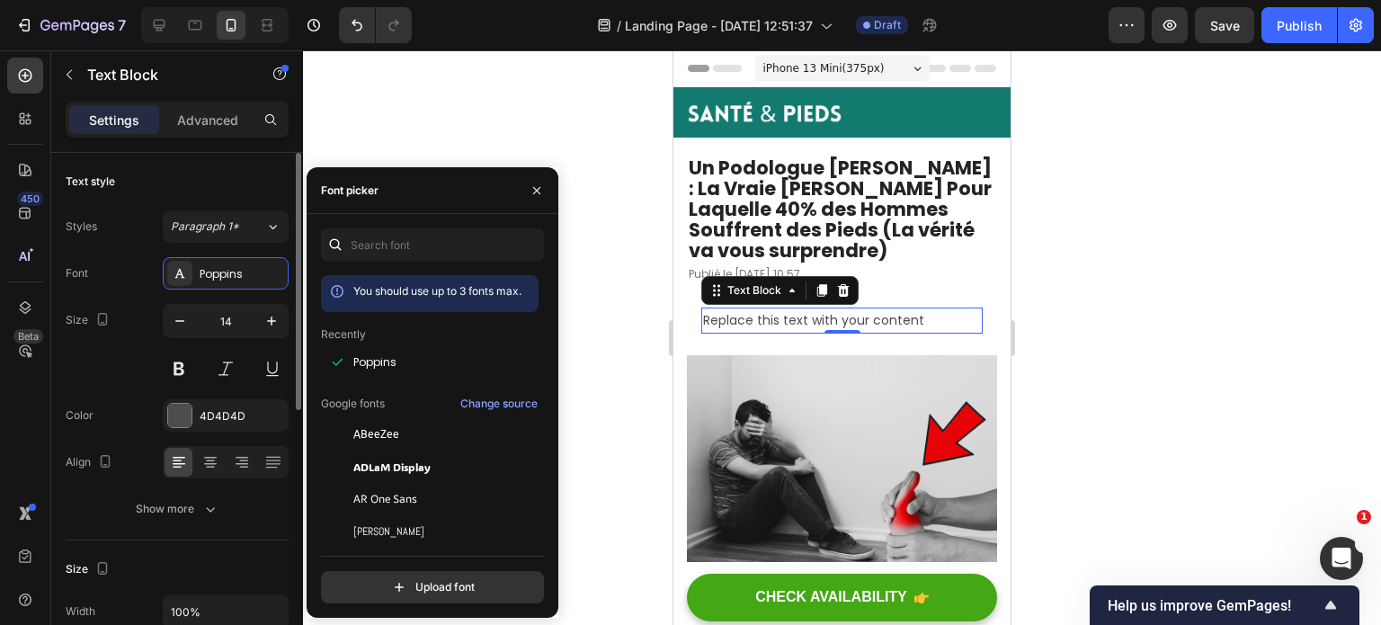
click at [257, 183] on div "Text style" at bounding box center [177, 181] width 223 height 29
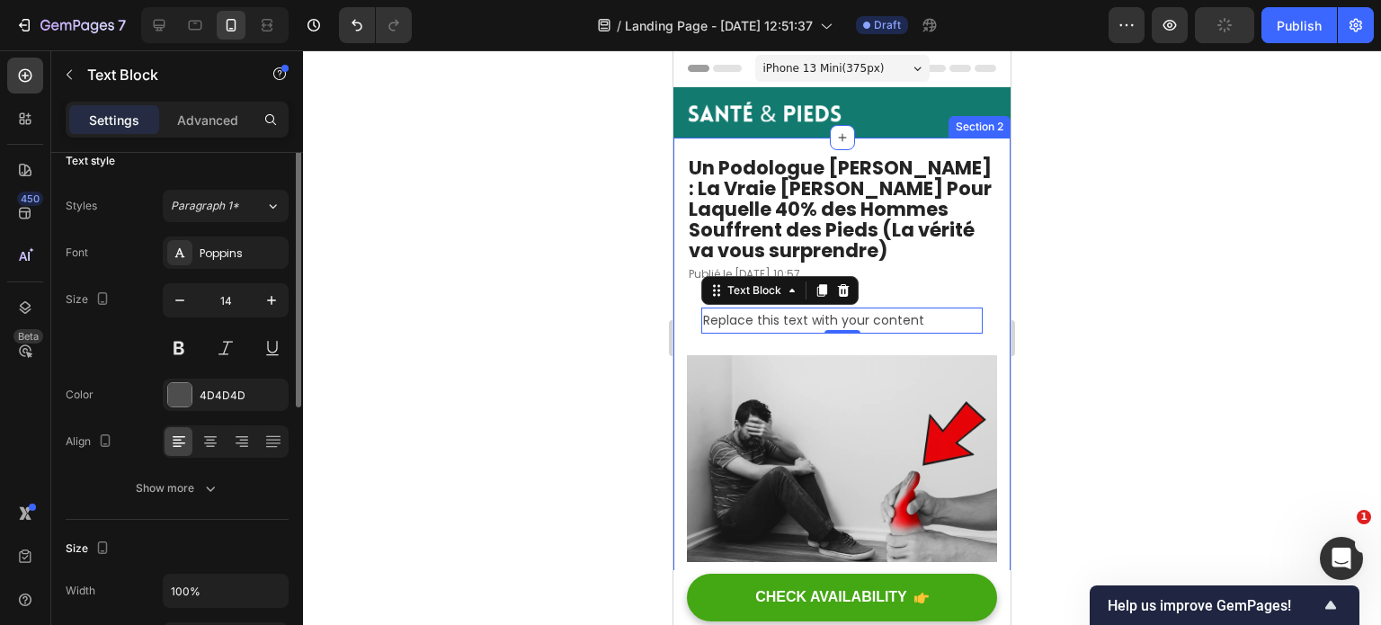
scroll to position [13, 0]
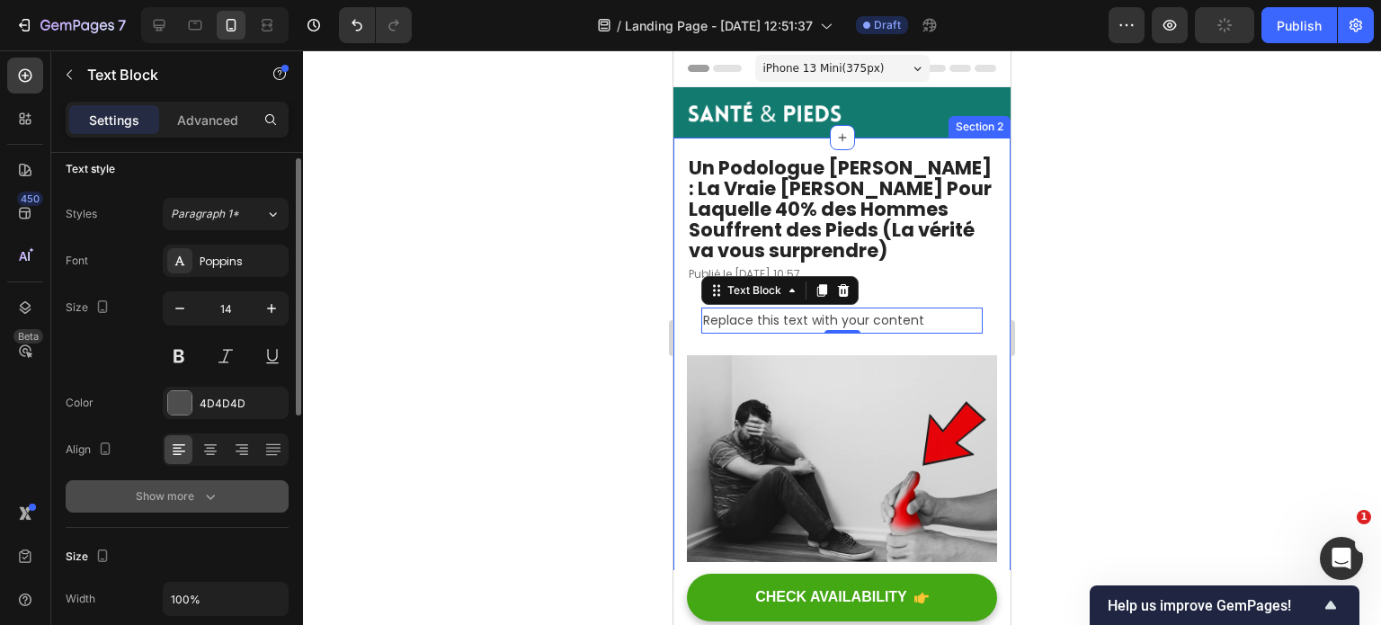
click at [190, 488] on div "Show more" at bounding box center [178, 496] width 84 height 18
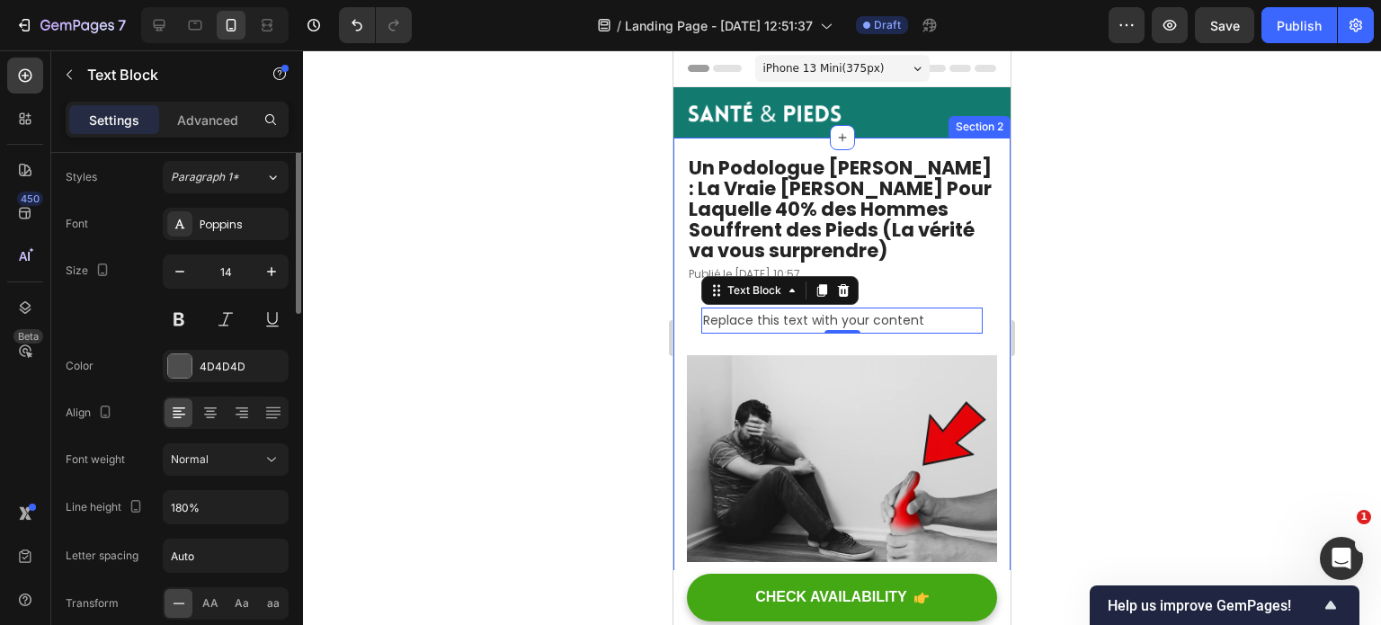
scroll to position [0, 0]
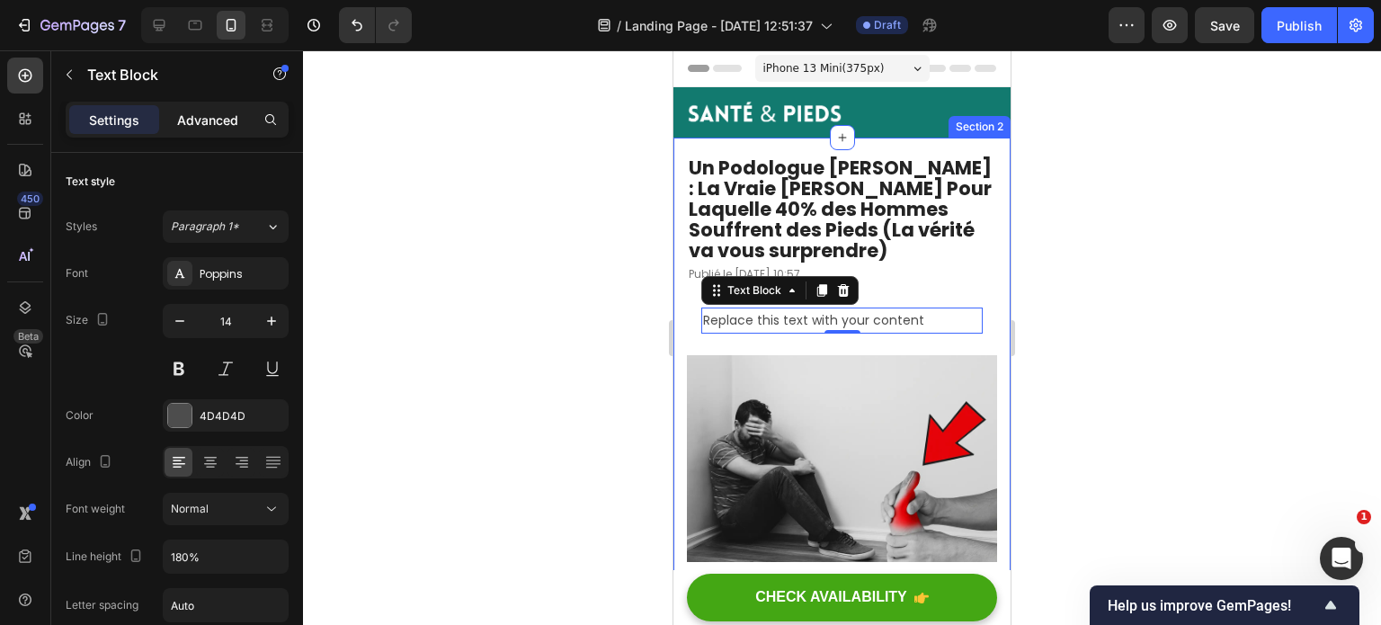
click at [216, 128] on p "Advanced" at bounding box center [207, 120] width 61 height 19
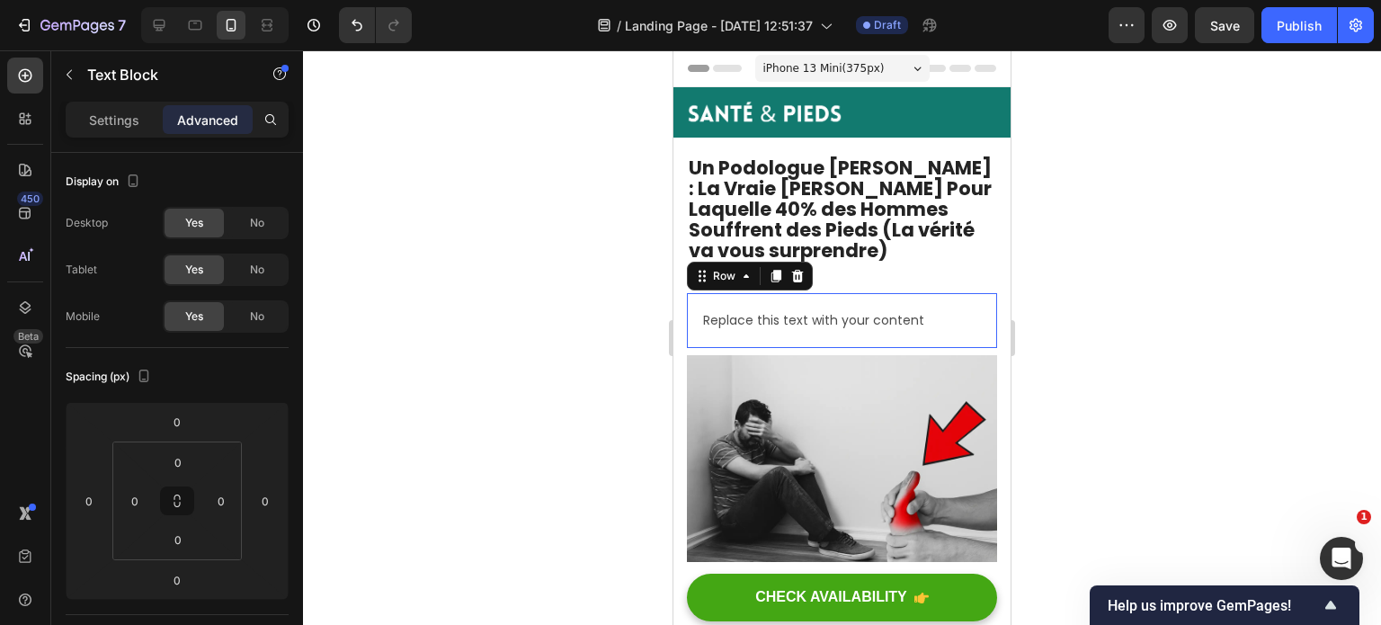
click at [917, 297] on div "Replace this text with your content Text Block Row 0" at bounding box center [842, 320] width 310 height 55
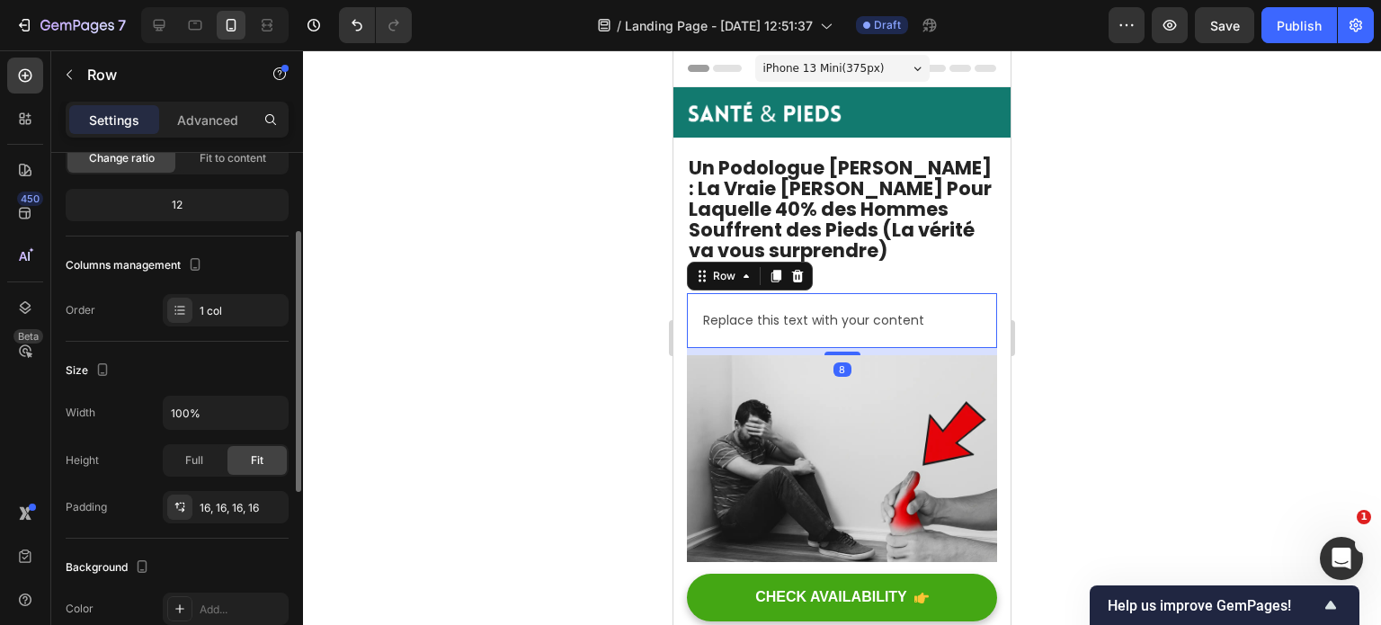
scroll to position [155, 0]
click at [219, 514] on div "16, 16, 16, 16" at bounding box center [226, 504] width 126 height 32
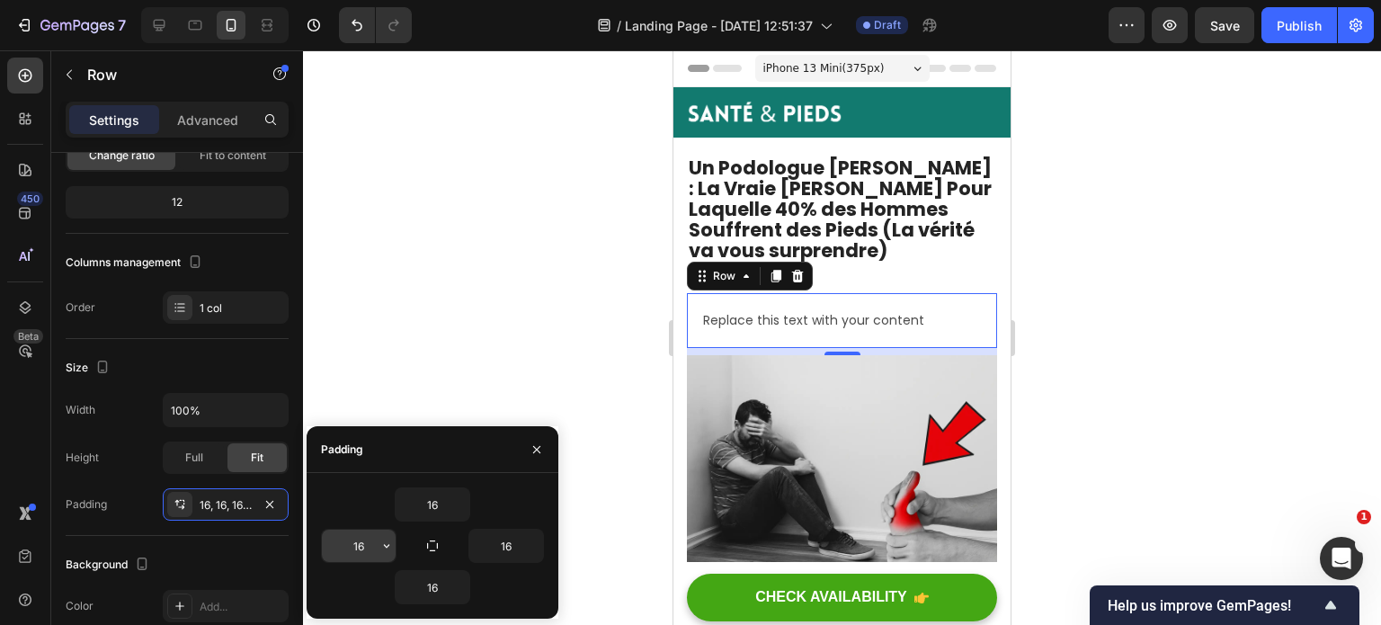
click at [359, 538] on input "16" at bounding box center [359, 546] width 74 height 32
type input "0"
click at [509, 542] on input "16" at bounding box center [506, 546] width 74 height 32
type input "0"
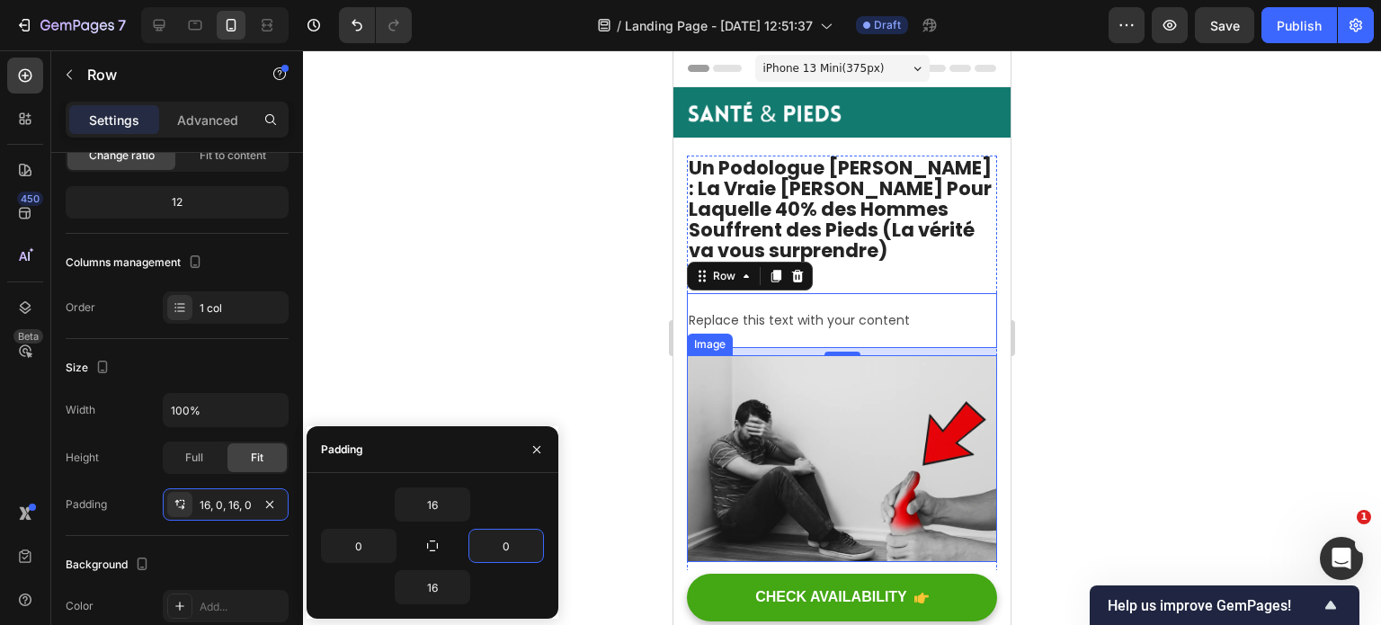
click at [1024, 403] on div at bounding box center [842, 337] width 1078 height 575
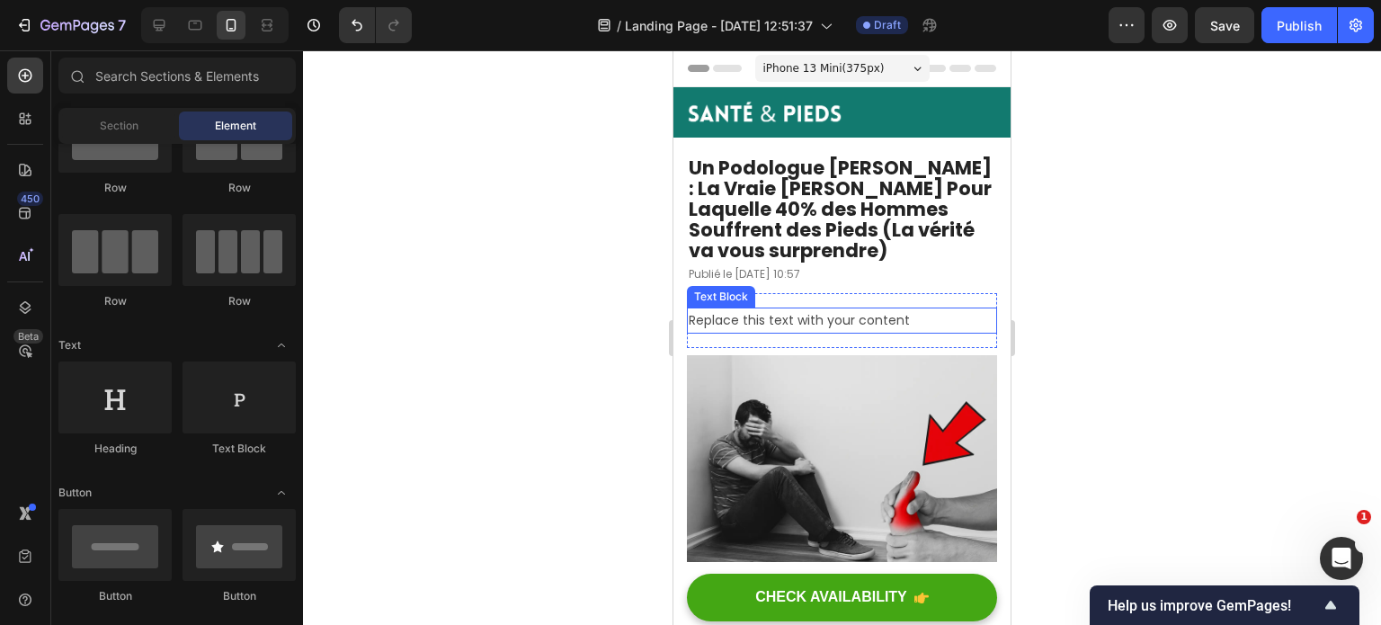
click at [800, 327] on div "Replace this text with your content" at bounding box center [842, 321] width 310 height 26
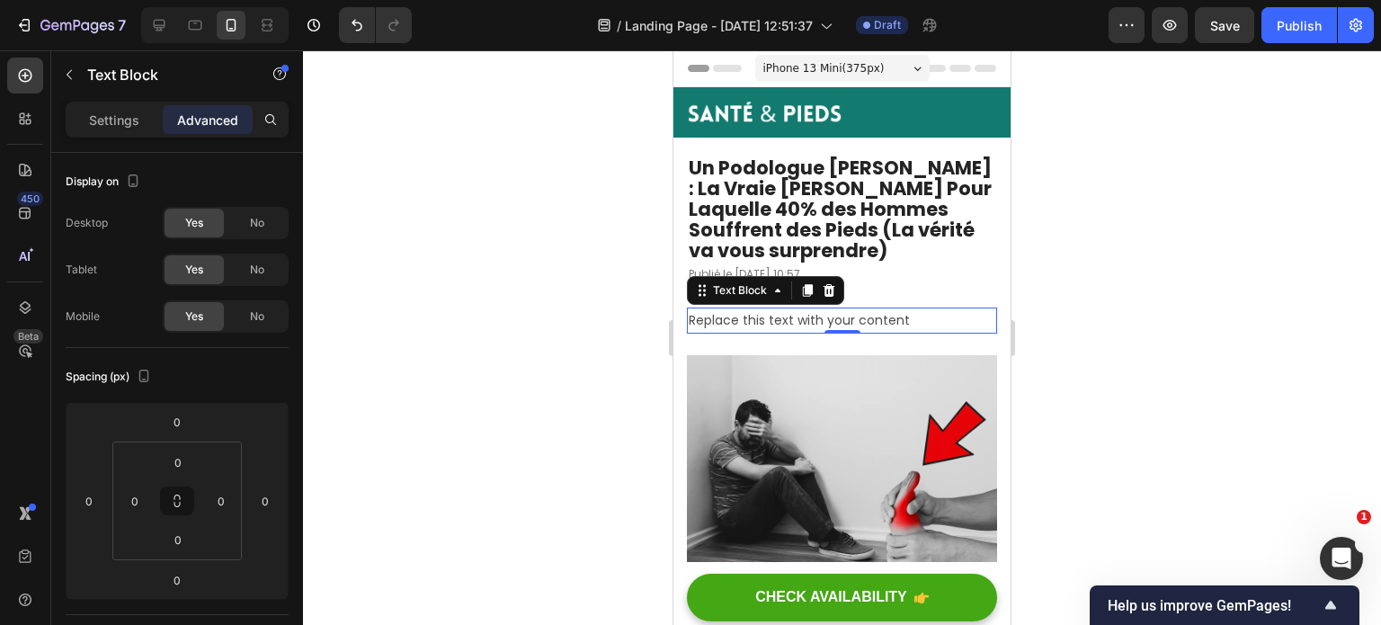
click at [809, 322] on div "Replace this text with your content" at bounding box center [842, 321] width 310 height 26
click at [809, 322] on p "Replace this text with your content" at bounding box center [842, 320] width 307 height 22
click at [833, 320] on p "Replace this text with your content" at bounding box center [842, 320] width 307 height 22
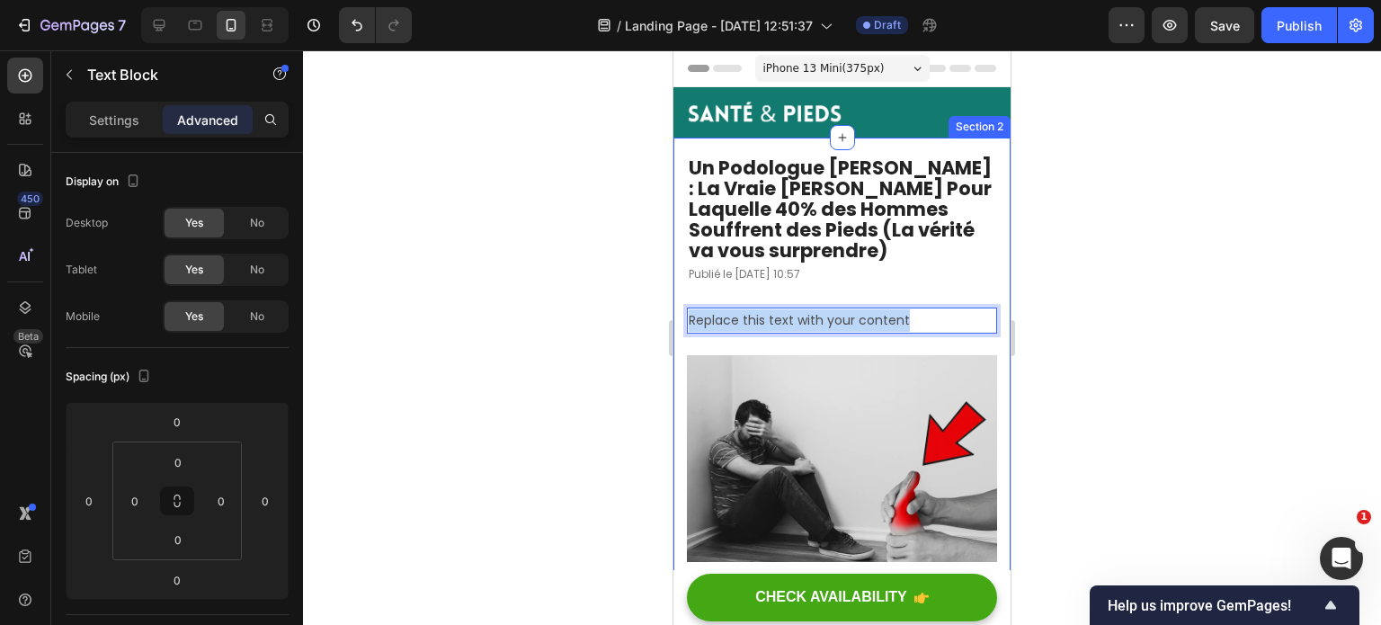
drag, startPoint x: 922, startPoint y: 314, endPoint x: 675, endPoint y: 325, distance: 246.6
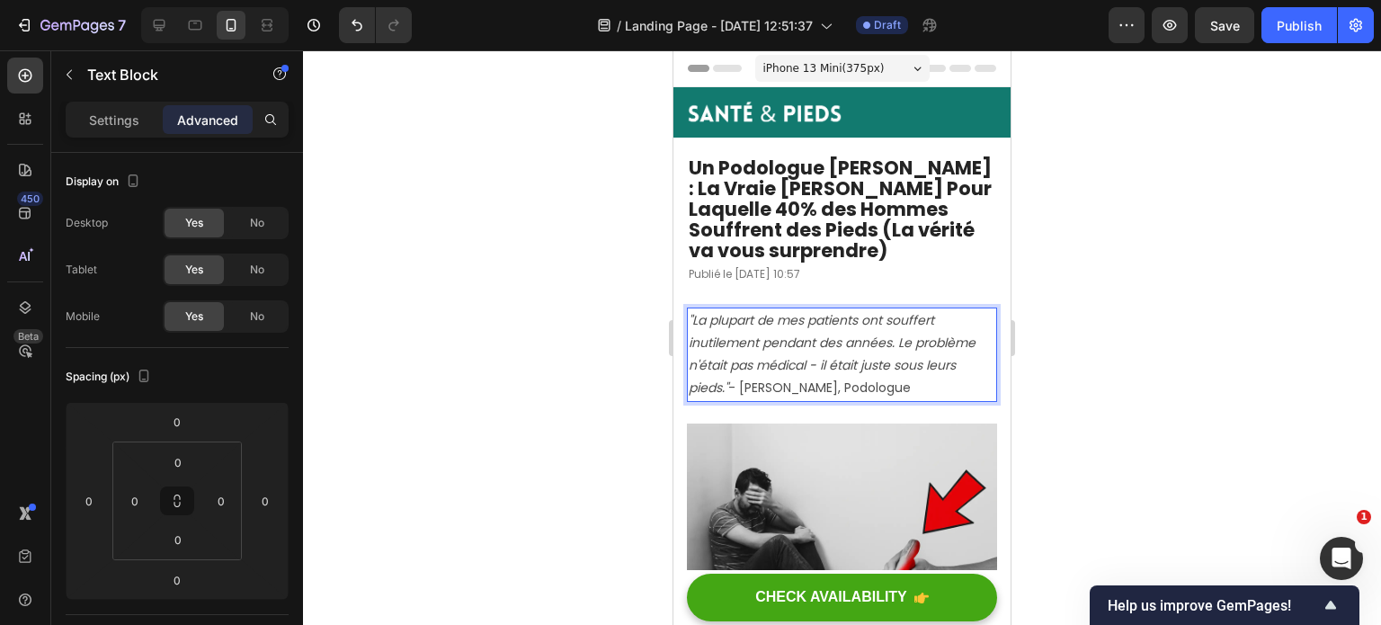
click at [814, 384] on p ""La plupart de mes patients ont souffert inutilement pendant des années. Le pro…" at bounding box center [842, 354] width 307 height 91
drag, startPoint x: 950, startPoint y: 383, endPoint x: 673, endPoint y: 326, distance: 282.7
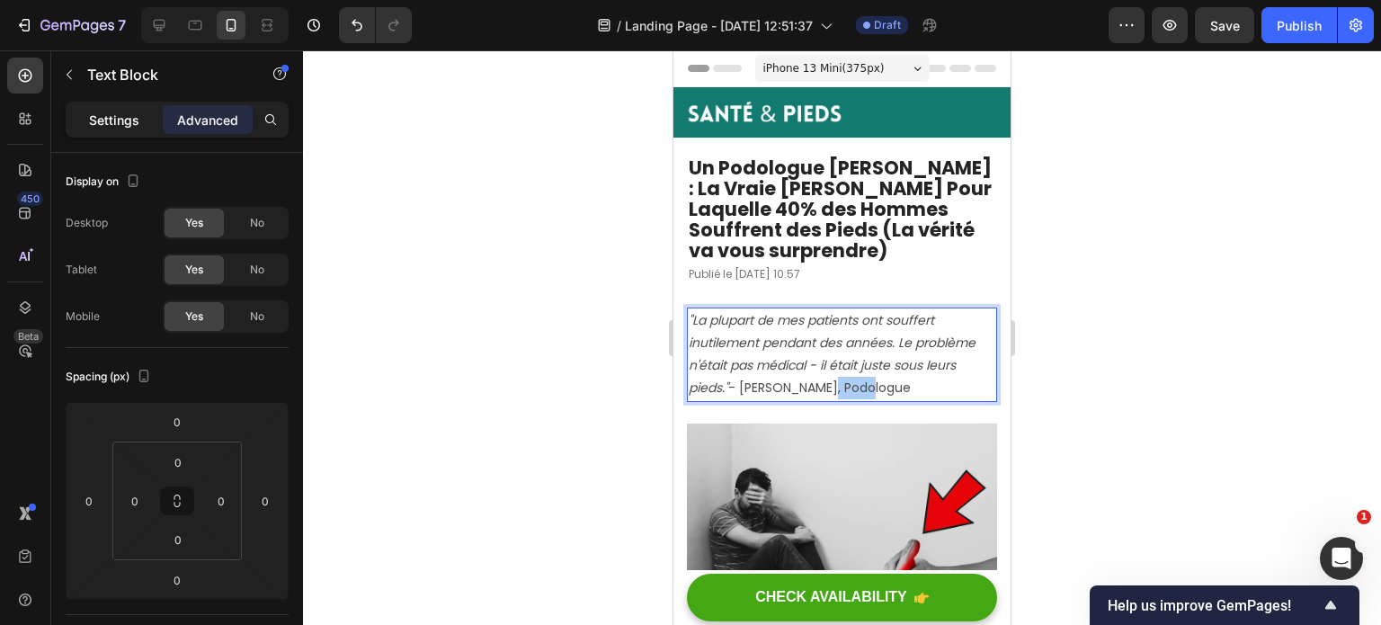
click at [122, 114] on p "Settings" at bounding box center [114, 120] width 50 height 19
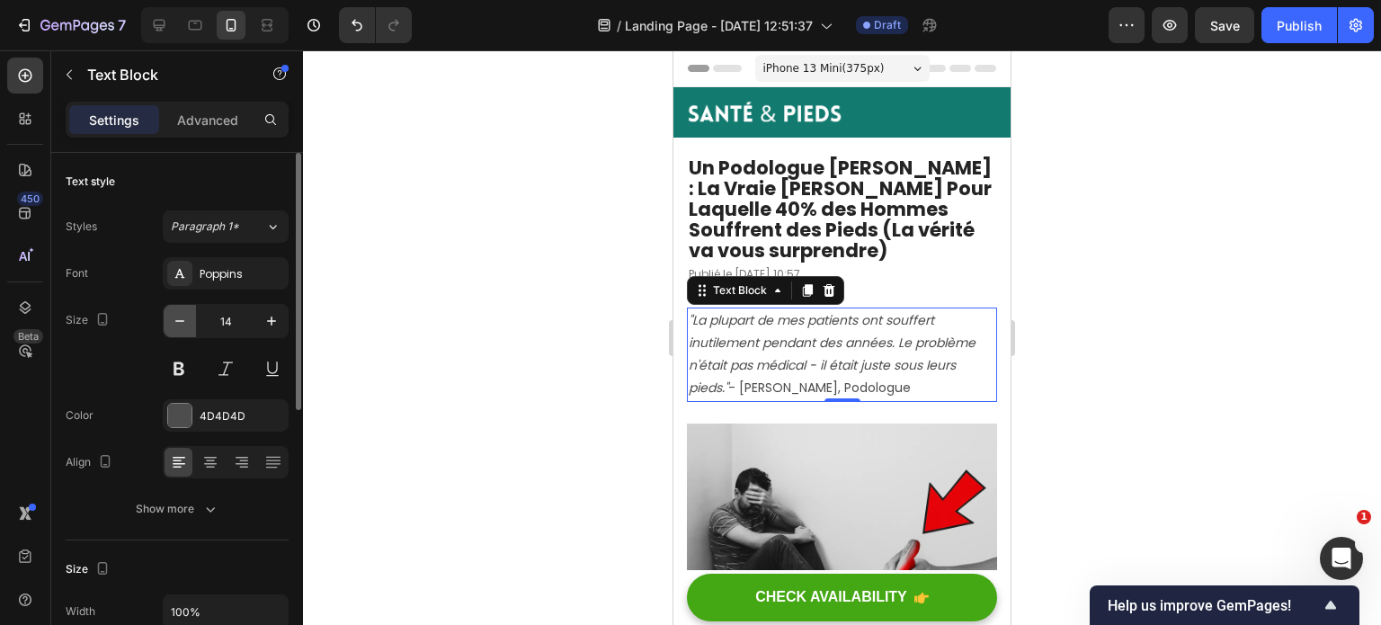
click at [181, 324] on icon "button" at bounding box center [180, 321] width 18 height 18
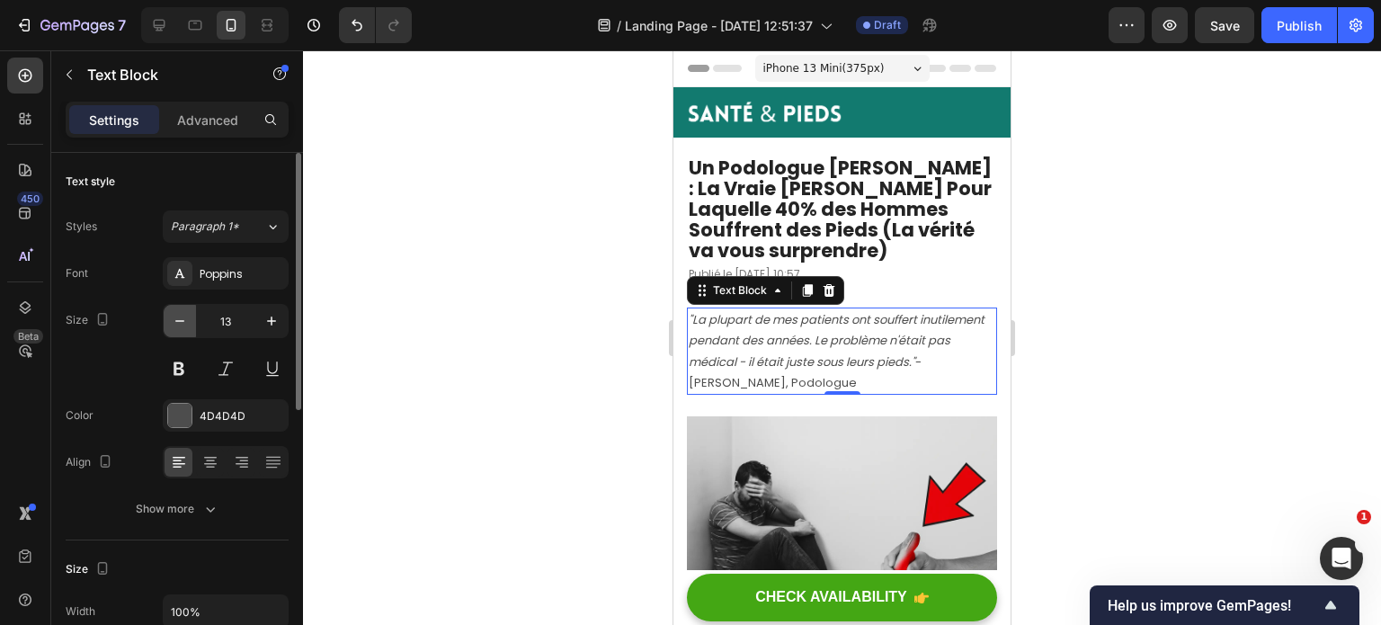
click at [181, 324] on icon "button" at bounding box center [180, 321] width 18 height 18
type input "12"
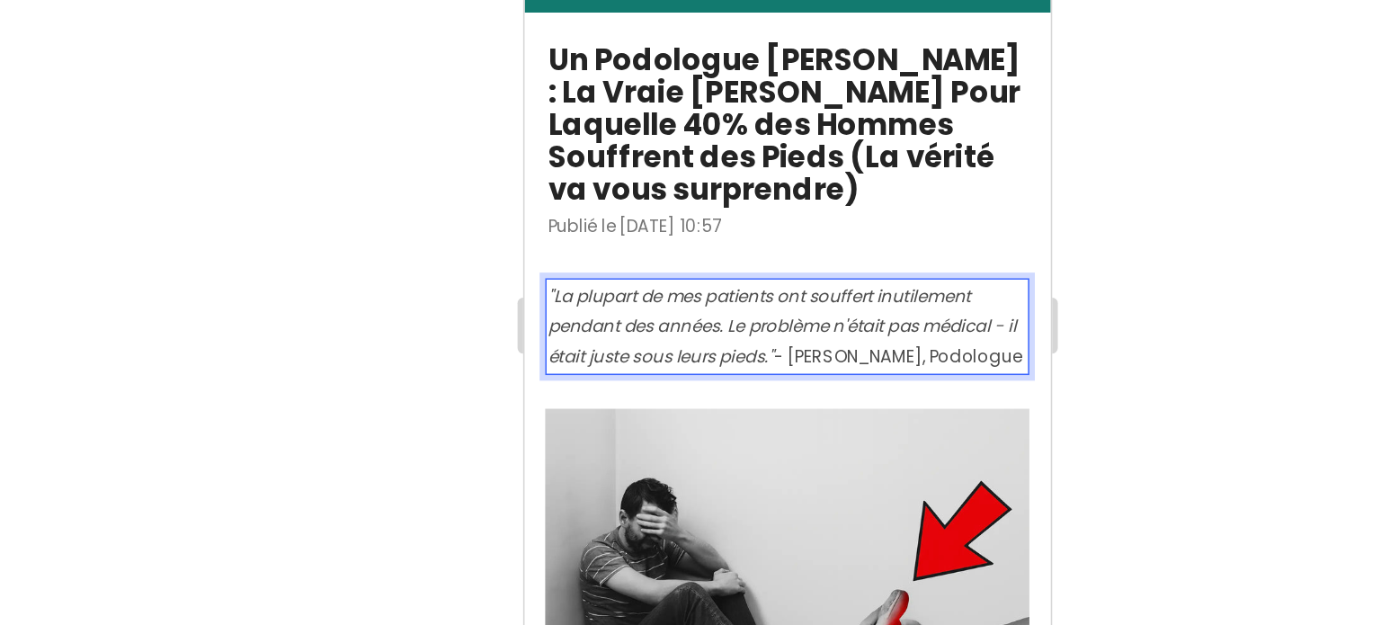
click at [775, 183] on p ""La plupart de mes patients ont souffert inutilement pendant des années. Le pro…" at bounding box center [693, 165] width 307 height 58
click at [656, 194] on p ""La plupart de mes patients ont souffert inutilement pendant des années. Le pro…" at bounding box center [693, 165] width 307 height 58
click at [602, 273] on div at bounding box center [842, 337] width 1078 height 575
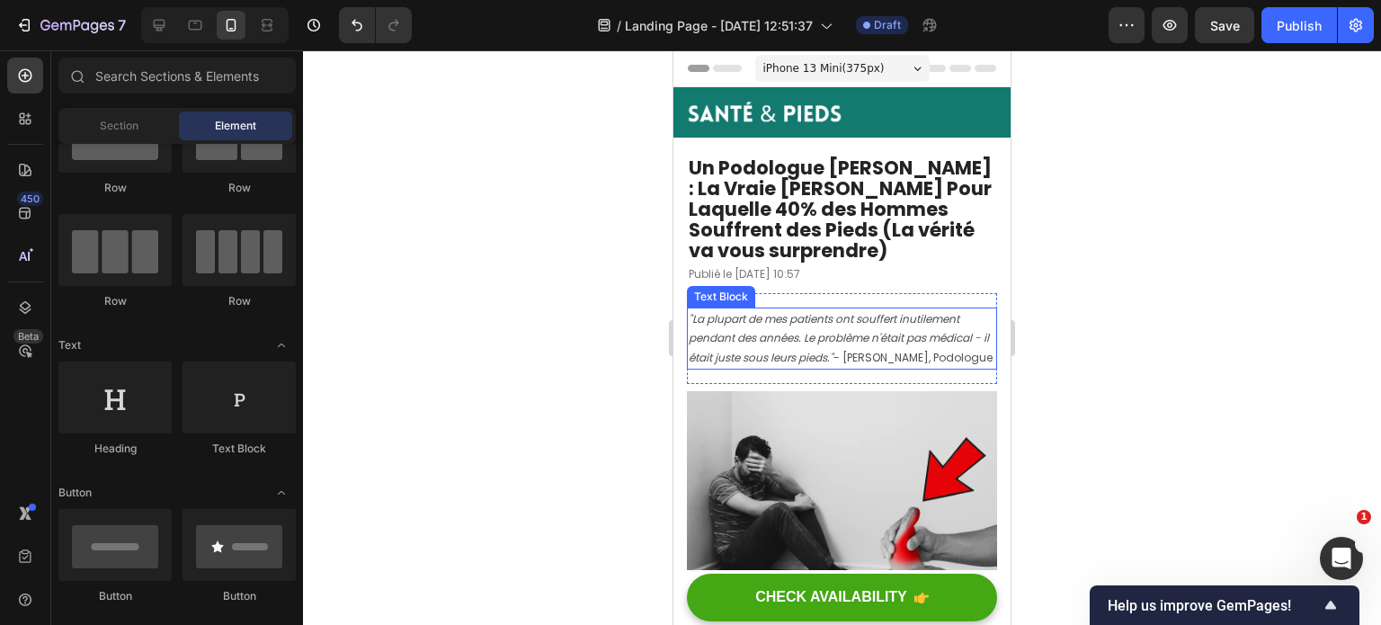
click at [794, 336] on icon ""La plupart de mes patients ont souffert inutilement pendant des années. Le pro…" at bounding box center [839, 338] width 300 height 54
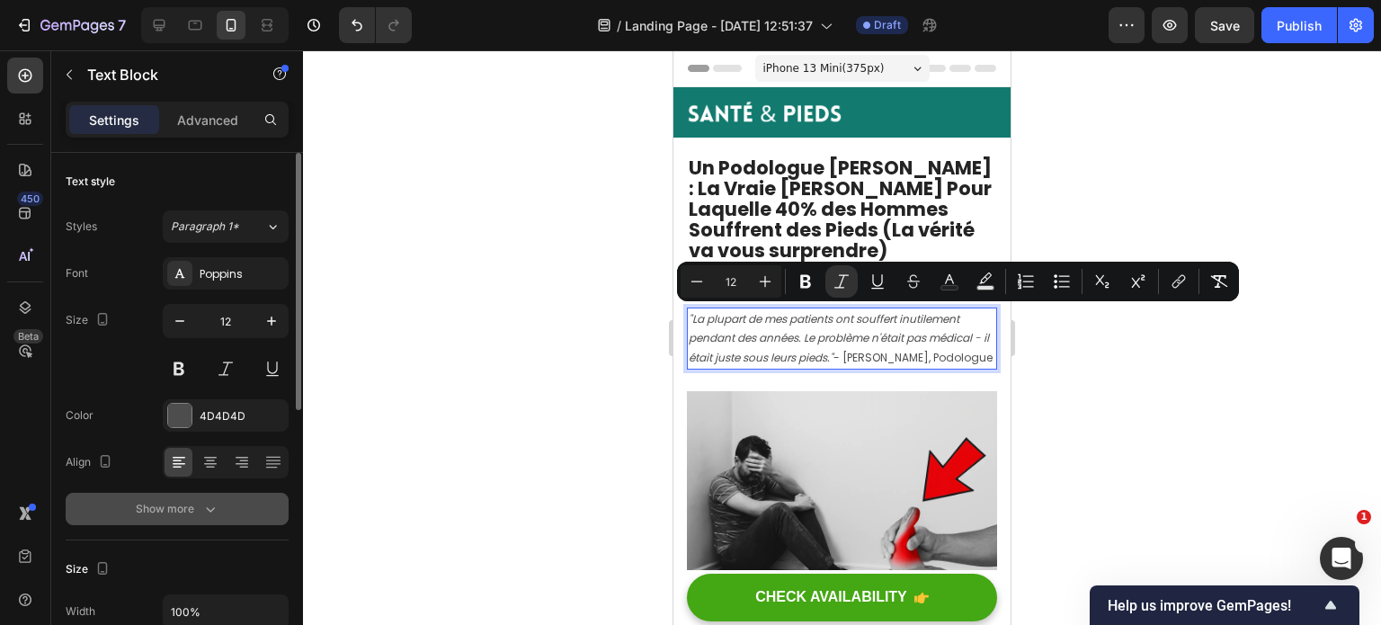
click at [209, 514] on icon "button" at bounding box center [210, 509] width 18 height 18
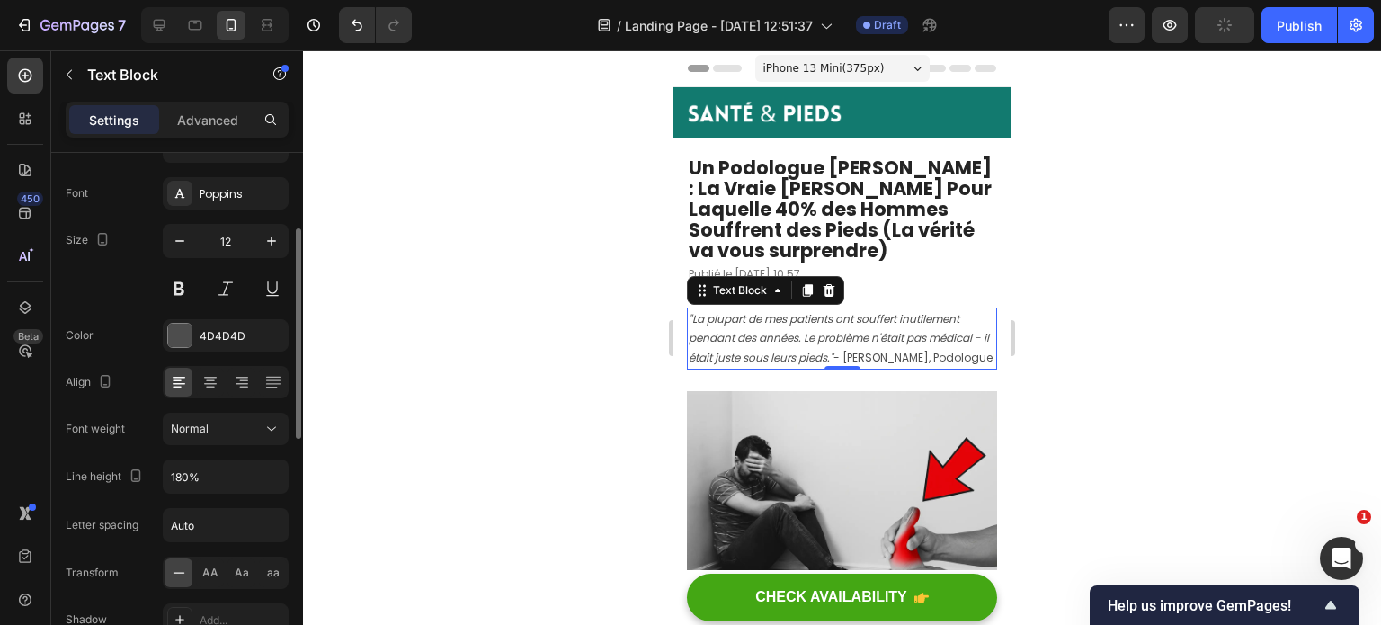
scroll to position [147, 0]
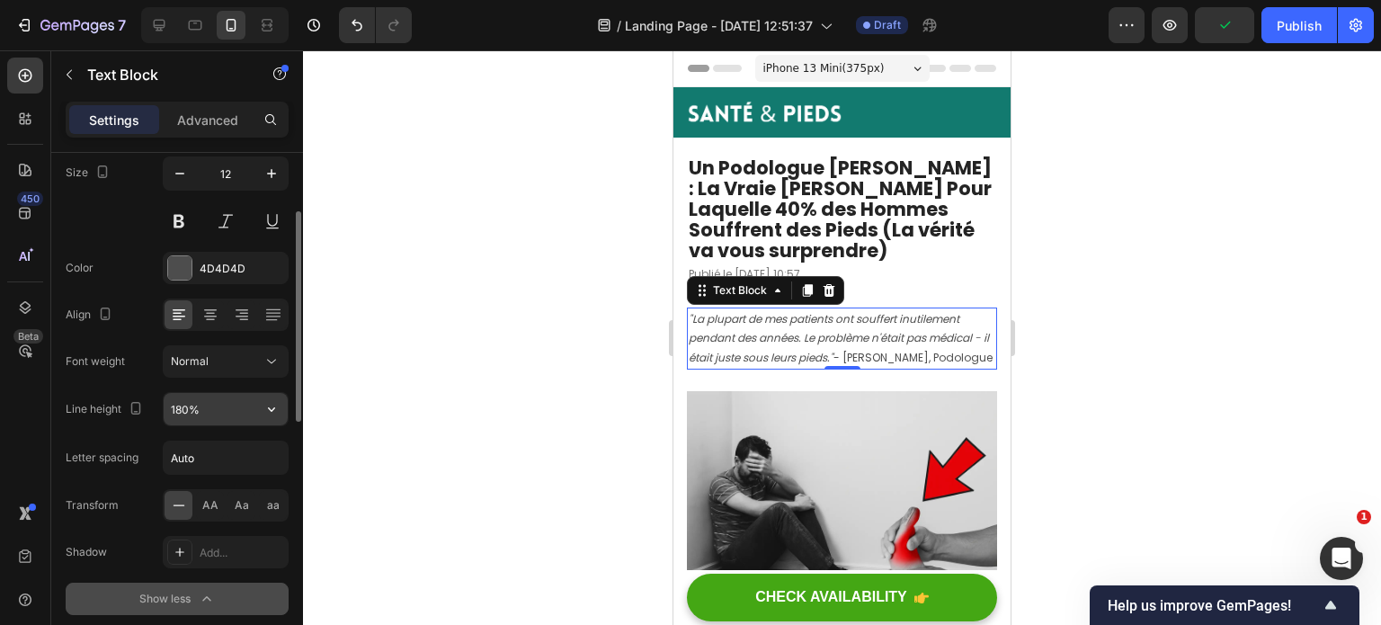
click at [212, 404] on input "180%" at bounding box center [226, 409] width 124 height 32
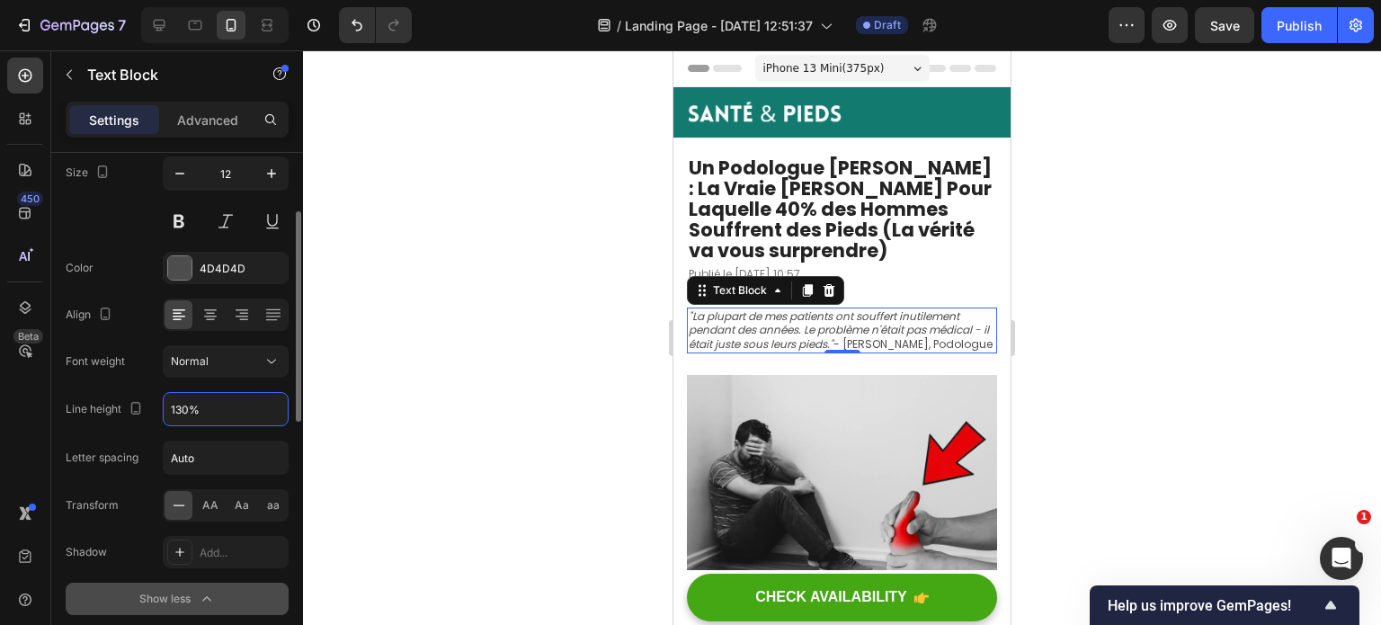
type input "130%"
click at [109, 497] on div "Transform" at bounding box center [92, 505] width 53 height 16
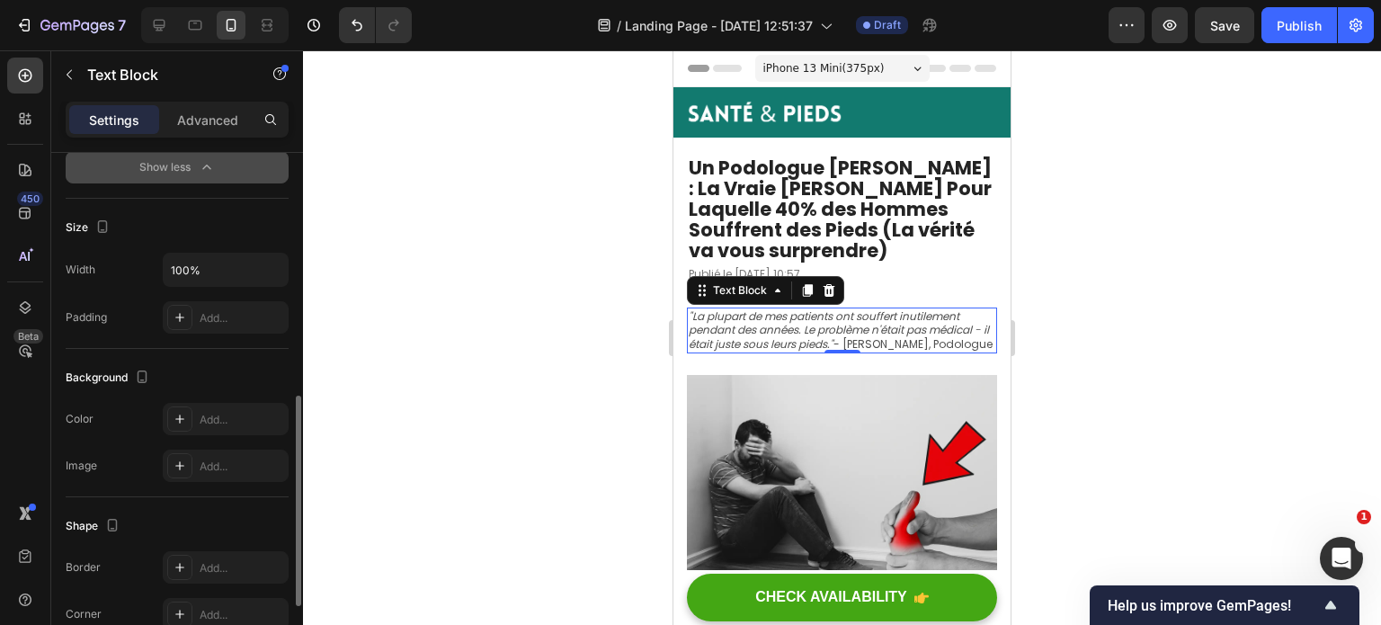
scroll to position [599, 0]
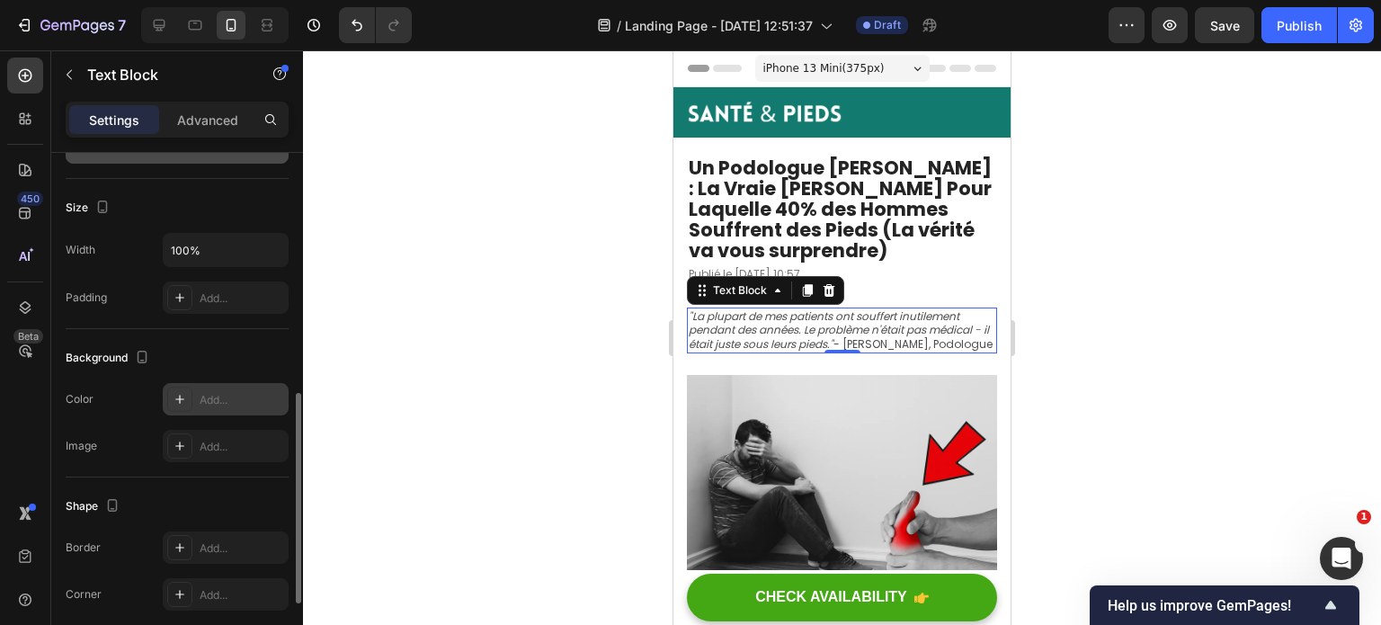
click at [223, 397] on div "Add..." at bounding box center [242, 400] width 85 height 16
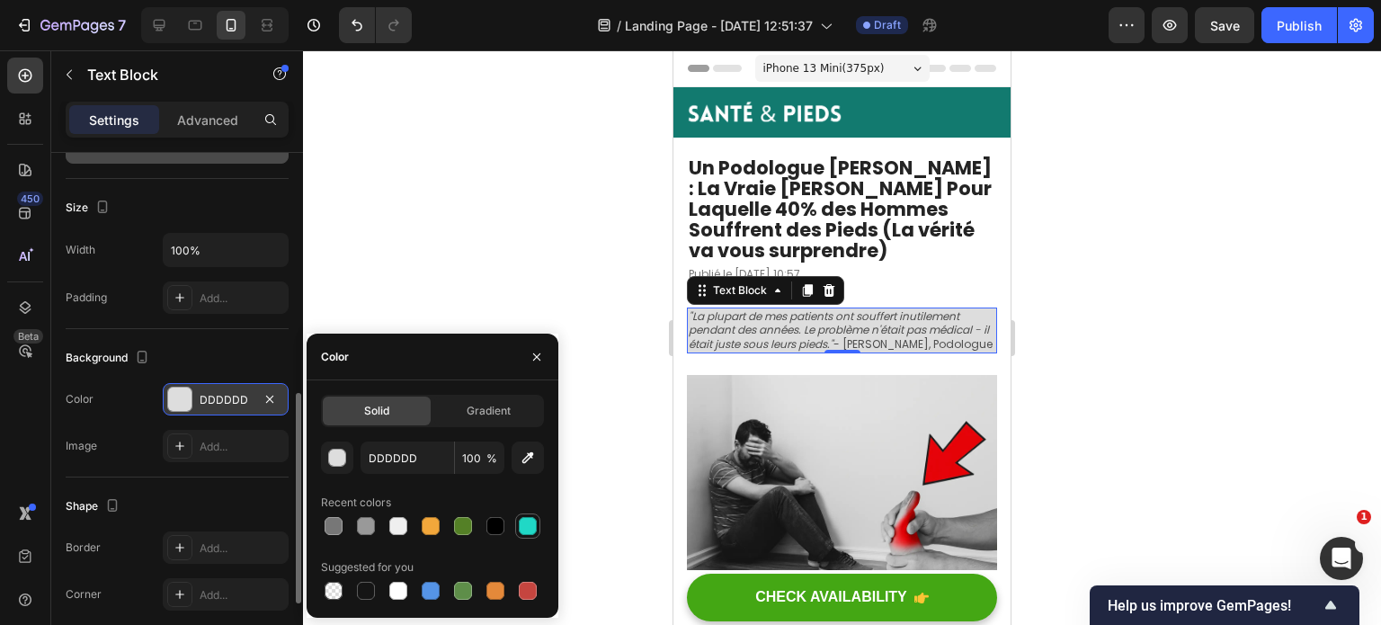
click at [528, 538] on div at bounding box center [527, 525] width 25 height 25
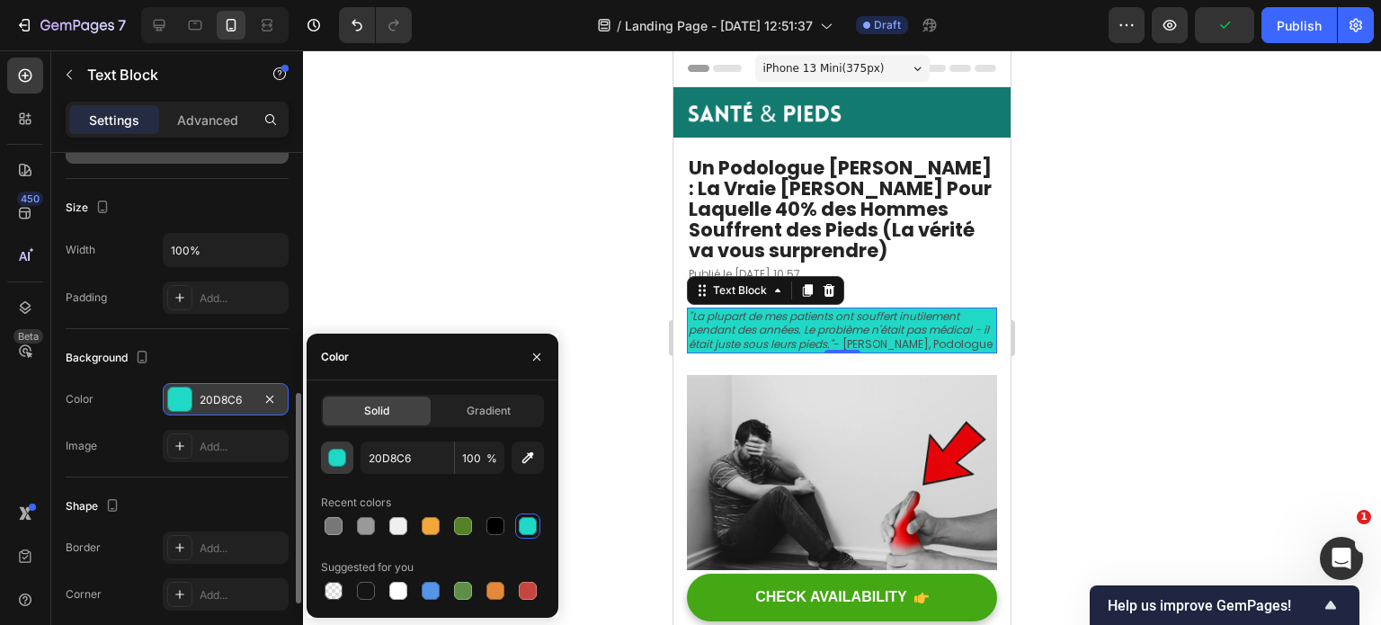
click at [334, 458] on div "button" at bounding box center [338, 459] width 18 height 18
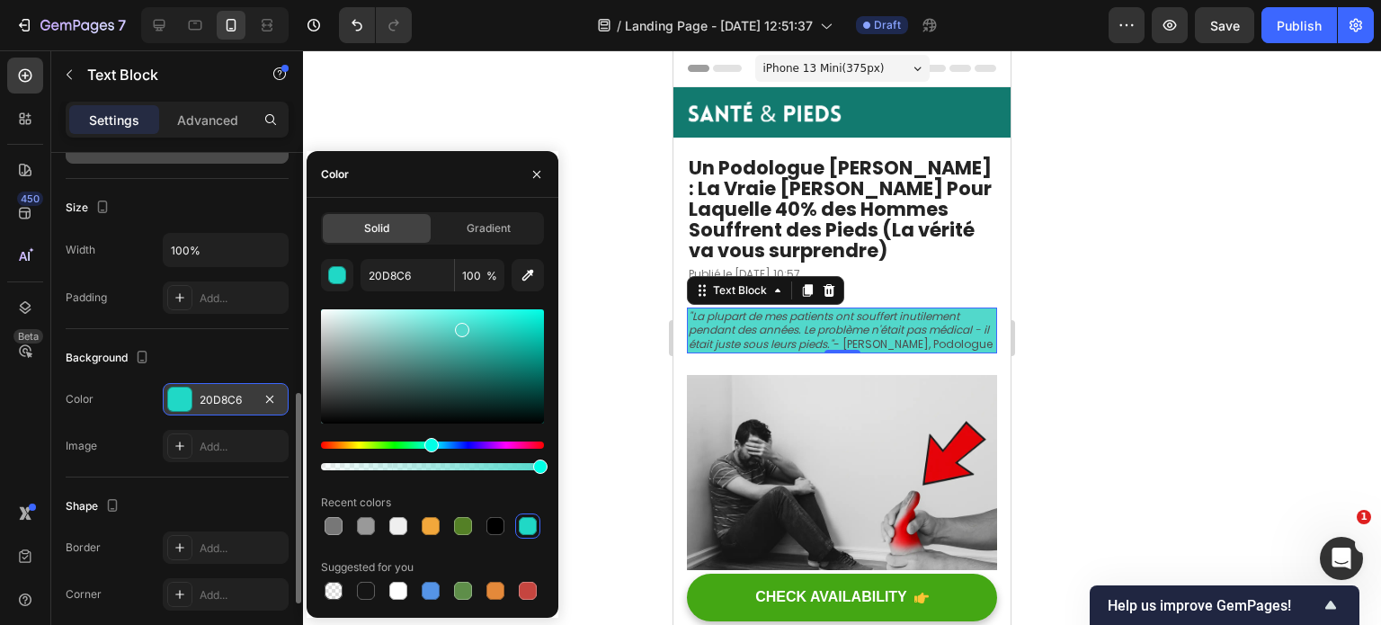
drag, startPoint x: 526, startPoint y: 331, endPoint x: 460, endPoint y: 326, distance: 65.9
click at [460, 326] on div at bounding box center [432, 366] width 223 height 114
type input "52D8CB"
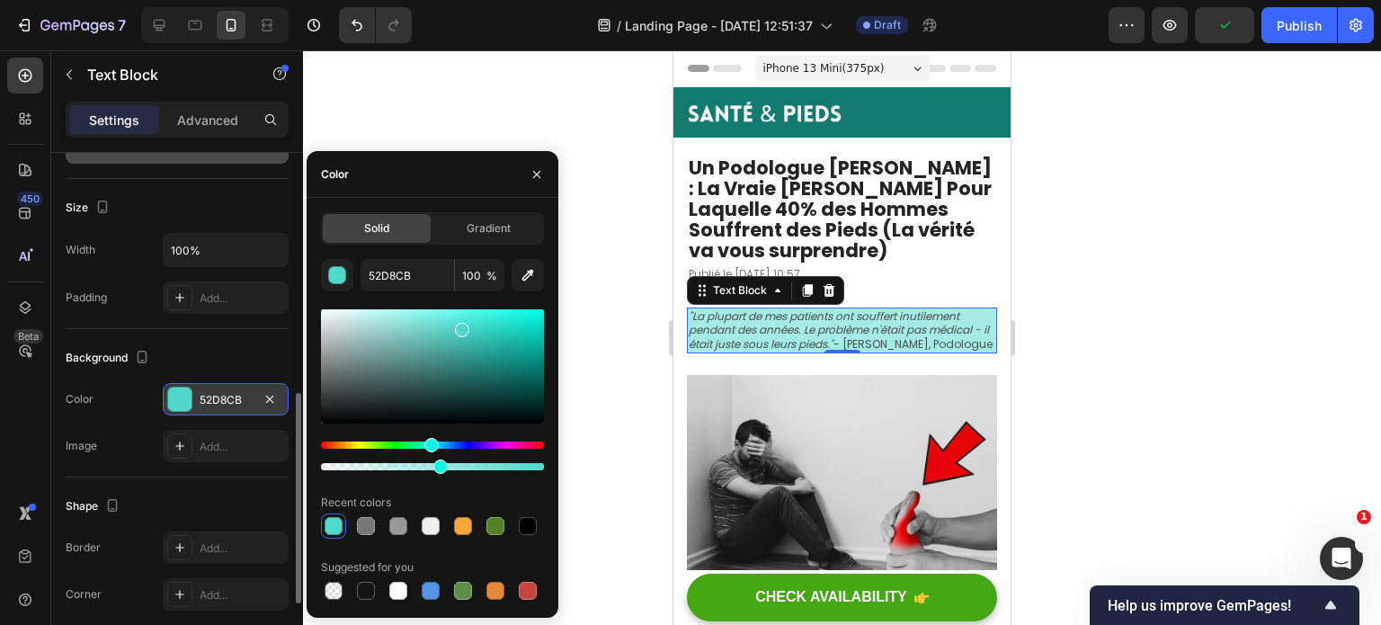
drag, startPoint x: 529, startPoint y: 467, endPoint x: 438, endPoint y: 457, distance: 91.4
click at [438, 457] on div at bounding box center [432, 456] width 223 height 29
type input "52"
drag, startPoint x: 438, startPoint y: 457, endPoint x: 414, endPoint y: 462, distance: 24.9
click at [414, 462] on div at bounding box center [432, 456] width 223 height 29
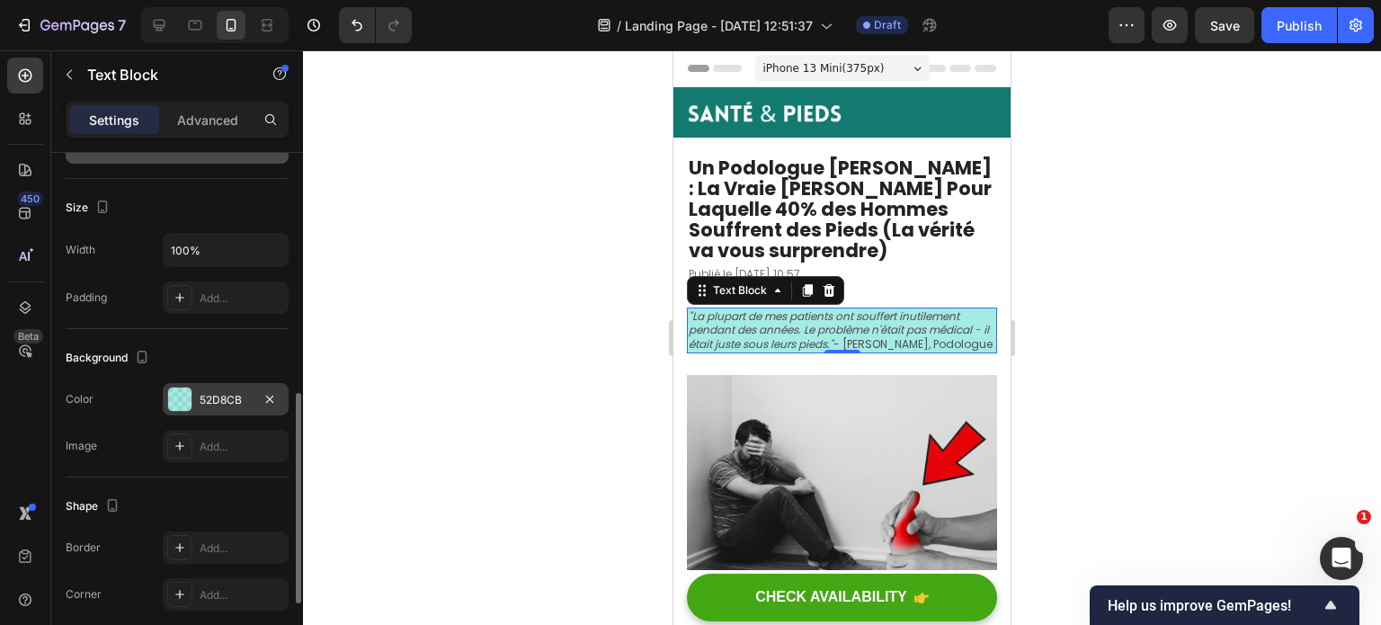
click at [101, 450] on div "Image Add..." at bounding box center [177, 446] width 223 height 32
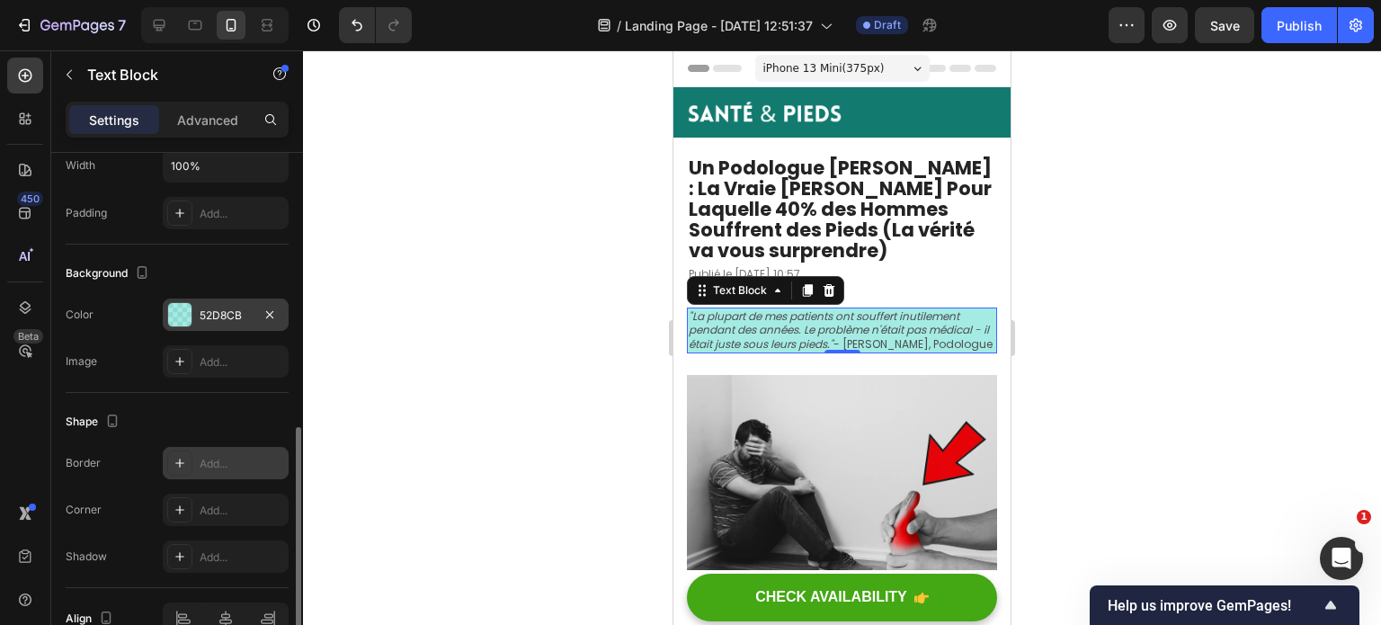
scroll to position [683, 0]
click at [201, 467] on div "Add..." at bounding box center [242, 464] width 85 height 16
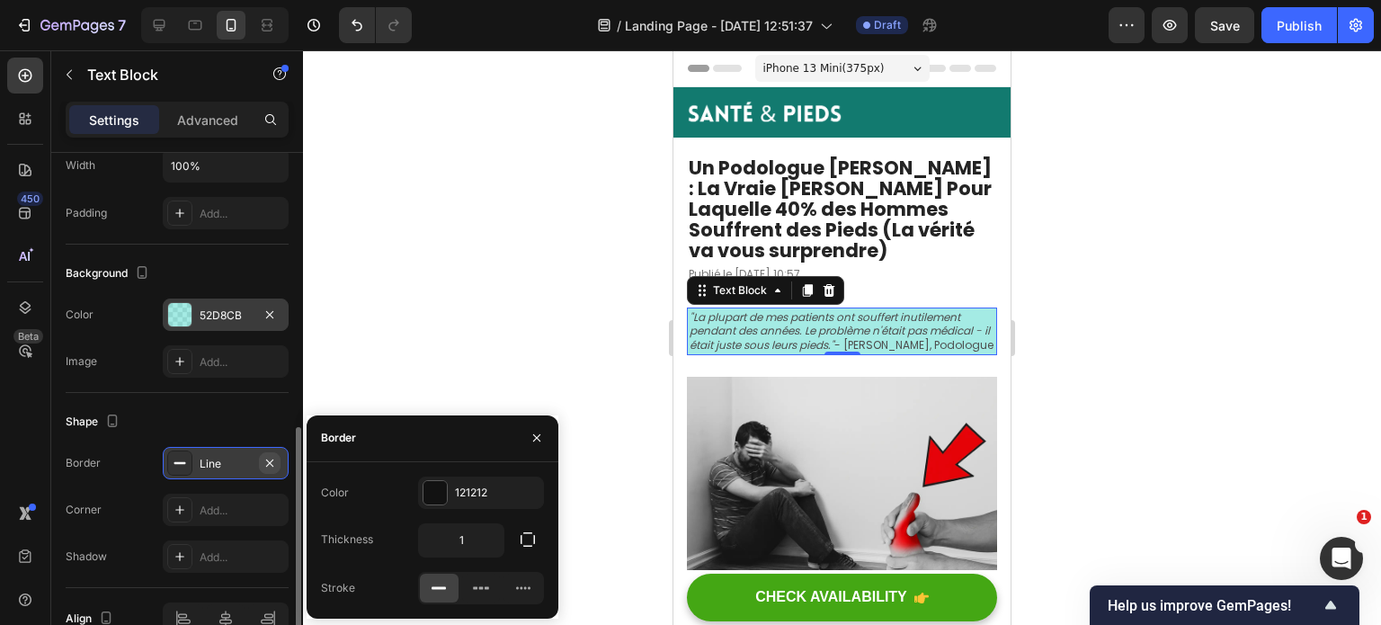
click at [271, 460] on icon "button" at bounding box center [270, 463] width 14 height 14
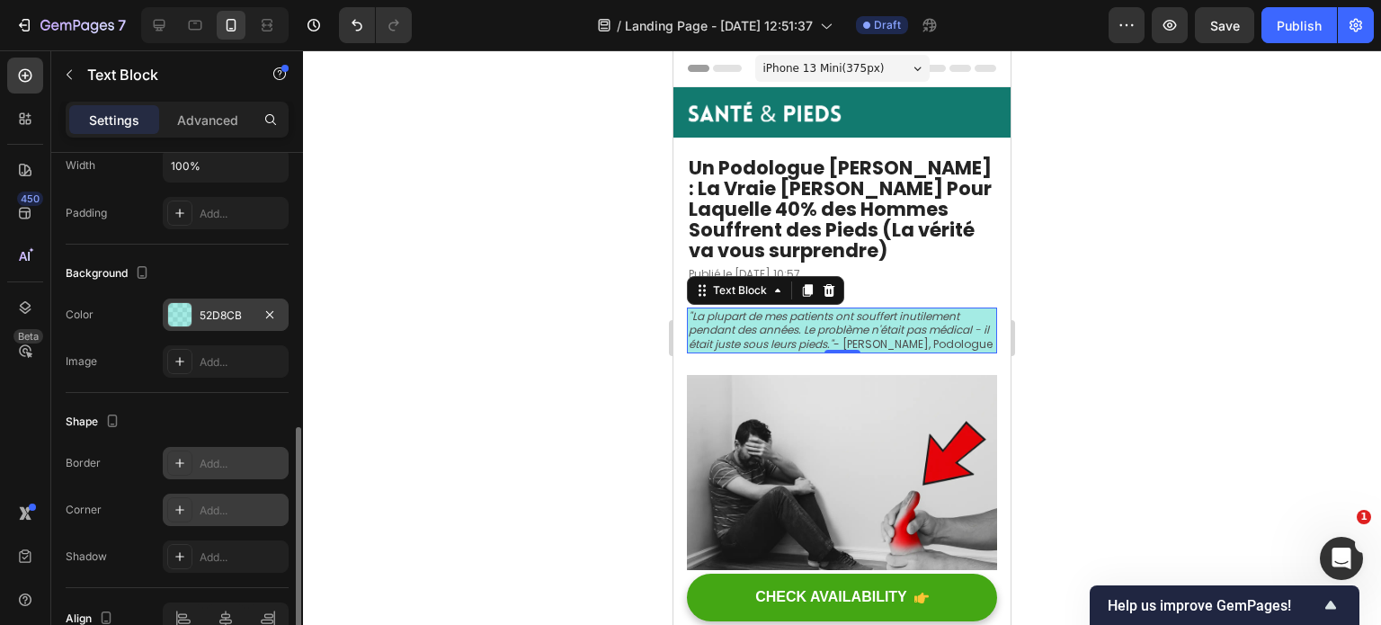
click at [221, 503] on div "Add..." at bounding box center [242, 511] width 85 height 16
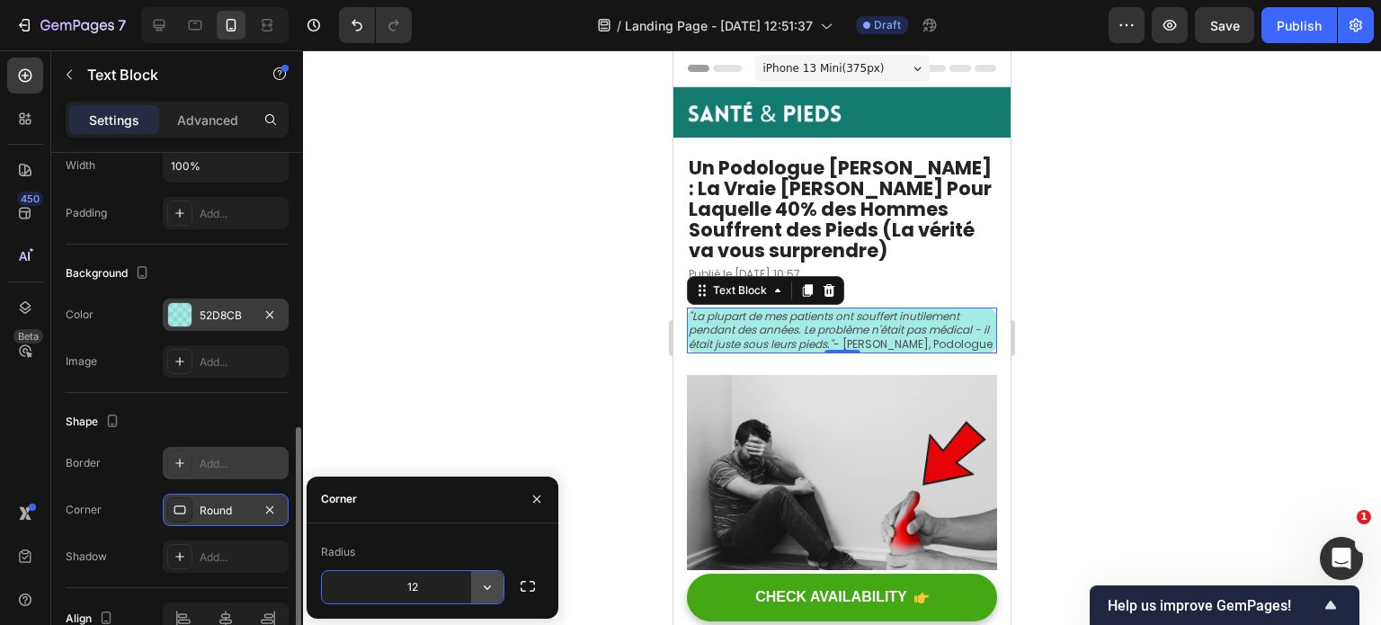
type input "12"
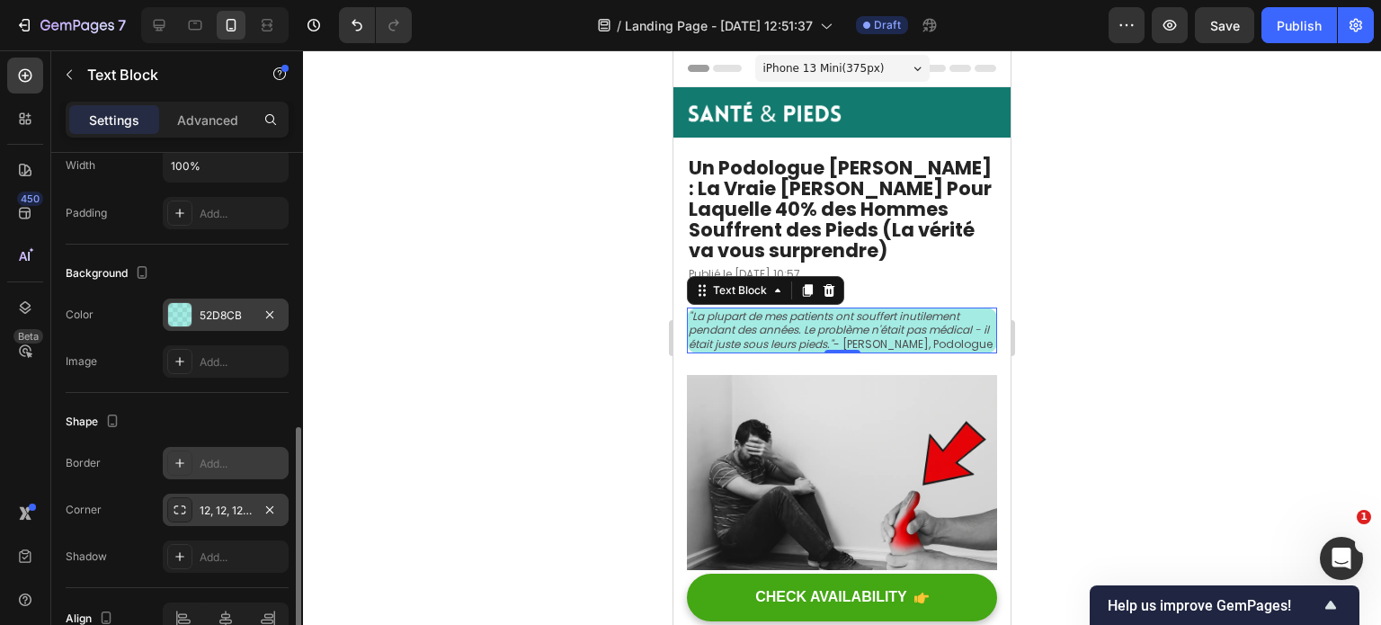
click at [1266, 440] on div at bounding box center [842, 337] width 1078 height 575
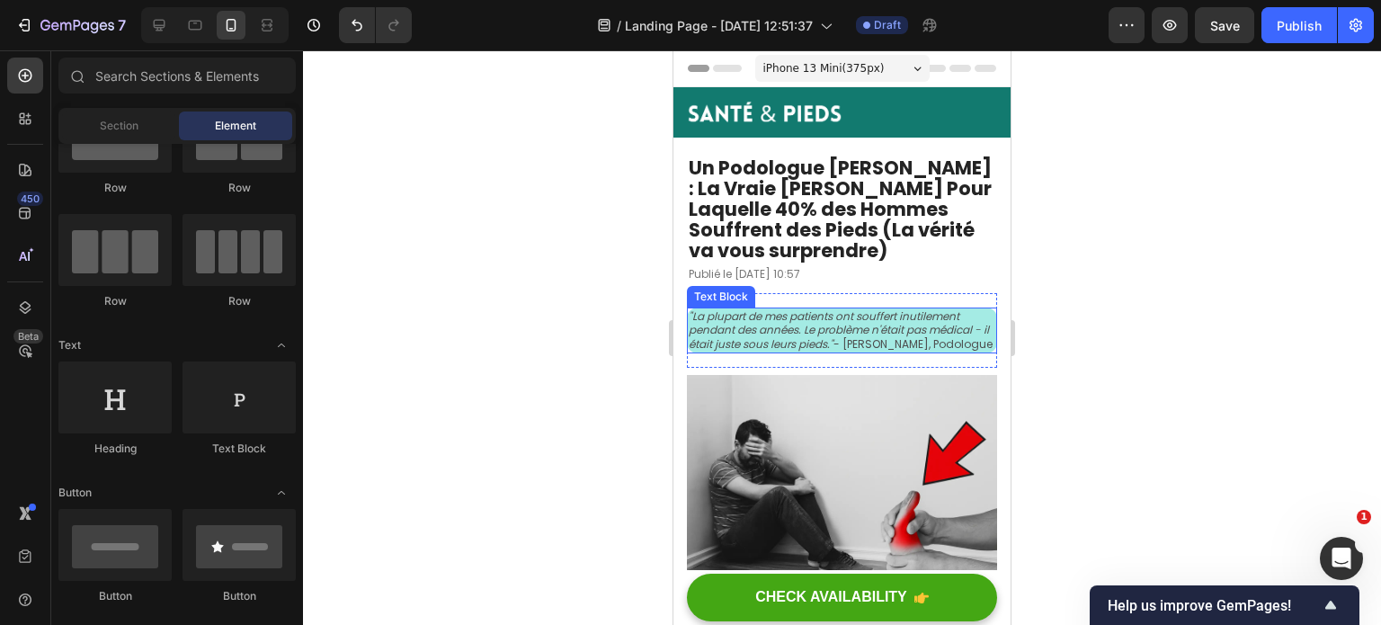
click at [806, 330] on icon ""La plupart de mes patients ont souffert inutilement pendant des années. Le pro…" at bounding box center [839, 329] width 300 height 43
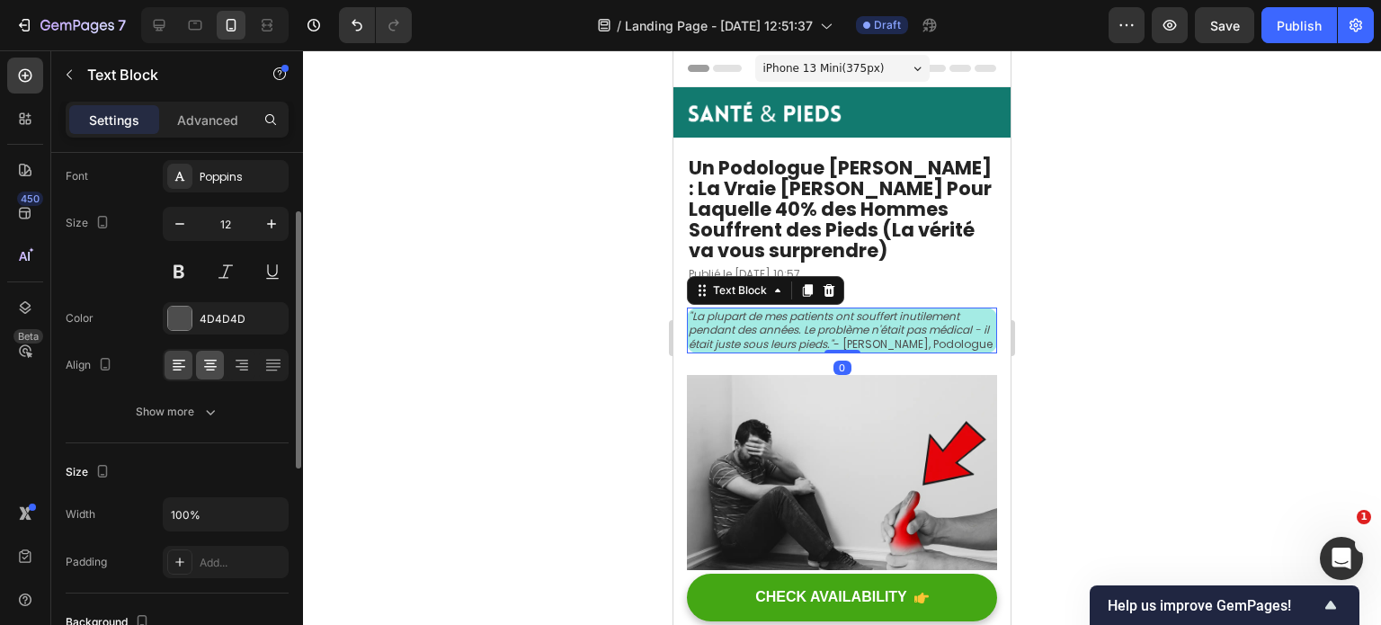
scroll to position [107, 0]
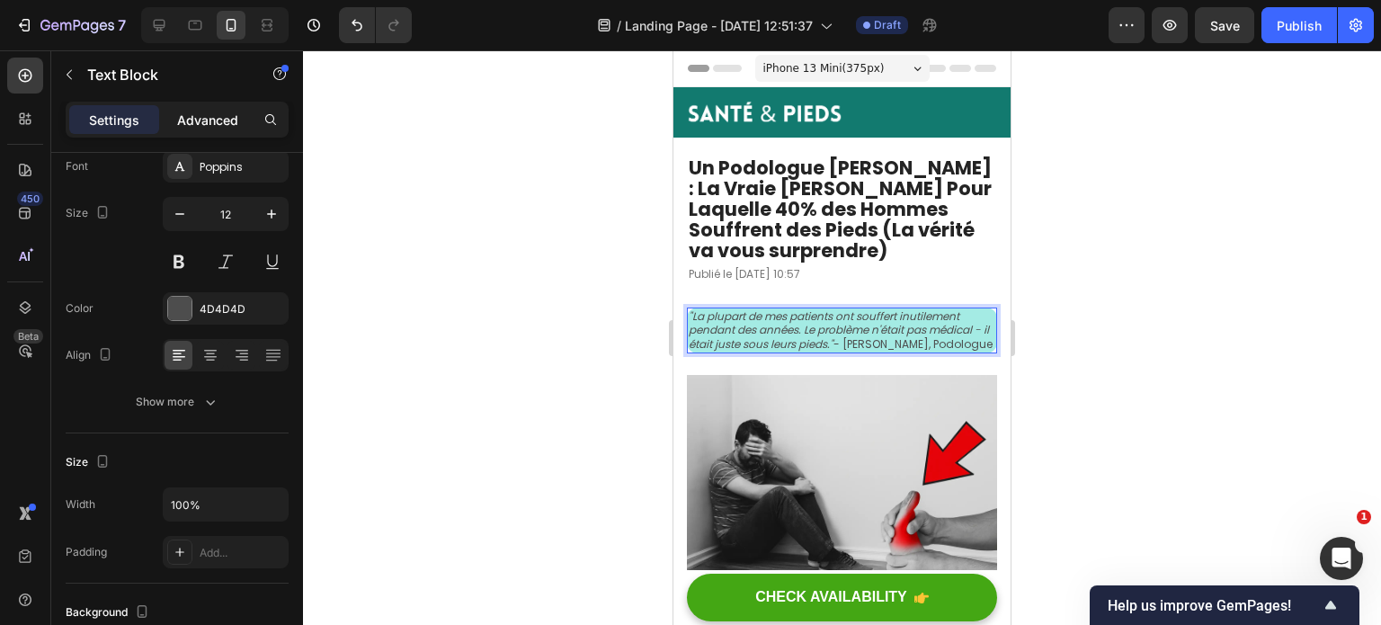
click at [225, 121] on p "Advanced" at bounding box center [207, 120] width 61 height 19
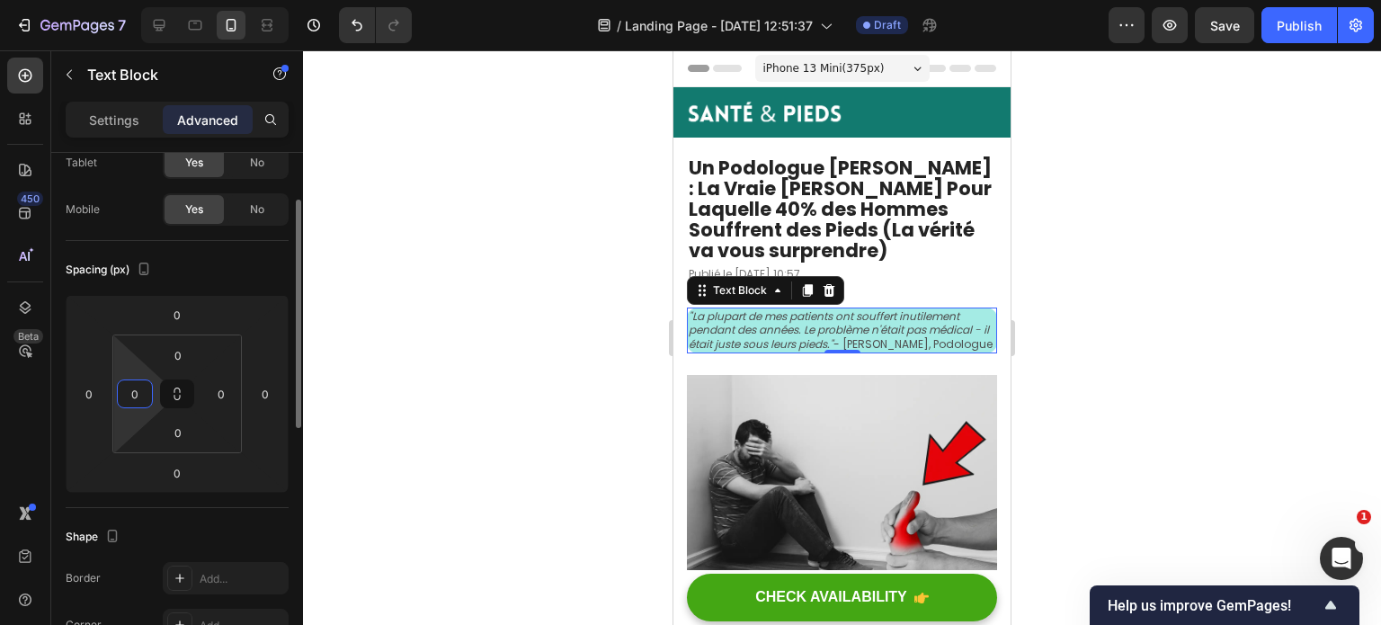
click at [129, 398] on input "0" at bounding box center [134, 393] width 27 height 27
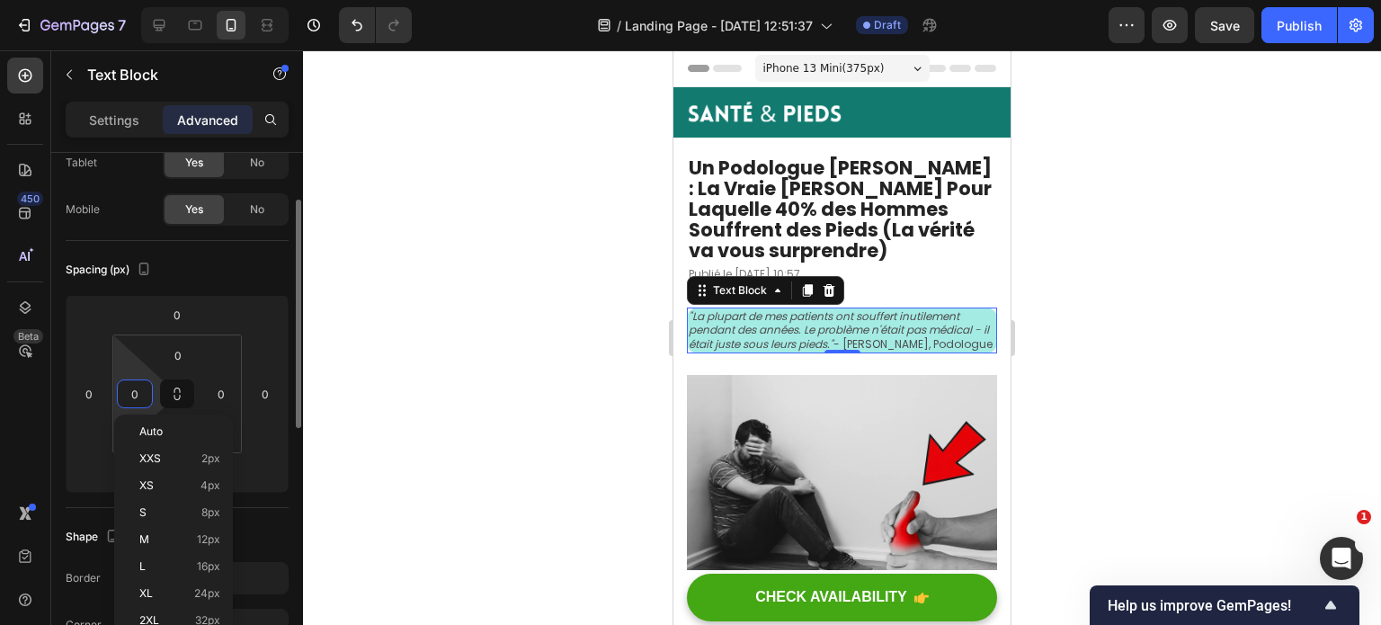
type input "3"
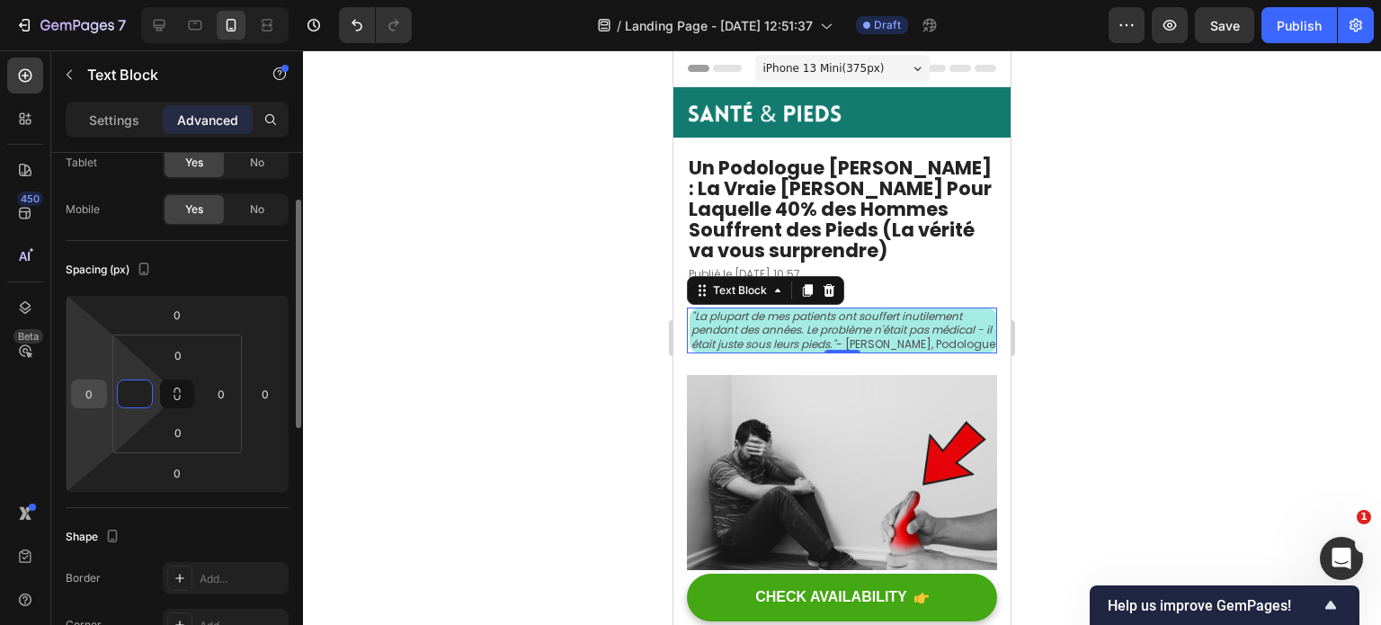
click at [83, 385] on input "0" at bounding box center [89, 393] width 27 height 27
type input "0"
click at [133, 121] on p "Settings" at bounding box center [114, 120] width 50 height 19
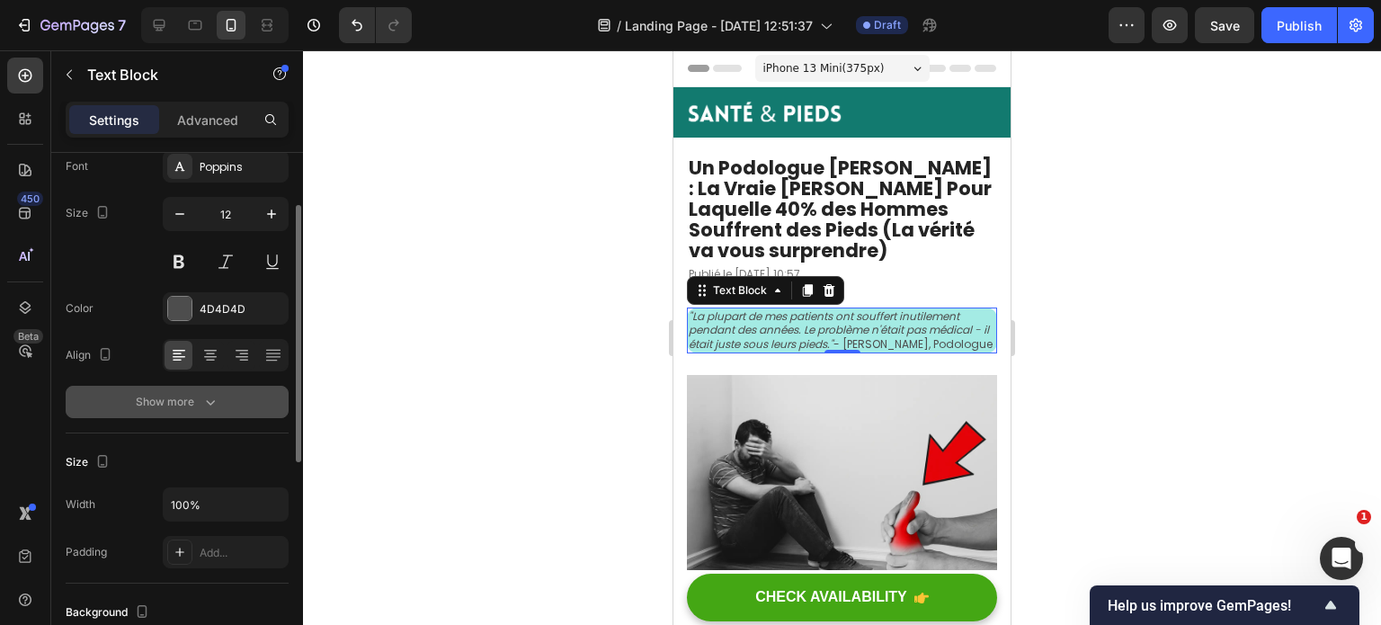
click at [189, 402] on div "Show more" at bounding box center [178, 402] width 84 height 18
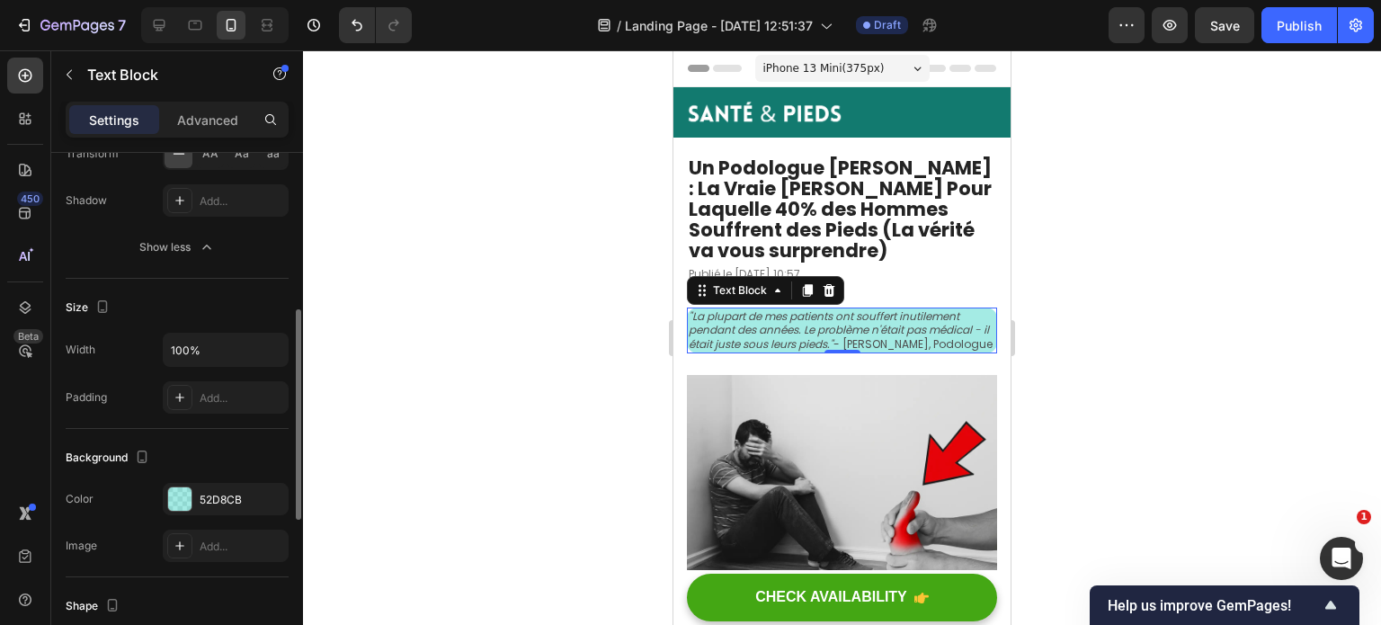
scroll to position [508, 0]
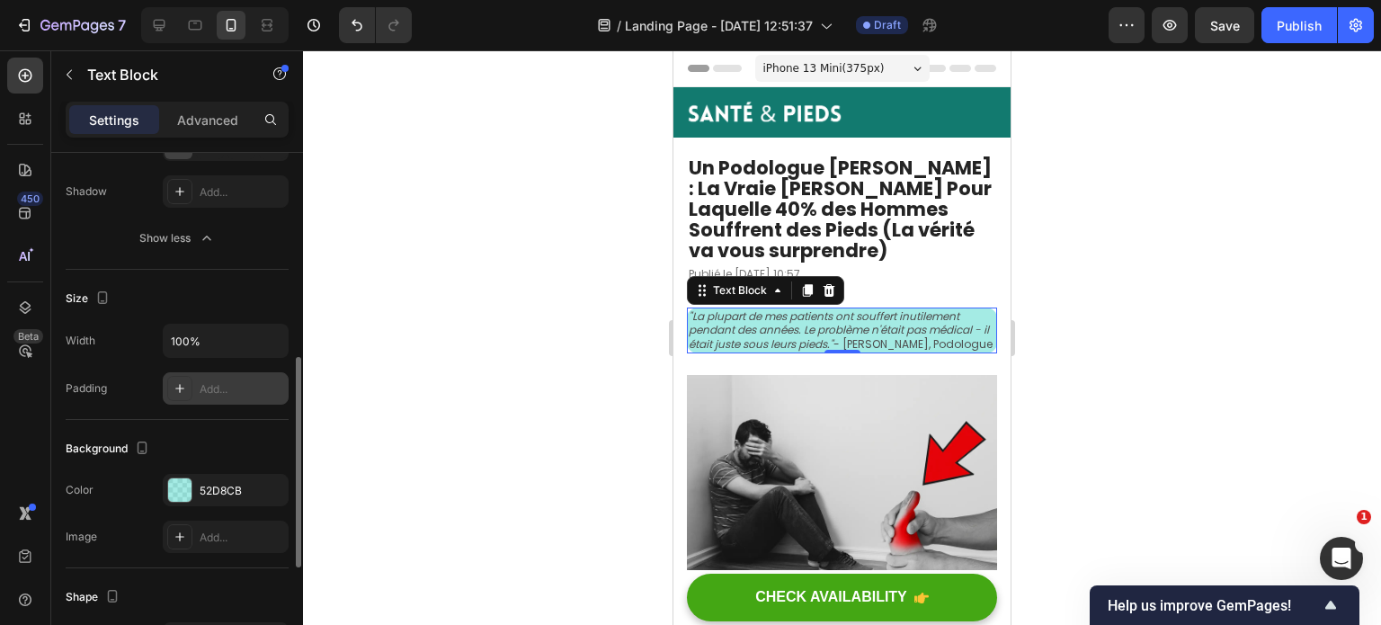
click at [217, 377] on div "Add..." at bounding box center [226, 388] width 126 height 32
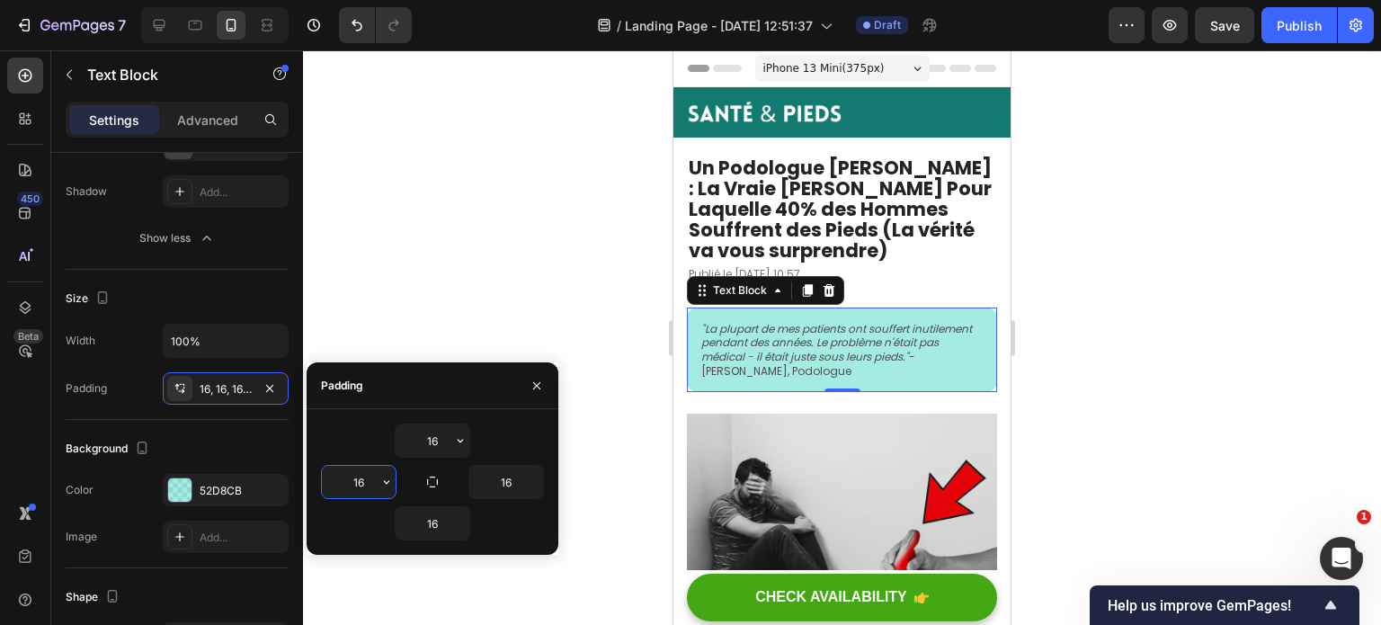
click at [370, 481] on input "16" at bounding box center [359, 482] width 74 height 32
type input "4"
click at [443, 434] on input "16" at bounding box center [433, 440] width 74 height 32
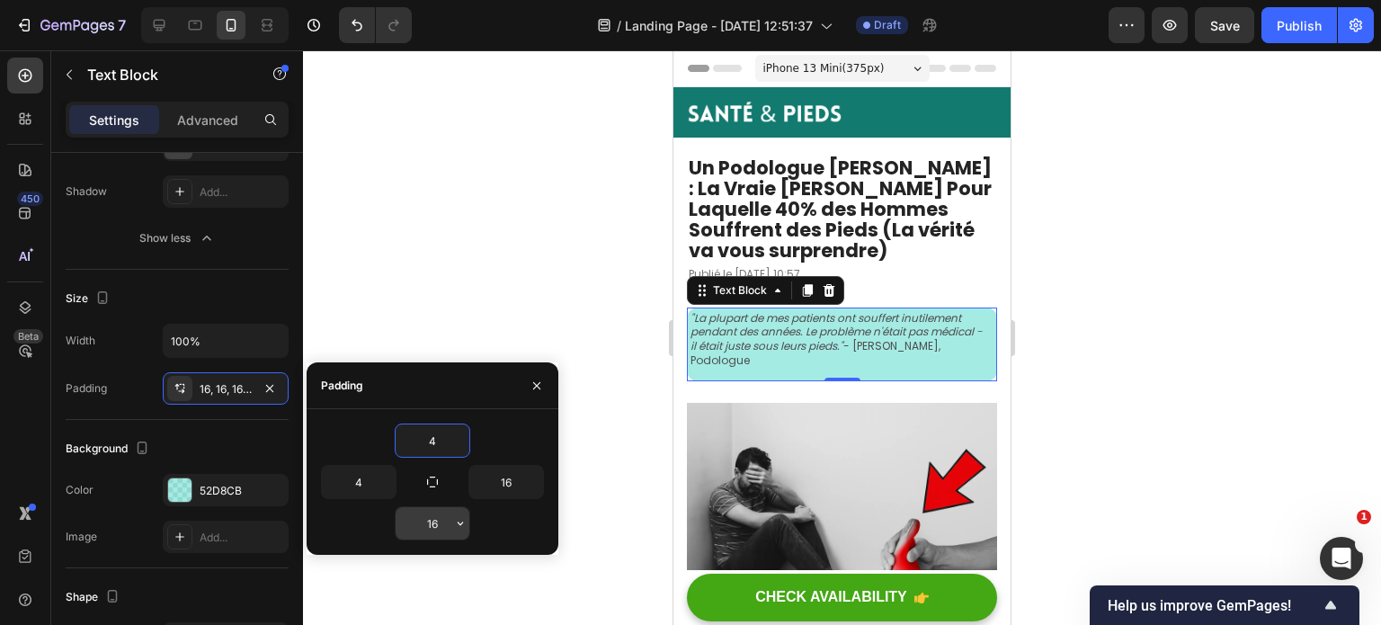
type input "4"
click at [435, 530] on input "16" at bounding box center [433, 523] width 74 height 32
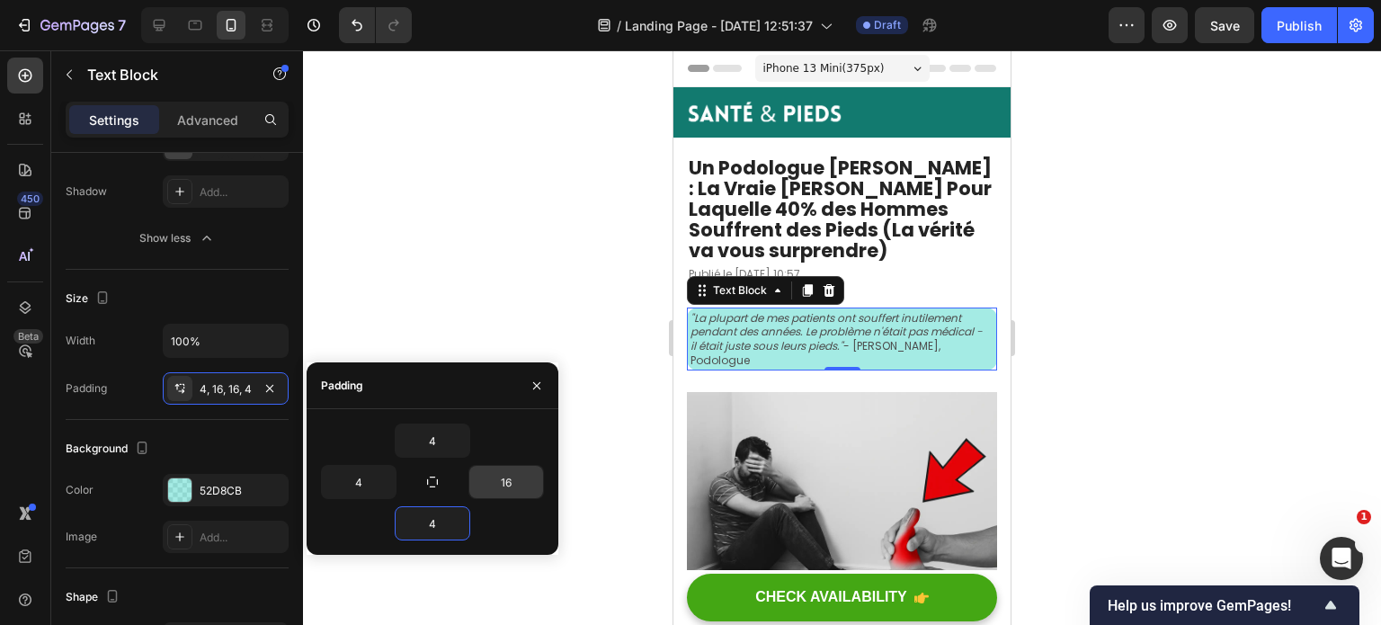
type input "4"
click at [504, 481] on input "16" at bounding box center [506, 482] width 74 height 32
type input "4"
click at [1084, 391] on div at bounding box center [842, 337] width 1078 height 575
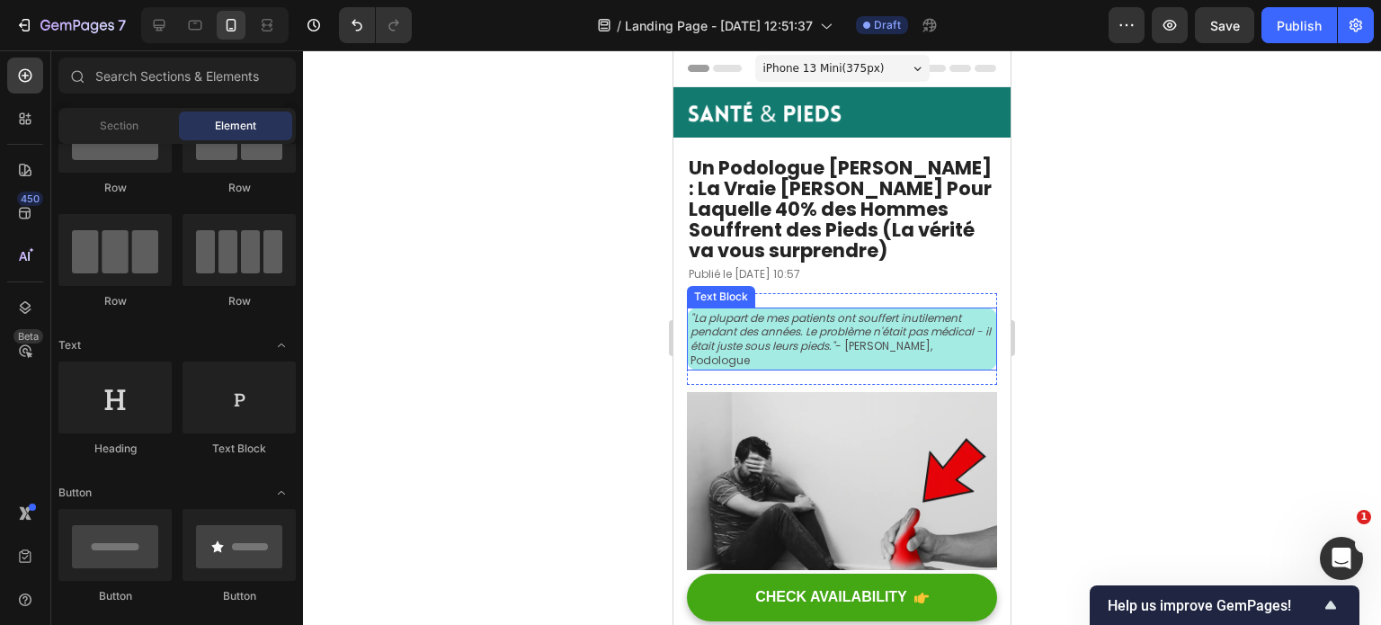
click at [829, 344] on icon ""La plupart de mes patients ont souffert inutilement pendant des années. Le pro…" at bounding box center [841, 331] width 300 height 43
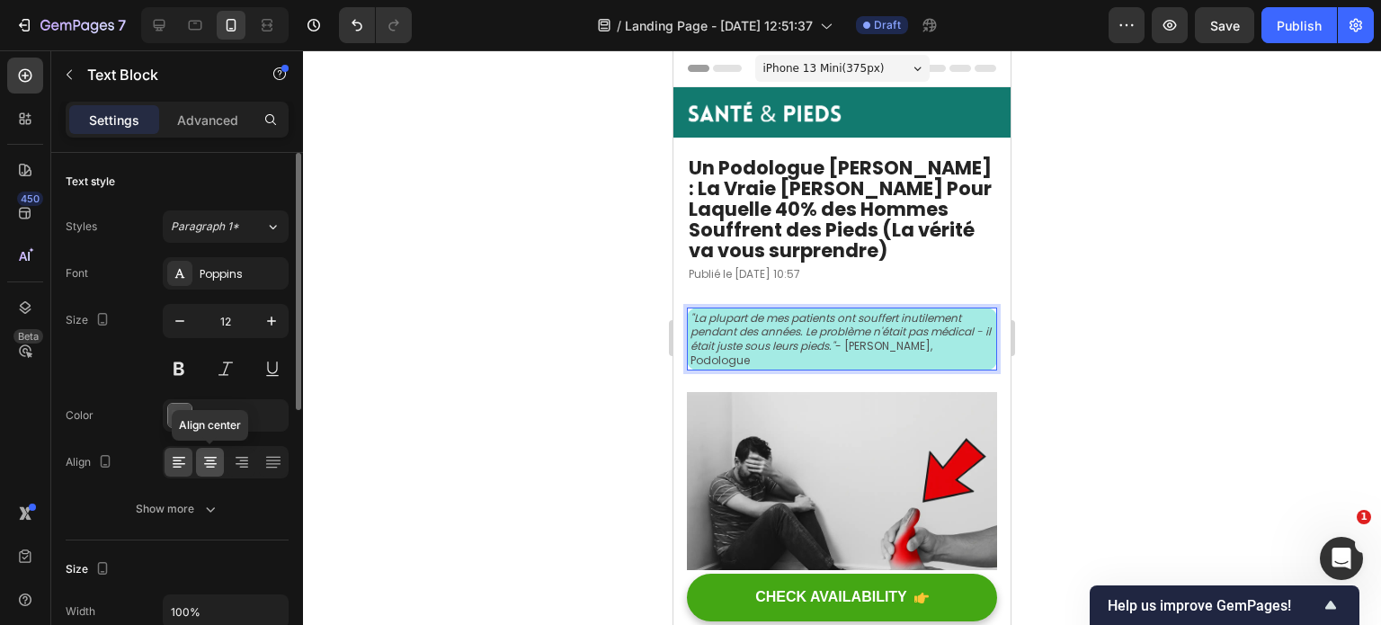
click at [203, 464] on icon at bounding box center [210, 462] width 18 height 18
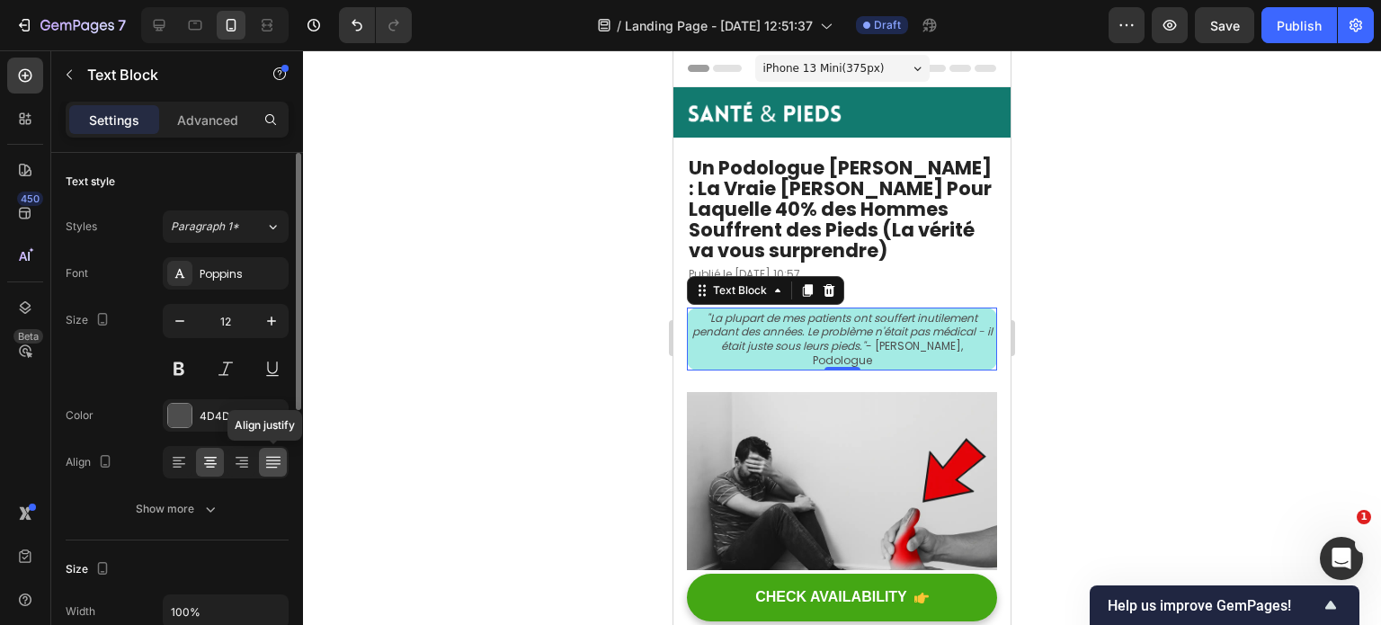
click at [266, 463] on icon at bounding box center [273, 462] width 18 height 18
click at [1047, 307] on div at bounding box center [842, 337] width 1078 height 575
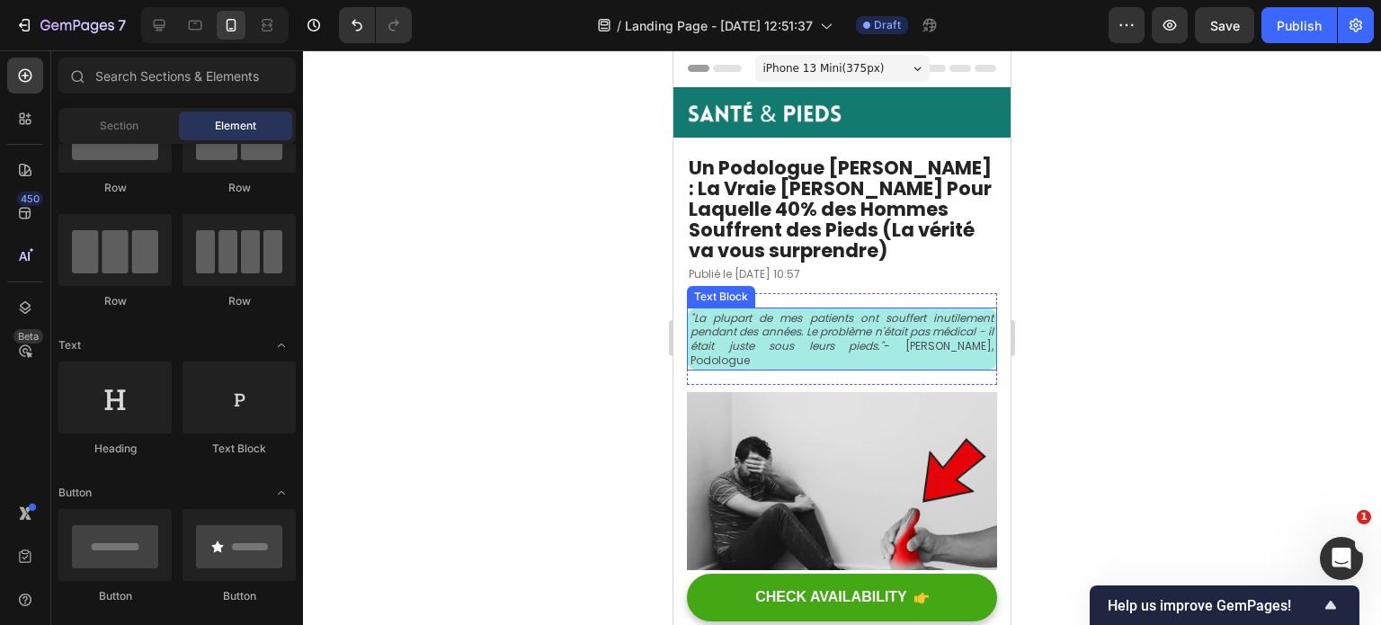
click at [844, 335] on icon ""La plupart de mes patients ont souffert inutilement pendant des années. Le pro…" at bounding box center [842, 331] width 303 height 43
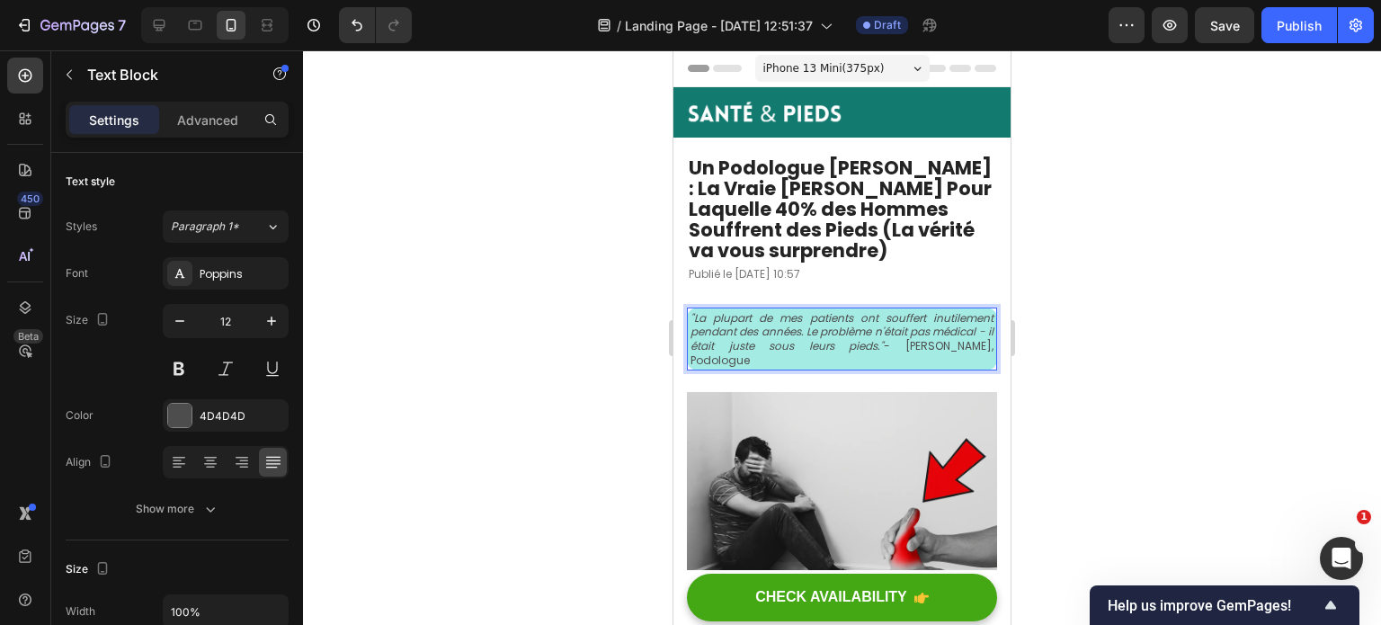
click at [811, 364] on p ""La plupart de mes patients ont souffert inutilement pendant des années. Le pro…" at bounding box center [842, 339] width 303 height 56
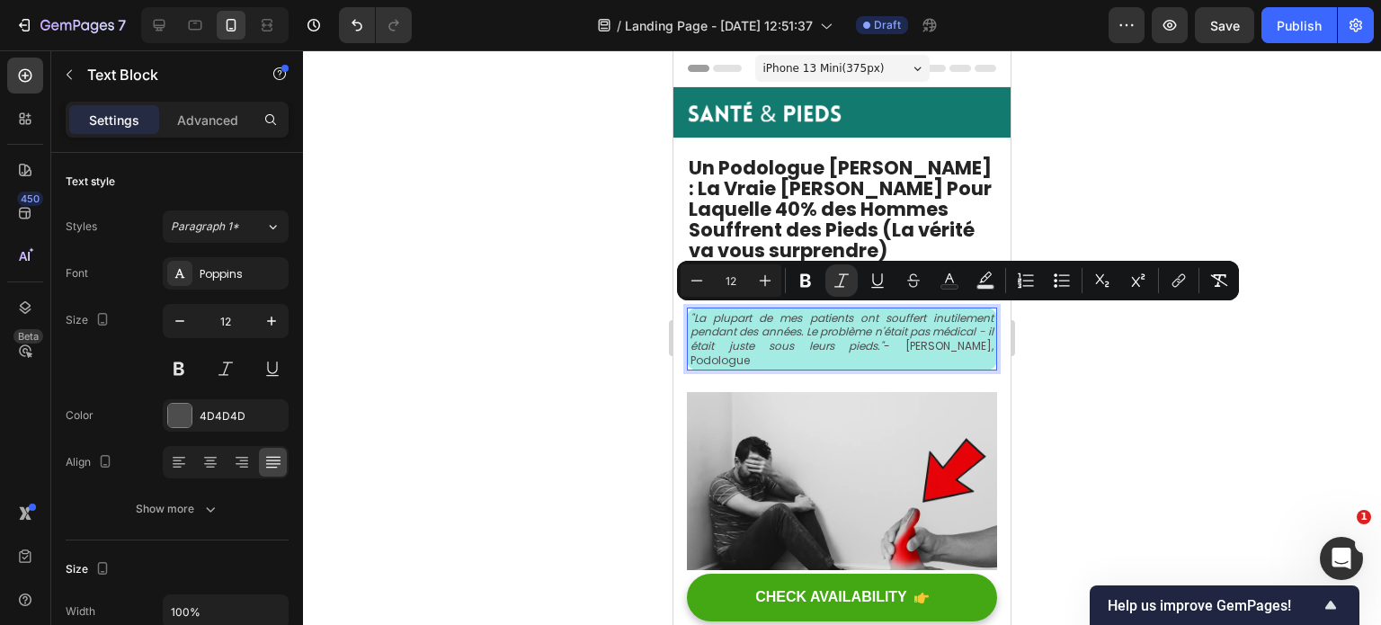
drag, startPoint x: 821, startPoint y: 358, endPoint x: 689, endPoint y: 316, distance: 138.8
click at [689, 316] on div ""La plupart de mes patients ont souffert inutilement pendant des années. Le pro…" at bounding box center [842, 339] width 310 height 63
copy p ""La plupart de mes patients ont souffert inutilement pendant des années. Le pro…"
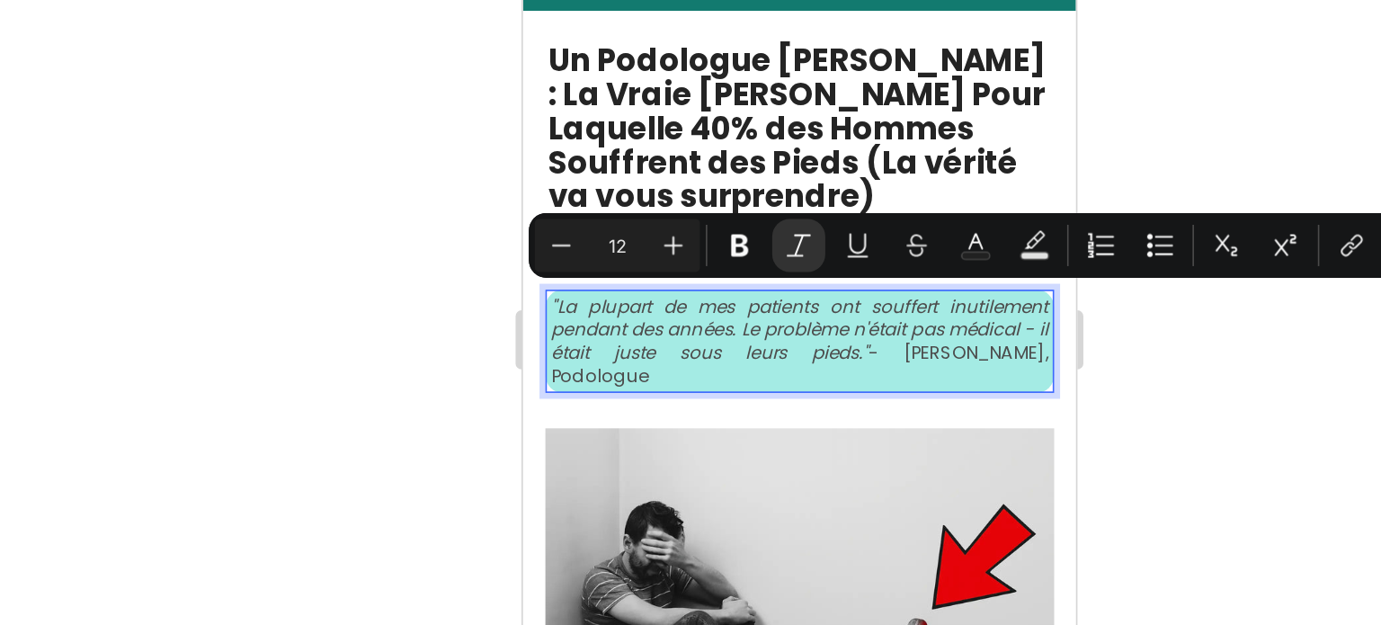
click at [704, 171] on p ""La plupart de mes patients ont souffert inutilement pendant des années. Le pro…" at bounding box center [691, 157] width 303 height 56
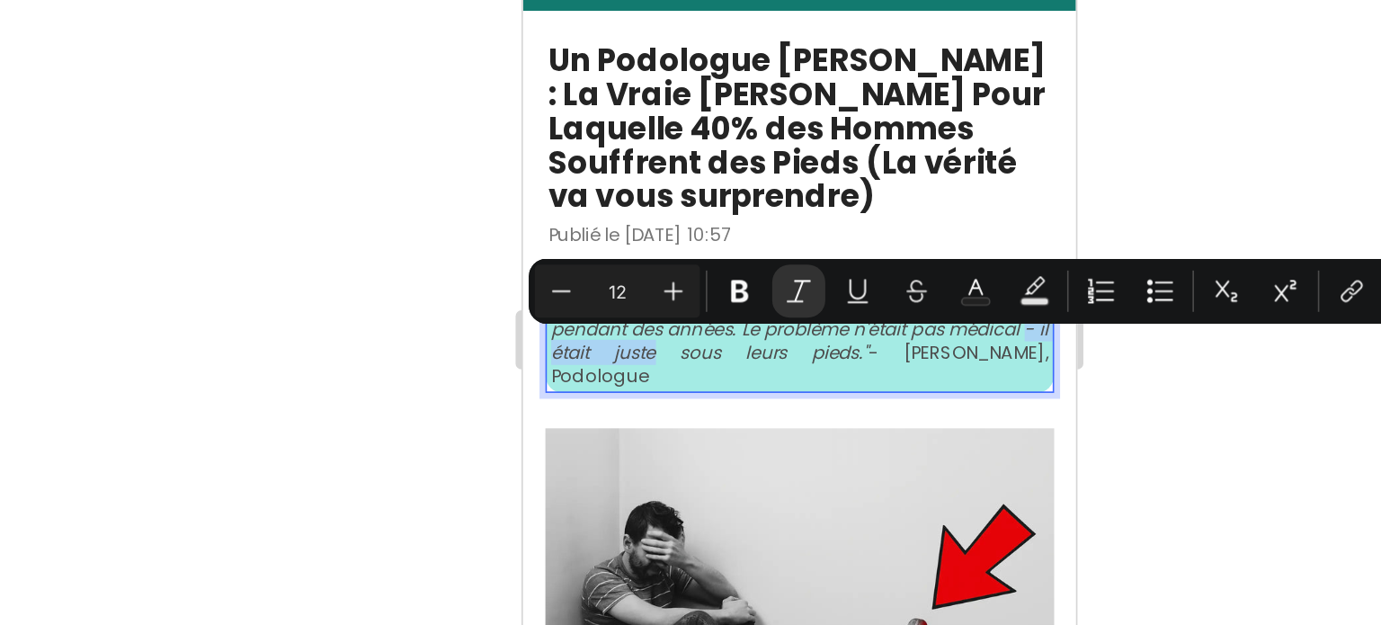
drag, startPoint x: 589, startPoint y: 164, endPoint x: 661, endPoint y: 158, distance: 72.1
click at [661, 158] on icon ""La plupart de mes patients ont souffert inutilement pendant des années. Le pro…" at bounding box center [691, 150] width 303 height 43
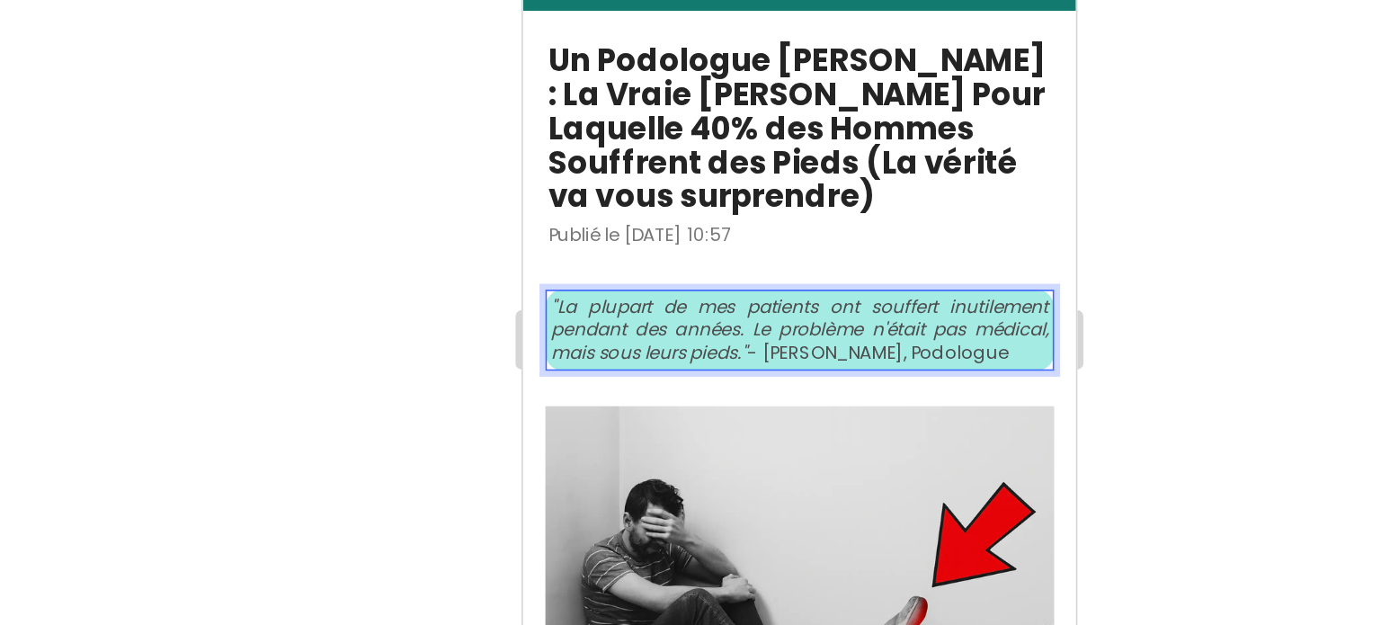
click at [646, 163] on icon ""La plupart de mes patients ont souffert inutilement pendant des années. Le pro…" at bounding box center [691, 150] width 303 height 43
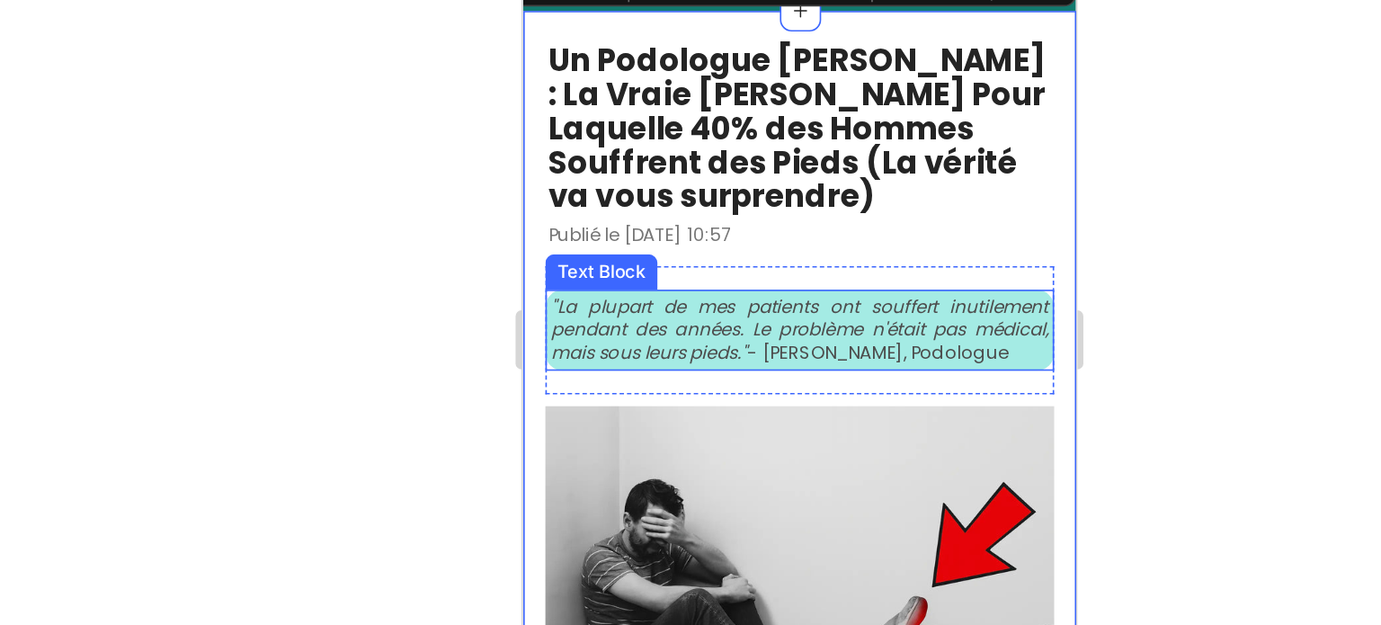
click at [689, 153] on icon ""La plupart de mes patients ont souffert inutilement pendant des années. Le pro…" at bounding box center [691, 150] width 303 height 43
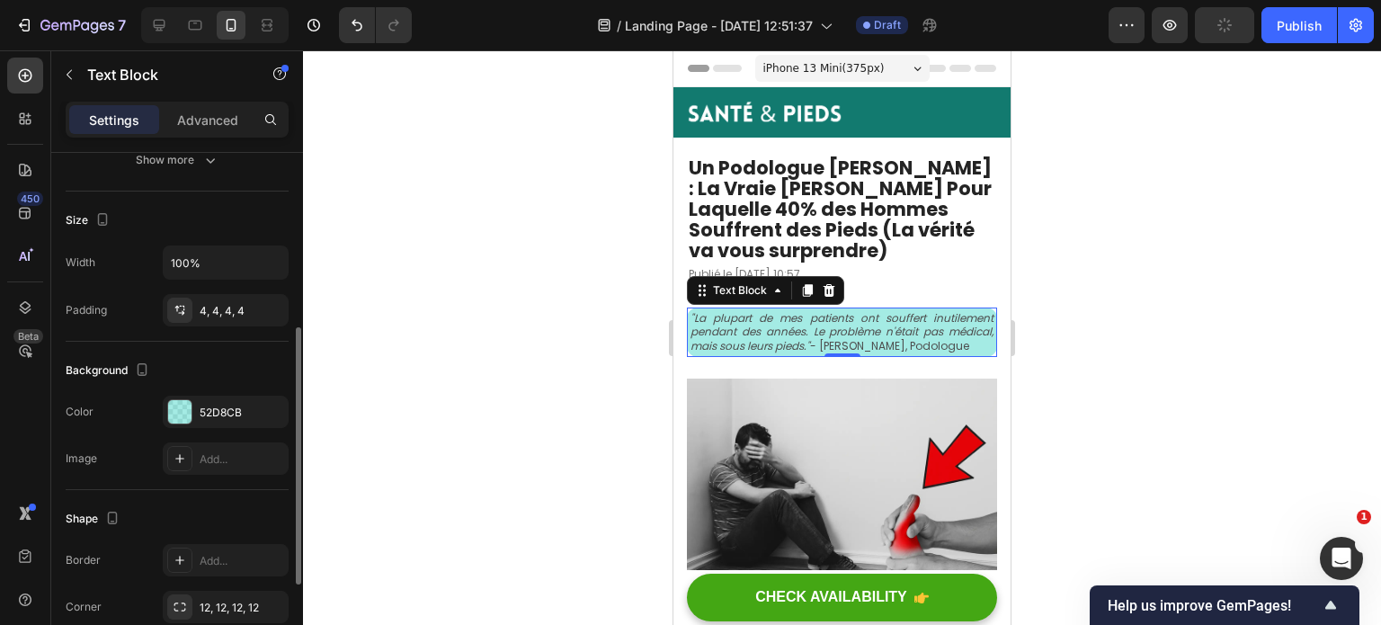
scroll to position [352, 0]
click at [237, 406] on div "52D8CB" at bounding box center [226, 410] width 52 height 16
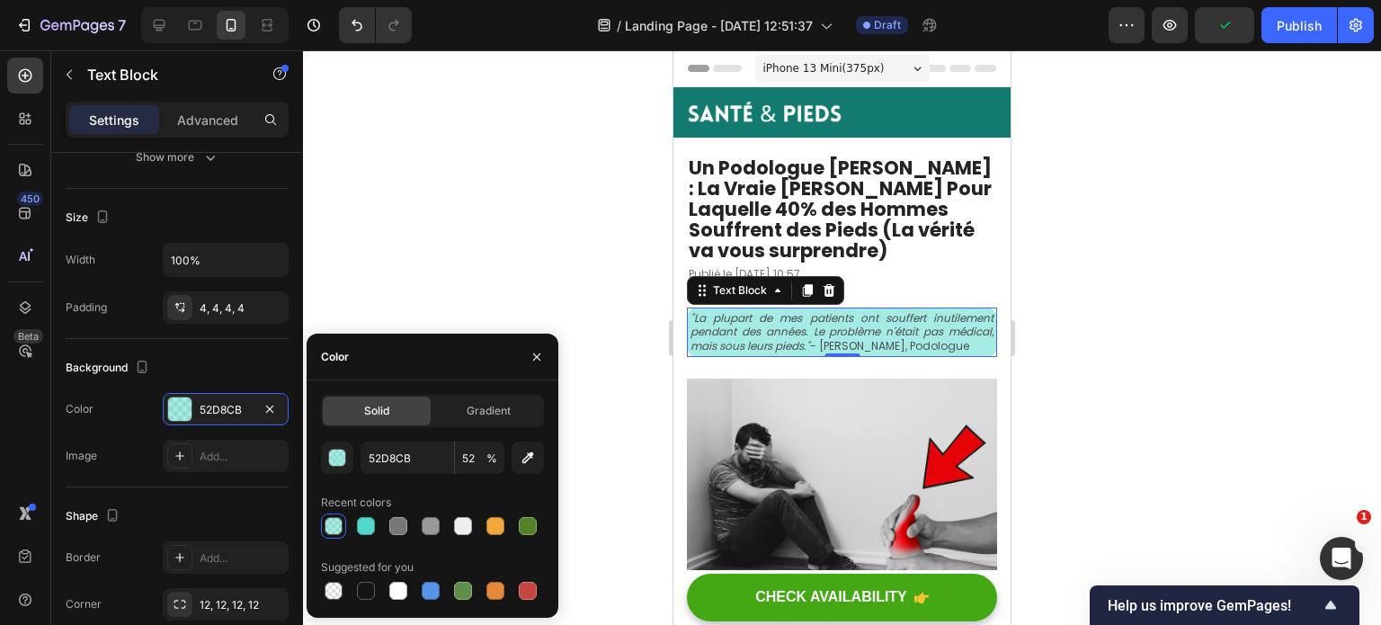
click at [335, 527] on div at bounding box center [334, 526] width 18 height 18
click at [347, 449] on button "button" at bounding box center [337, 458] width 32 height 32
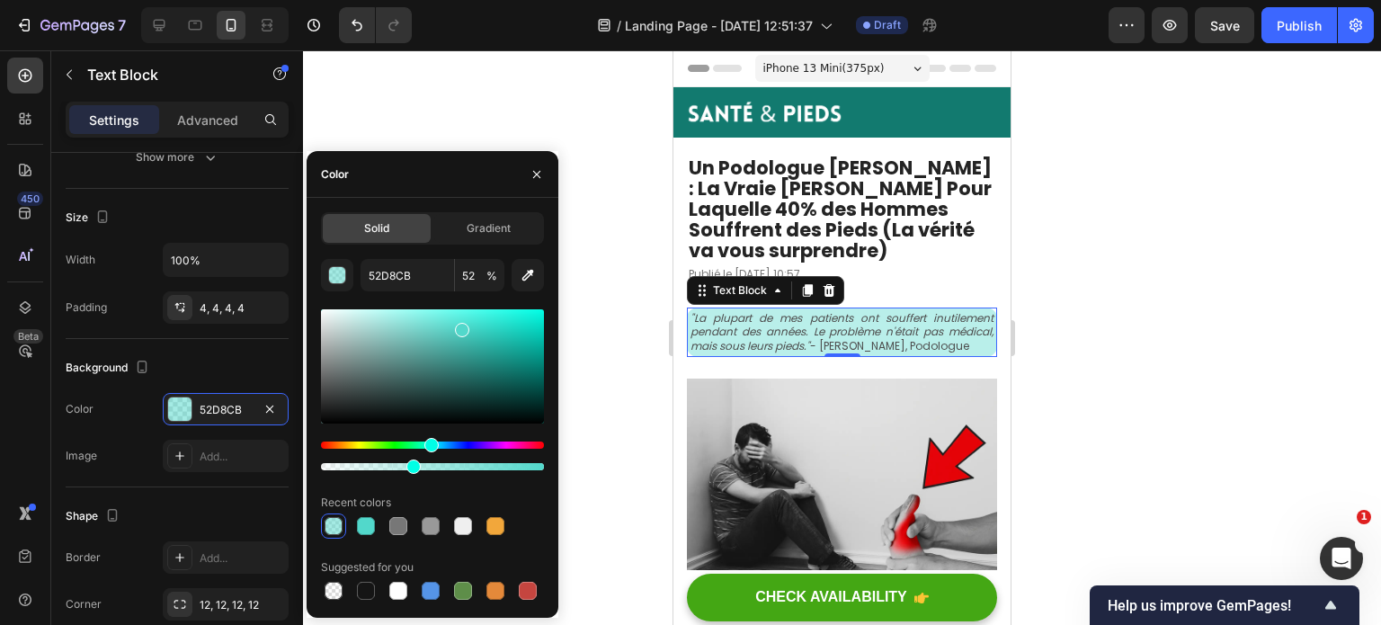
type input "40"
drag, startPoint x: 429, startPoint y: 469, endPoint x: 410, endPoint y: 469, distance: 18.9
click at [410, 469] on div at bounding box center [432, 466] width 223 height 7
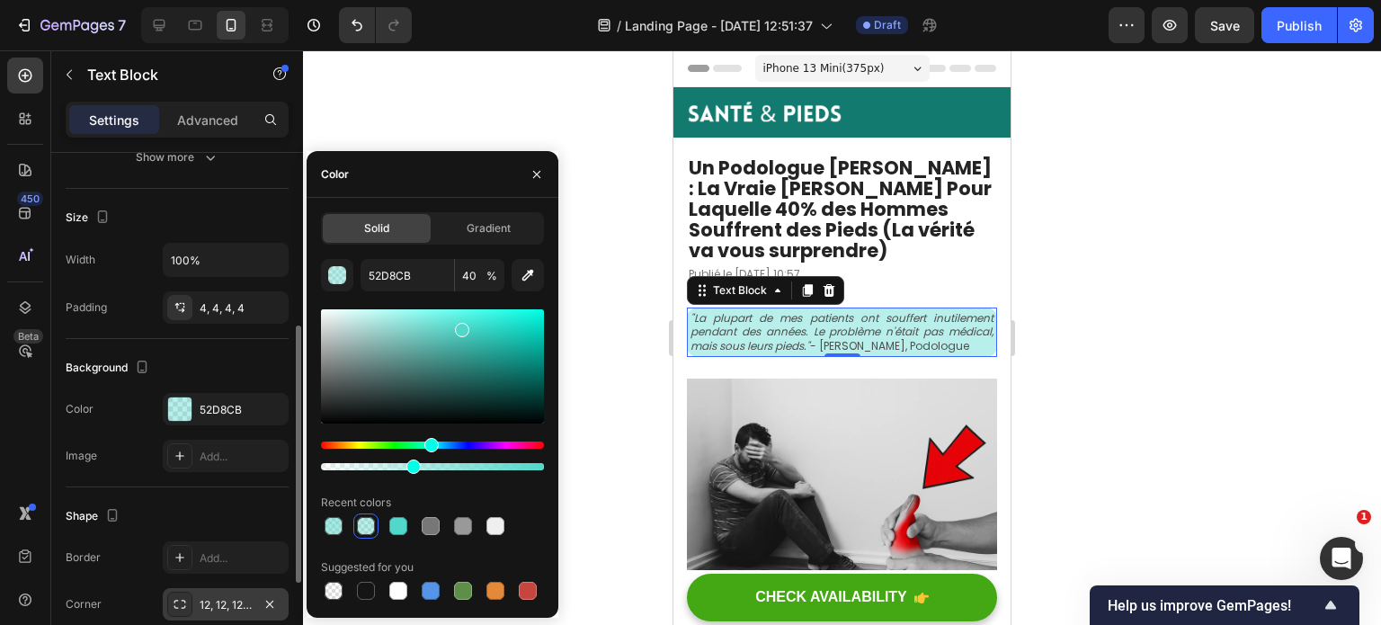
click at [219, 603] on div "12, 12, 12, 12" at bounding box center [226, 605] width 52 height 16
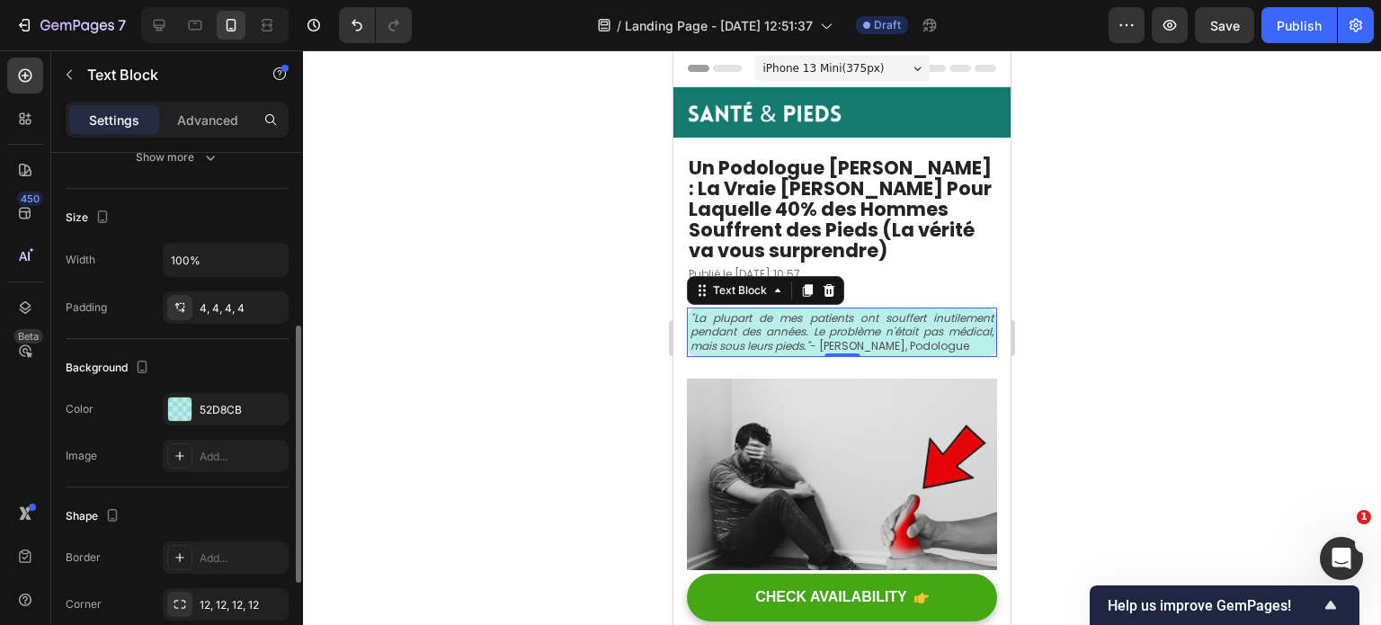
click at [123, 509] on div "Shape" at bounding box center [177, 516] width 223 height 29
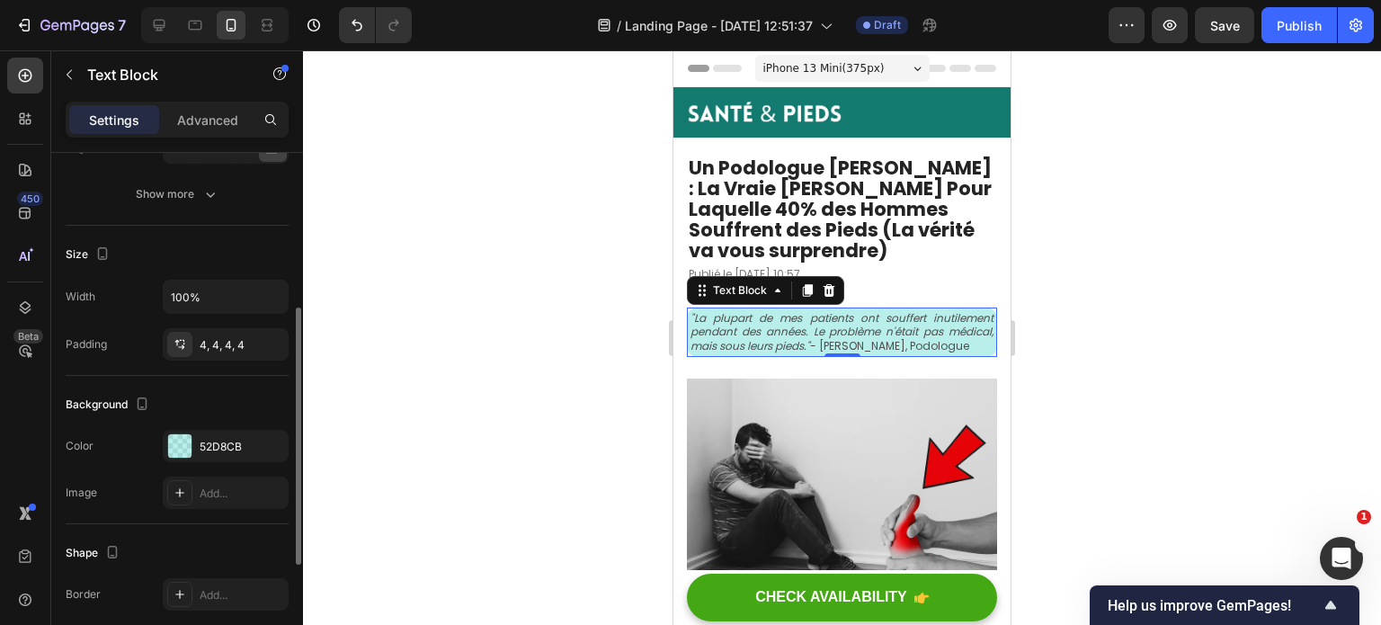
scroll to position [308, 0]
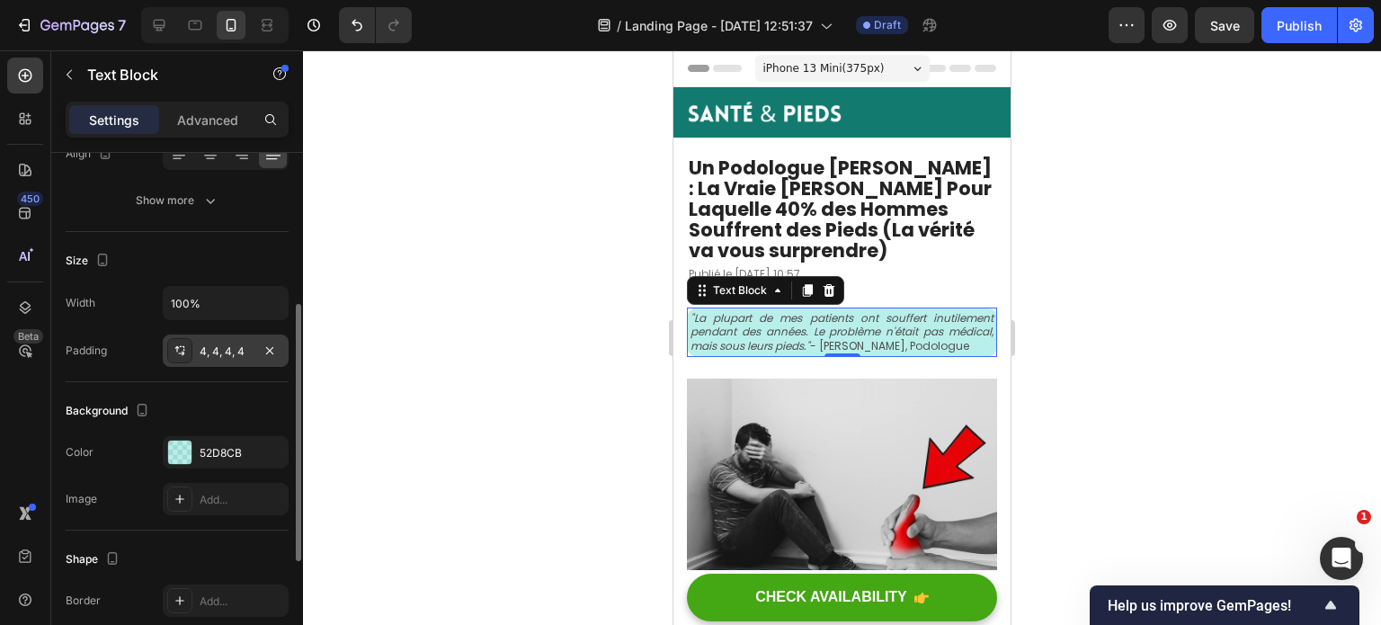
click at [227, 337] on div "4, 4, 4, 4" at bounding box center [226, 351] width 126 height 32
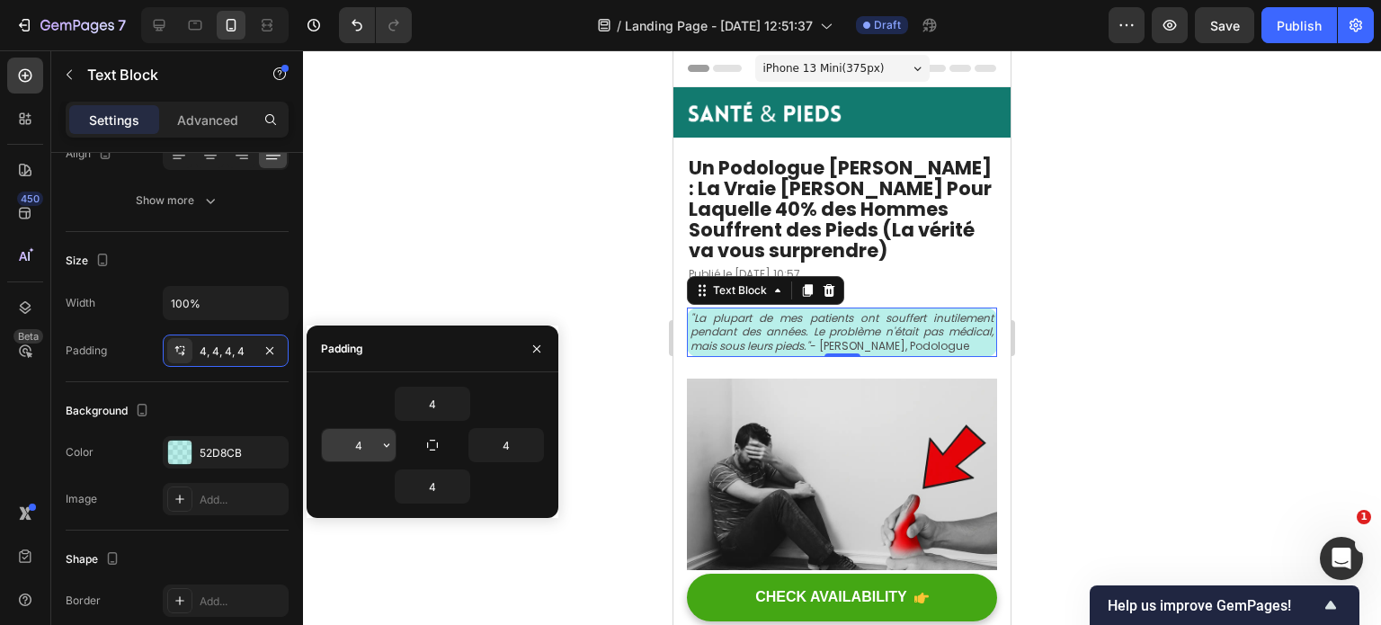
click at [365, 438] on input "4" at bounding box center [359, 445] width 74 height 32
type input "8"
click at [437, 407] on input "4" at bounding box center [433, 404] width 74 height 32
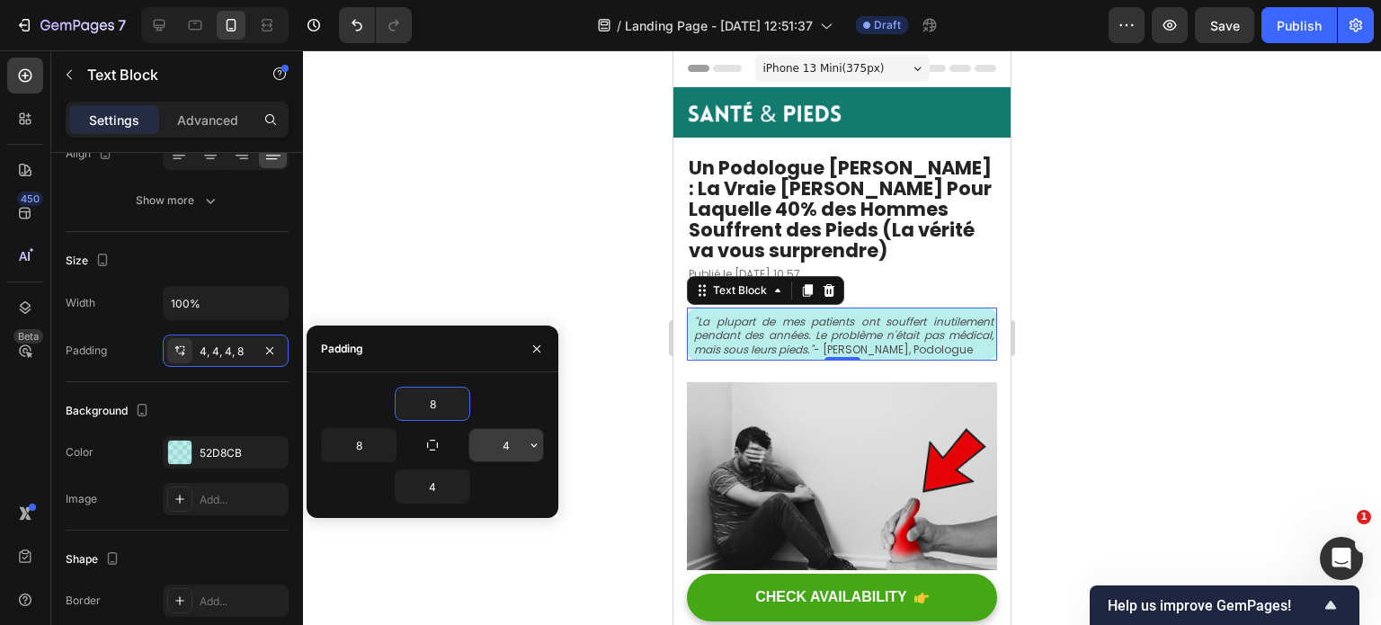
type input "8"
click at [511, 444] on input "4" at bounding box center [506, 445] width 74 height 32
type input "8"
click at [442, 481] on input "4" at bounding box center [433, 486] width 74 height 32
type input "8"
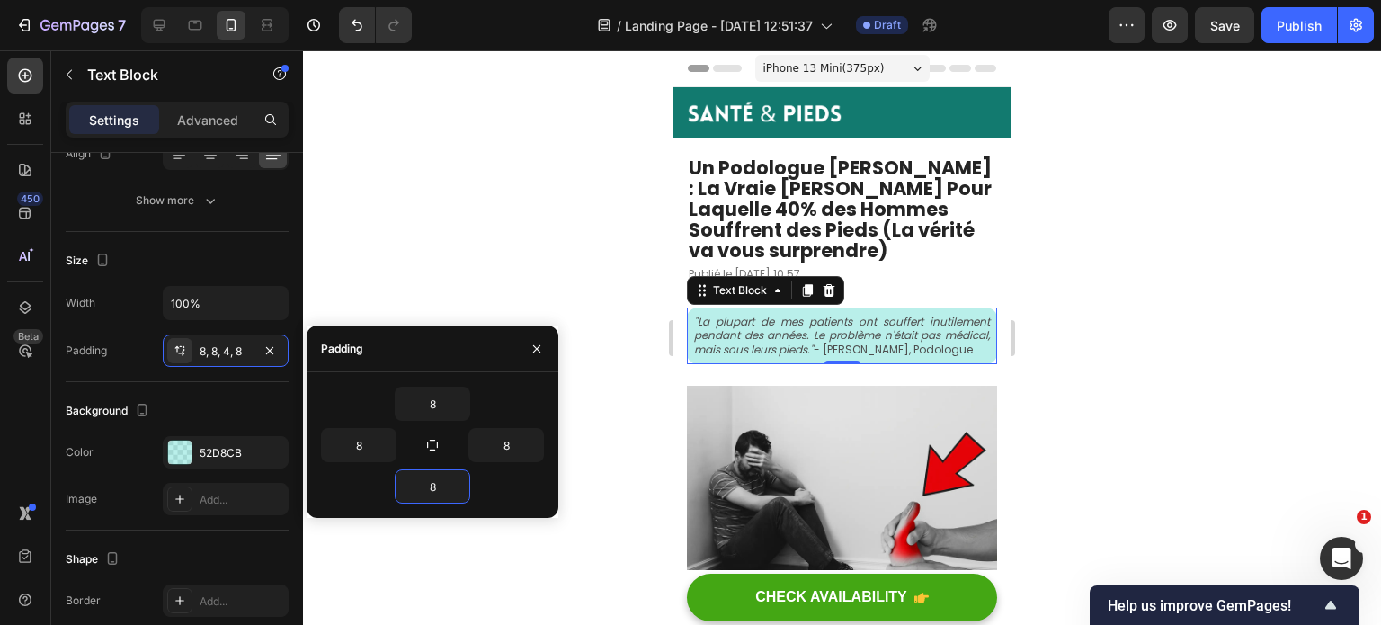
click at [536, 543] on div at bounding box center [842, 337] width 1078 height 575
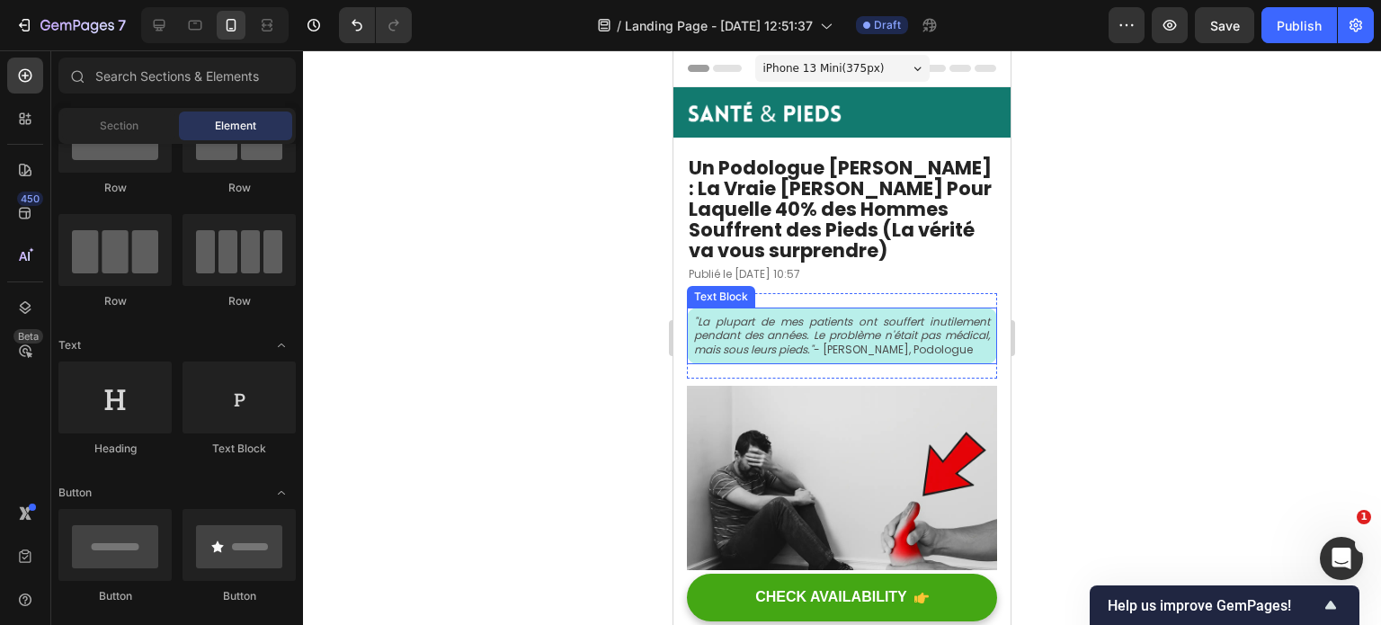
click at [882, 352] on p ""La plupart de mes patients ont souffert inutilement pendant des années. Le pro…" at bounding box center [842, 336] width 296 height 42
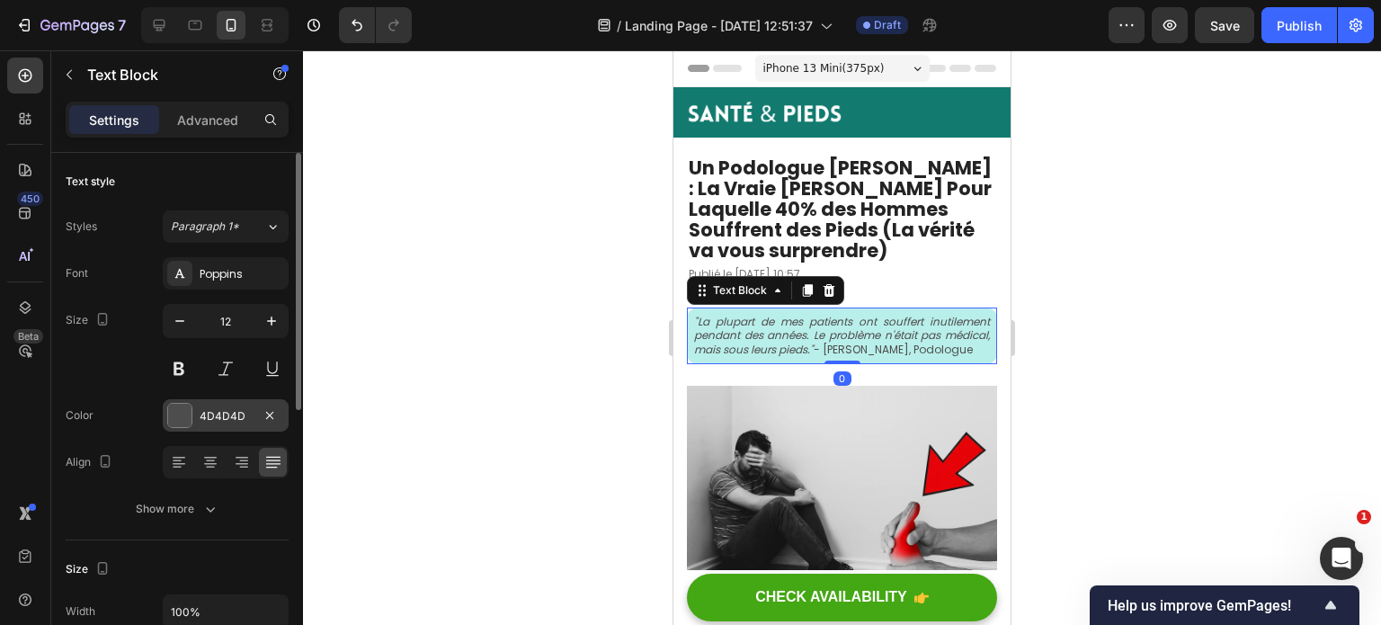
click at [230, 418] on div "4D4D4D" at bounding box center [226, 416] width 52 height 16
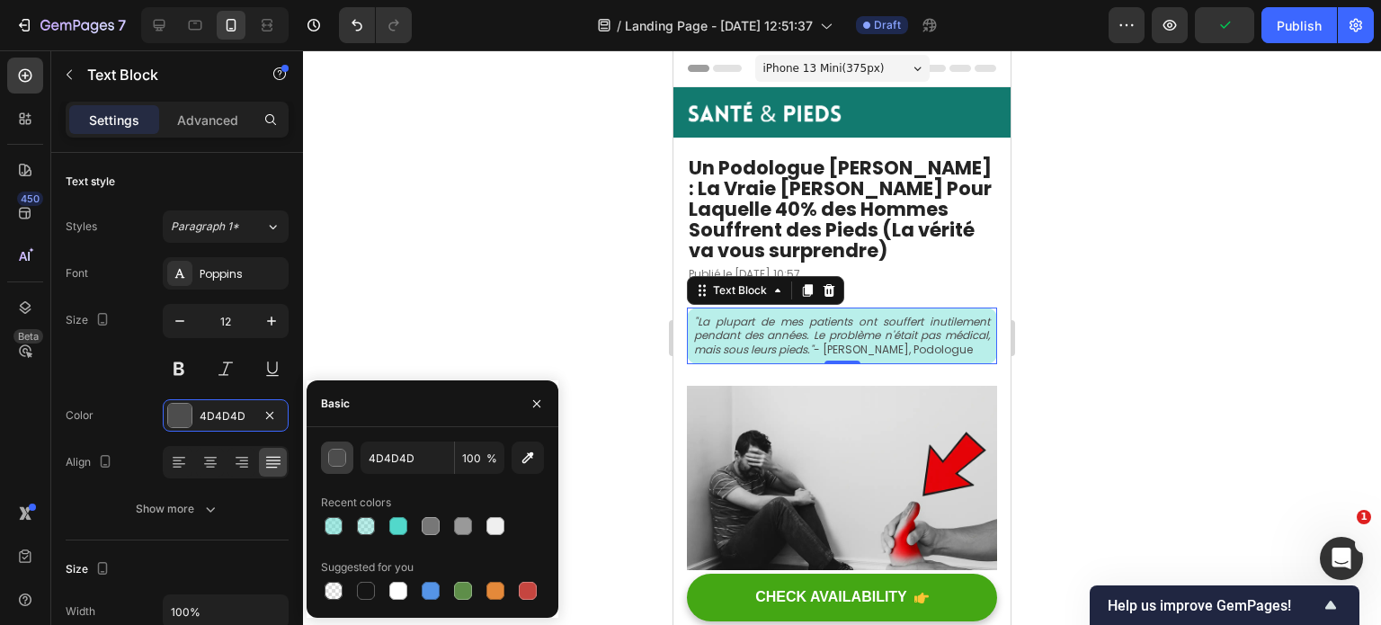
click at [333, 460] on div "button" at bounding box center [338, 459] width 18 height 18
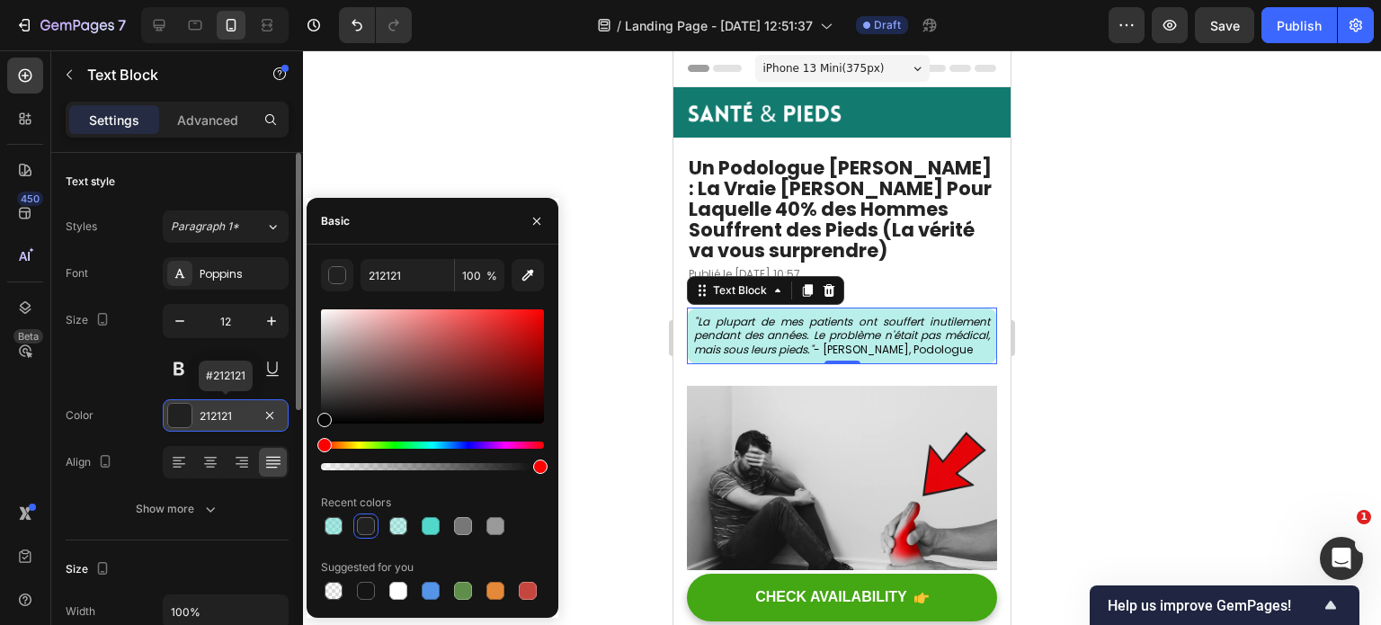
drag, startPoint x: 323, startPoint y: 415, endPoint x: 284, endPoint y: 420, distance: 38.9
click at [284, 420] on div "450 Beta Sections(18) Elements(83) Section Element Hero Section Product Detail …" at bounding box center [151, 337] width 303 height 575
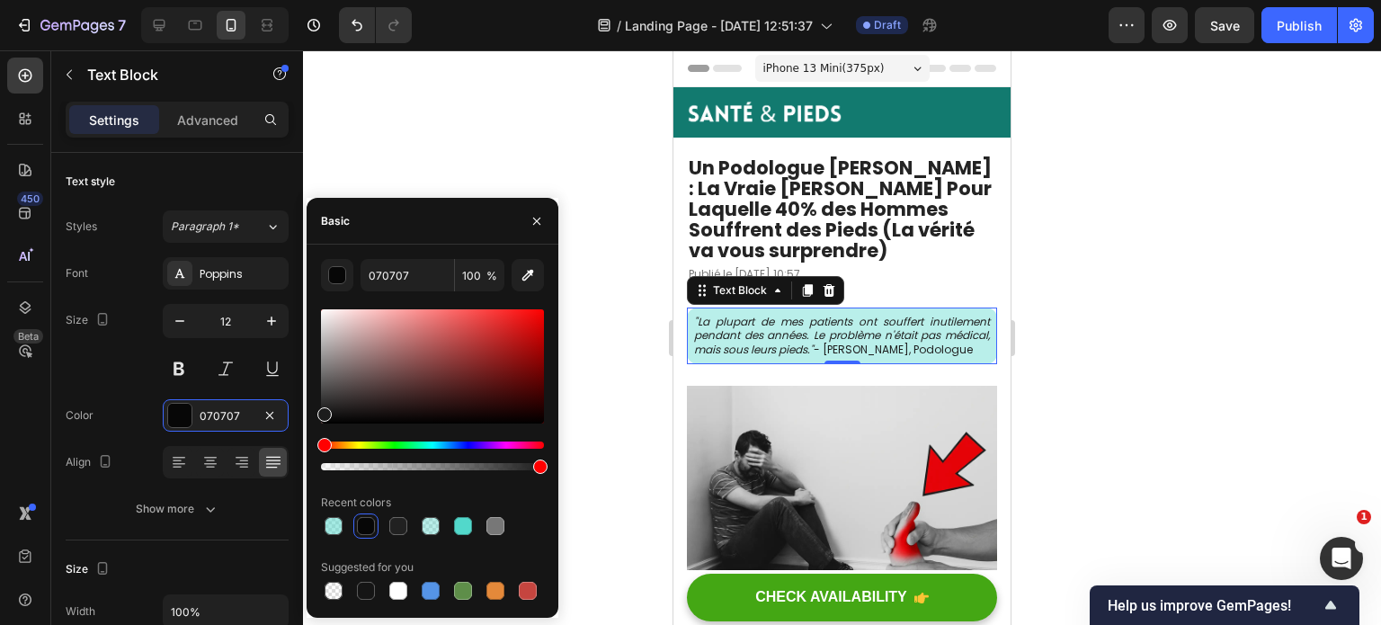
drag, startPoint x: 327, startPoint y: 416, endPoint x: 303, endPoint y: 410, distance: 25.1
click at [303, 0] on div "7 Version history / Landing Page - [DATE] 12:51:37 Draft Preview Save Publish 4…" at bounding box center [690, 0] width 1381 height 0
click at [425, 528] on div at bounding box center [431, 526] width 18 height 18
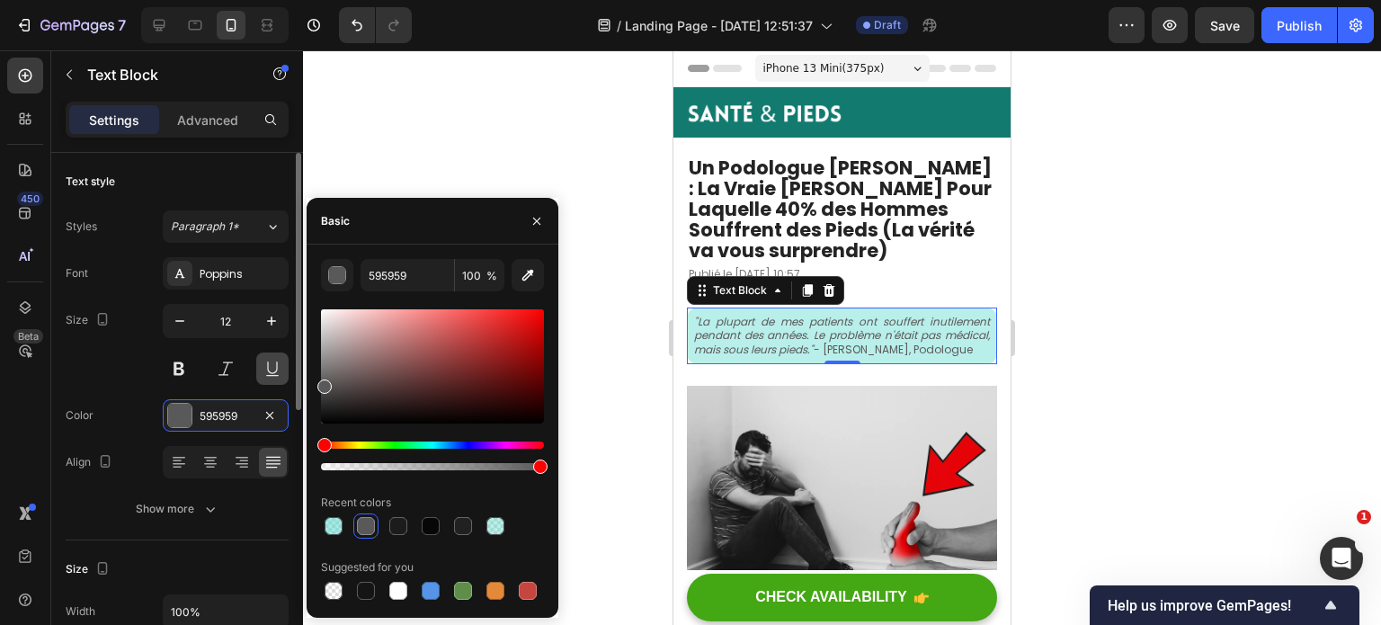
drag, startPoint x: 327, startPoint y: 406, endPoint x: 285, endPoint y: 383, distance: 48.3
click at [285, 383] on div "450 Beta Sections(18) Elements(83) Section Element Hero Section Product Detail …" at bounding box center [151, 337] width 303 height 575
drag, startPoint x: 324, startPoint y: 384, endPoint x: 301, endPoint y: 395, distance: 24.9
click at [301, 395] on div "450 Beta Sections(18) Elements(83) Section Element Hero Section Product Detail …" at bounding box center [151, 337] width 303 height 575
drag, startPoint x: 326, startPoint y: 402, endPoint x: 299, endPoint y: 398, distance: 28.1
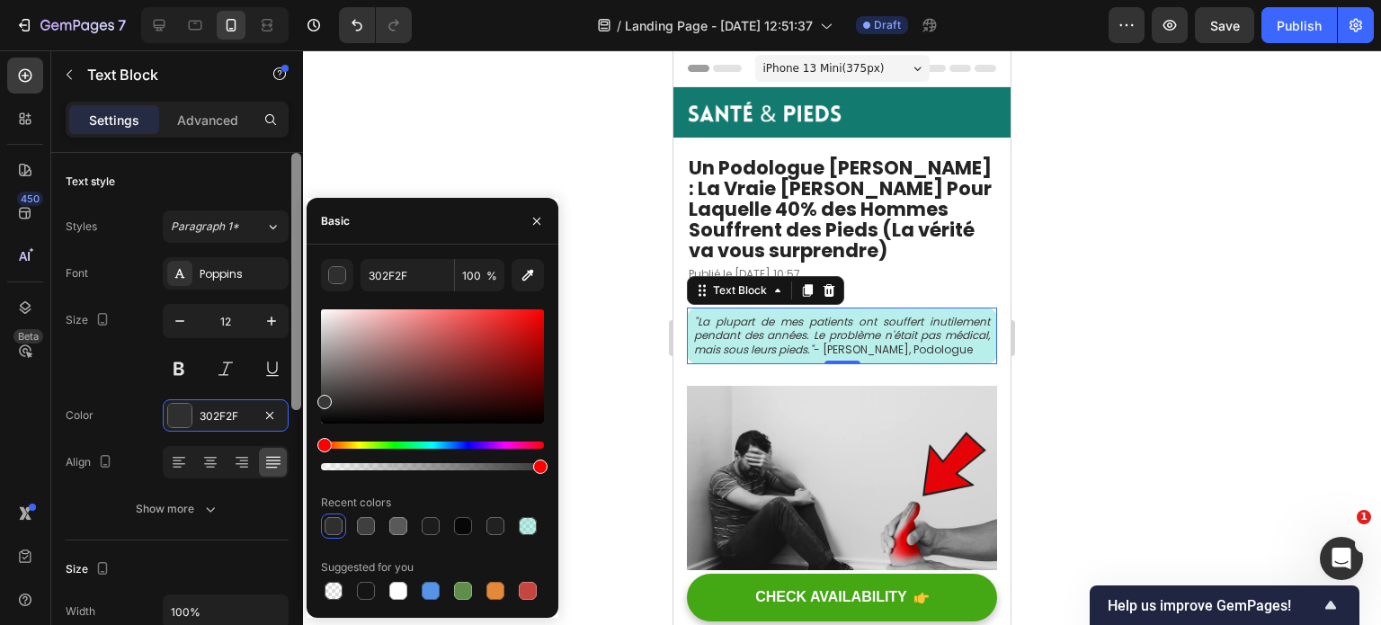
click at [299, 398] on div "450 Beta Sections(18) Elements(83) Section Element Hero Section Product Detail …" at bounding box center [151, 337] width 303 height 575
type input "383838"
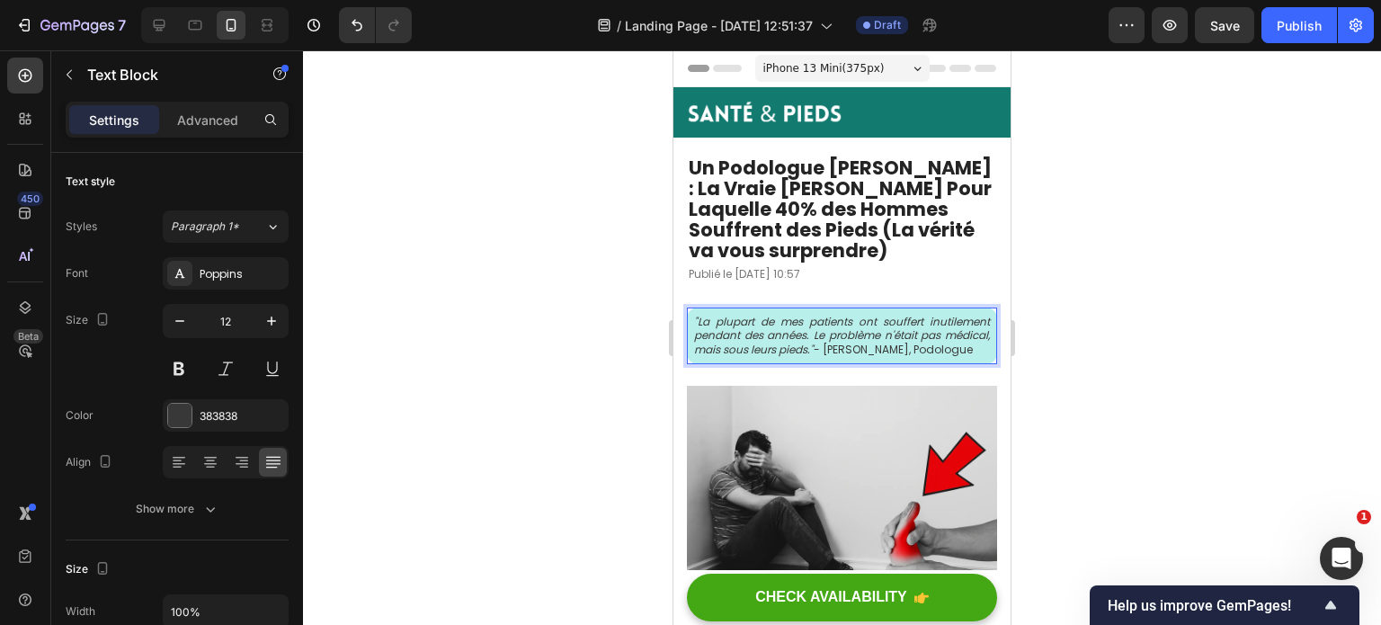
click at [878, 355] on p ""La plupart de mes patients ont souffert inutilement pendant des années. Le pro…" at bounding box center [842, 336] width 296 height 42
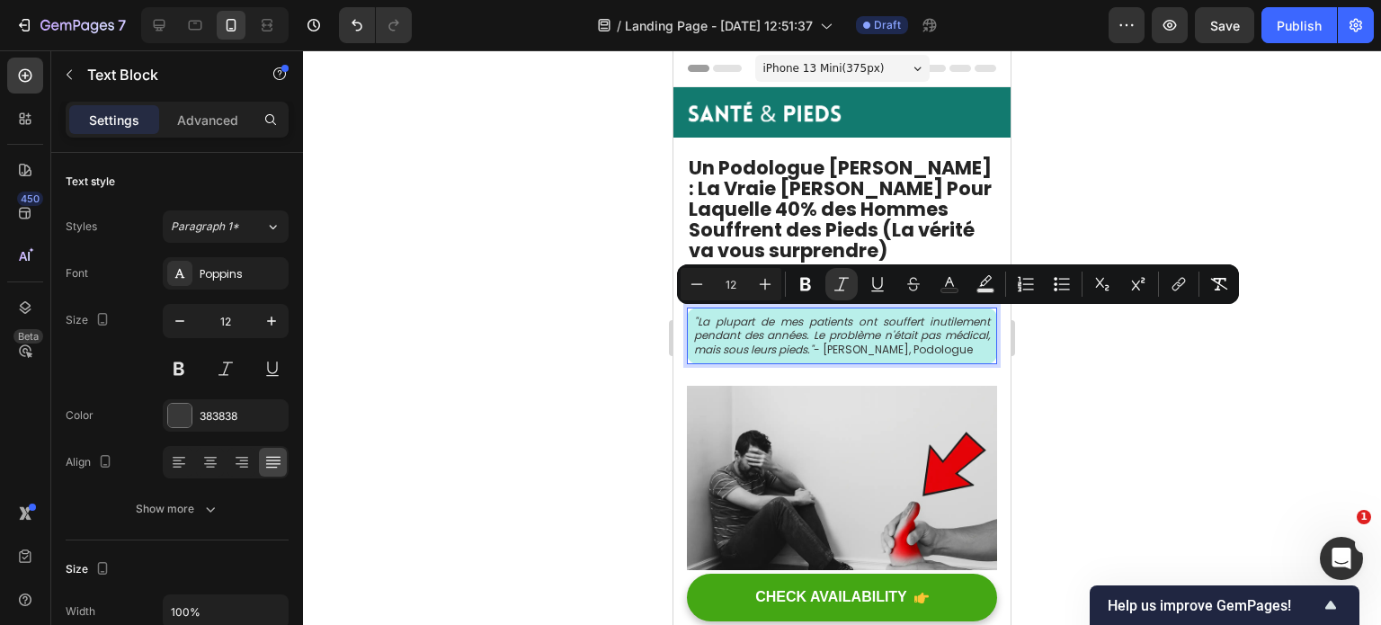
click at [496, 391] on div at bounding box center [842, 337] width 1078 height 575
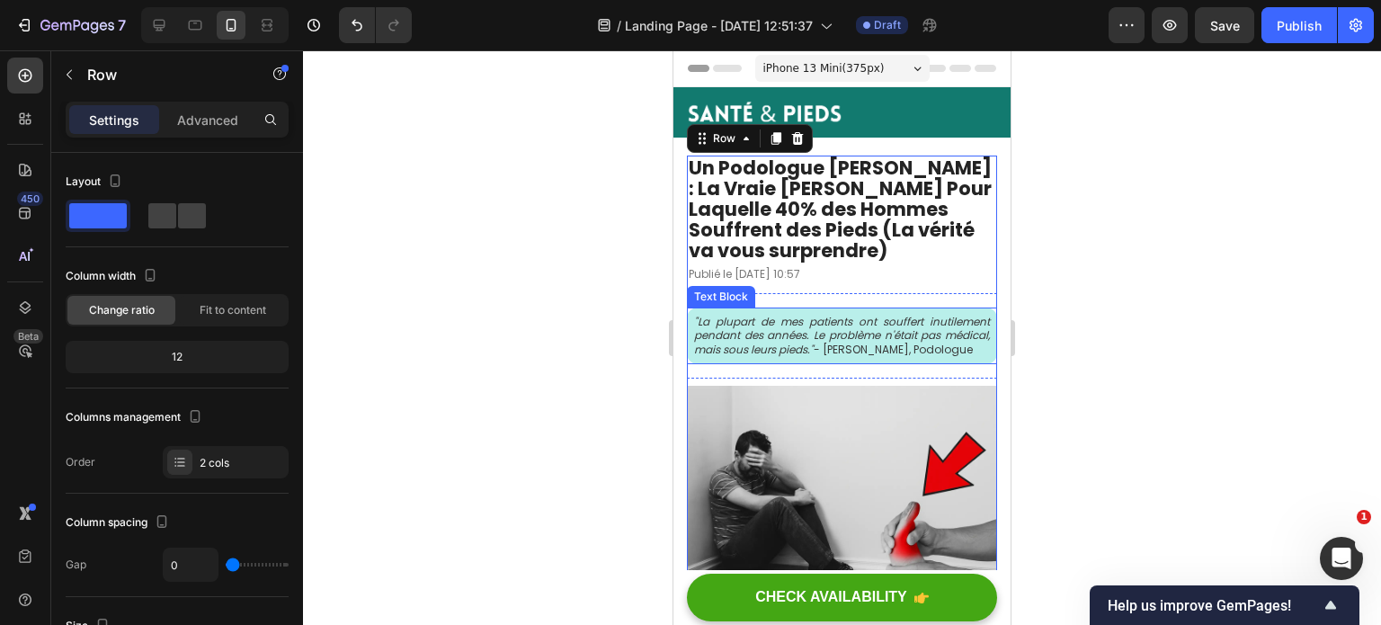
click at [787, 308] on div ""La plupart de mes patients ont souffert inutilement pendant des années. Le pro…" at bounding box center [842, 336] width 310 height 57
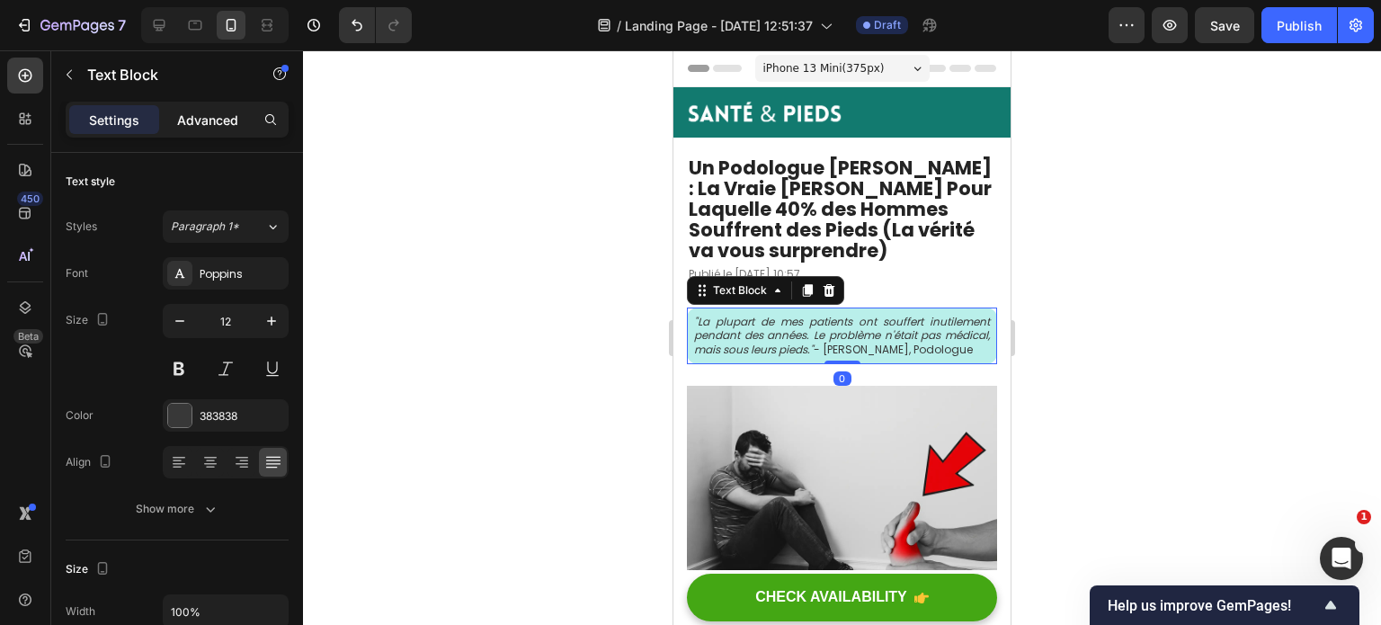
click at [215, 130] on div "Advanced" at bounding box center [208, 119] width 90 height 29
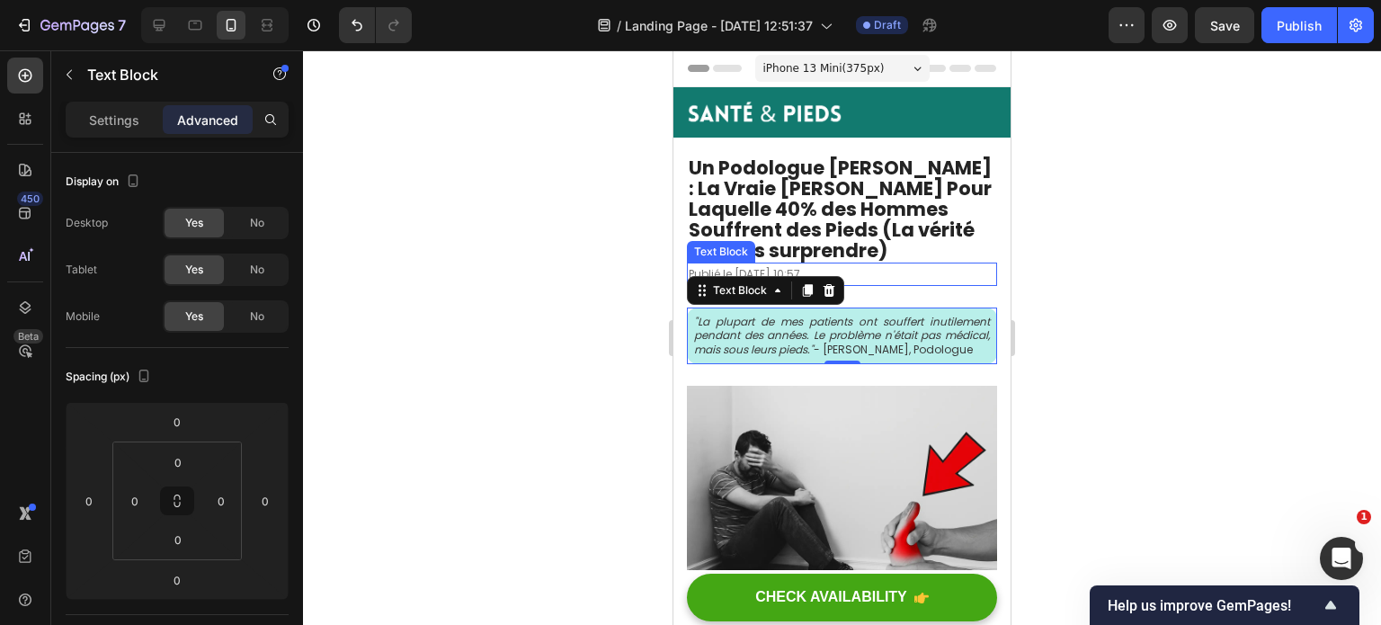
click at [924, 280] on p "Publié le [DATE] 10:57" at bounding box center [842, 274] width 307 height 20
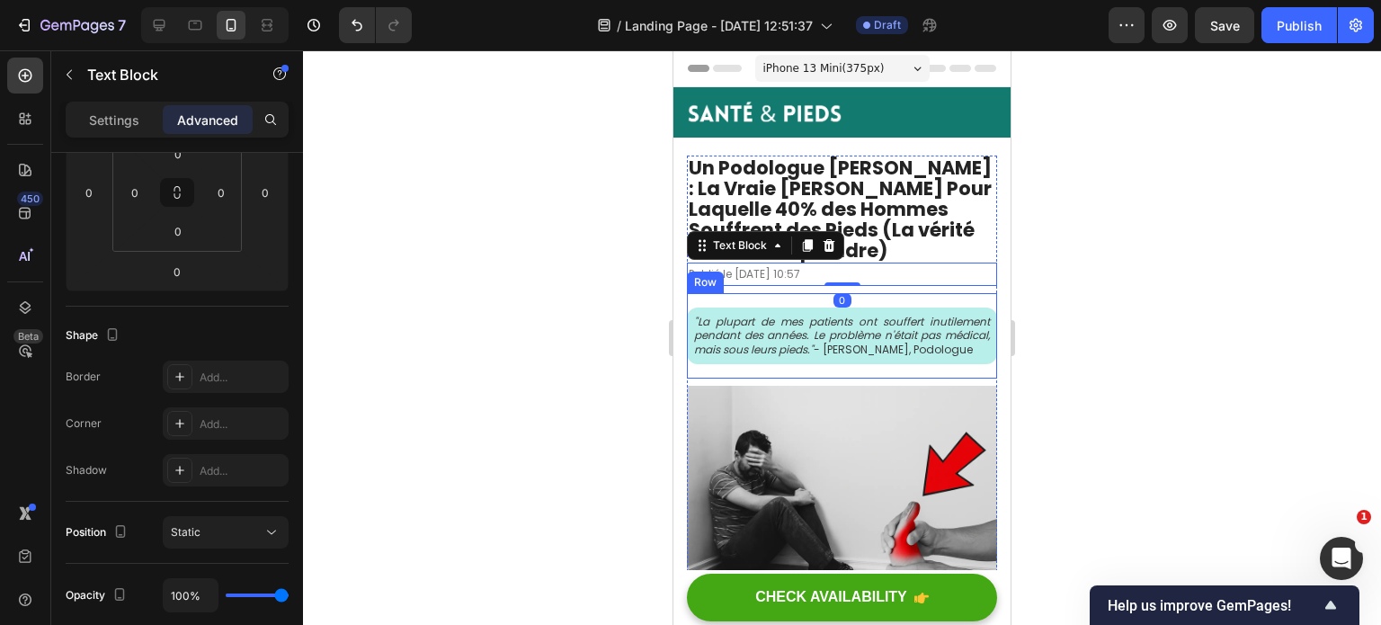
click at [883, 295] on div ""La plupart de mes patients ont souffert inutilement pendant des années. Le pro…" at bounding box center [842, 335] width 310 height 85
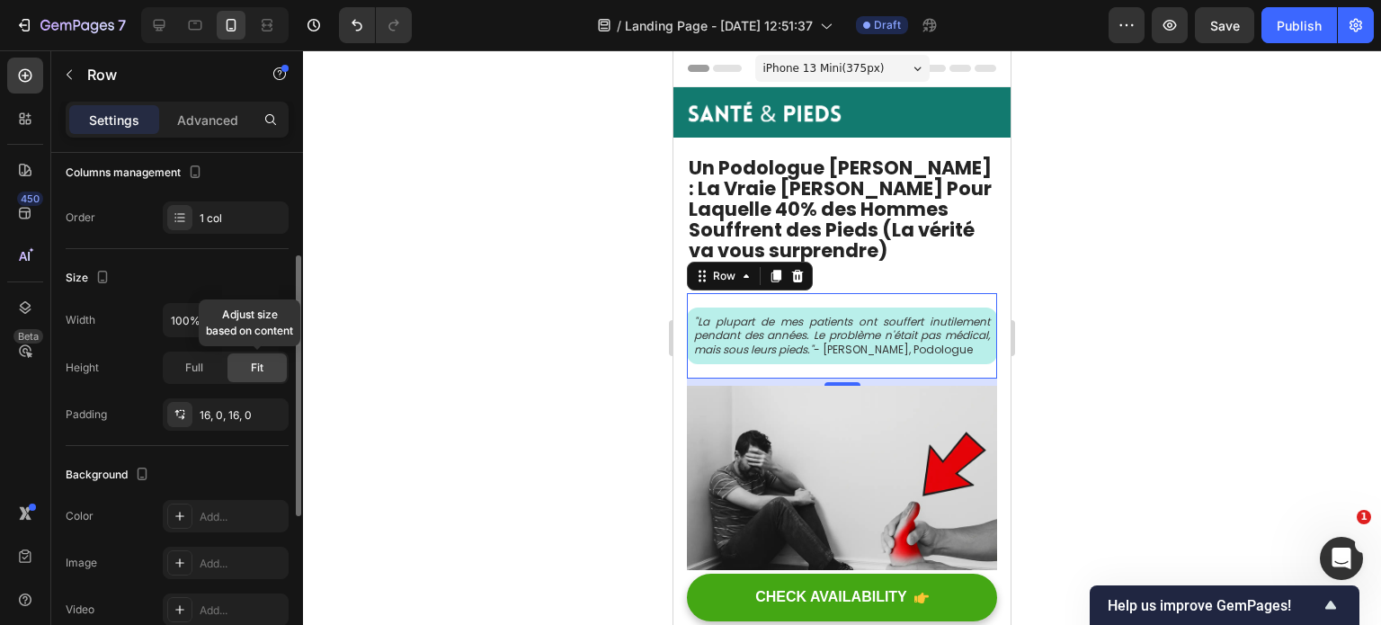
scroll to position [246, 0]
click at [219, 409] on div "16, 0, 16, 0" at bounding box center [226, 414] width 52 height 16
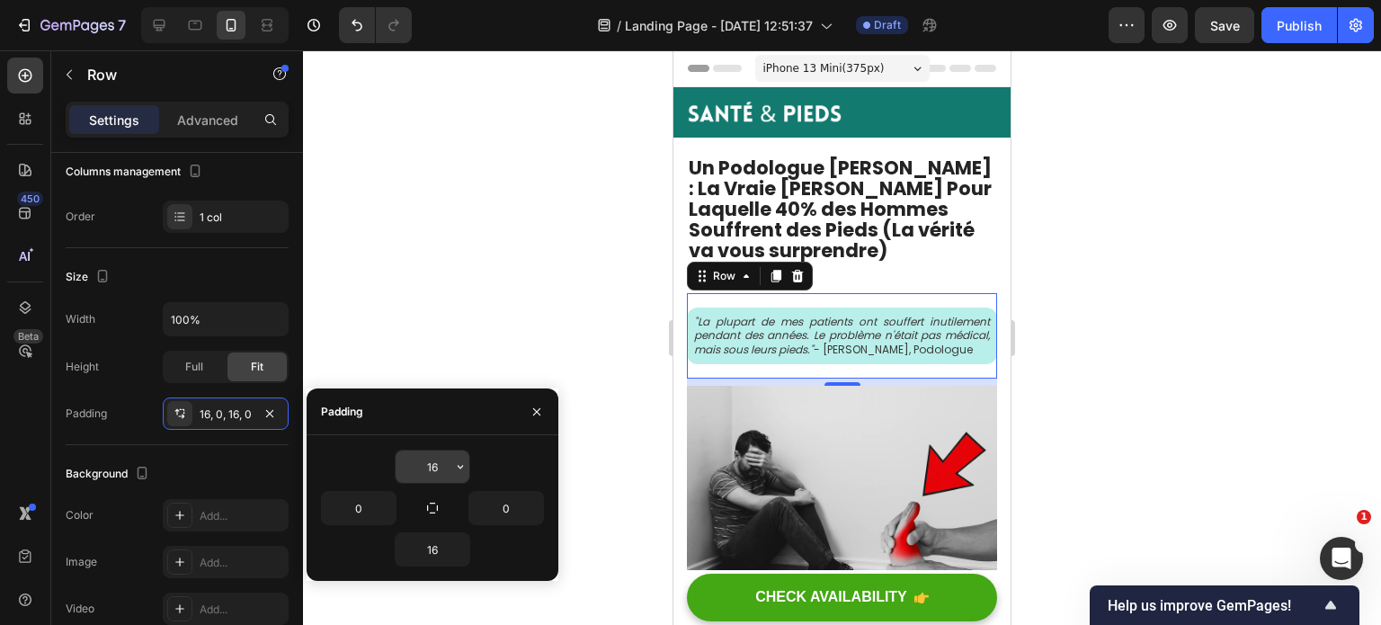
click at [448, 467] on input "16" at bounding box center [433, 467] width 74 height 32
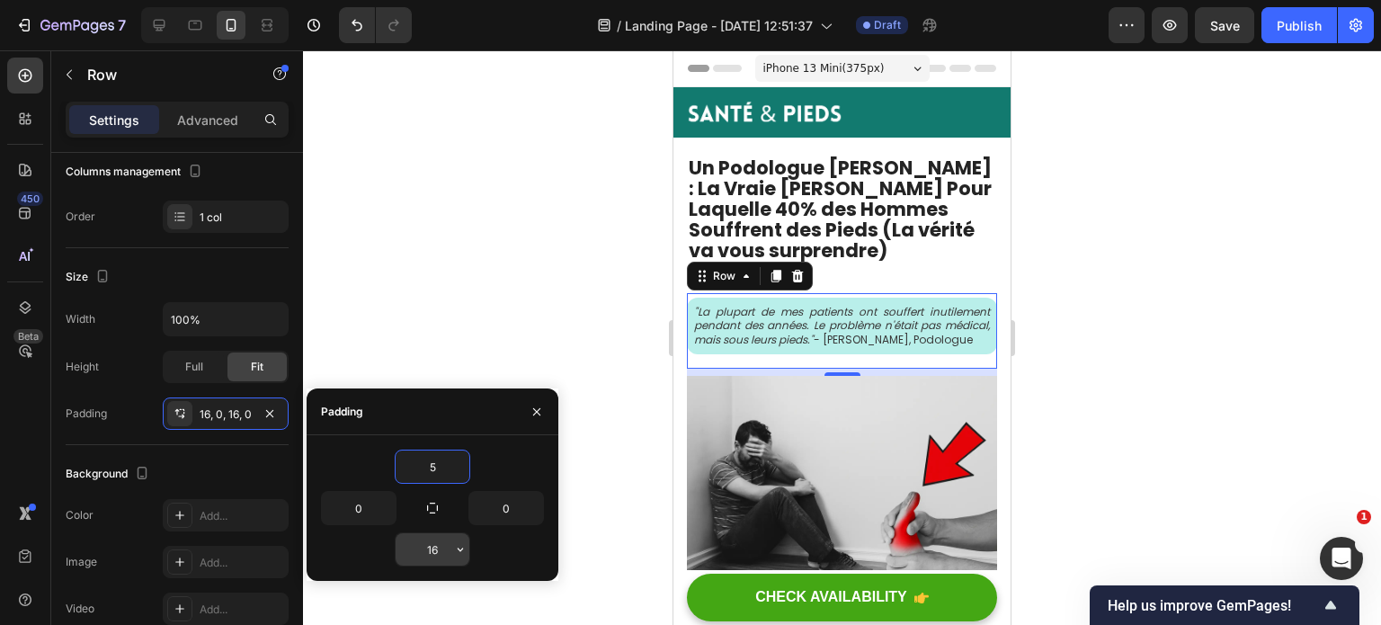
type input "5"
click at [429, 548] on input "16" at bounding box center [433, 549] width 74 height 32
type input "5"
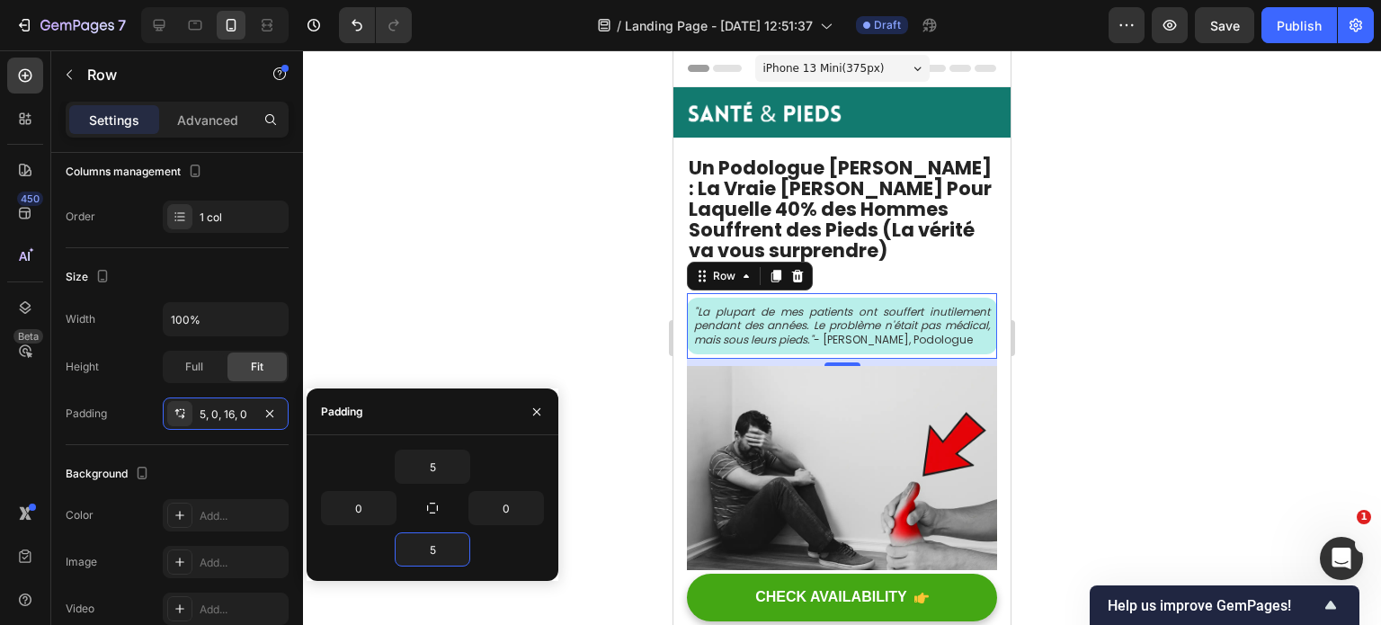
click at [1125, 321] on div at bounding box center [842, 337] width 1078 height 575
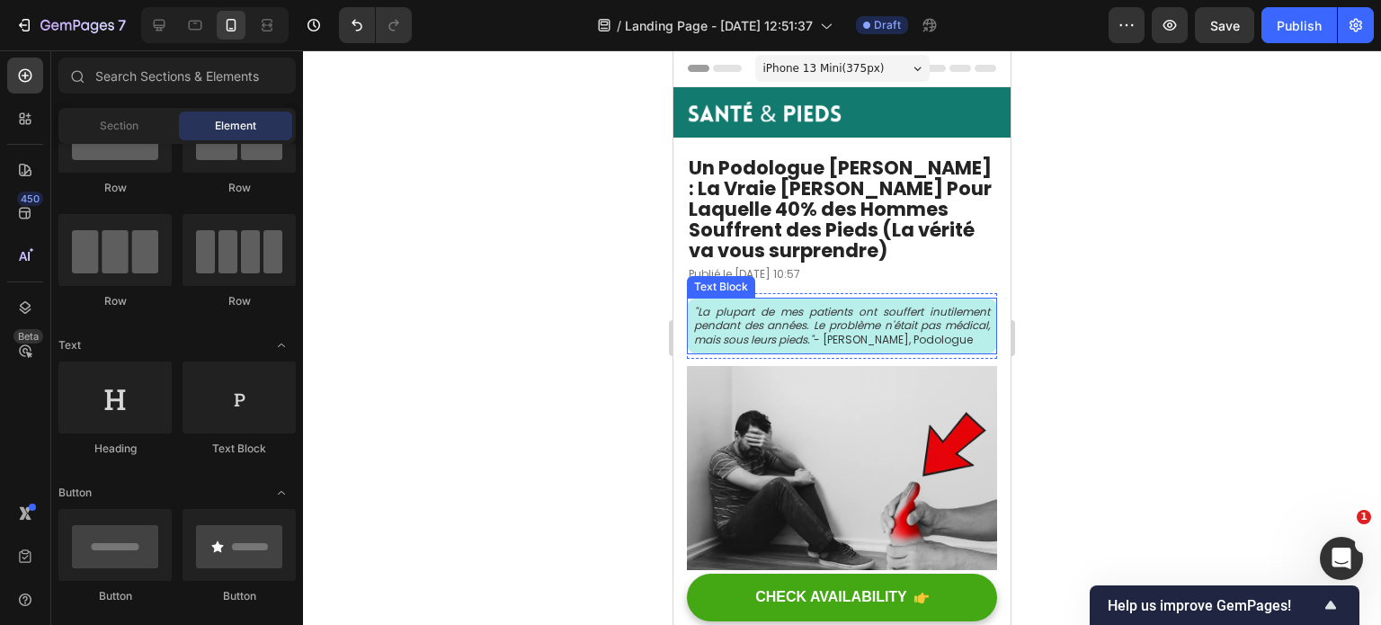
click at [847, 327] on icon ""La plupart de mes patients ont souffert inutilement pendant des années. Le pro…" at bounding box center [842, 325] width 296 height 43
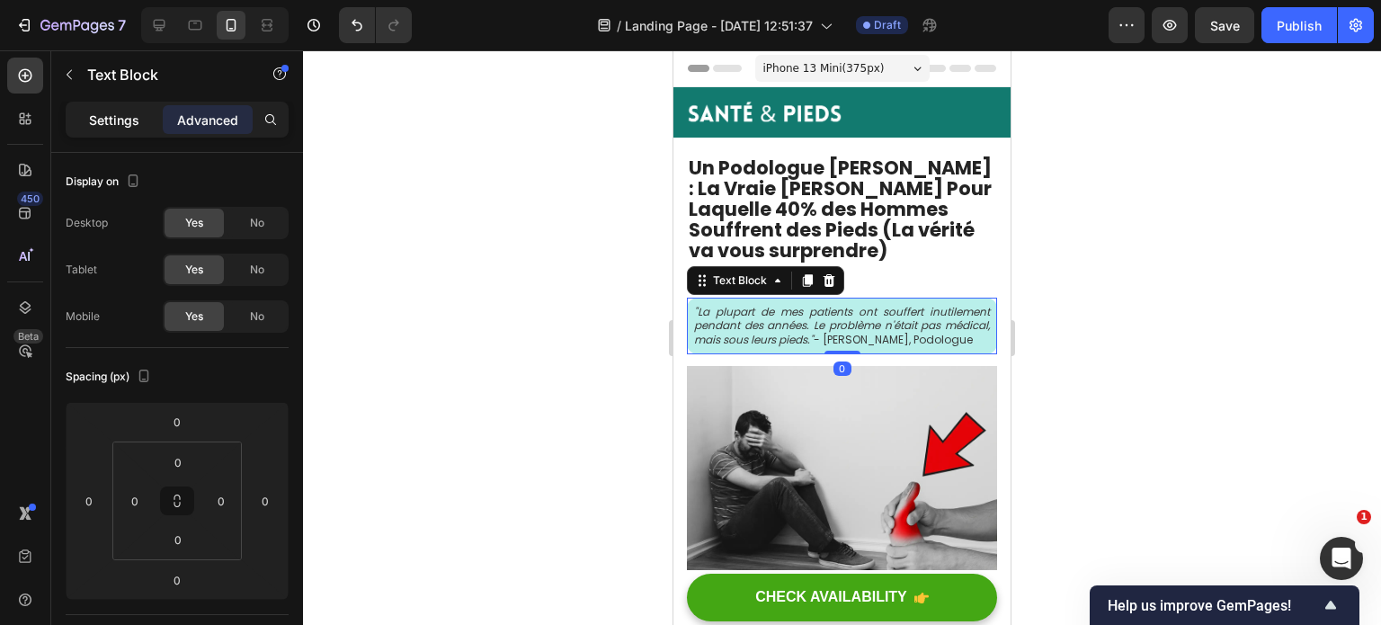
click at [140, 126] on div "Settings" at bounding box center [114, 119] width 90 height 29
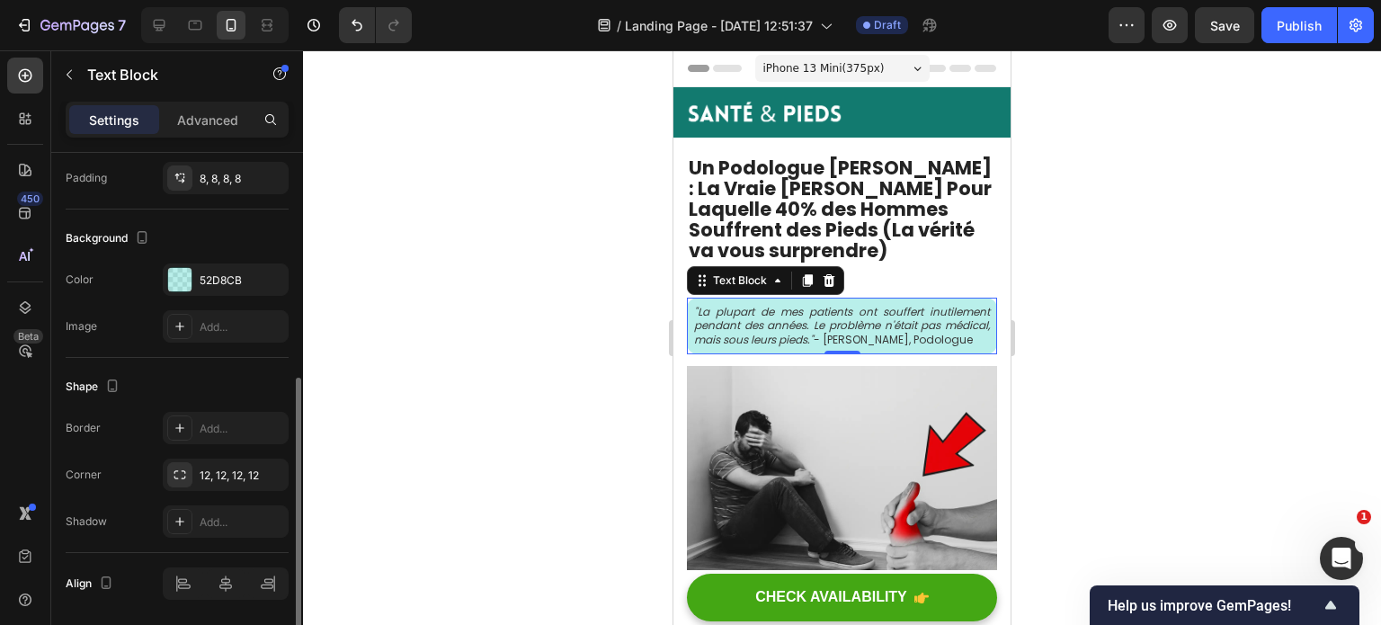
scroll to position [482, 0]
click at [272, 469] on icon "button" at bounding box center [270, 474] width 14 height 14
click at [1077, 322] on div at bounding box center [842, 337] width 1078 height 575
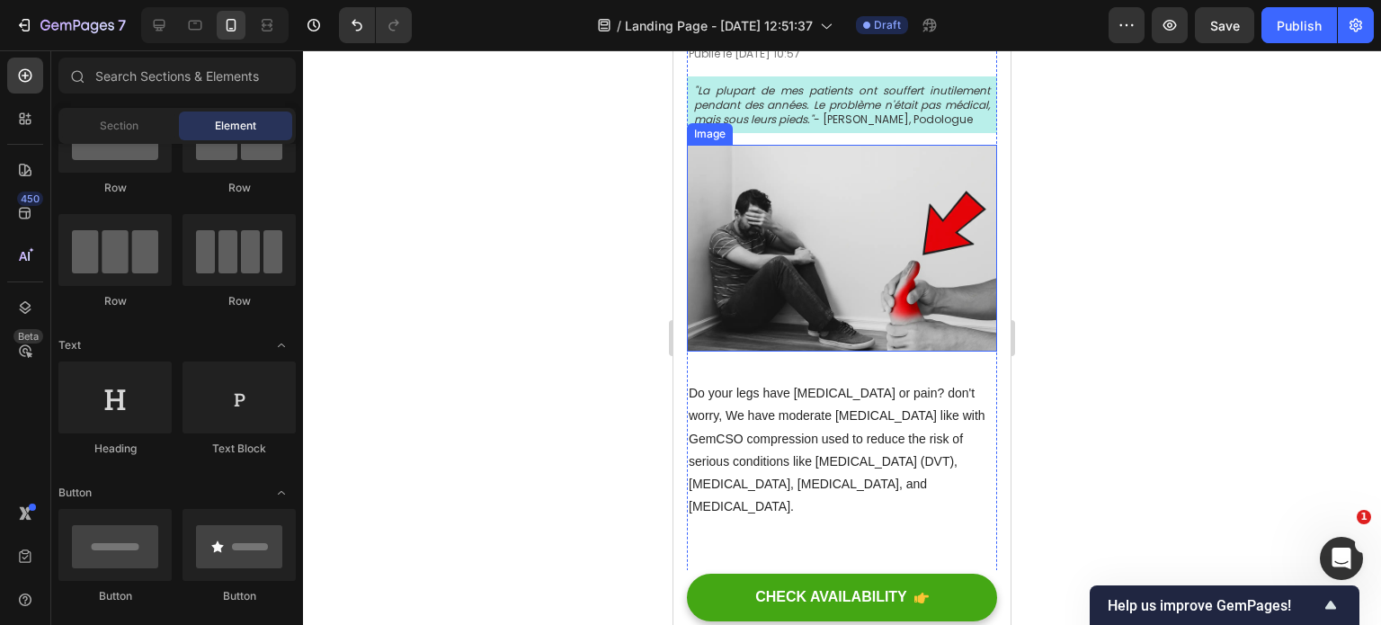
scroll to position [137, 0]
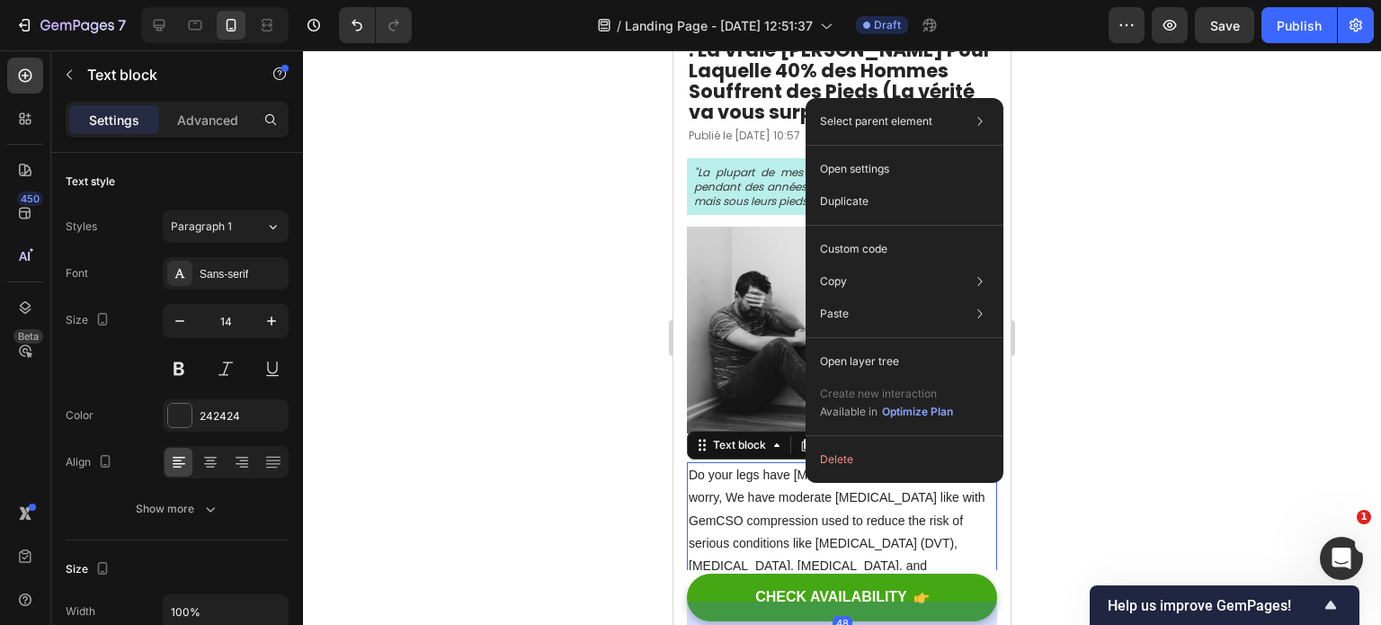
click at [744, 509] on p "Do your legs have [MEDICAL_DATA] or pain? don't worry, We have moderate [MEDICA…" at bounding box center [842, 532] width 307 height 136
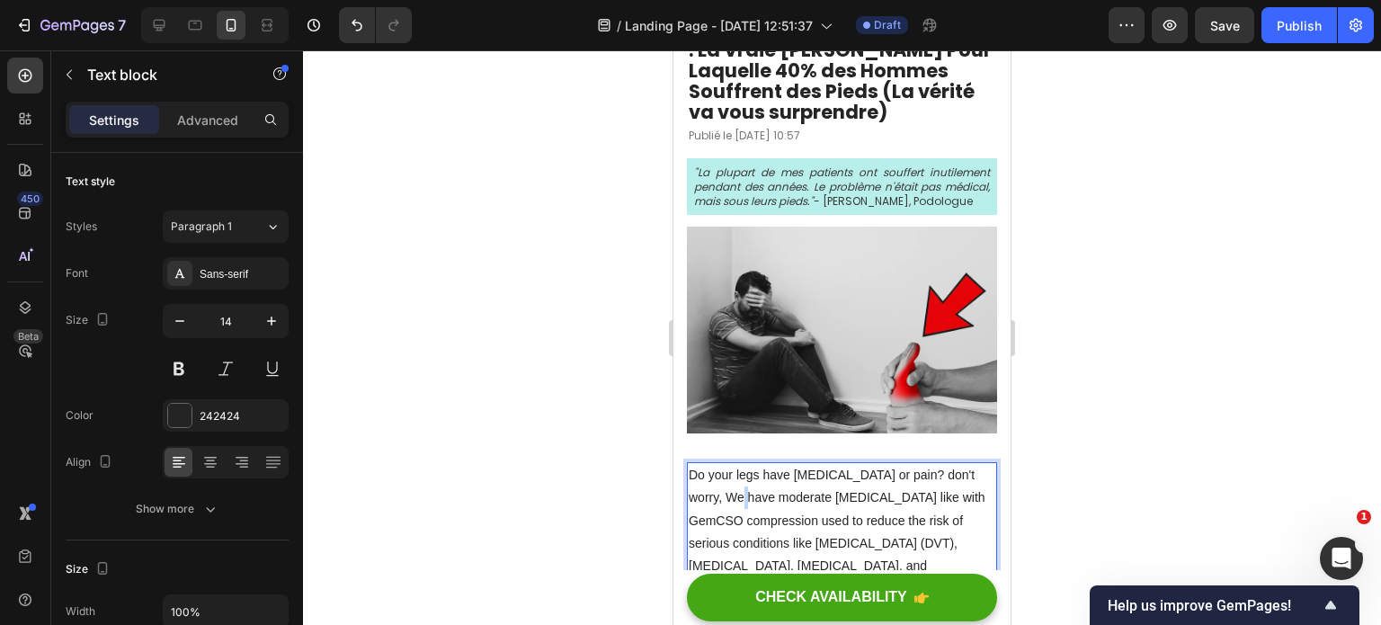
click at [744, 509] on p "Do your legs have [MEDICAL_DATA] or pain? don't worry, We have moderate [MEDICA…" at bounding box center [842, 532] width 307 height 136
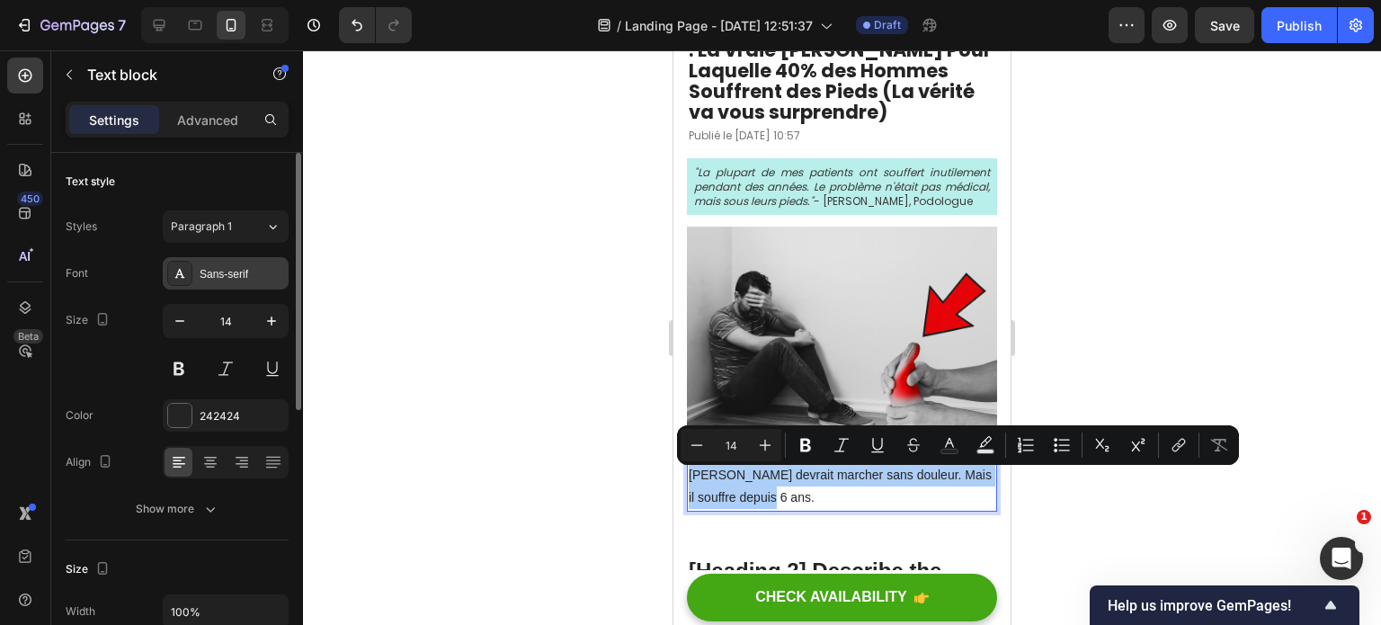
click at [213, 270] on div "Sans-serif" at bounding box center [242, 274] width 85 height 16
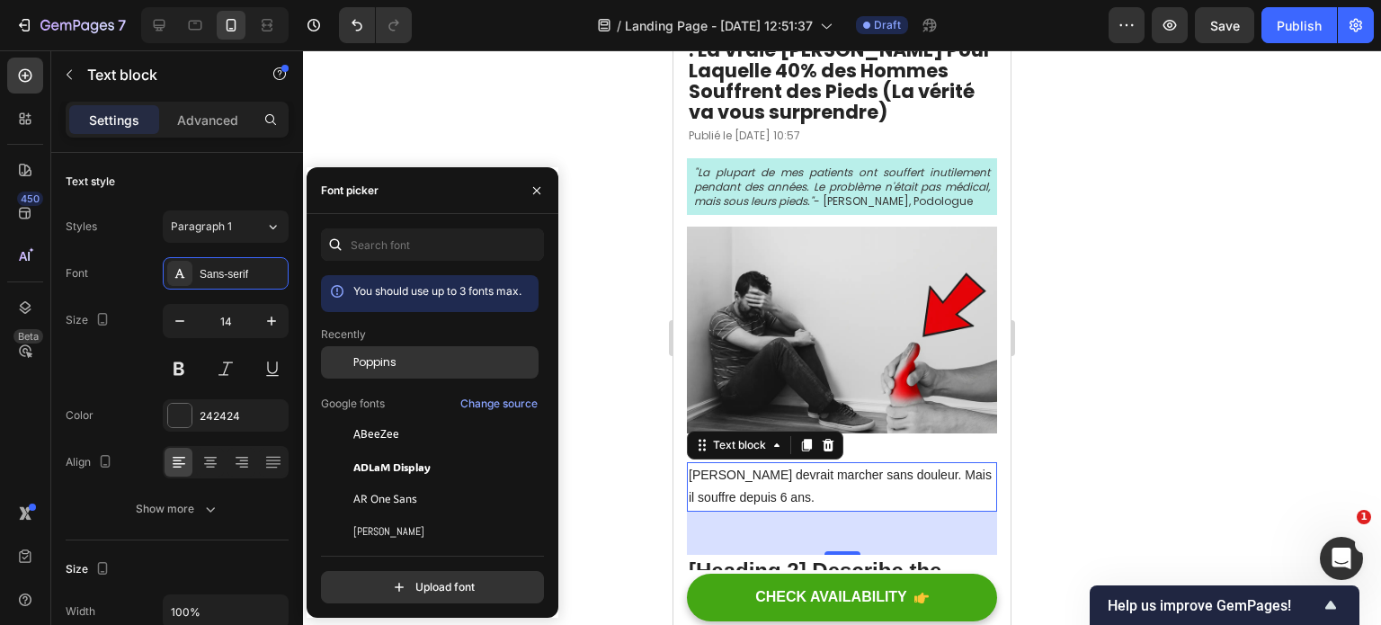
click at [389, 353] on div "Poppins" at bounding box center [430, 362] width 218 height 32
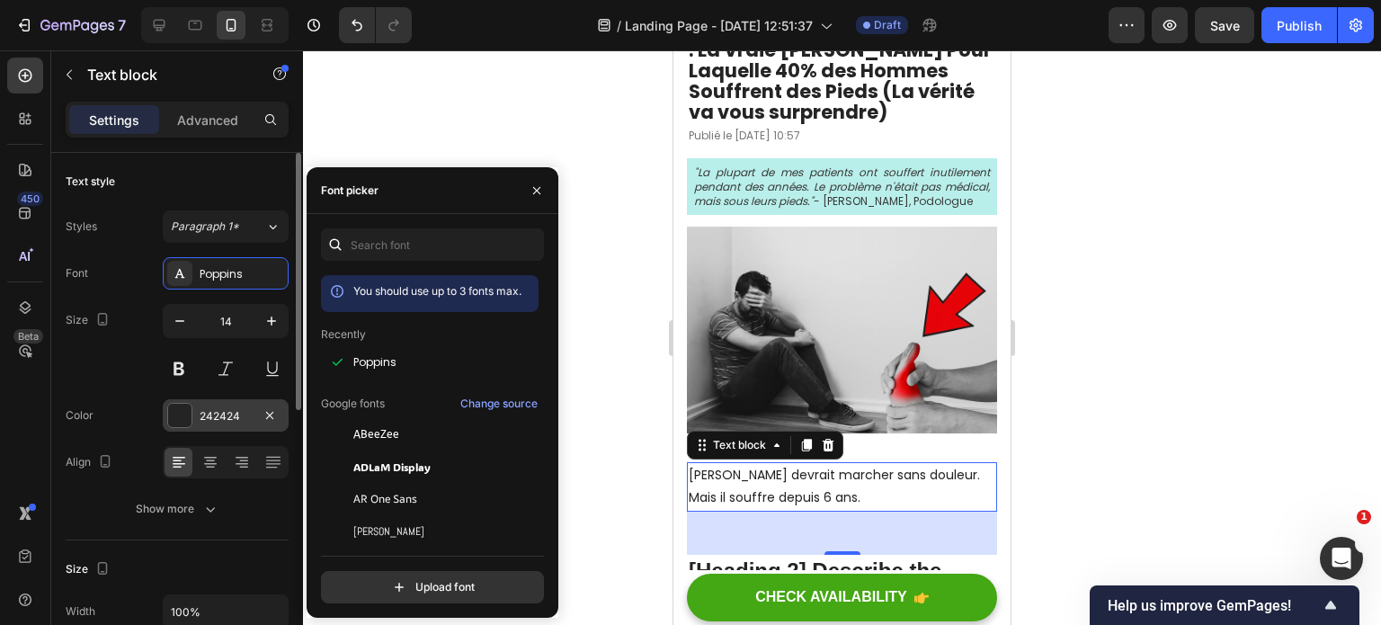
click at [219, 419] on div "242424" at bounding box center [226, 416] width 52 height 16
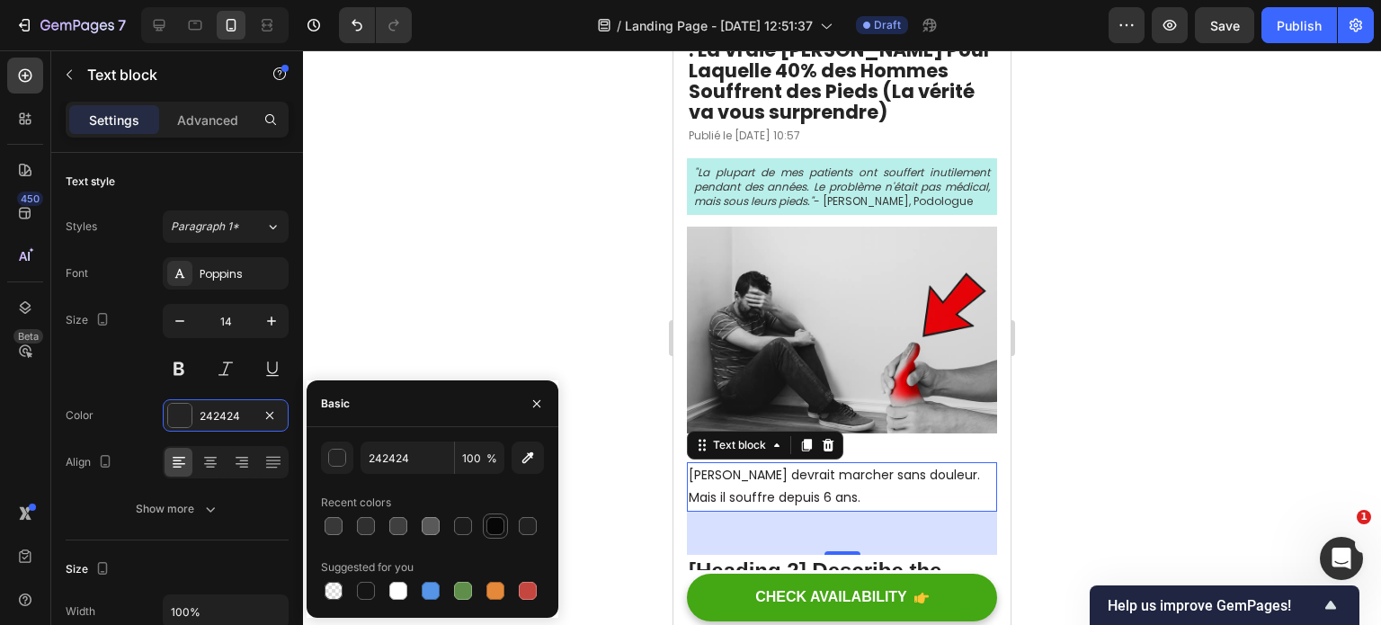
click at [498, 518] on div at bounding box center [496, 526] width 18 height 18
click at [417, 460] on input "070707" at bounding box center [408, 458] width 94 height 32
click at [370, 588] on div at bounding box center [366, 591] width 18 height 18
click at [313, 462] on div "151515 100 % Recent colors Suggested for you" at bounding box center [433, 523] width 252 height 162
click at [338, 459] on div "button" at bounding box center [338, 459] width 18 height 18
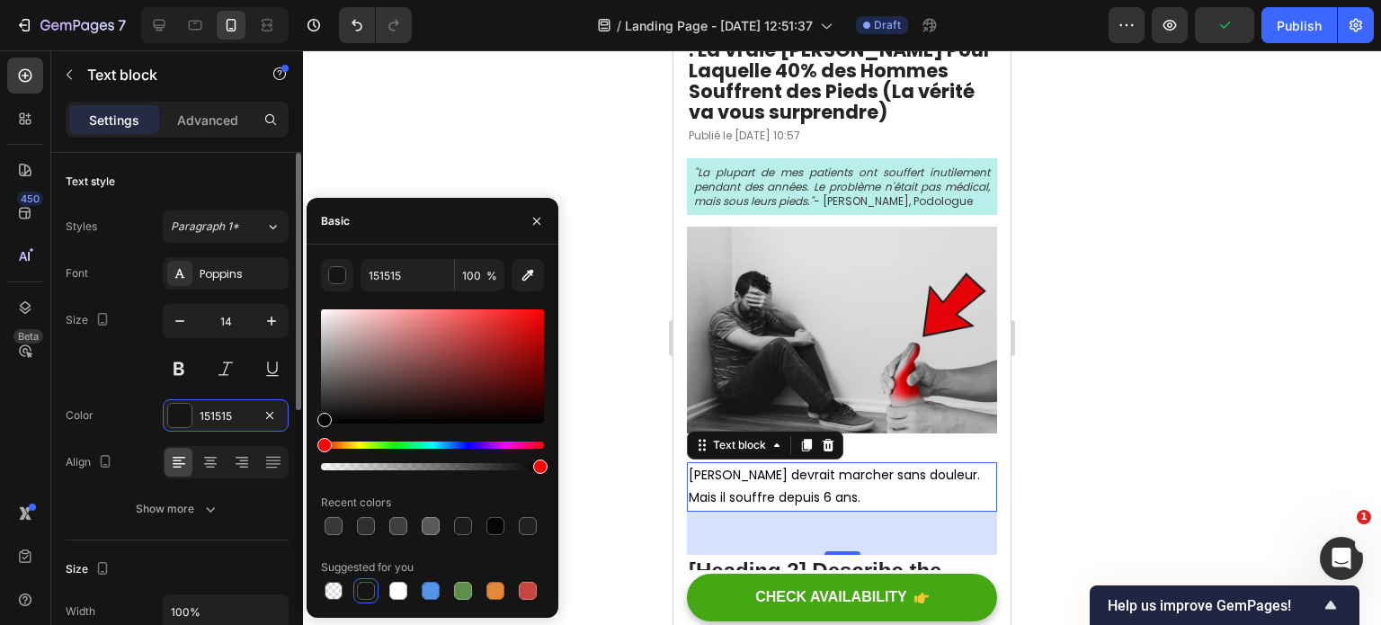
drag, startPoint x: 349, startPoint y: 409, endPoint x: 201, endPoint y: 534, distance: 194.0
click at [201, 534] on div "450 Beta Sections(18) Elements(83) Section Element Hero Section Product Detail …" at bounding box center [151, 337] width 303 height 575
type input "000000"
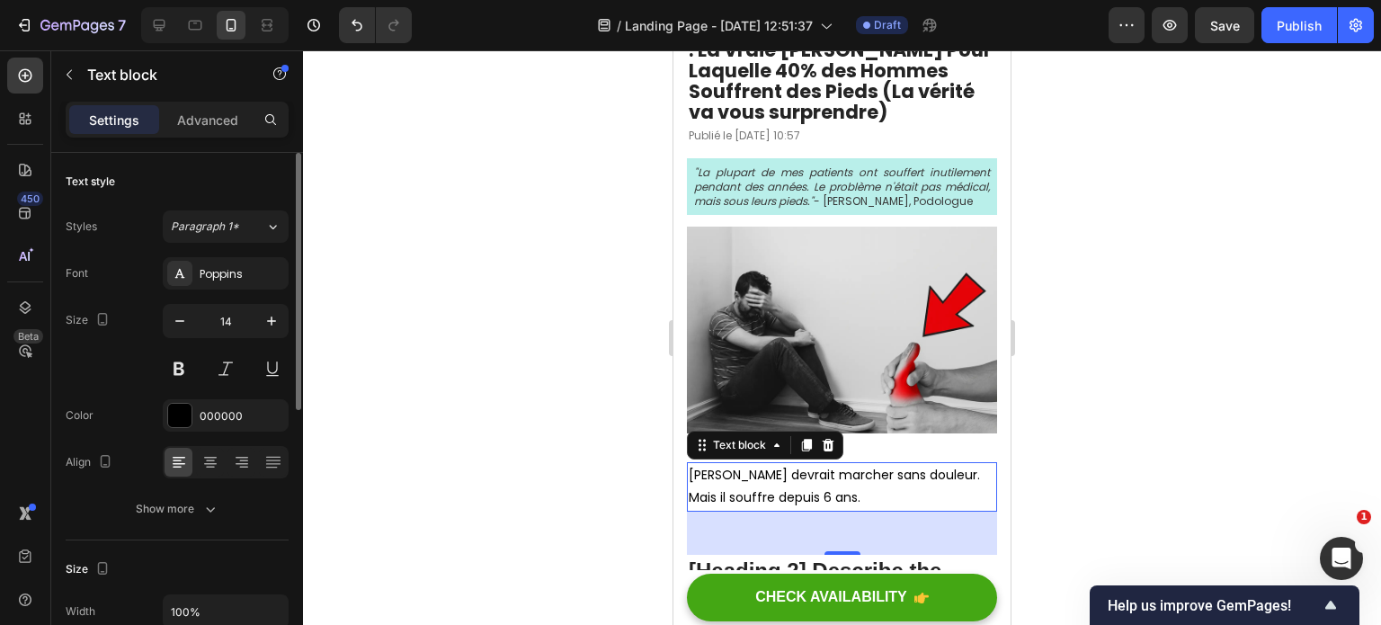
click at [125, 432] on div "Font Poppins Size 14 Color 000000 Align Show more" at bounding box center [177, 391] width 223 height 268
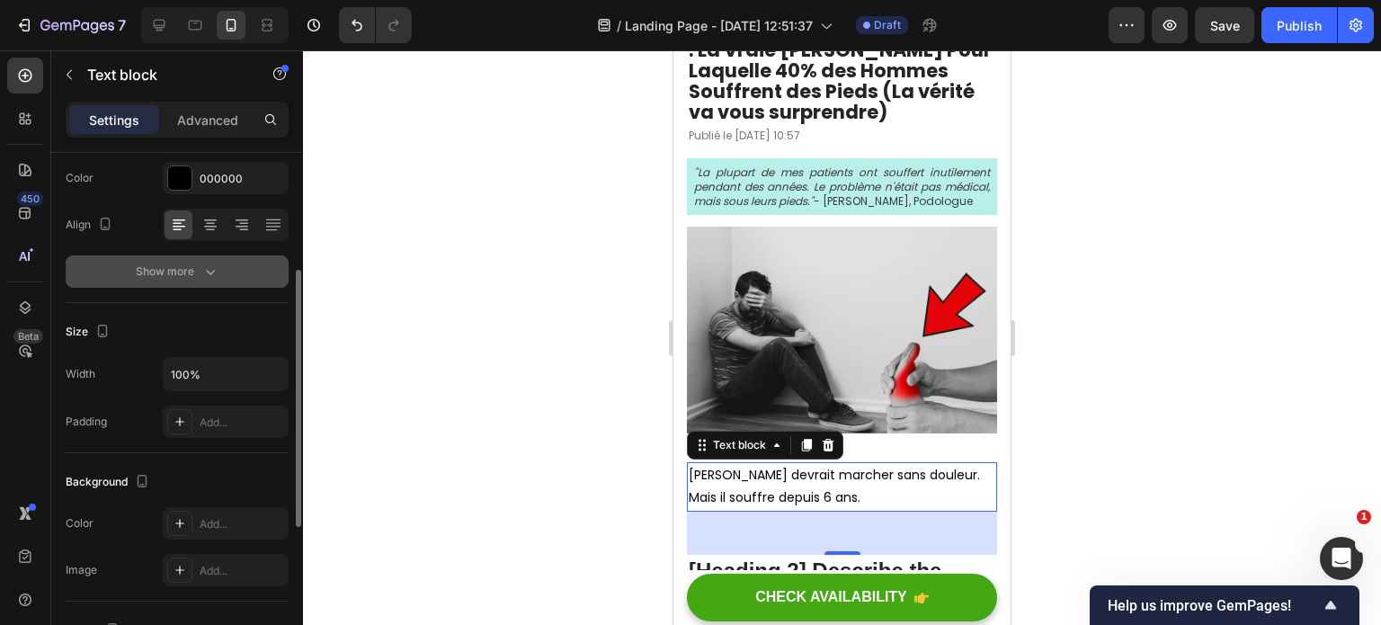
scroll to position [268, 0]
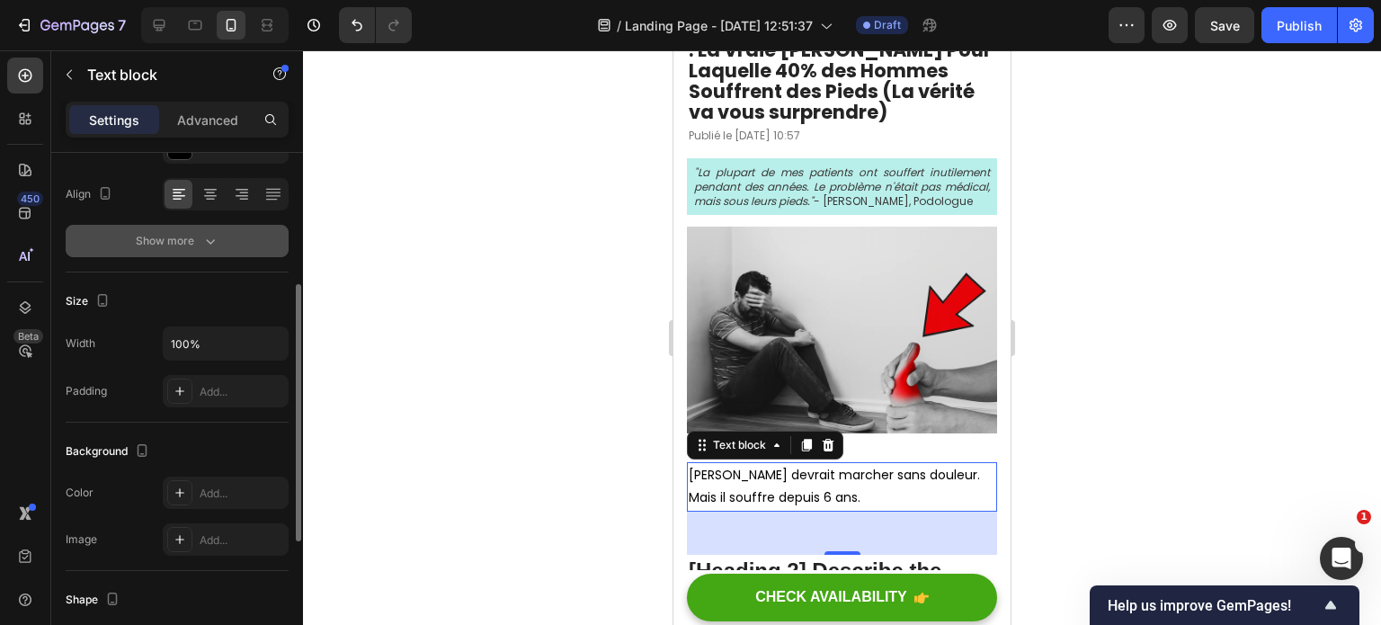
click at [168, 225] on button "Show more" at bounding box center [177, 241] width 223 height 32
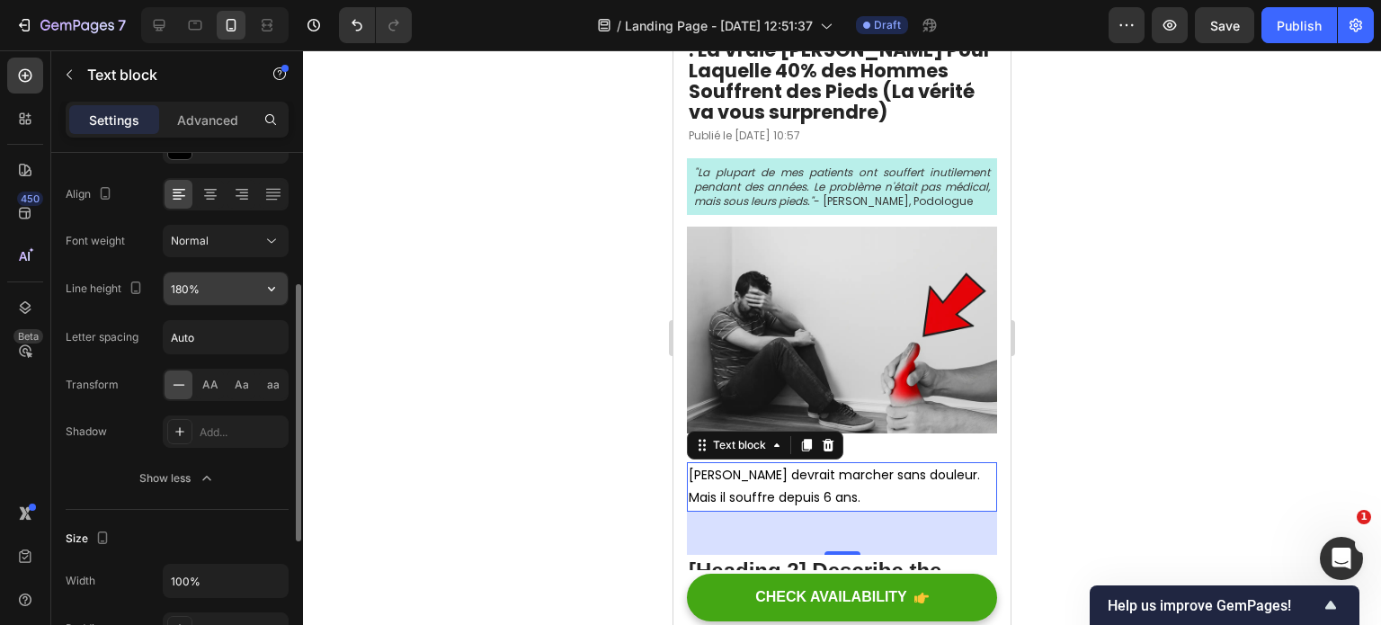
click at [209, 289] on input "180%" at bounding box center [226, 288] width 124 height 32
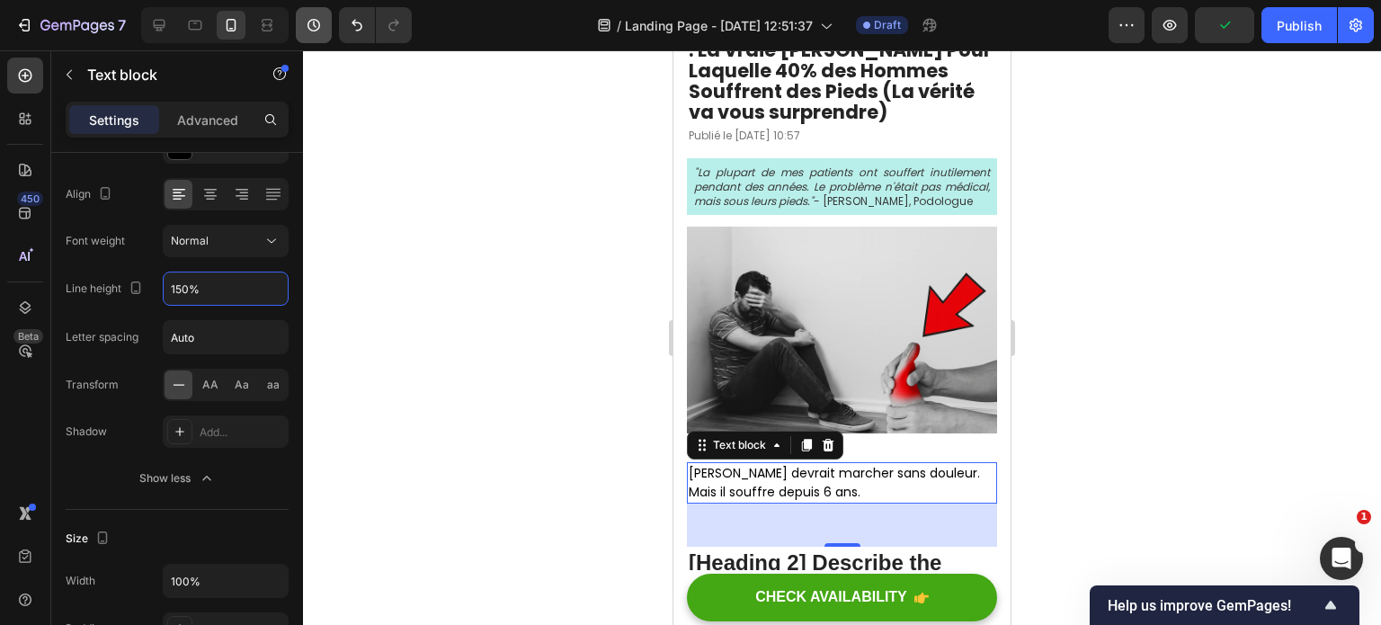
type input "150%"
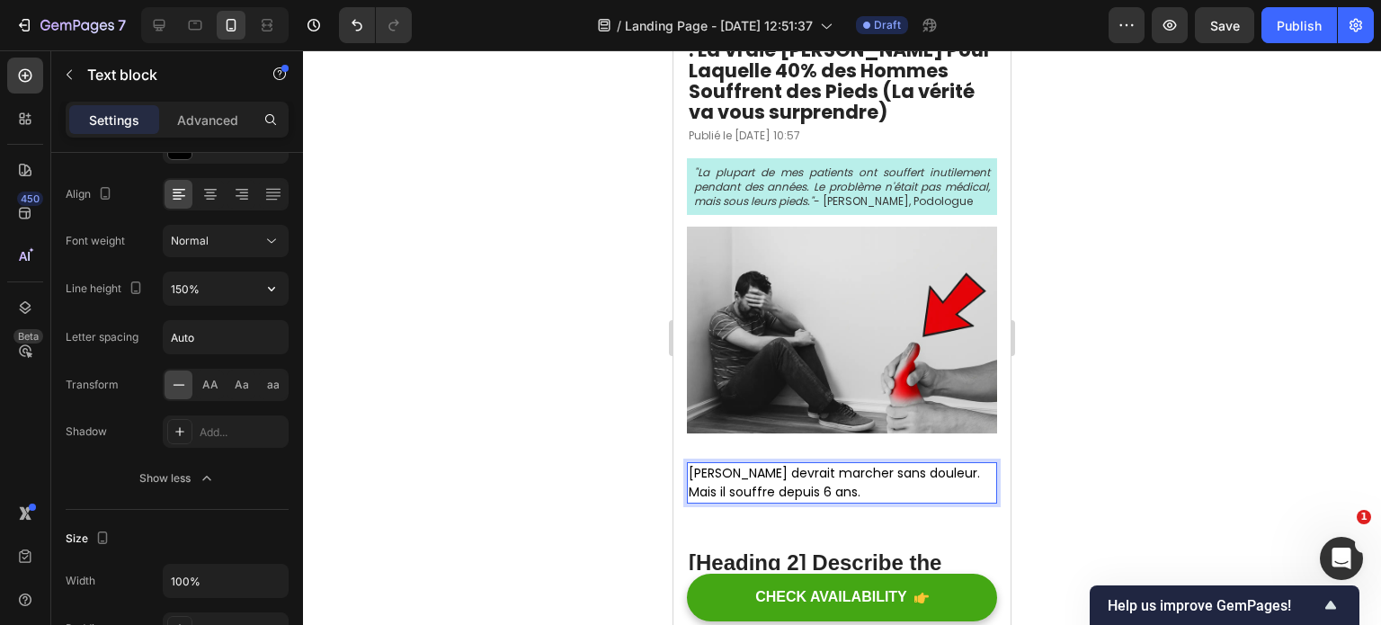
click at [868, 495] on p "[PERSON_NAME] devrait marcher sans douleur. Mais il souffre depuis 6 ans." at bounding box center [842, 483] width 307 height 38
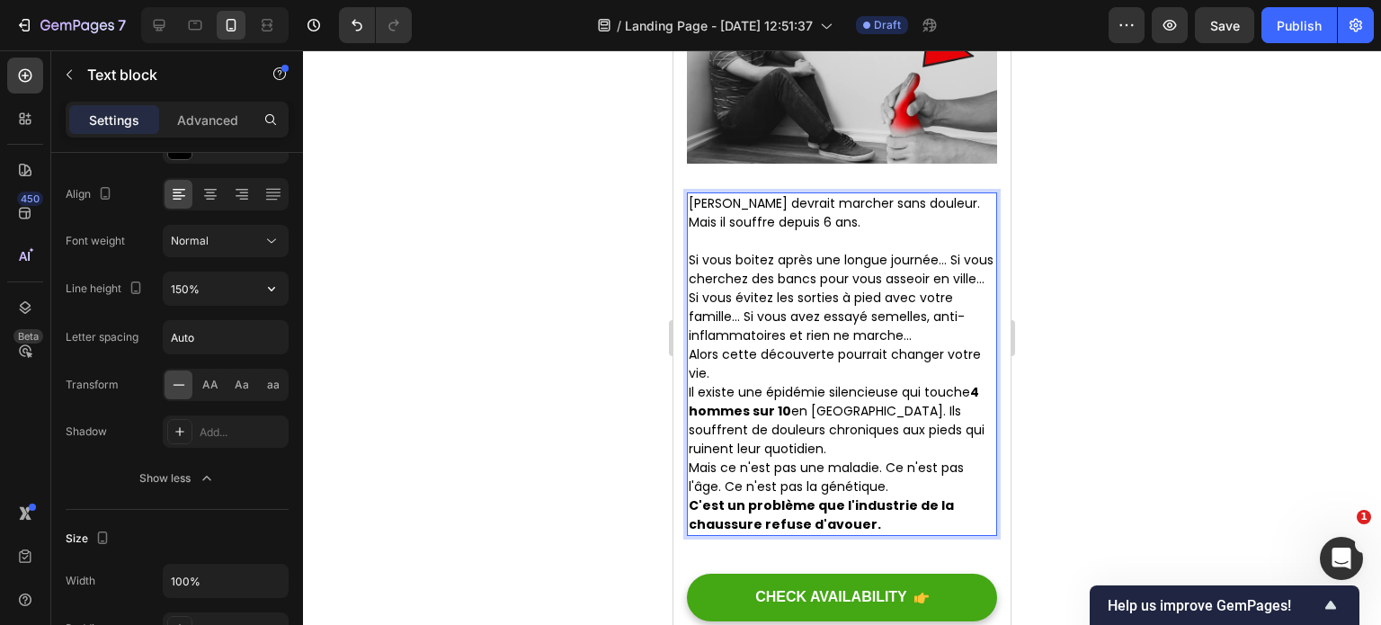
scroll to position [415, 0]
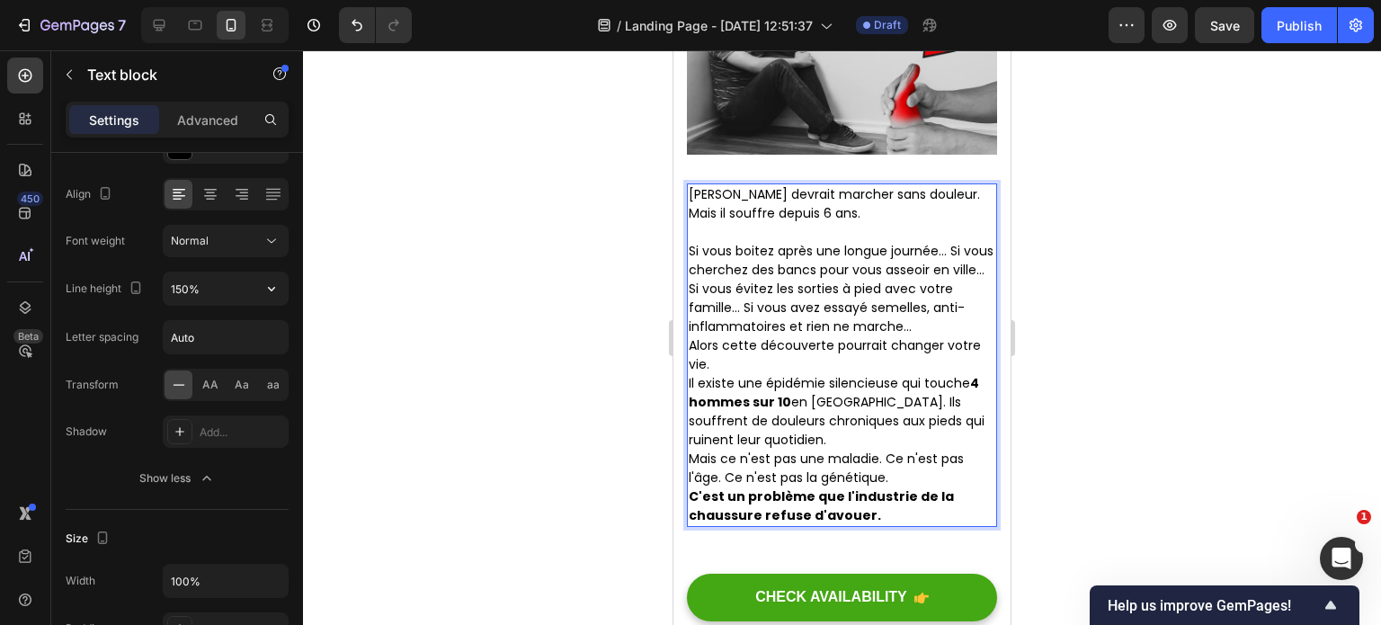
click at [951, 255] on p "Si vous boitez après une longue journée... Si vous cherchez des bancs pour vous…" at bounding box center [842, 289] width 307 height 94
click at [745, 293] on p "Si vous cherchez des bancs pour vous asseoir en ville... Si vous évitez les sor…" at bounding box center [842, 299] width 307 height 76
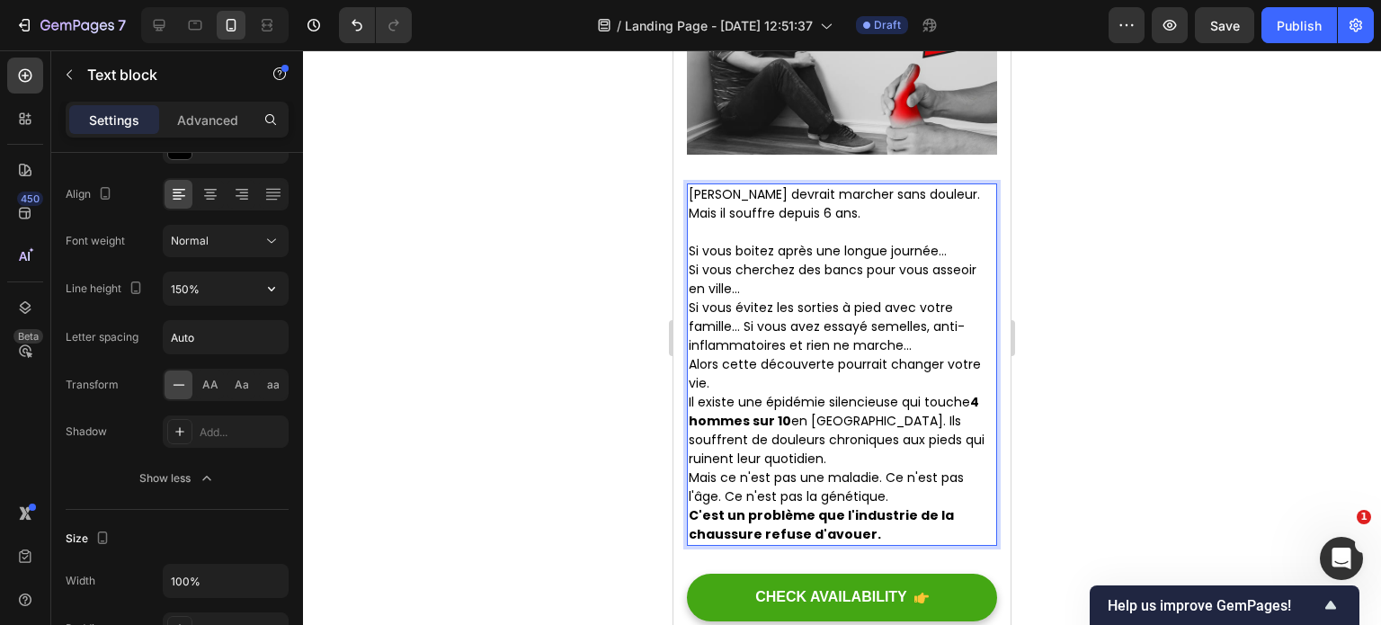
click at [745, 330] on p "Si vous évitez les sorties à pied avec votre famille... Si vous avez essayé sem…" at bounding box center [842, 327] width 307 height 57
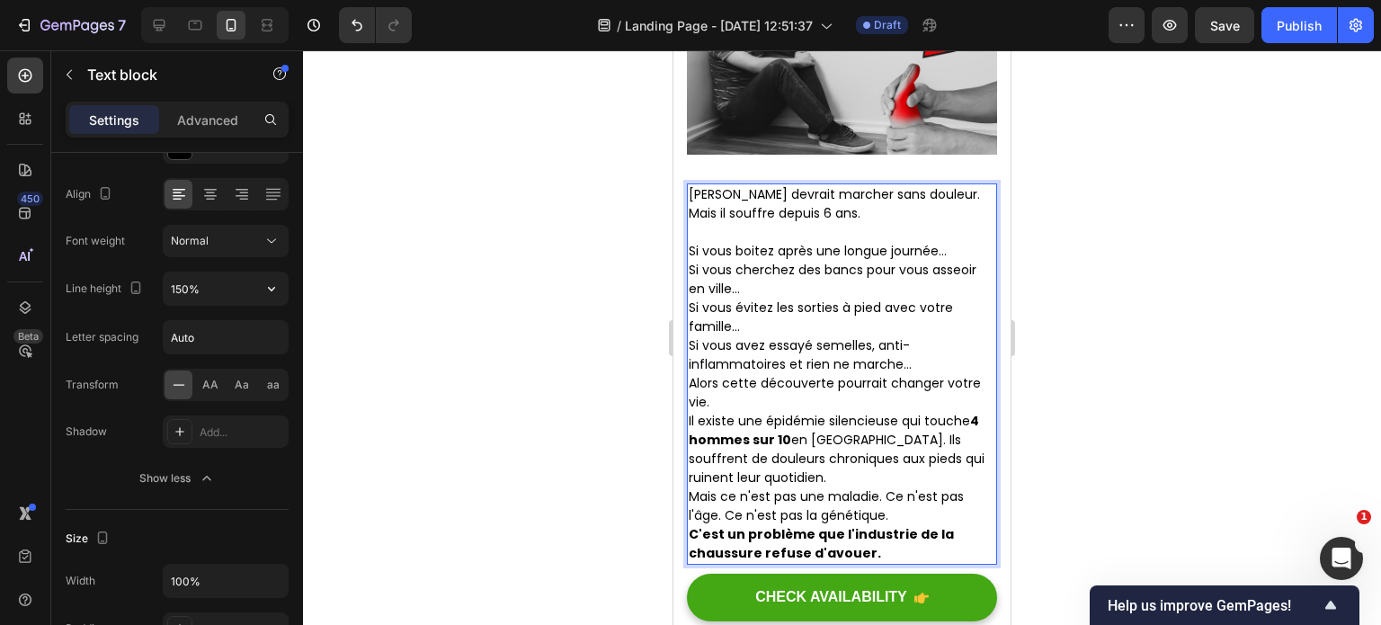
click at [932, 370] on p "Si vous avez essayé semelles, anti-inflammatoires et rien ne marche..." at bounding box center [842, 355] width 307 height 38
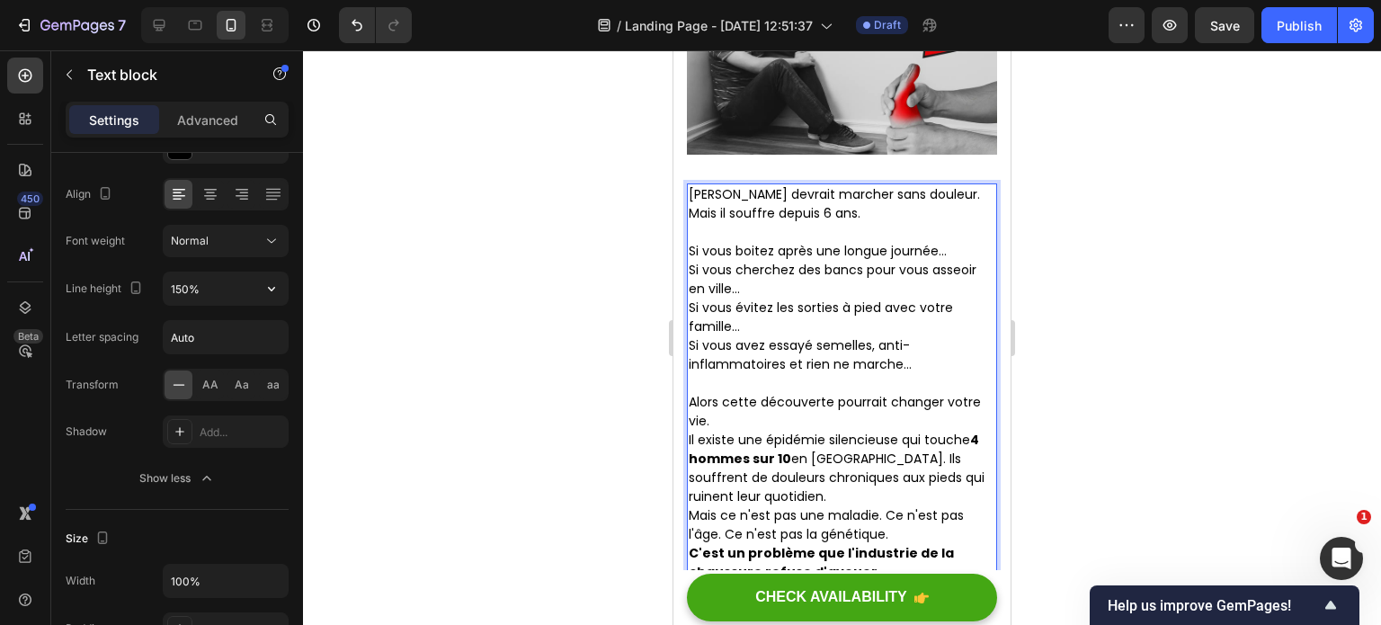
click at [734, 424] on p "Alors cette découverte pourrait changer votre vie." at bounding box center [842, 412] width 307 height 38
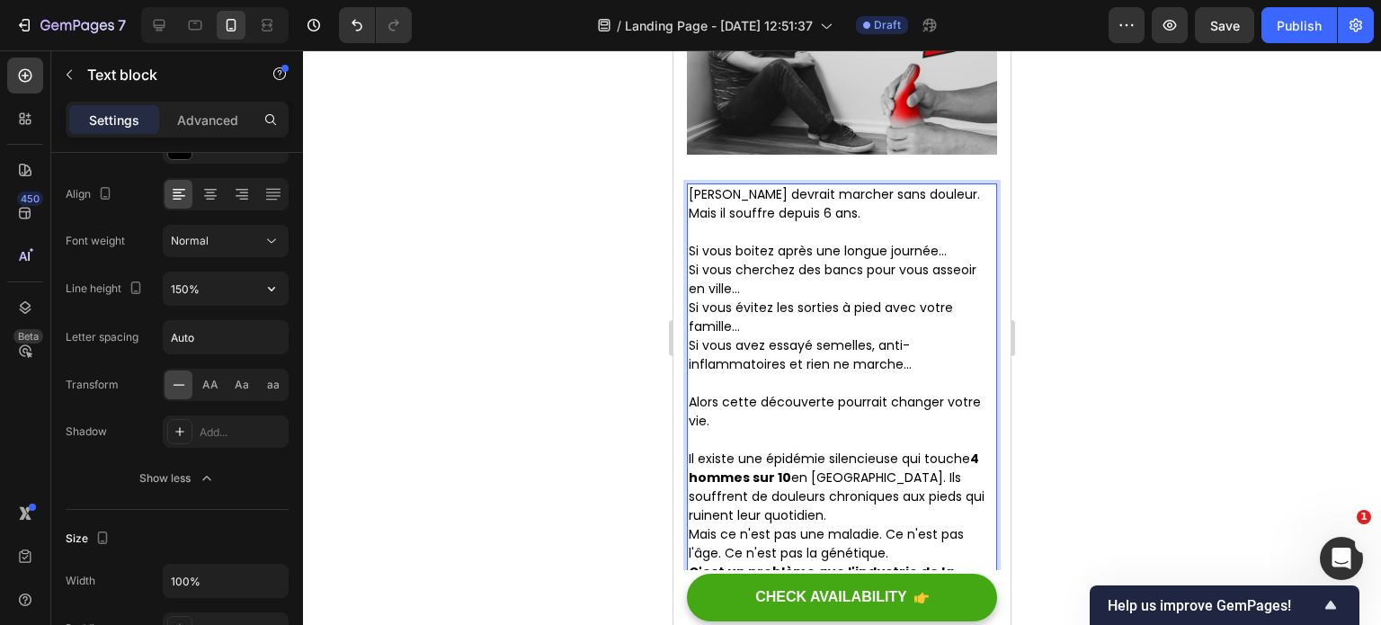
scroll to position [474, 0]
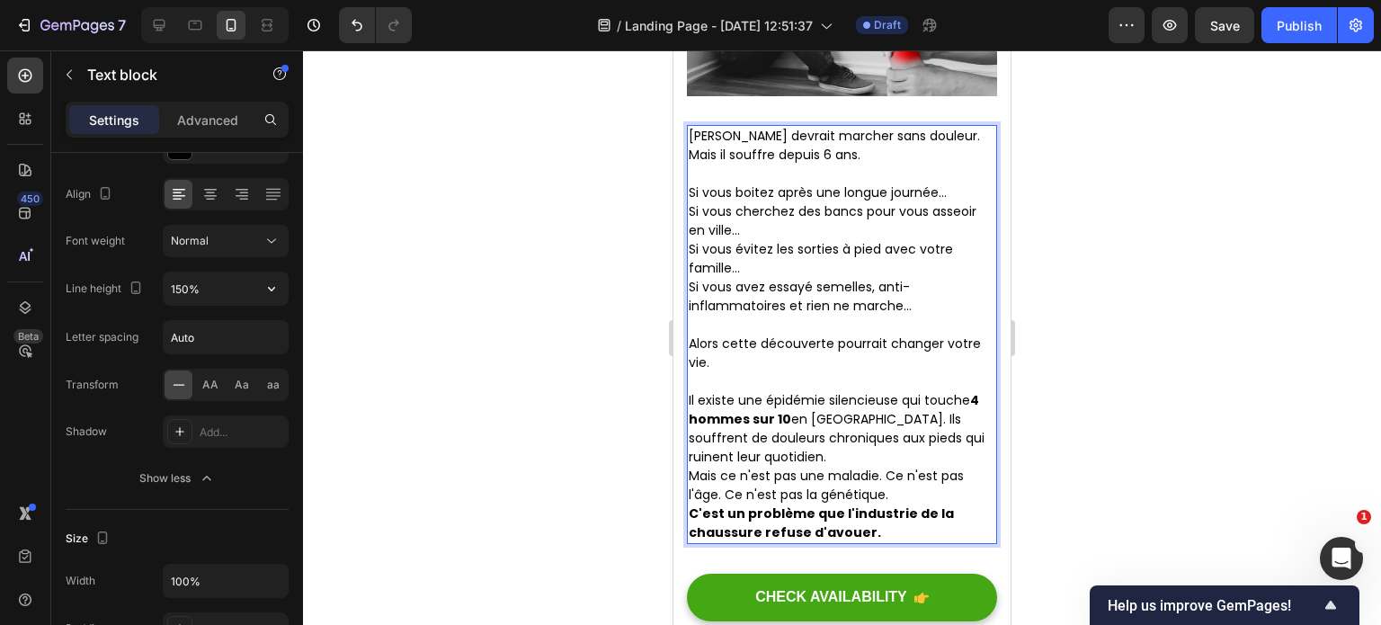
click at [862, 451] on p "Il existe une épidémie silencieuse qui touche 4 hommes sur 10 en [GEOGRAPHIC_DA…" at bounding box center [842, 429] width 307 height 76
click at [781, 456] on p "Il existe une épidémie silencieuse qui touche 4 hommes sur 10 en [GEOGRAPHIC_DA…" at bounding box center [842, 429] width 307 height 76
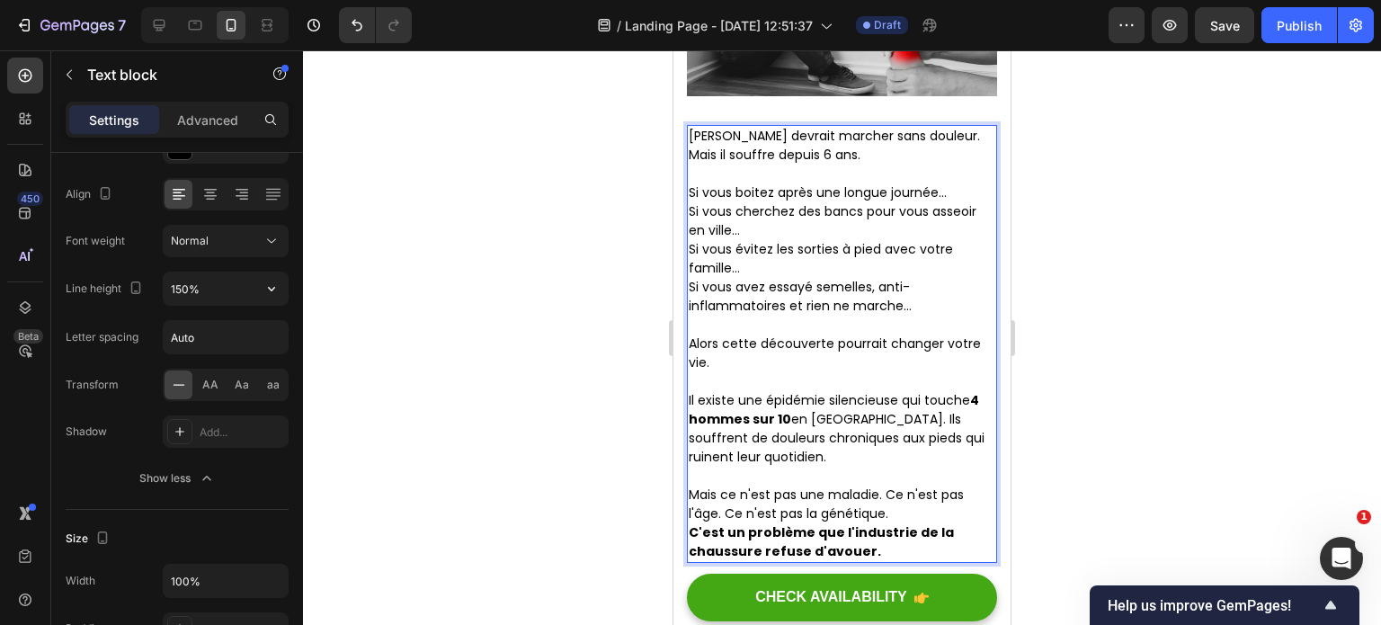
click at [903, 519] on p "Mais ce n'est pas une maladie. Ce n'est pas l'âge. Ce n'est pas la génétique." at bounding box center [842, 505] width 307 height 38
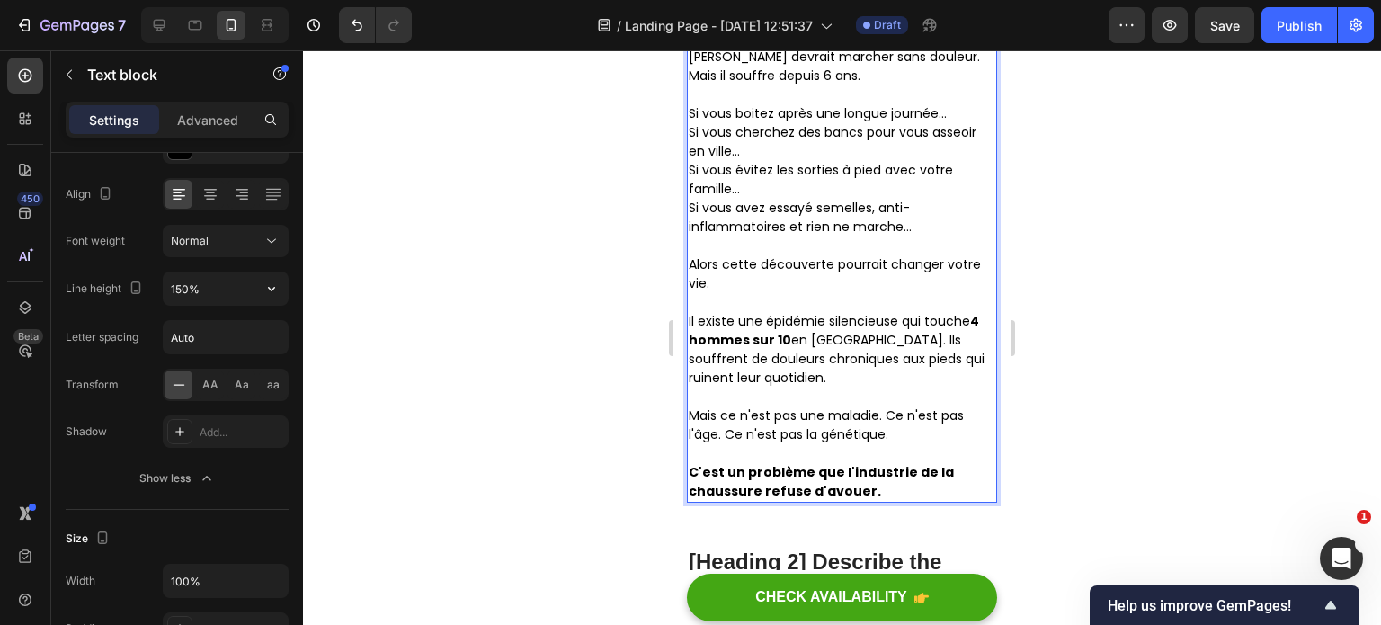
scroll to position [557, 0]
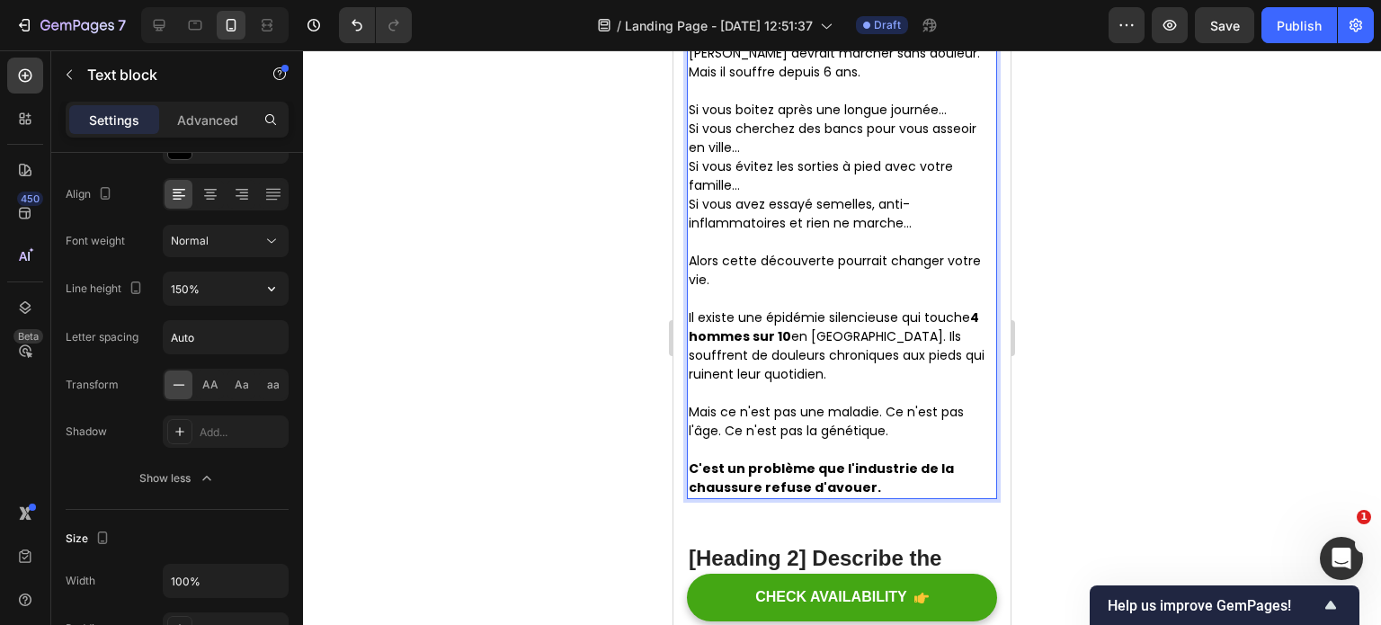
click at [1118, 416] on div at bounding box center [842, 337] width 1078 height 575
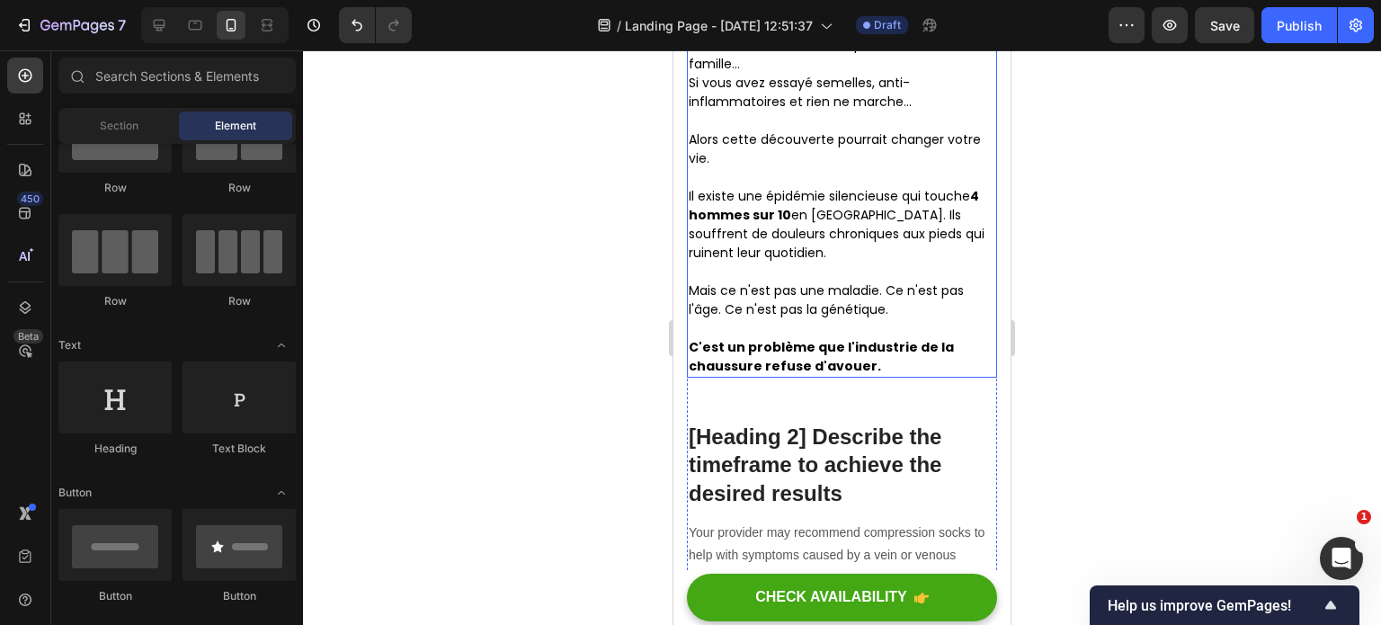
scroll to position [694, 0]
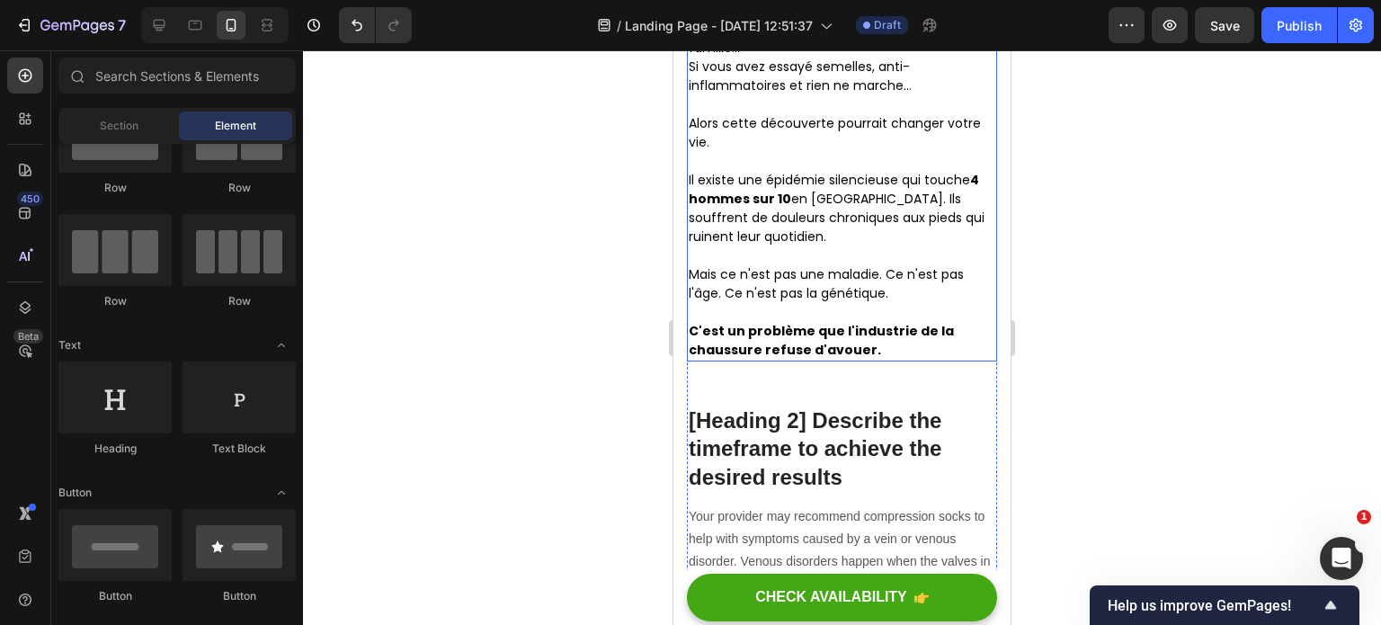
click at [921, 235] on p "Il existe une épidémie silencieuse qui touche 4 hommes sur 10 en [GEOGRAPHIC_DA…" at bounding box center [842, 209] width 307 height 76
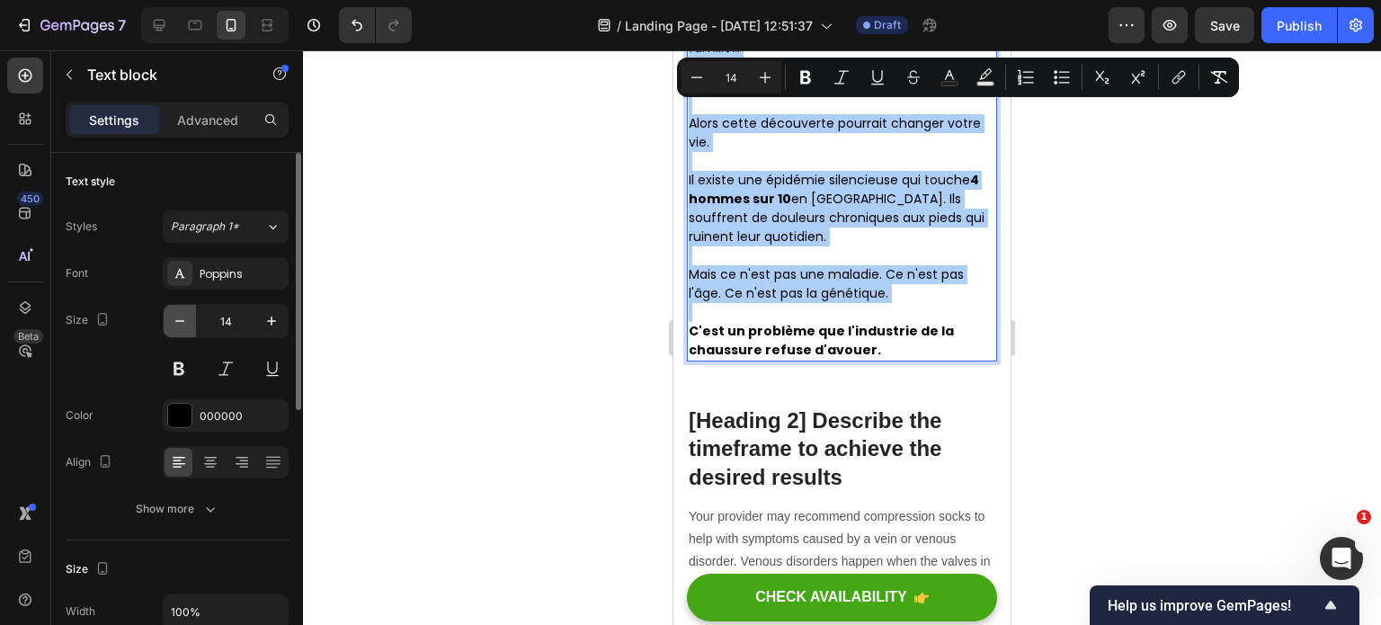
click at [172, 330] on button "button" at bounding box center [180, 321] width 32 height 32
type input "13"
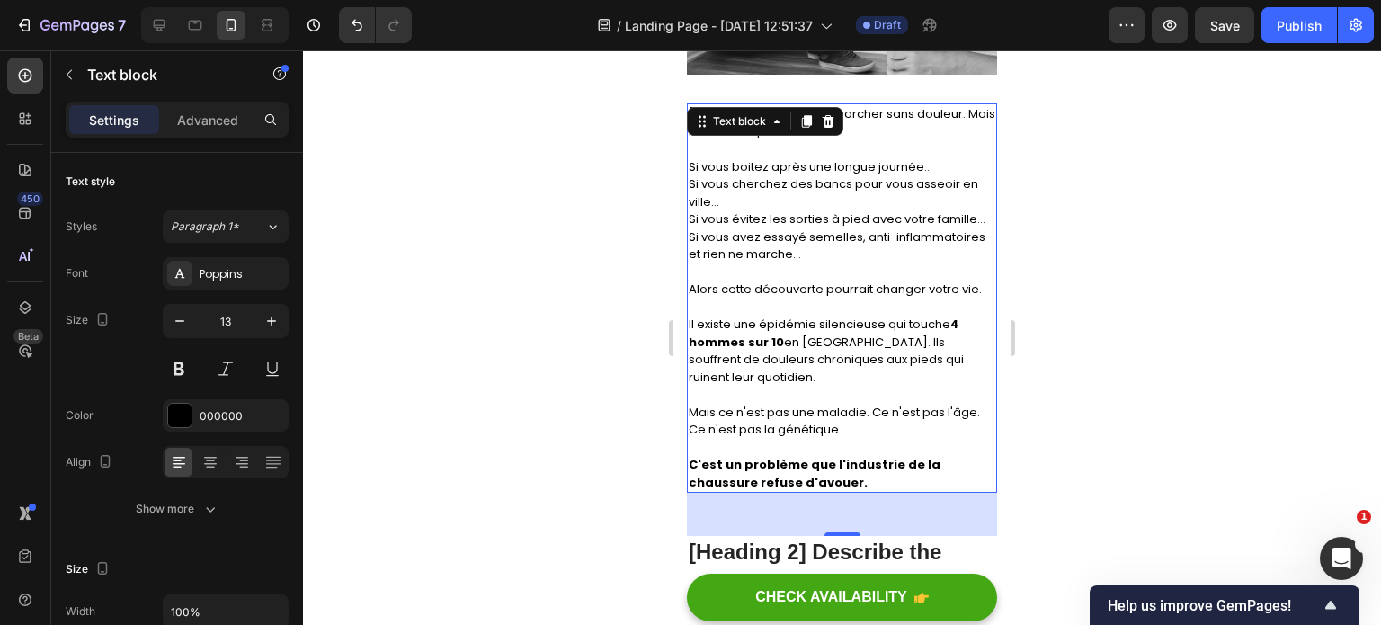
scroll to position [486, 0]
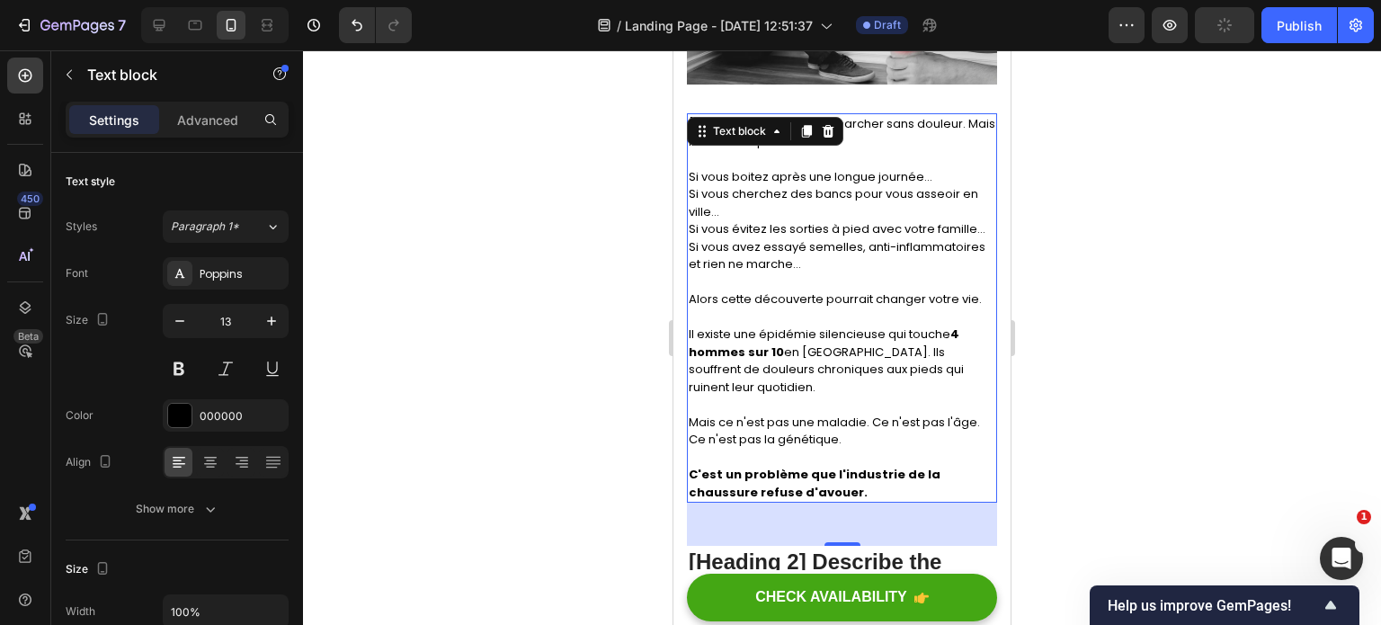
click at [1072, 311] on div at bounding box center [842, 337] width 1078 height 575
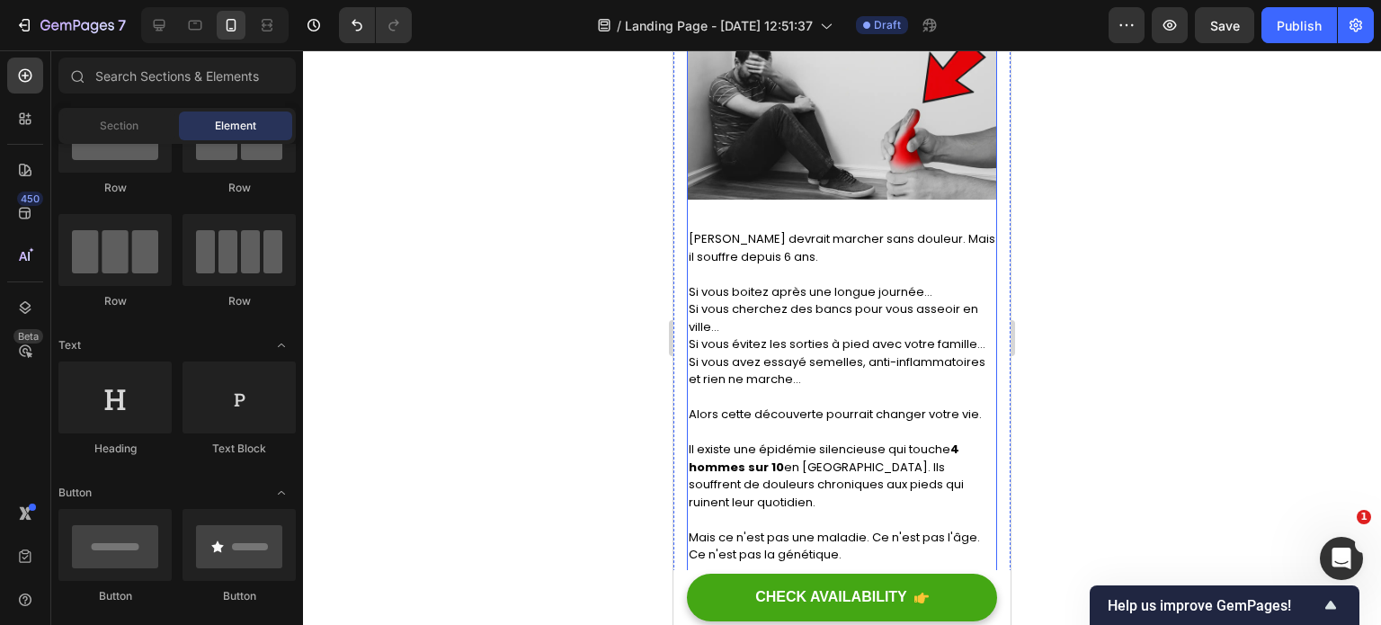
scroll to position [424, 0]
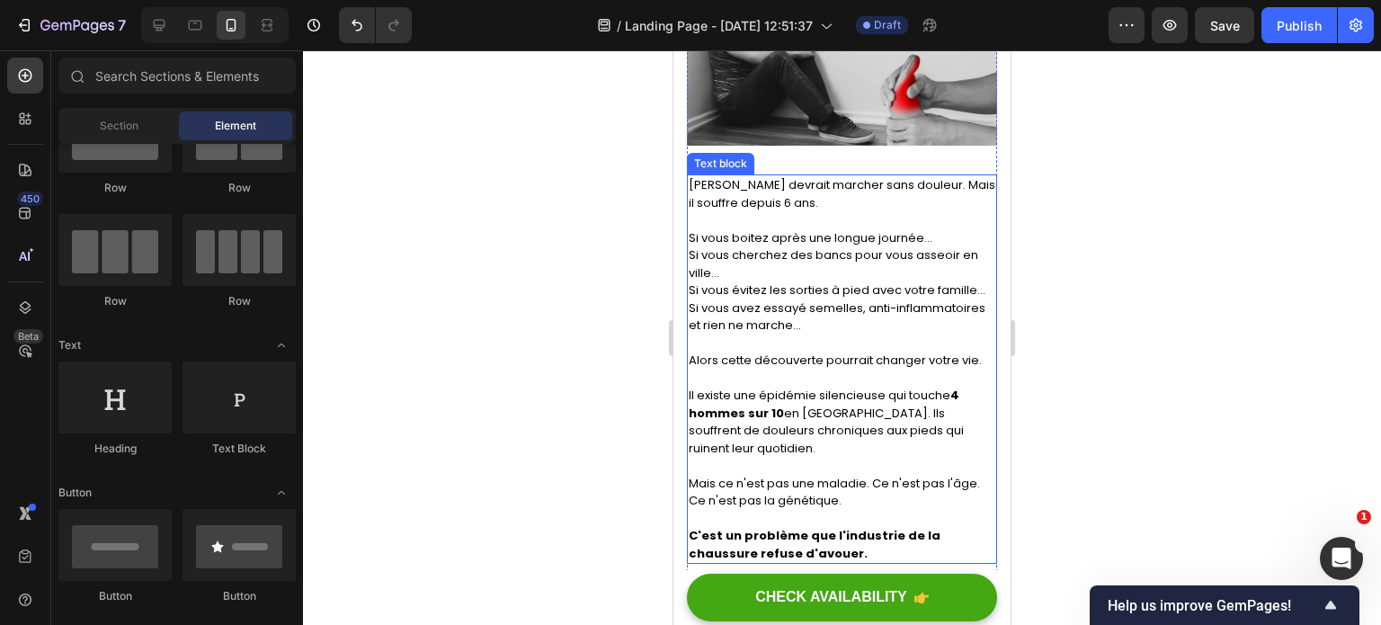
click at [814, 281] on p "Si vous cherchez des bancs pour vous asseoir en ville..." at bounding box center [842, 263] width 307 height 35
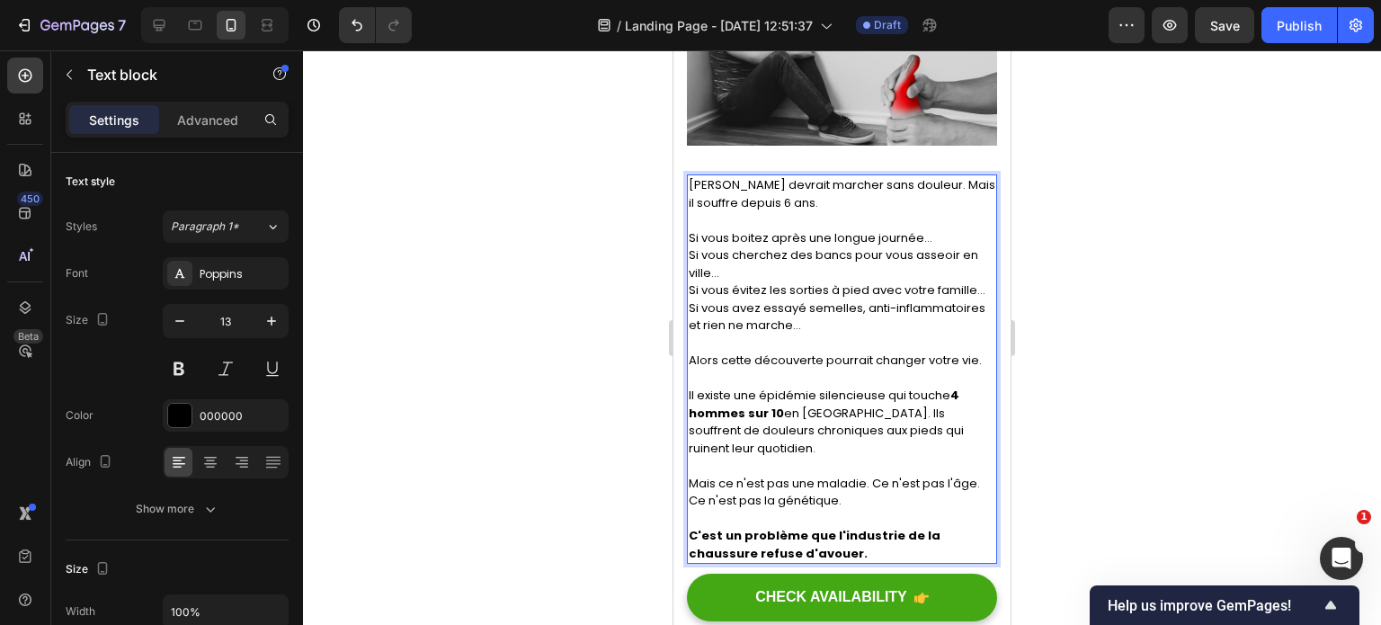
click at [828, 370] on p "Alors cette découverte pourrait changer votre vie." at bounding box center [842, 361] width 307 height 18
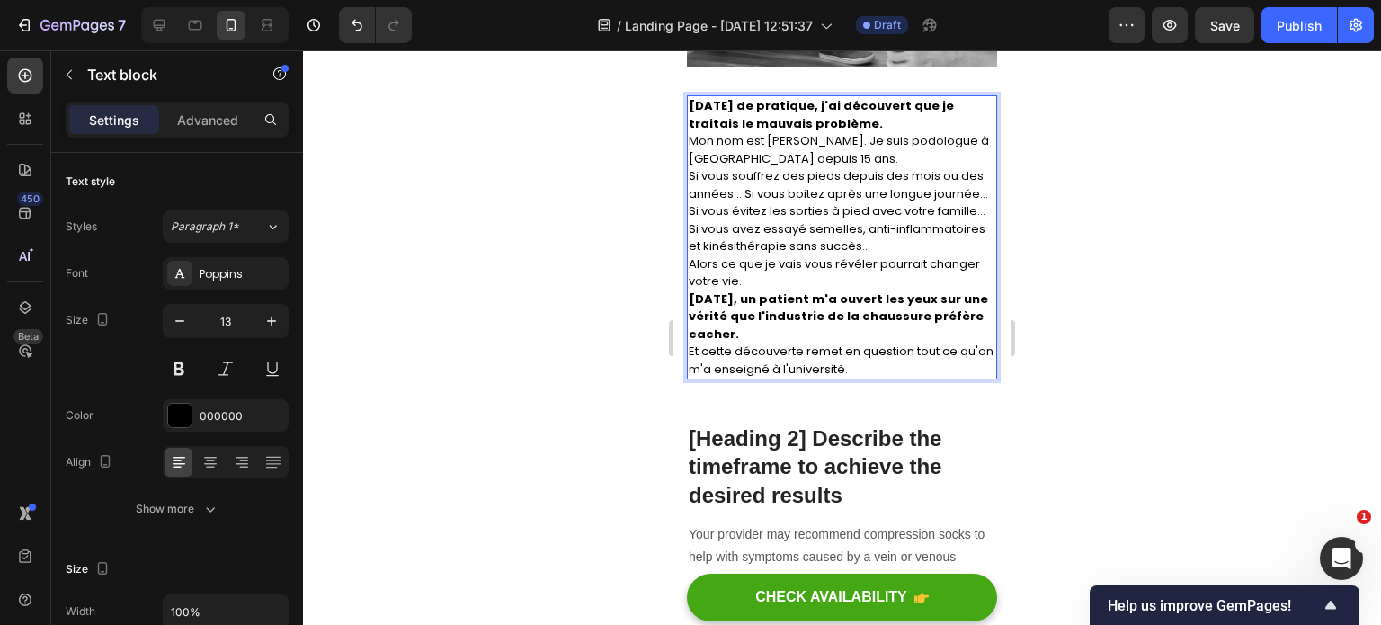
click at [880, 121] on p "[DATE] de pratique, j'ai découvert que je traitais le mauvais problème." at bounding box center [842, 114] width 307 height 35
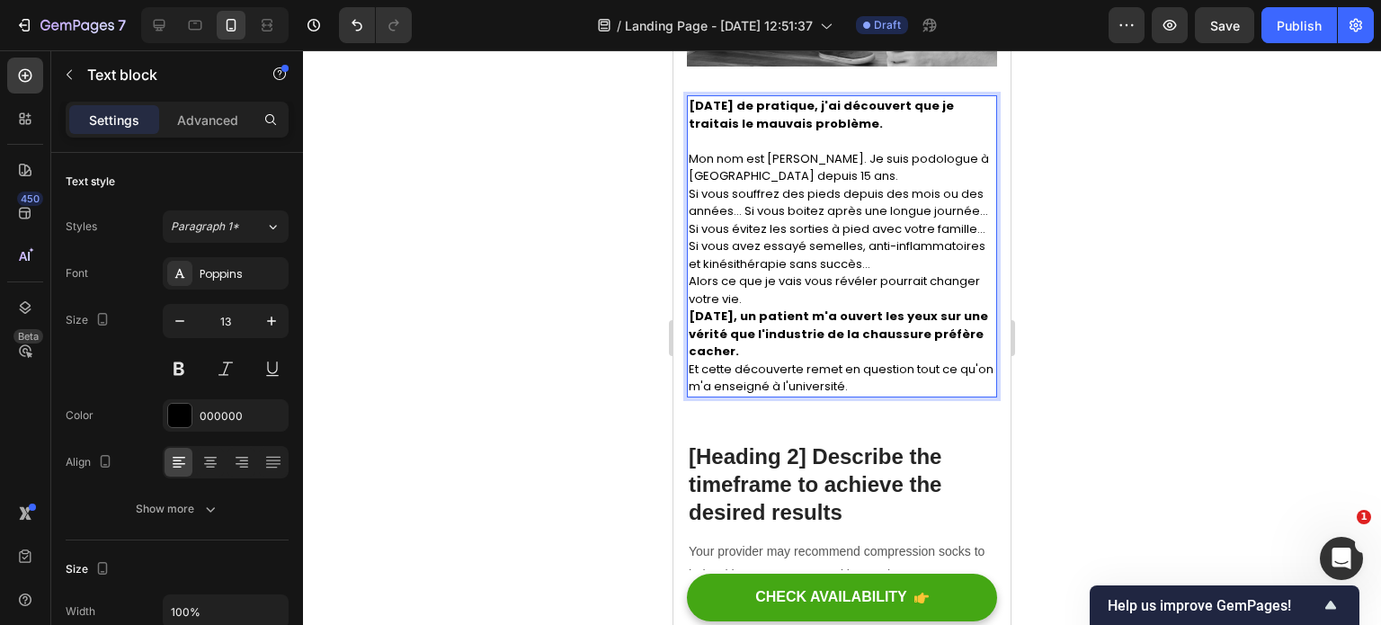
click at [899, 179] on p "Mon nom est [PERSON_NAME]. Je suis podologue à [GEOGRAPHIC_DATA] depuis 15 ans." at bounding box center [842, 167] width 307 height 35
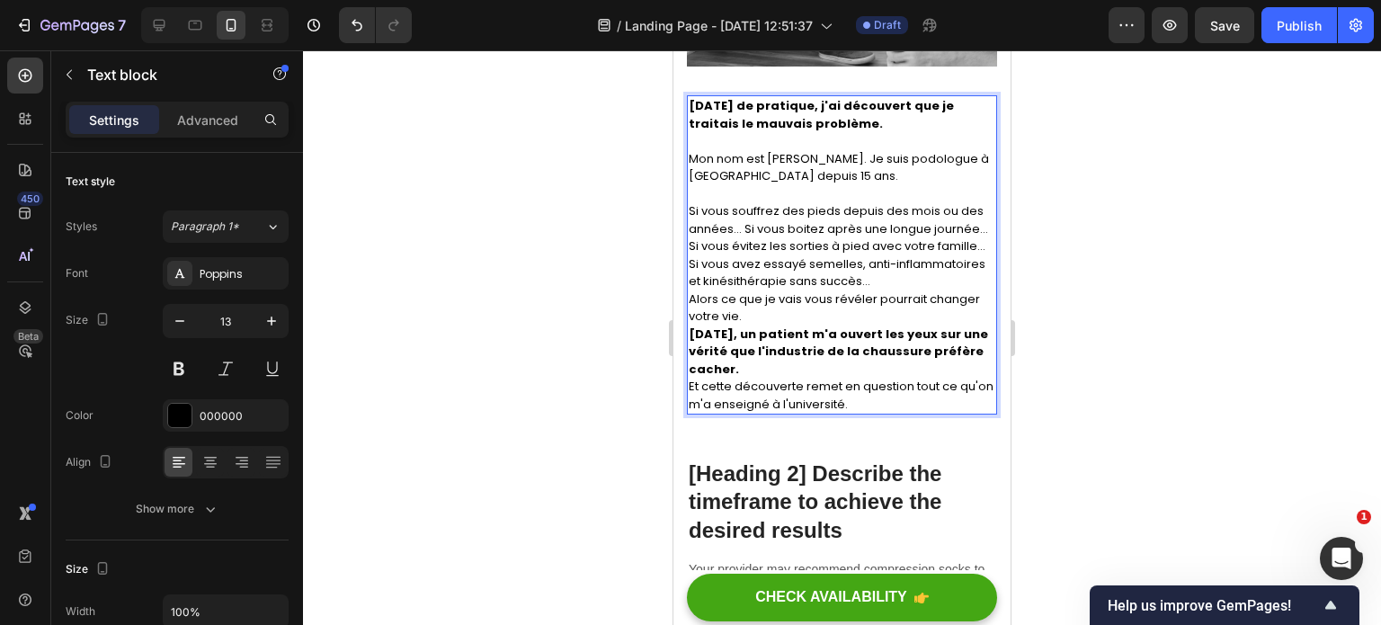
click at [745, 230] on p "Si vous souffrez des pieds depuis des mois ou des années... Si vous boitez aprè…" at bounding box center [842, 246] width 307 height 88
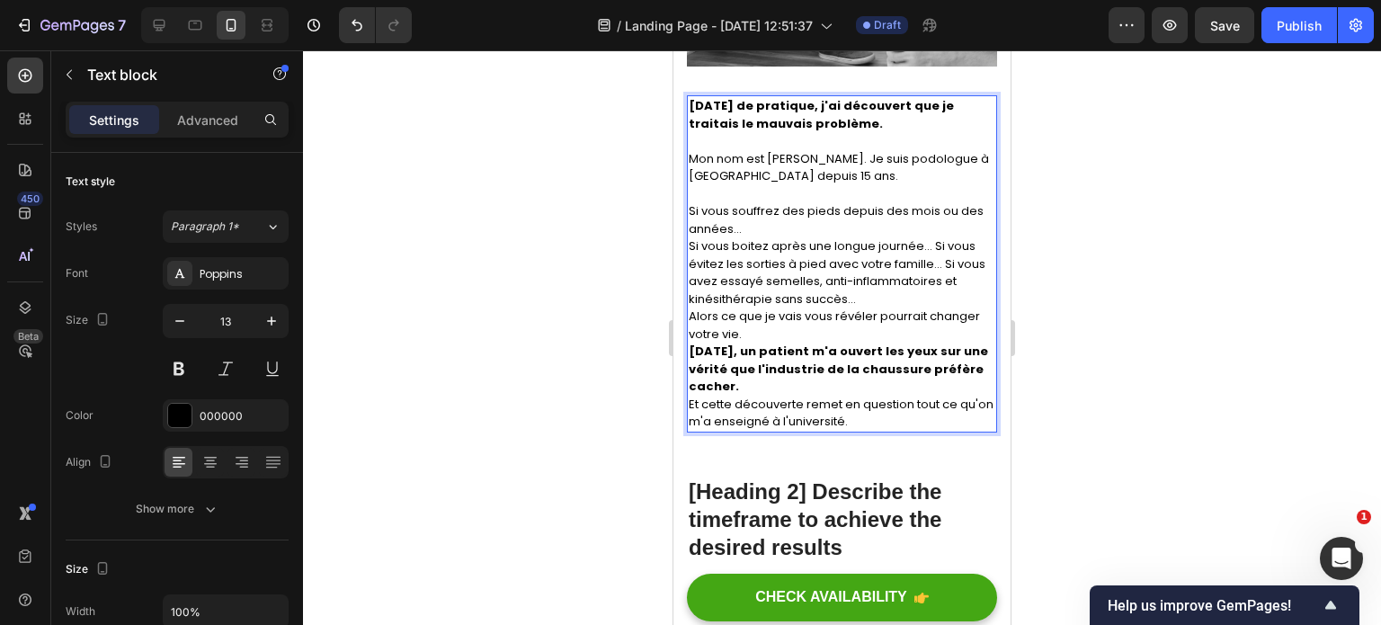
click at [933, 251] on p "Si vous boitez après une longue journée... Si vous évitez les sorties à pied av…" at bounding box center [842, 272] width 307 height 70
click at [739, 277] on p "Si vous évitez les sorties à pied avec votre famille... Si vous avez essayé sem…" at bounding box center [842, 281] width 307 height 53
click at [752, 276] on p "Si vous évitez les sorties à pied avec votre famille... Si vous avez essayé sem…" at bounding box center [842, 281] width 307 height 53
click at [740, 287] on p "Si vous évitez les sorties à pied avec votre famille... Si vous avez essayé sem…" at bounding box center [842, 281] width 307 height 53
click at [691, 334] on p "Alors ce que je vais vous révéler pourrait changer votre vie." at bounding box center [842, 325] width 307 height 35
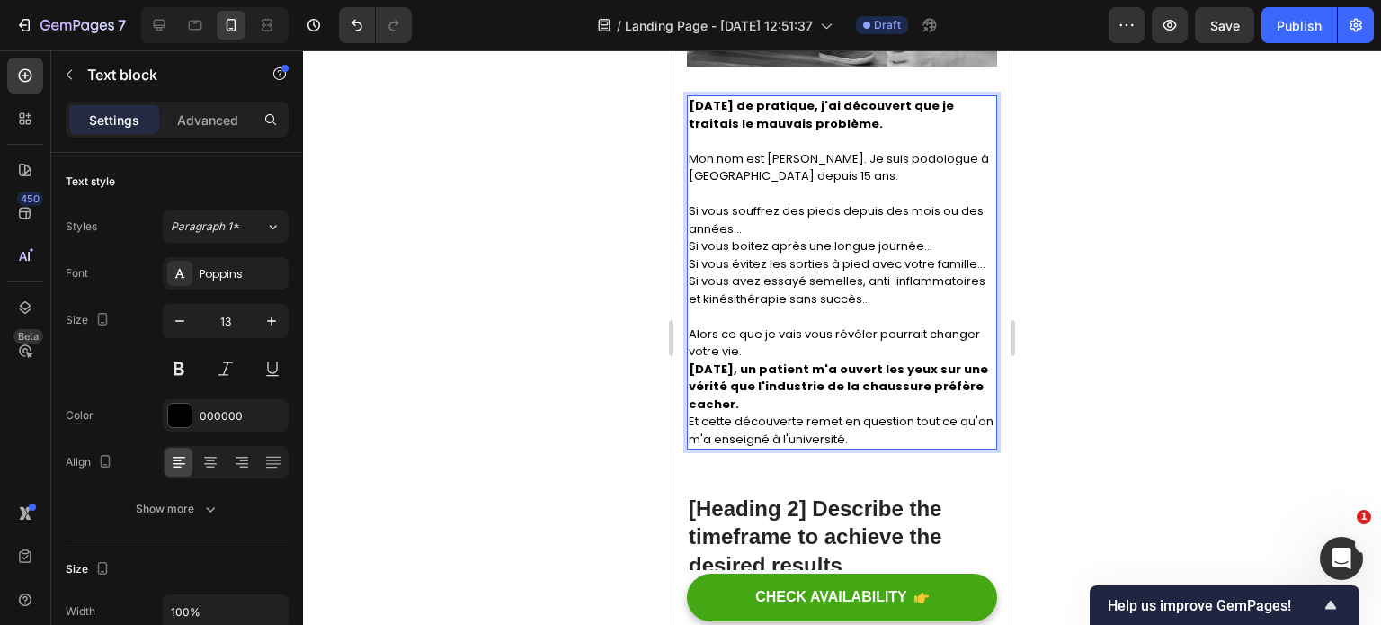
click at [768, 361] on p "Alors ce que je vais vous révéler pourrait changer votre vie." at bounding box center [842, 343] width 307 height 35
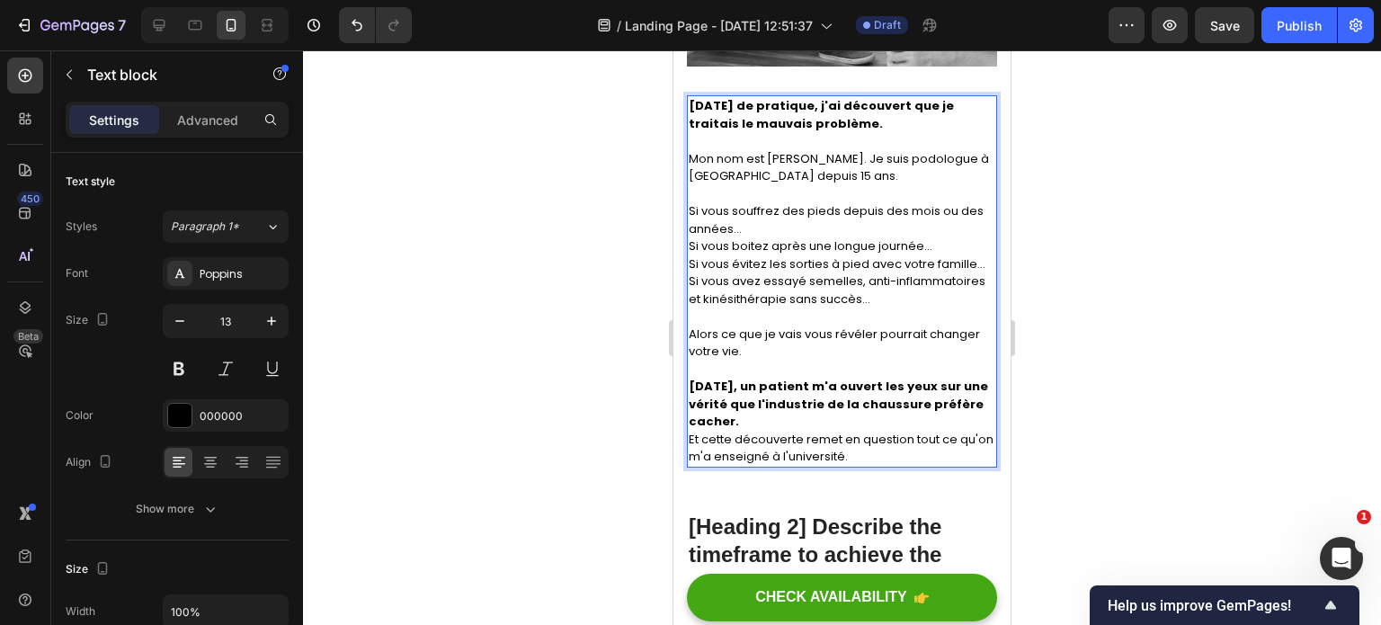
click at [806, 430] on strong "[DATE], un patient m'a ouvert les yeux sur une vérité que l'industrie de la cha…" at bounding box center [838, 404] width 299 height 52
click at [802, 431] on p "[DATE], un patient m'a ouvert les yeux sur une vérité que l'industrie de la cha…" at bounding box center [842, 404] width 307 height 53
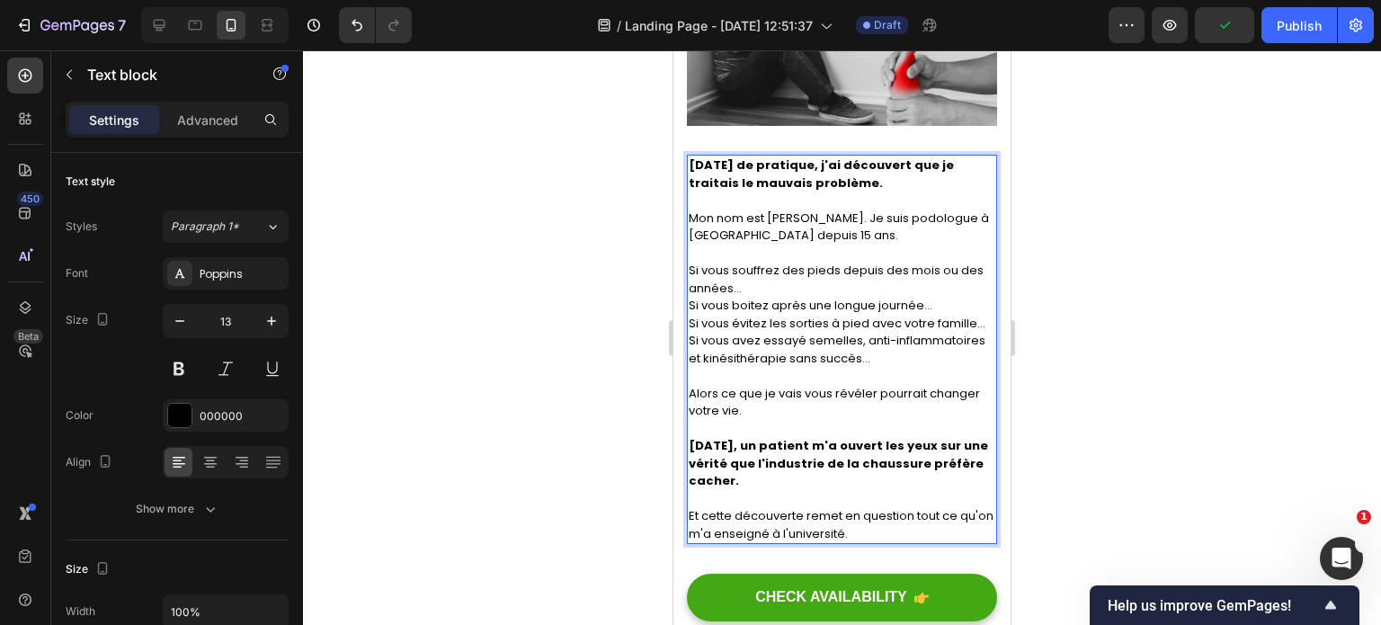
scroll to position [442, 0]
click at [735, 171] on strong "[DATE] de pratique, j'ai découvert que je traitais le mauvais problème." at bounding box center [821, 175] width 265 height 35
click at [853, 237] on p "Mon nom est [PERSON_NAME]. Je suis podologue à [GEOGRAPHIC_DATA] depuis 15 ans." at bounding box center [842, 228] width 307 height 35
click at [828, 225] on p "Mon nom est [PERSON_NAME]. Je suis podologue à [GEOGRAPHIC_DATA] depuis 21 ans." at bounding box center [842, 228] width 307 height 35
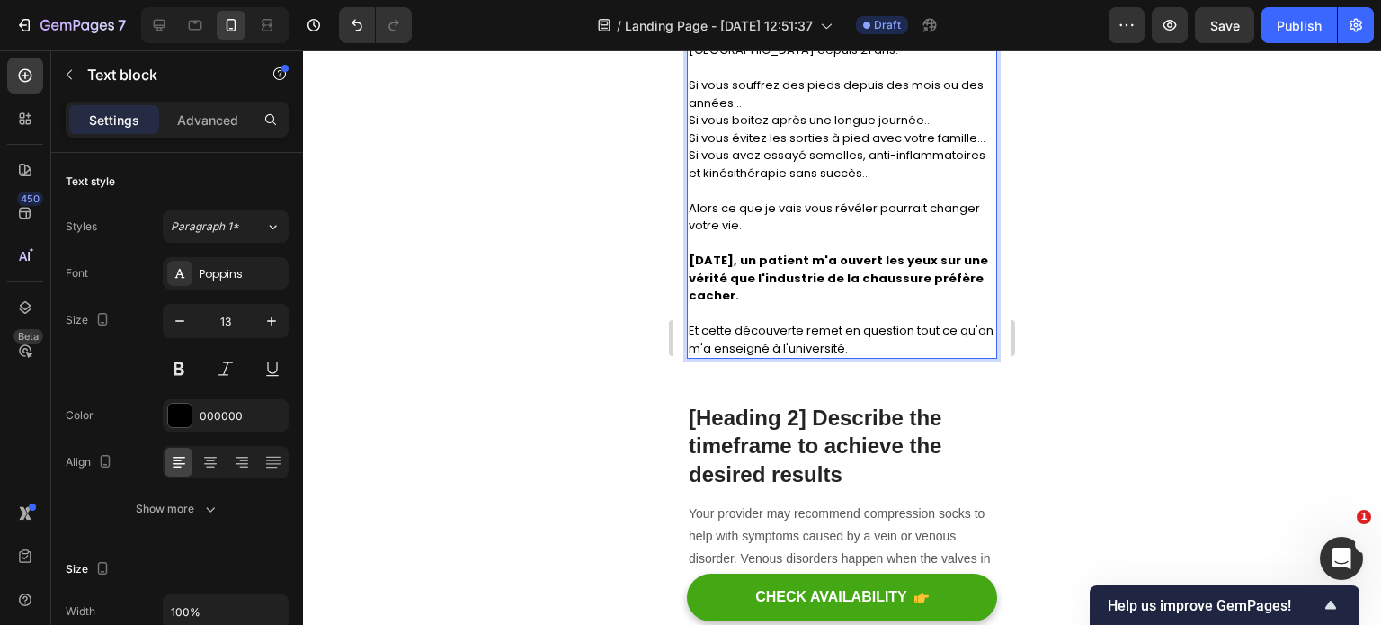
scroll to position [513, 0]
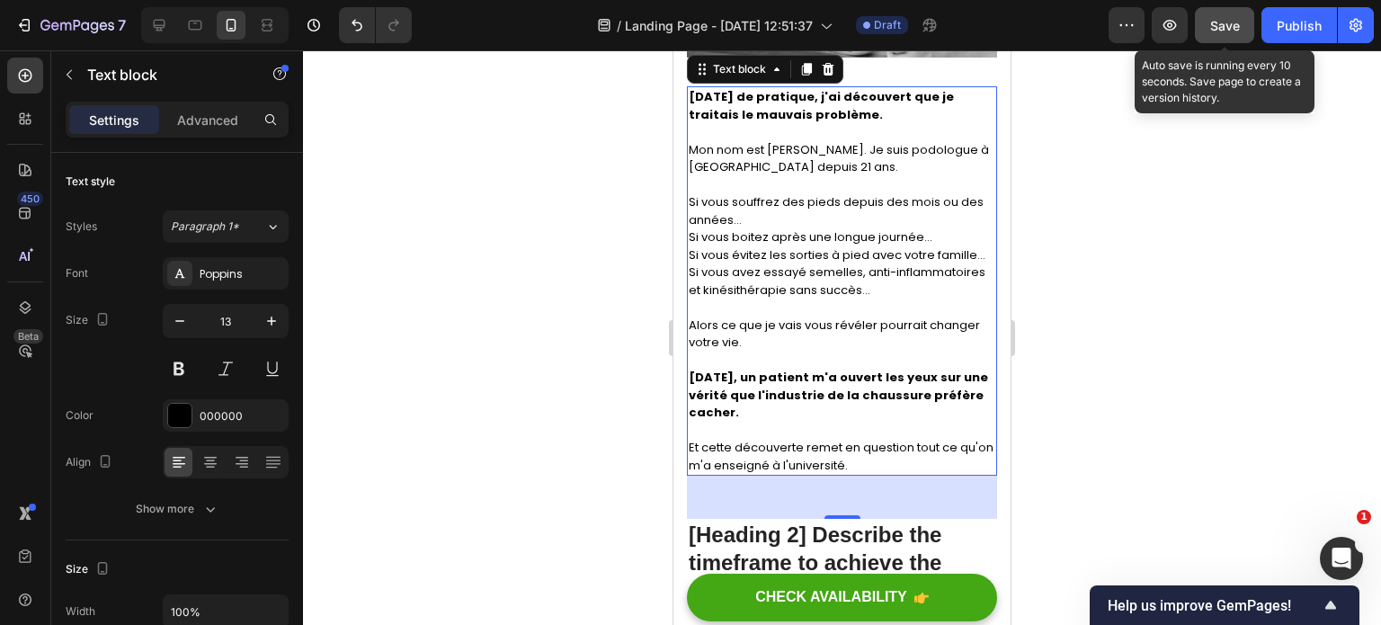
click at [1230, 35] on button "Save" at bounding box center [1224, 25] width 59 height 36
